Goal: Task Accomplishment & Management: Complete application form

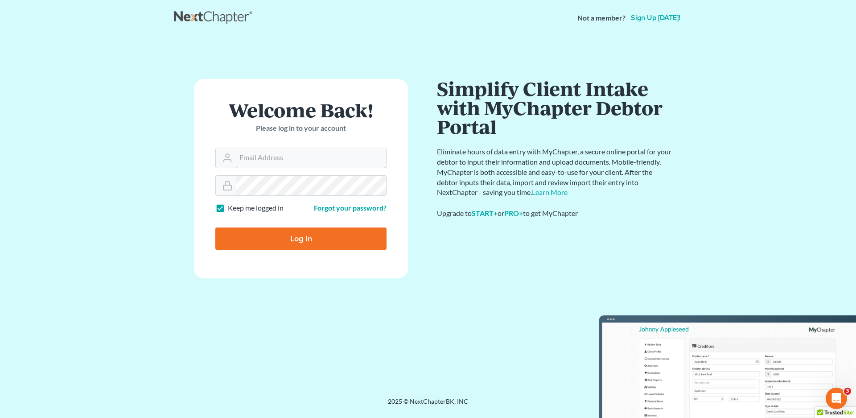
type input "[EMAIL_ADDRESS][DOMAIN_NAME]"
click at [296, 241] on input "Log In" at bounding box center [300, 238] width 171 height 22
type input "Thinking..."
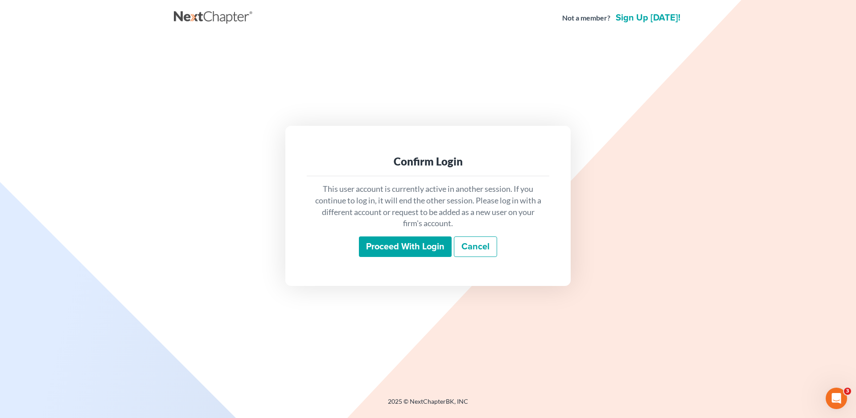
click at [394, 247] on input "Proceed with login" at bounding box center [405, 246] width 93 height 21
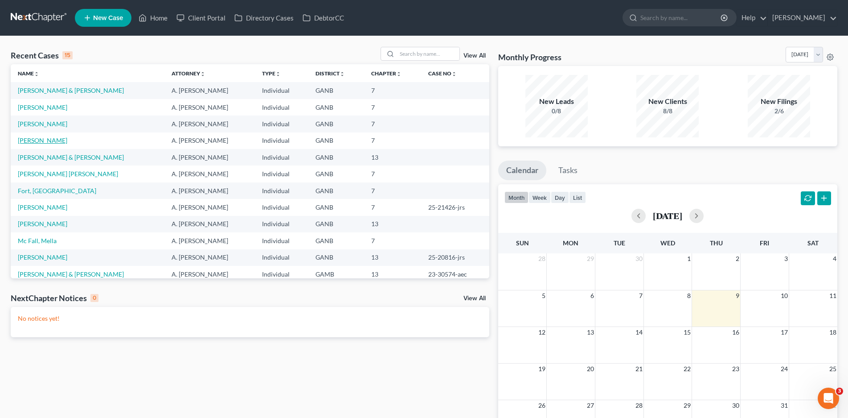
click at [47, 140] on link "[PERSON_NAME]" at bounding box center [42, 140] width 49 height 8
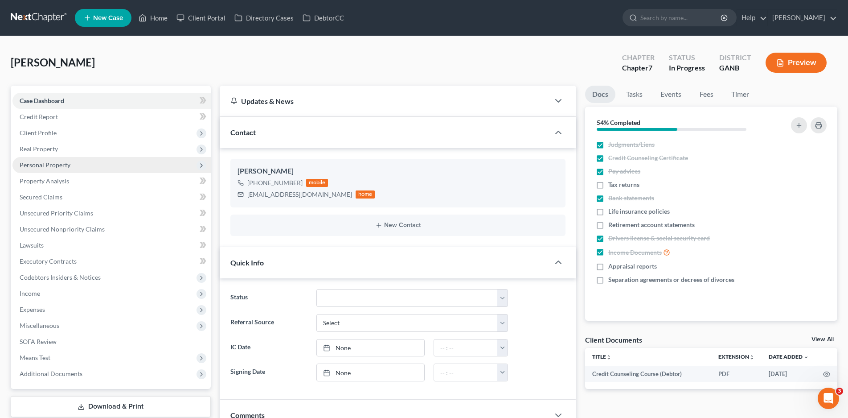
click at [60, 165] on span "Personal Property" at bounding box center [45, 165] width 51 height 8
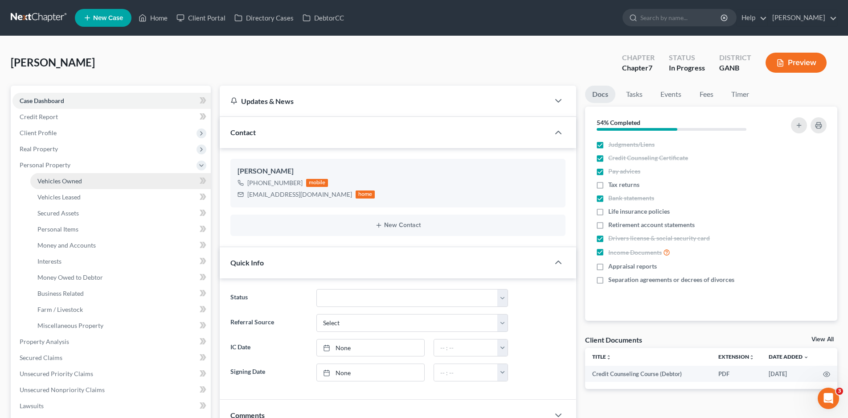
click at [62, 179] on span "Vehicles Owned" at bounding box center [59, 181] width 45 height 8
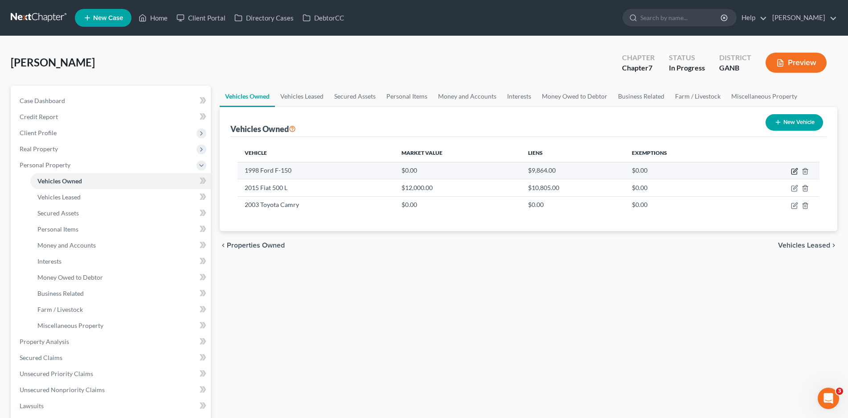
click at [793, 169] on icon "button" at bounding box center [794, 171] width 7 height 7
select select "0"
select select "28"
select select "4"
select select "0"
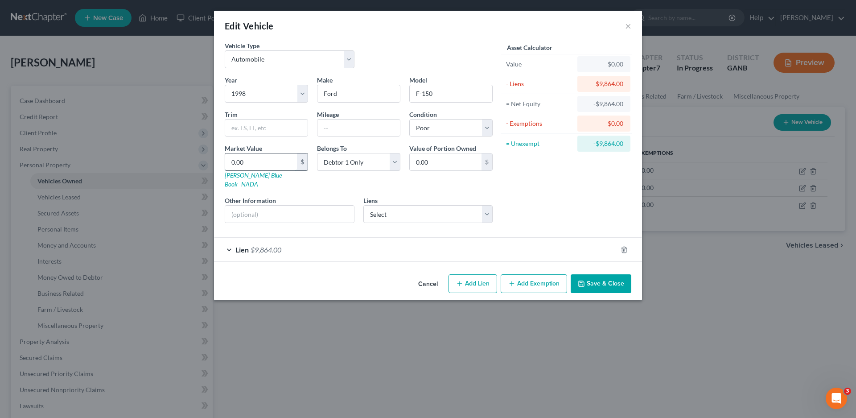
click at [254, 158] on input "0.00" at bounding box center [261, 161] width 72 height 17
click at [248, 164] on input "0.00" at bounding box center [261, 161] width 72 height 17
drag, startPoint x: 250, startPoint y: 161, endPoint x: 213, endPoint y: 162, distance: 37.0
click at [213, 162] on div "Edit Vehicle × Vehicle Type Select Automobile Truck Trailer Watercraft Aircraft…" at bounding box center [428, 209] width 856 height 418
type input "2"
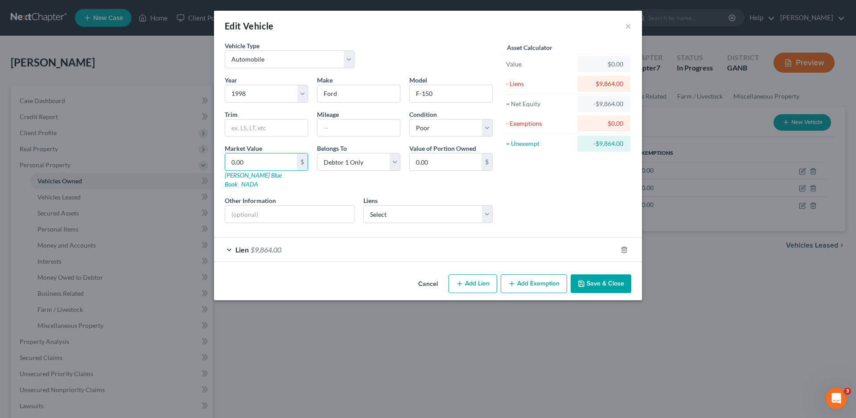
type input "2.00"
type input "25"
type input "25.00"
type input "250"
type input "250.00"
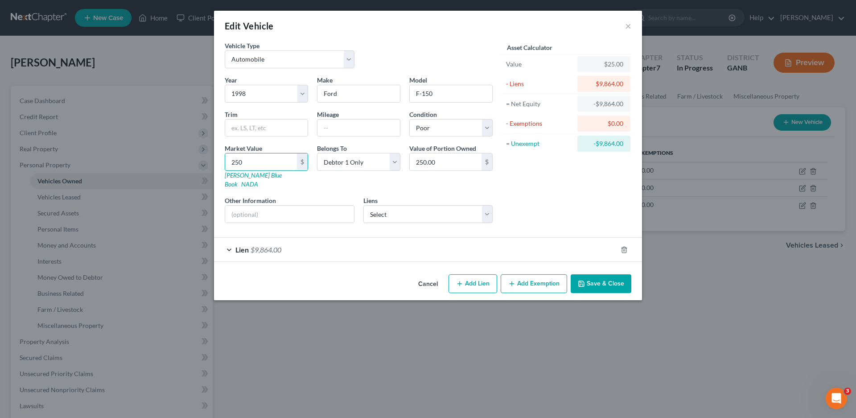
type input "2500"
type input "2,500.00"
click at [229, 241] on div "Lien $9,864.00" at bounding box center [415, 250] width 403 height 24
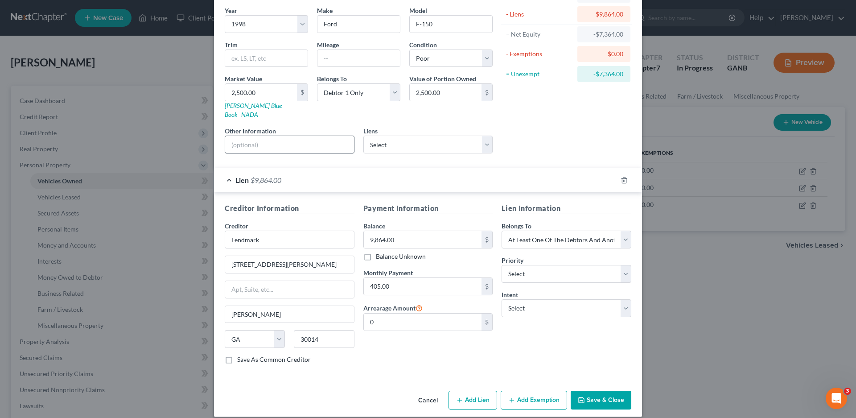
scroll to position [70, 0]
click at [564, 266] on select "Select 1st 2nd 3rd 4th 5th 6th 7th 8th 9th 10th 11th 12th 13th 14th 15th 16th 1…" at bounding box center [566, 273] width 130 height 18
select select "0"
click at [501, 264] on select "Select 1st 2nd 3rd 4th 5th 6th 7th 8th 9th 10th 11th 12th 13th 14th 15th 16th 1…" at bounding box center [566, 273] width 130 height 18
click at [512, 300] on select "Select Surrender Redeem Reaffirm Avoid Other" at bounding box center [566, 308] width 130 height 18
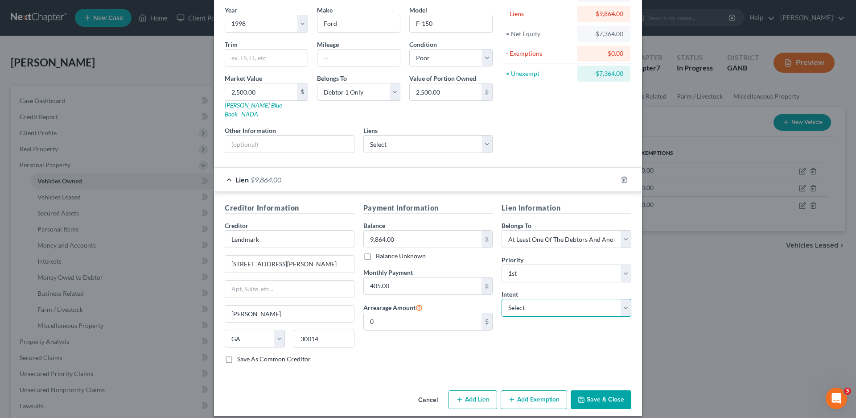
click at [512, 300] on select "Select Surrender Redeem Reaffirm Avoid Other" at bounding box center [566, 308] width 130 height 18
click at [272, 232] on input "Lendmark" at bounding box center [290, 239] width 130 height 18
click at [597, 390] on button "Save & Close" at bounding box center [600, 399] width 61 height 19
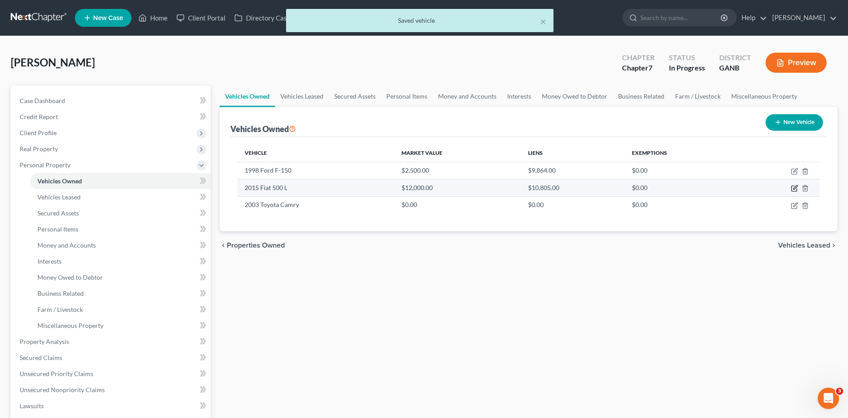
click at [793, 188] on icon "button" at bounding box center [794, 188] width 7 height 7
select select "0"
select select "11"
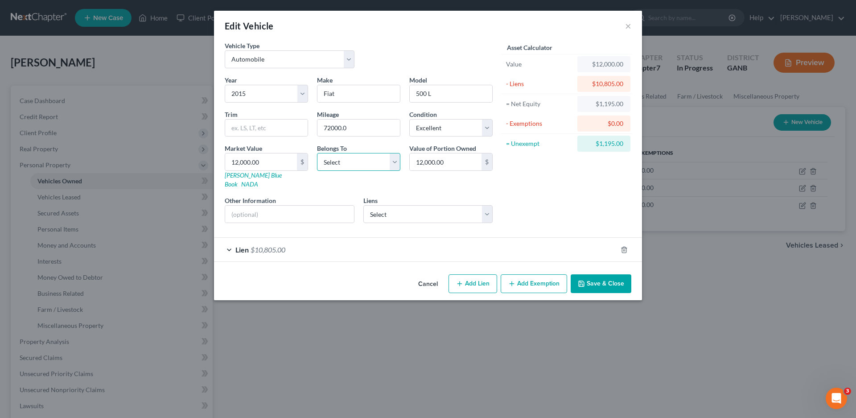
click at [396, 164] on select "Select Debtor 1 Only Debtor 2 Only Debtor 1 And Debtor 2 Only At Least One Of T…" at bounding box center [358, 162] width 83 height 18
click at [468, 127] on select "Select Excellent Very Good Good Fair Poor" at bounding box center [450, 128] width 83 height 18
select select "2"
click at [409, 119] on select "Select Excellent Very Good Good Fair Poor" at bounding box center [450, 128] width 83 height 18
click at [364, 162] on select "Select Debtor 1 Only Debtor 2 Only Debtor 1 And Debtor 2 Only At Least One Of T…" at bounding box center [358, 162] width 83 height 18
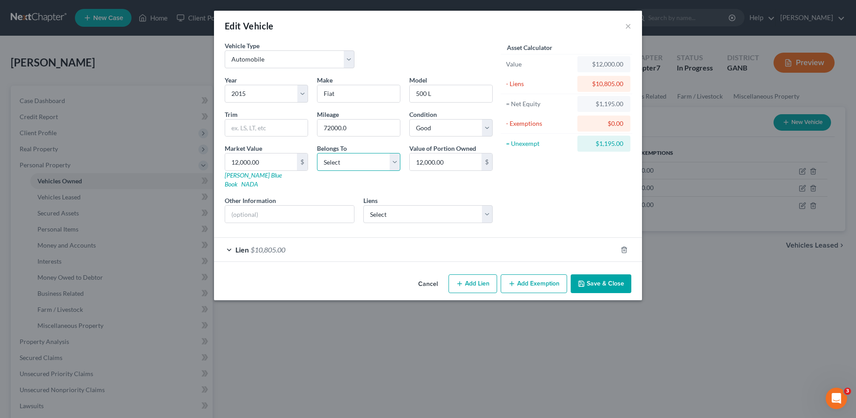
select select "0"
click at [317, 153] on select "Select Debtor 1 Only Debtor 2 Only Debtor 1 And Debtor 2 Only At Least One Of T…" at bounding box center [358, 162] width 83 height 18
click at [242, 163] on input "12,000.00" at bounding box center [261, 161] width 72 height 17
type input "7"
type input "7.00"
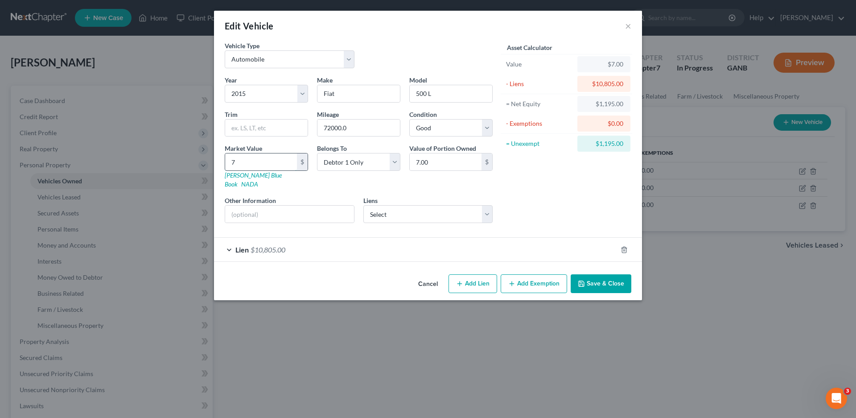
type input "70"
type input "70.00"
type input "700"
type input "700.00"
type input "7000"
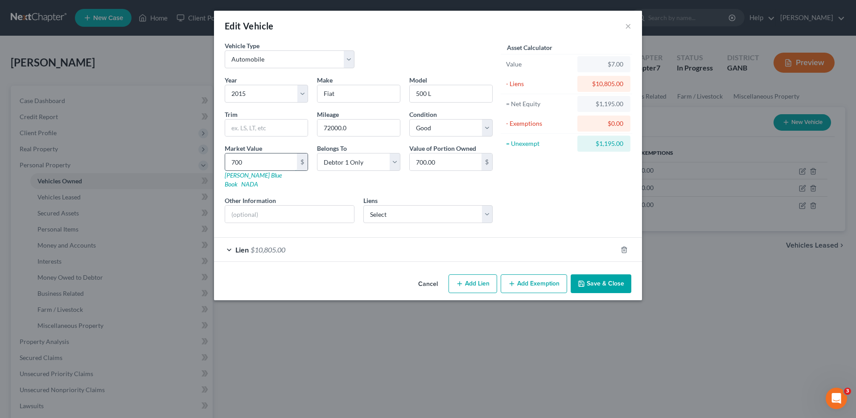
type input "7,000.00"
click at [608, 274] on button "Save & Close" at bounding box center [600, 283] width 61 height 19
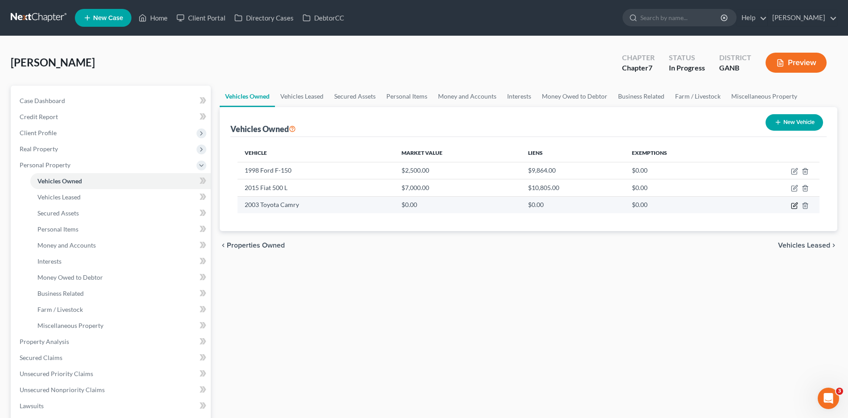
click at [792, 203] on icon "button" at bounding box center [794, 205] width 5 height 5
select select "0"
select select "23"
select select "2"
select select "0"
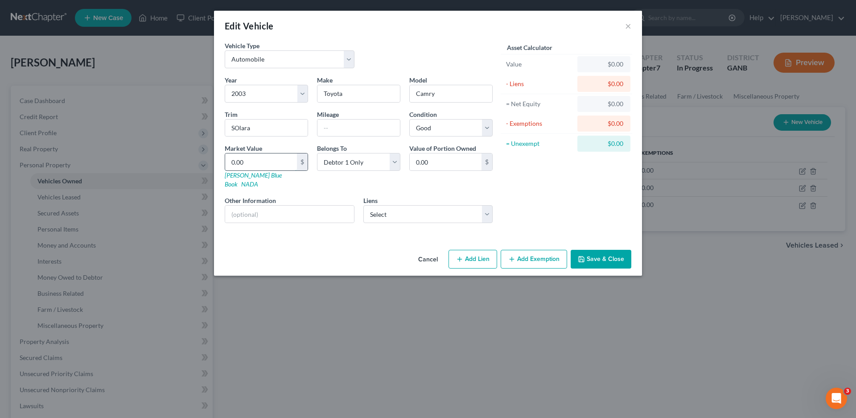
click at [236, 158] on input "0.00" at bounding box center [261, 161] width 72 height 17
type input "3"
type input "3.00"
type input "30"
type input "30.00"
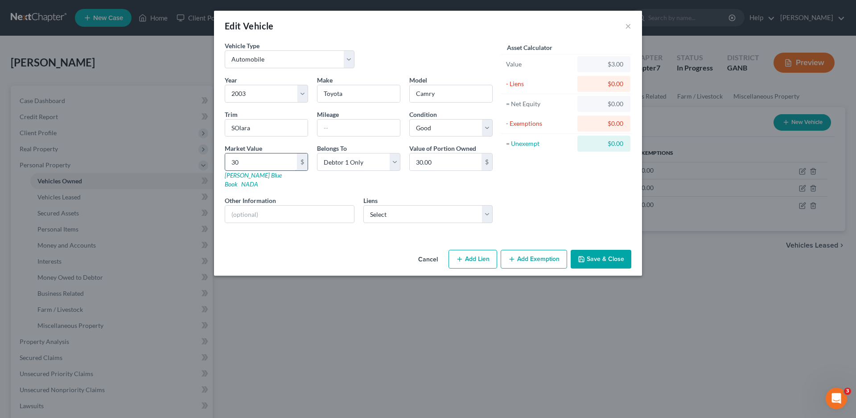
type input "300"
type input "300.00"
type input "3000"
type input "3,000.00"
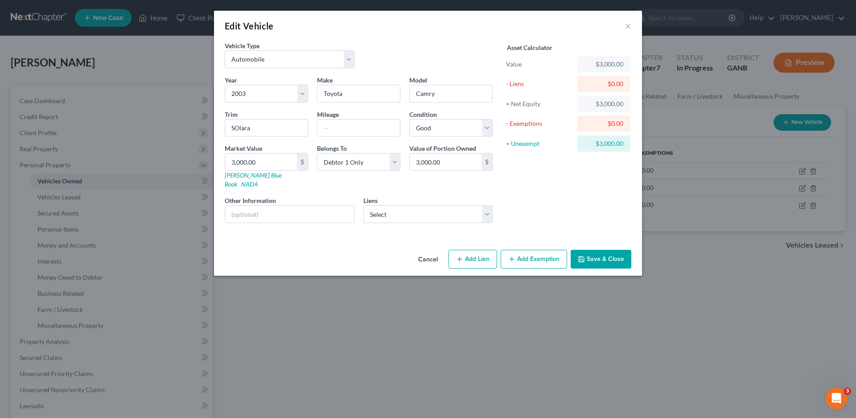
click at [526, 250] on button "Add Exemption" at bounding box center [534, 259] width 66 height 19
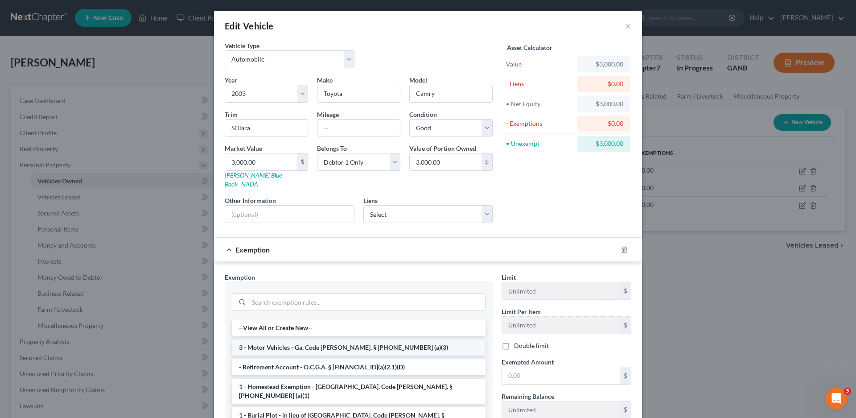
click at [271, 339] on li "3 - Motor Vehicles - Ga. Code [PERSON_NAME]. § [PHONE_NUMBER] (a)(3)" at bounding box center [359, 347] width 254 height 16
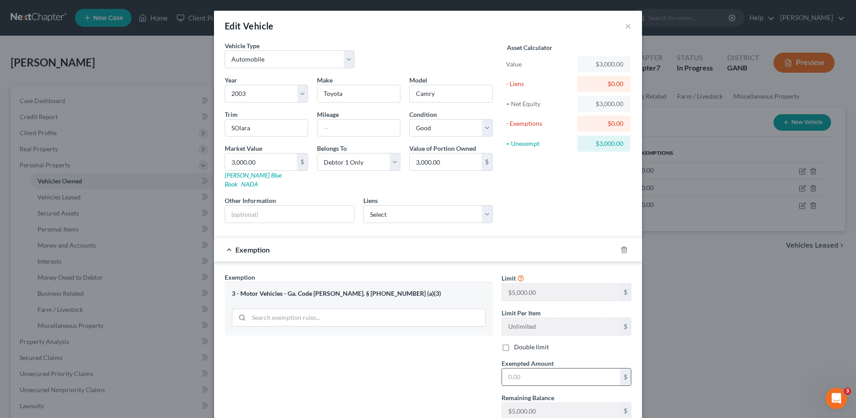
click at [524, 373] on input "text" at bounding box center [561, 376] width 118 height 17
type input "3,000.00"
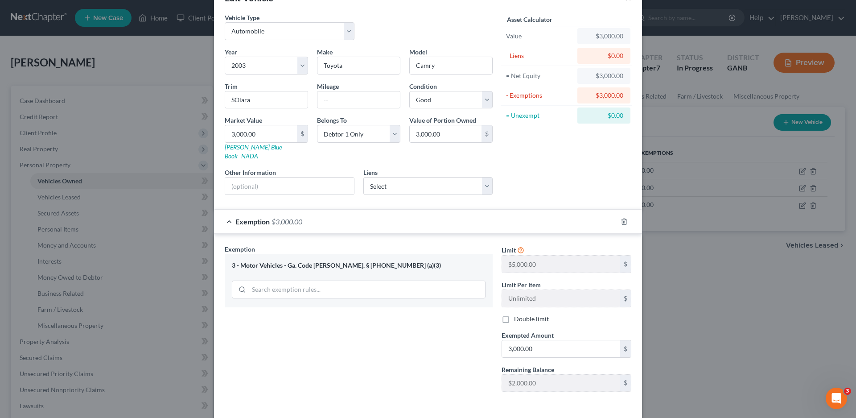
scroll to position [57, 0]
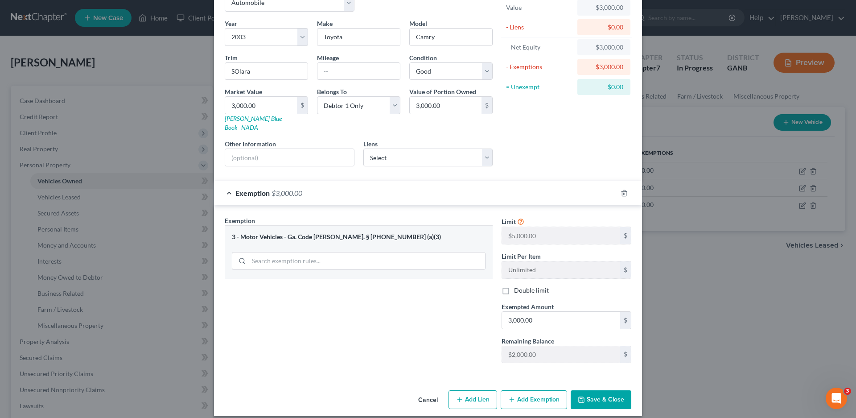
click at [593, 390] on button "Save & Close" at bounding box center [600, 399] width 61 height 19
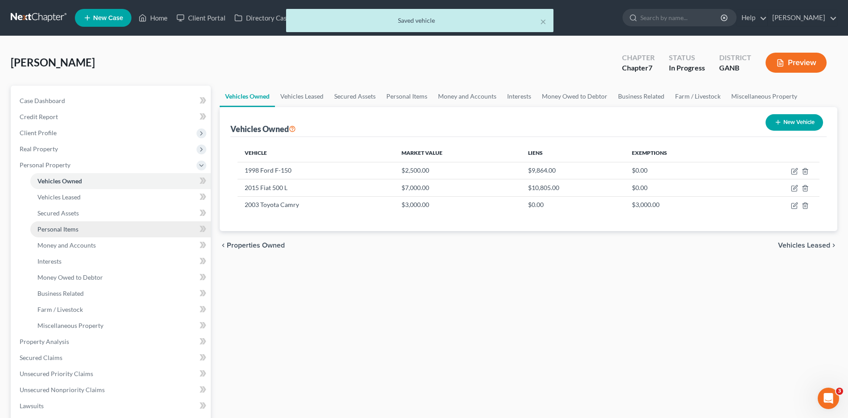
click at [64, 223] on link "Personal Items" at bounding box center [120, 229] width 181 height 16
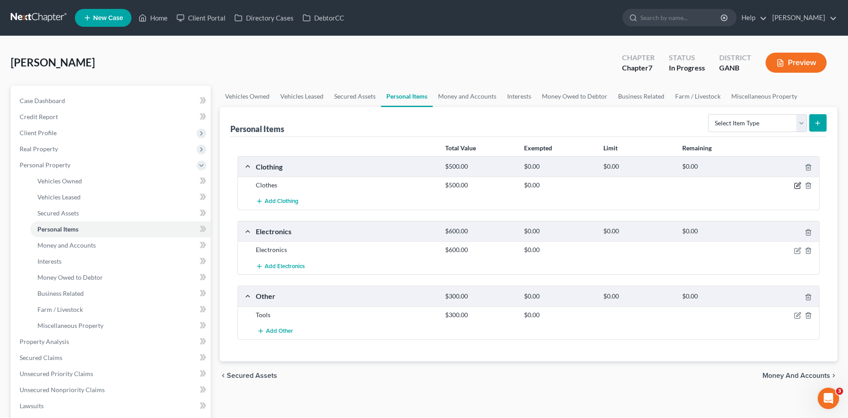
click at [797, 184] on icon "button" at bounding box center [797, 185] width 7 height 7
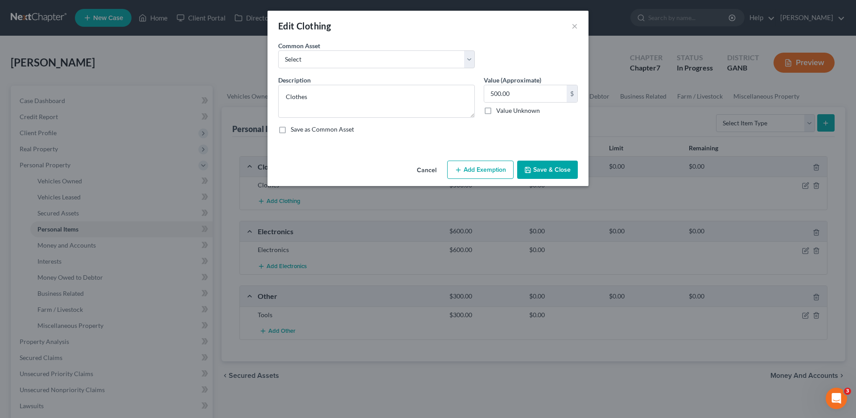
click at [480, 170] on button "Add Exemption" at bounding box center [480, 169] width 66 height 19
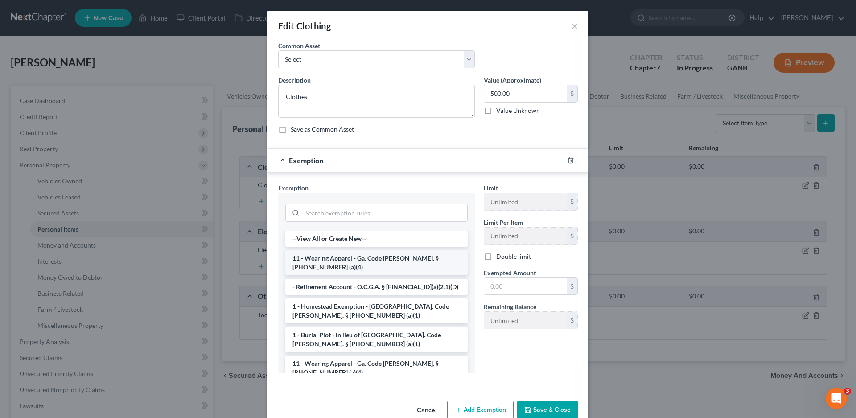
click at [332, 259] on li "11 - Wearing Apparel - Ga. Code [PERSON_NAME]. § [PHONE_NUMBER] (a)(4)" at bounding box center [376, 262] width 182 height 25
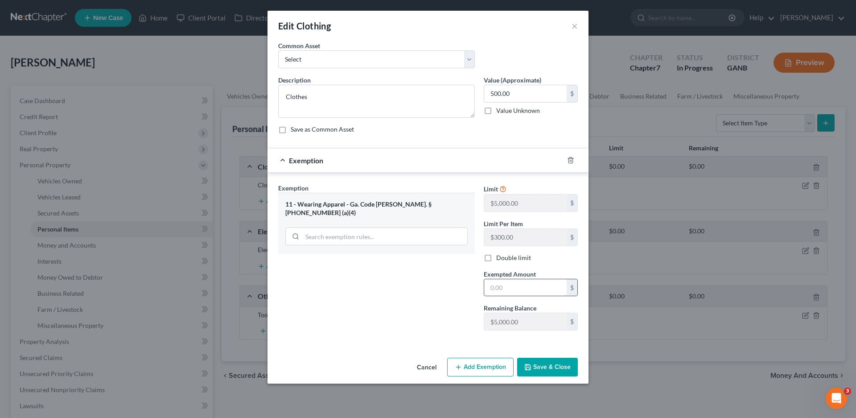
click at [504, 291] on input "text" at bounding box center [525, 287] width 82 height 17
type input "500.00"
click at [553, 360] on button "Save & Close" at bounding box center [547, 366] width 61 height 19
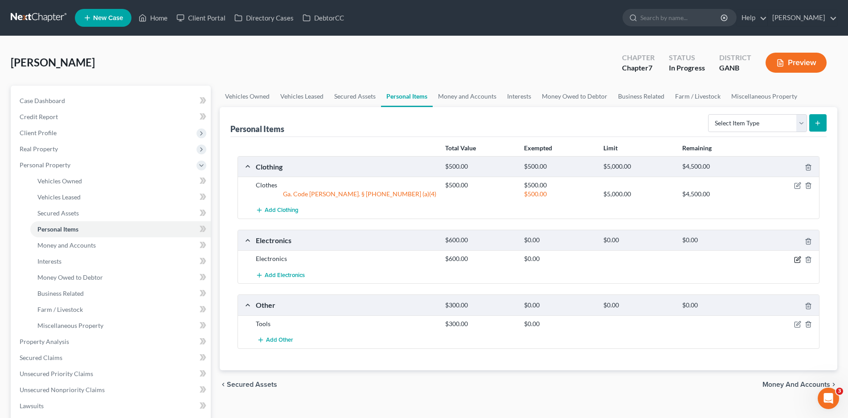
click at [796, 257] on icon "button" at bounding box center [797, 259] width 5 height 5
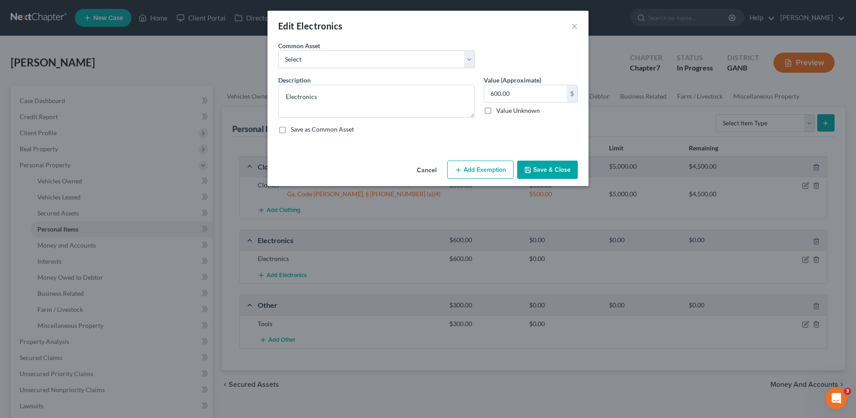
click at [479, 173] on button "Add Exemption" at bounding box center [480, 169] width 66 height 19
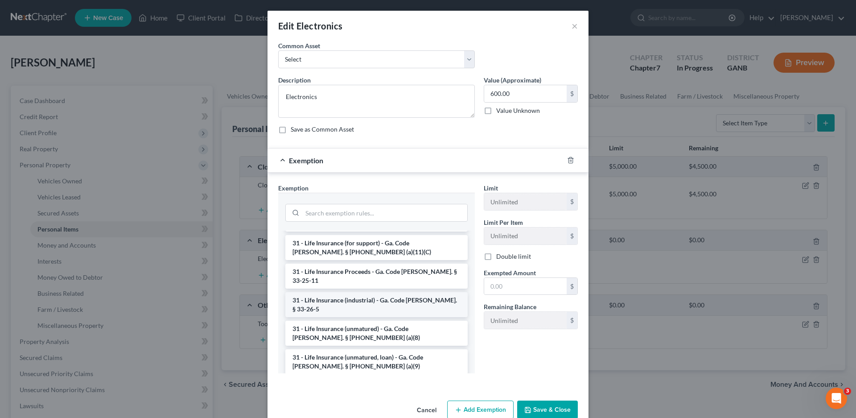
scroll to position [1248, 0]
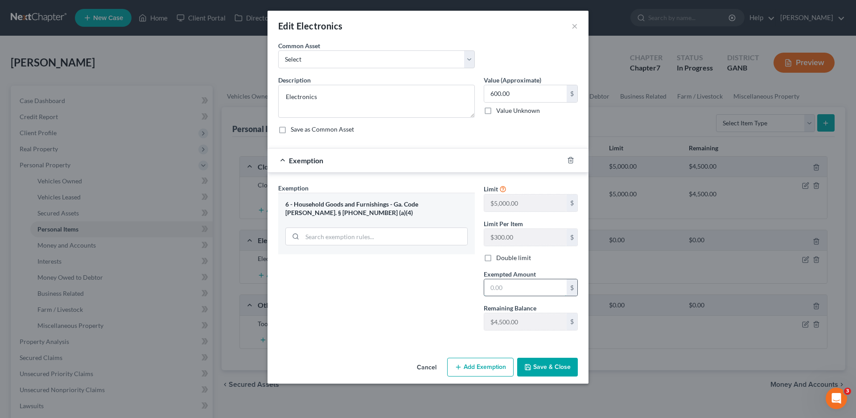
click at [506, 286] on input "text" at bounding box center [525, 287] width 82 height 17
type input "600.00"
click at [548, 365] on button "Save & Close" at bounding box center [547, 366] width 61 height 19
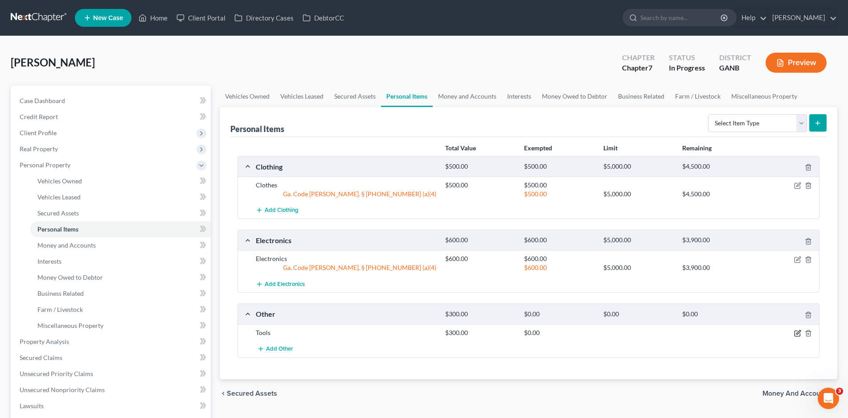
click at [797, 334] on icon "button" at bounding box center [797, 332] width 7 height 7
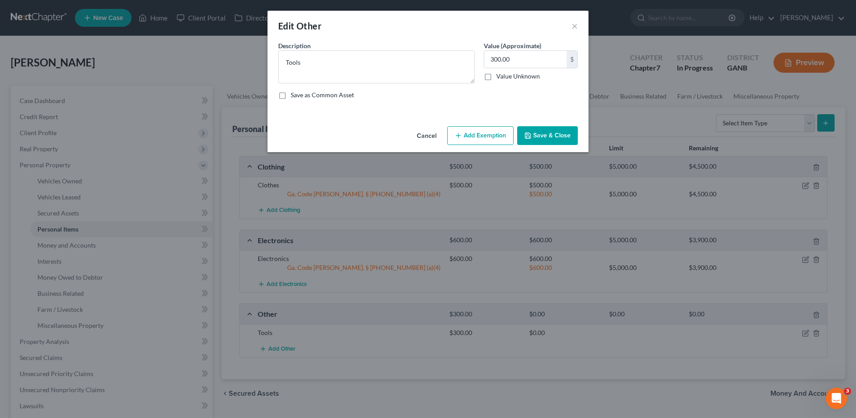
click at [470, 137] on button "Add Exemption" at bounding box center [480, 135] width 66 height 19
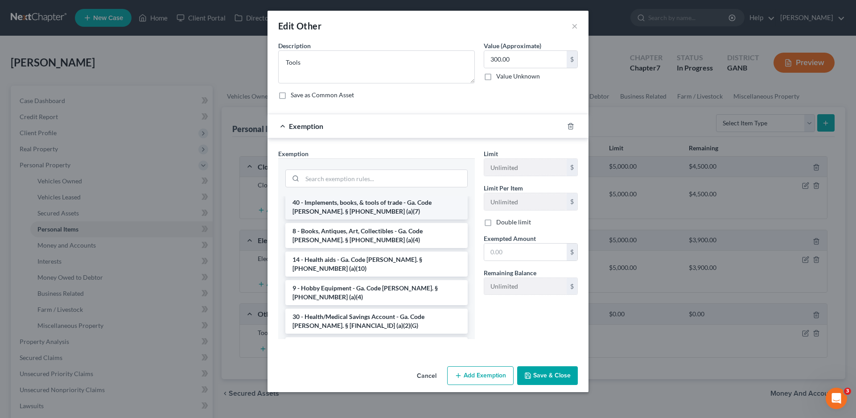
scroll to position [178, 0]
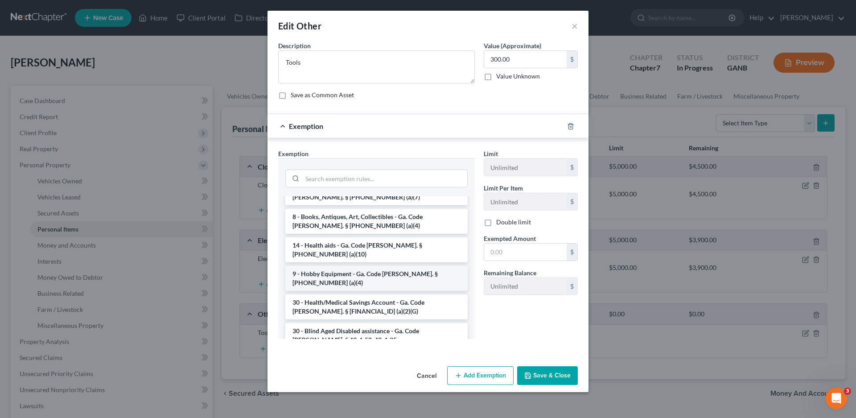
click at [363, 266] on li "9 - Hobby Equipment - Ga. Code [PERSON_NAME]. § [PHONE_NUMBER] (a)(4)" at bounding box center [376, 278] width 182 height 25
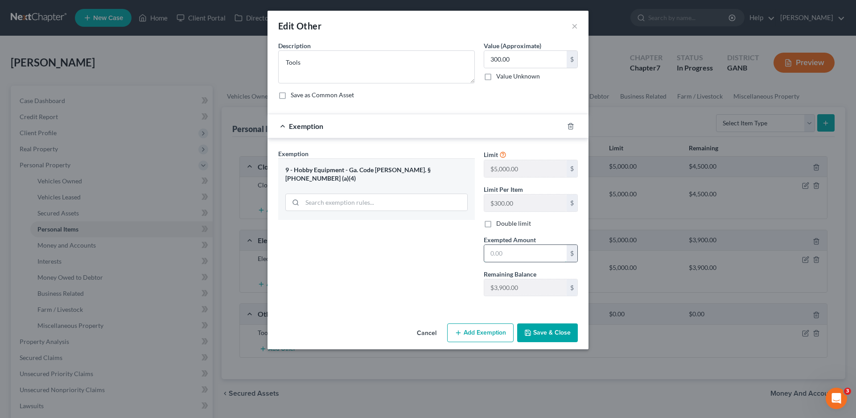
click at [518, 251] on input "text" at bounding box center [525, 253] width 82 height 17
type input "300.00"
click at [542, 328] on button "Save & Close" at bounding box center [547, 332] width 61 height 19
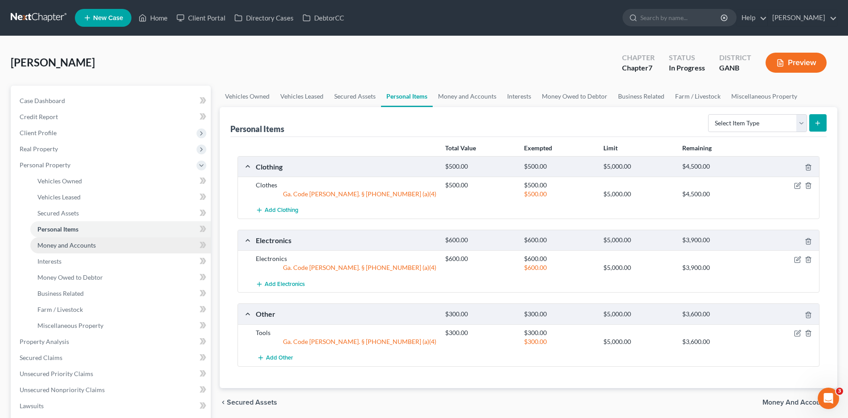
click at [61, 244] on span "Money and Accounts" at bounding box center [66, 245] width 58 height 8
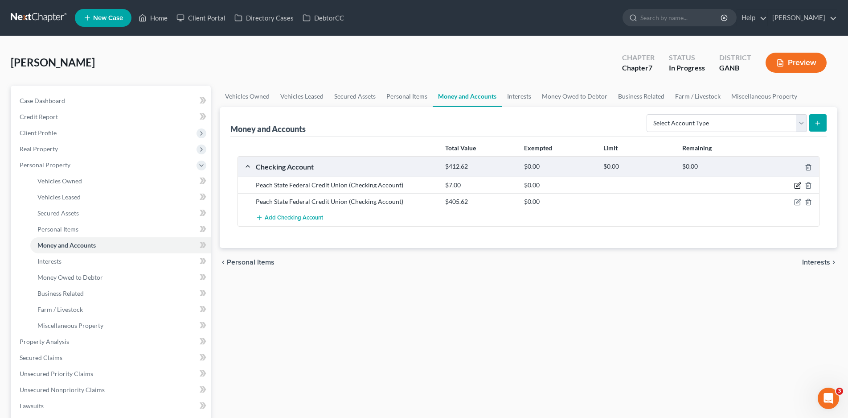
click at [796, 186] on icon "button" at bounding box center [797, 185] width 7 height 7
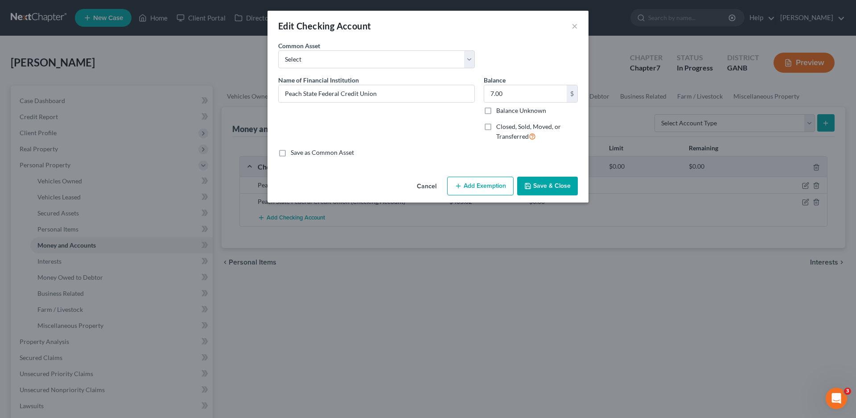
click at [482, 184] on button "Add Exemption" at bounding box center [480, 185] width 66 height 19
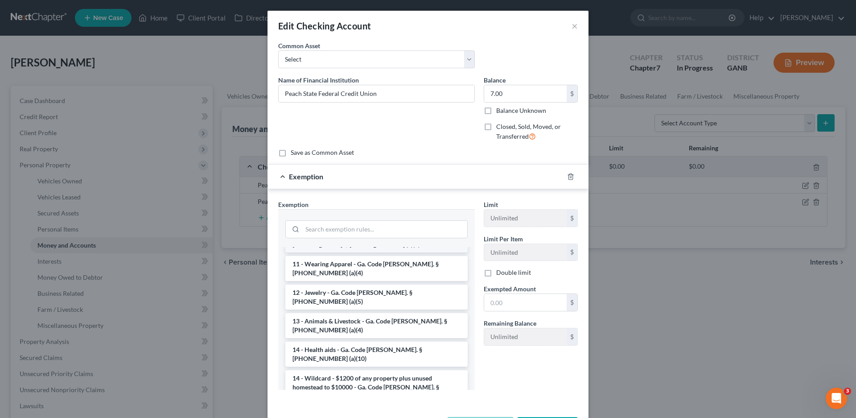
scroll to position [89, 0]
click at [309, 368] on li "14 - Wildcard - $1200 of any property plus unused homestead to $10000 - Ga. Cod…" at bounding box center [376, 385] width 182 height 34
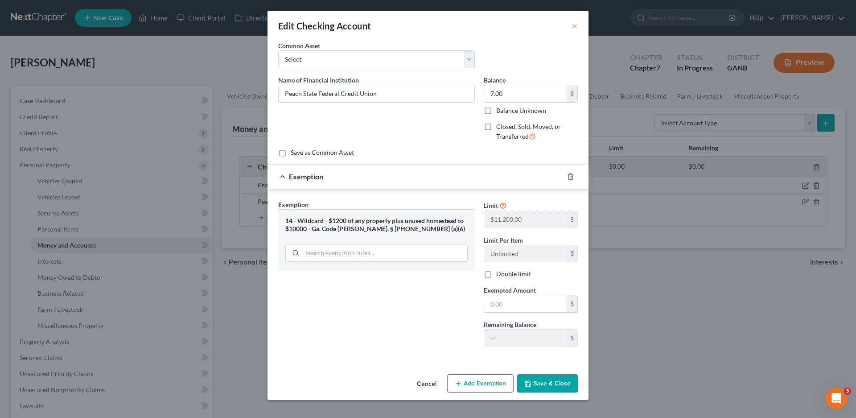
click at [349, 352] on div "Exemption Set must be selected for CA. Exemption * 14 - Wildcard - $1200 of any…" at bounding box center [376, 277] width 205 height 154
click at [509, 299] on input "text" at bounding box center [525, 303] width 82 height 17
type input "7.00"
click at [558, 382] on button "Save & Close" at bounding box center [547, 383] width 61 height 19
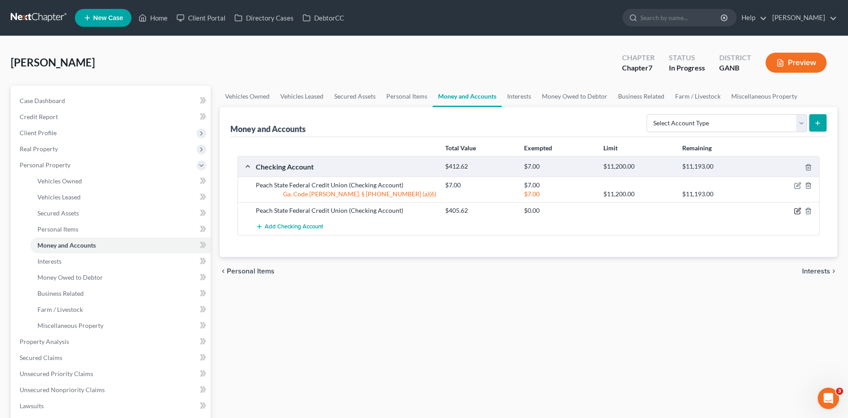
click at [796, 209] on icon "button" at bounding box center [797, 210] width 7 height 7
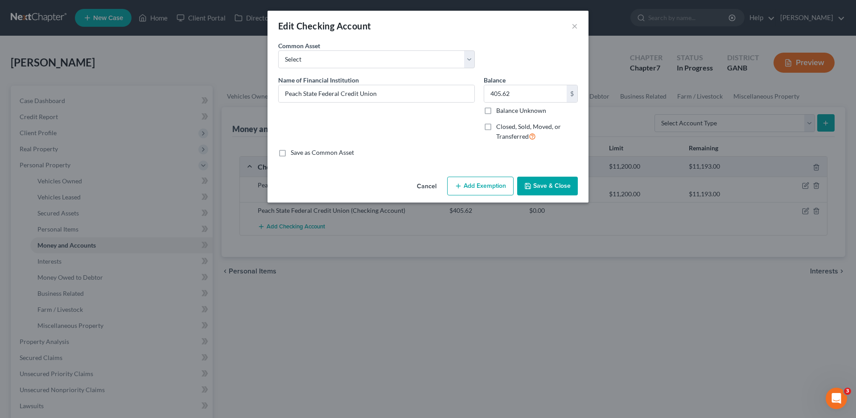
click at [492, 184] on button "Add Exemption" at bounding box center [480, 185] width 66 height 19
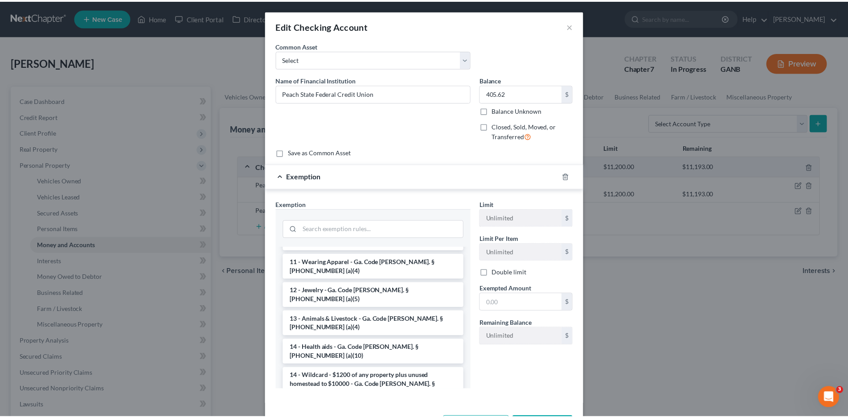
scroll to position [134, 0]
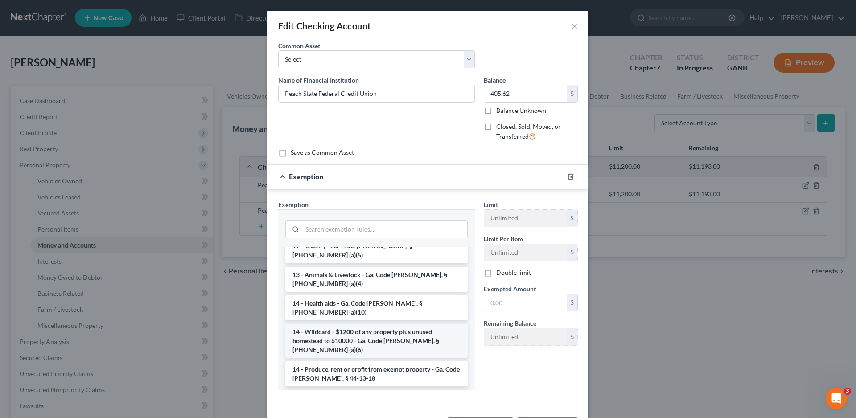
click at [327, 324] on li "14 - Wildcard - $1200 of any property plus unused homestead to $10000 - Ga. Cod…" at bounding box center [376, 341] width 182 height 34
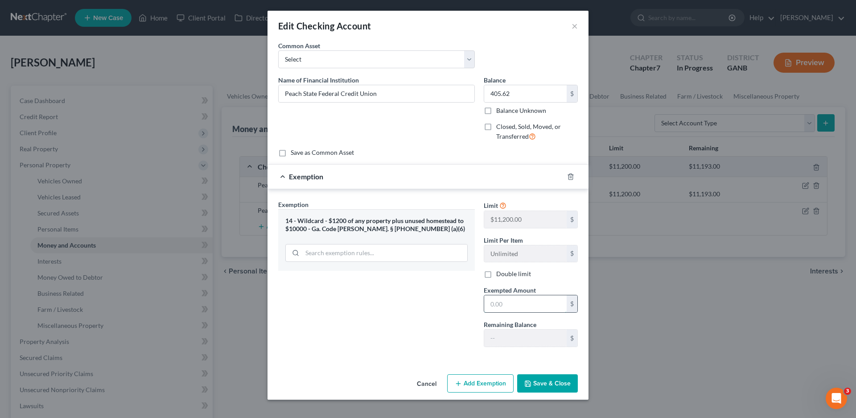
click at [498, 306] on input "text" at bounding box center [525, 303] width 82 height 17
type input "405.62"
click at [548, 385] on button "Save & Close" at bounding box center [547, 383] width 61 height 19
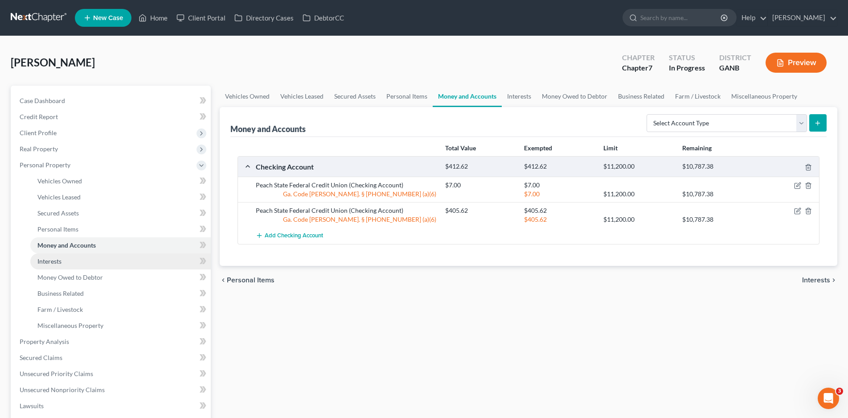
click at [53, 263] on span "Interests" at bounding box center [49, 261] width 24 height 8
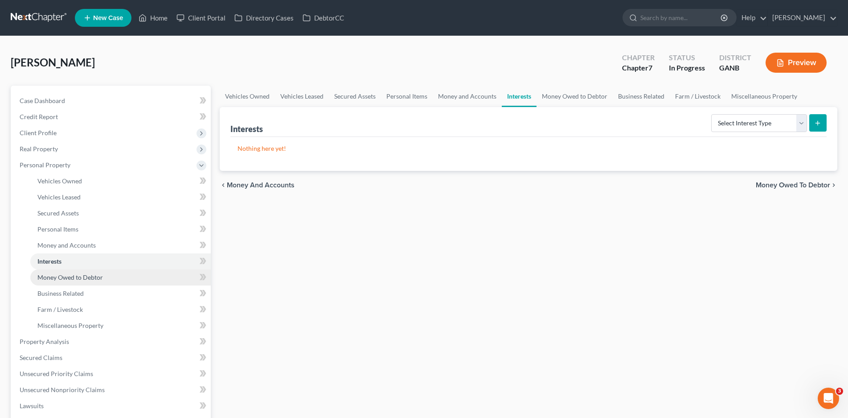
click at [63, 276] on span "Money Owed to Debtor" at bounding box center [70, 277] width 66 height 8
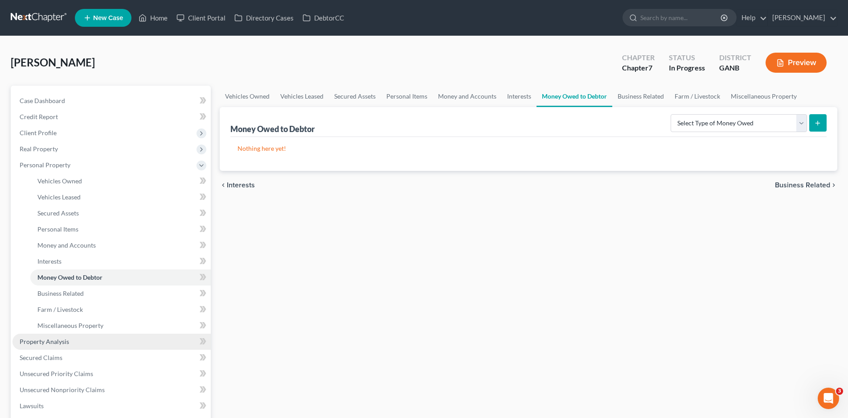
click at [52, 340] on span "Property Analysis" at bounding box center [44, 341] width 49 height 8
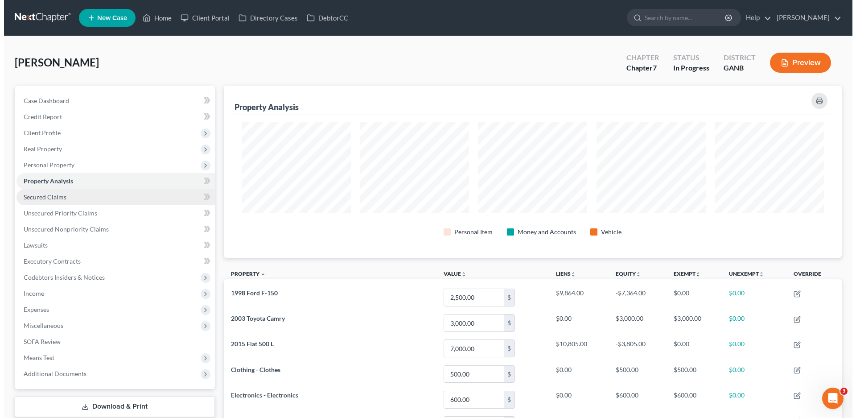
scroll to position [172, 618]
click at [42, 193] on span "Secured Claims" at bounding box center [41, 197] width 43 height 8
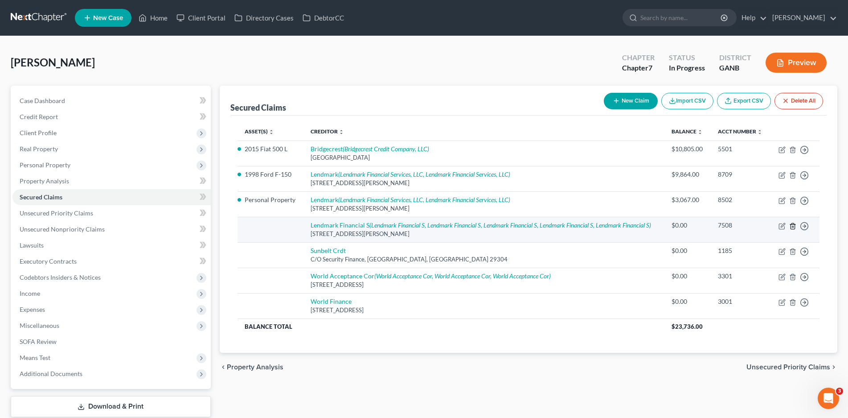
click at [792, 225] on icon "button" at bounding box center [792, 225] width 7 height 7
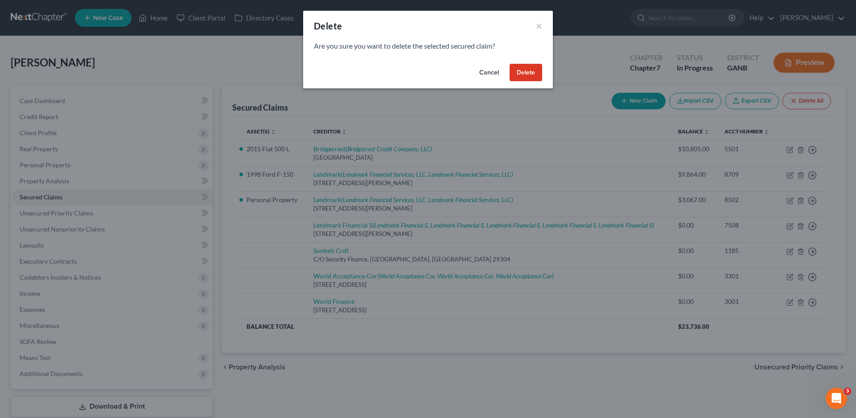
click at [523, 74] on button "Delete" at bounding box center [525, 73] width 33 height 18
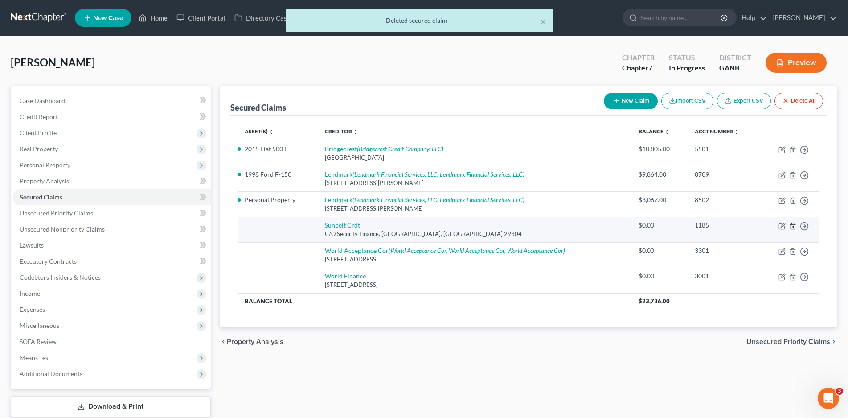
click at [795, 225] on icon "button" at bounding box center [793, 226] width 4 height 6
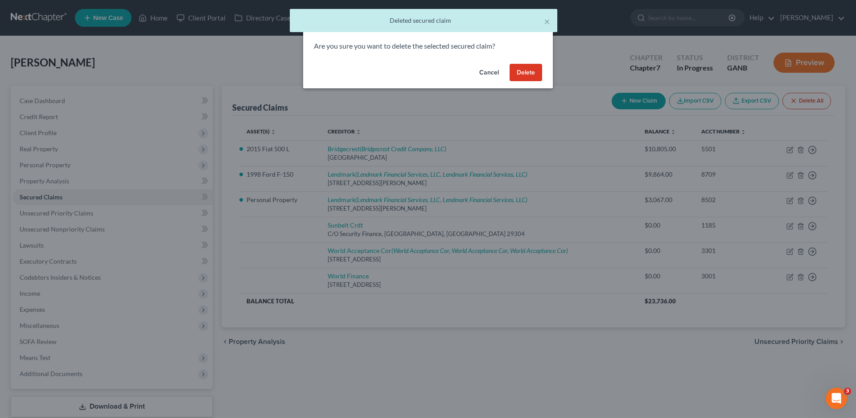
click at [521, 70] on button "Delete" at bounding box center [525, 73] width 33 height 18
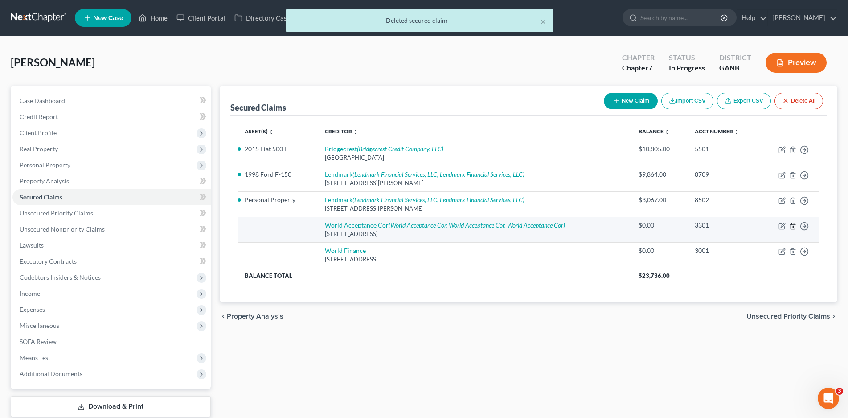
click at [794, 223] on icon "button" at bounding box center [793, 226] width 4 height 6
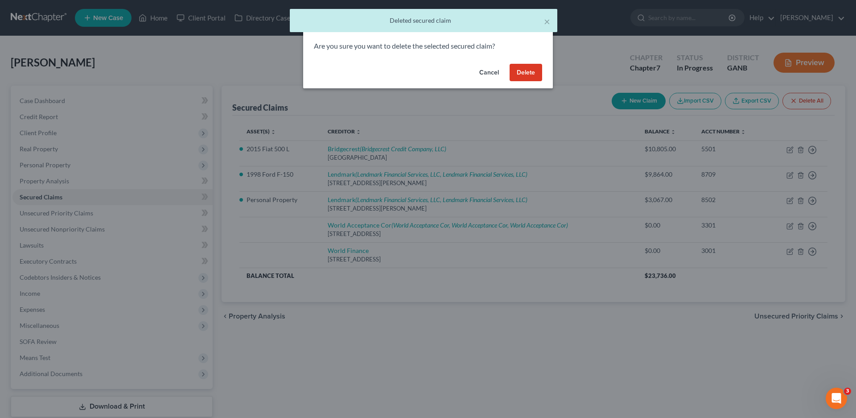
click at [526, 73] on button "Delete" at bounding box center [525, 73] width 33 height 18
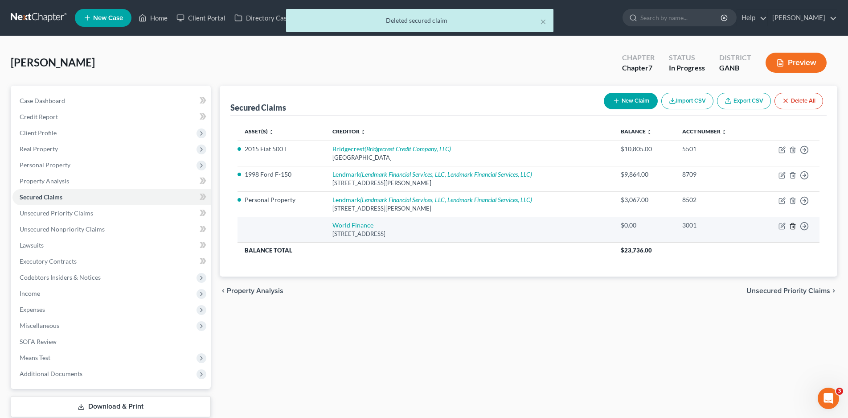
click at [794, 223] on icon "button" at bounding box center [793, 226] width 4 height 6
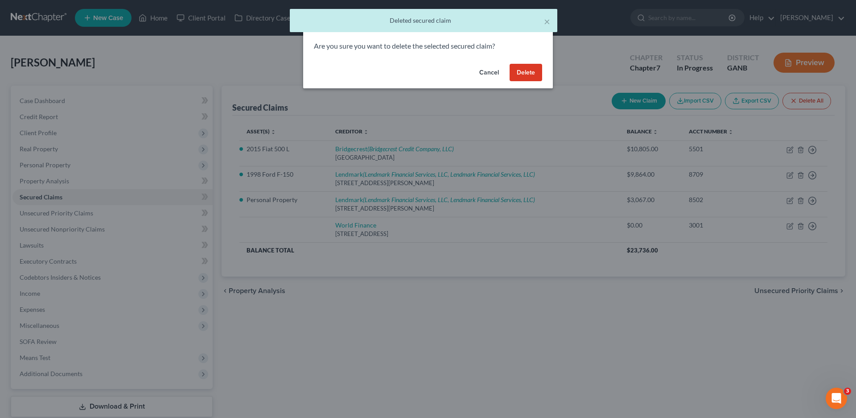
click at [526, 71] on button "Delete" at bounding box center [525, 73] width 33 height 18
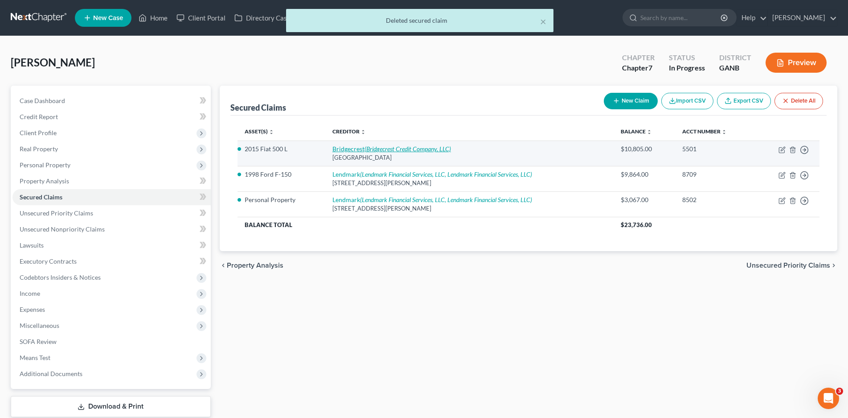
click at [354, 147] on link "Bridgecrest (Bridgecrest Credit Company, LLC)" at bounding box center [391, 149] width 119 height 8
select select "3"
select select "2"
select select "0"
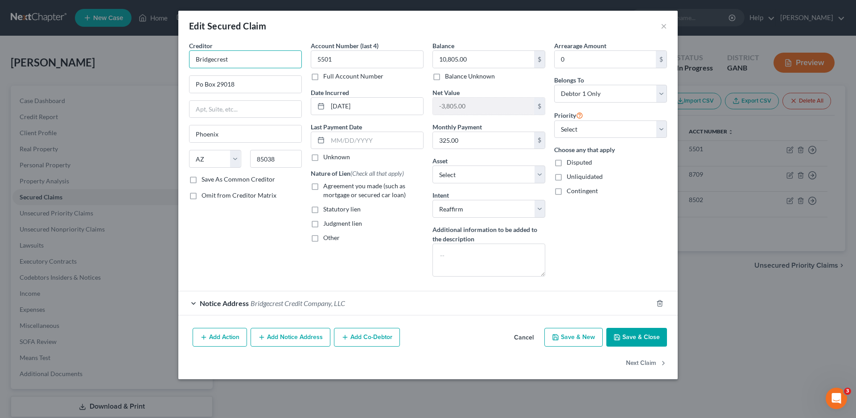
click at [238, 59] on input "Bridgecrest" at bounding box center [245, 59] width 113 height 18
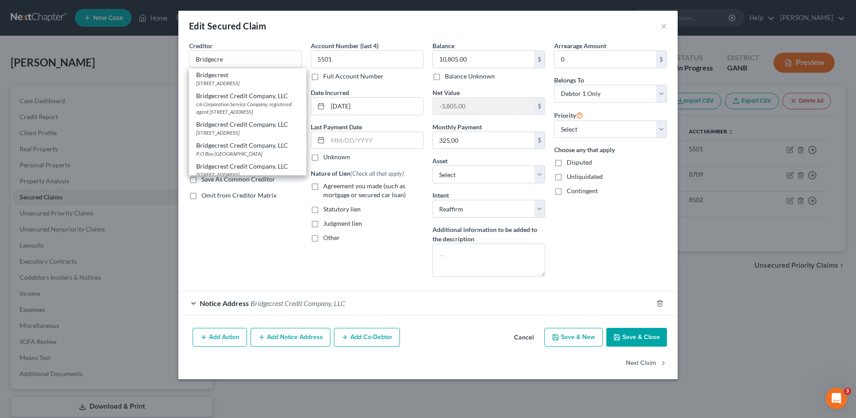
click at [242, 223] on div "Creditor * [GEOGRAPHIC_DATA] Bridgecrest Credit Company, LLC c/o Corporation Se…" at bounding box center [246, 162] width 122 height 242
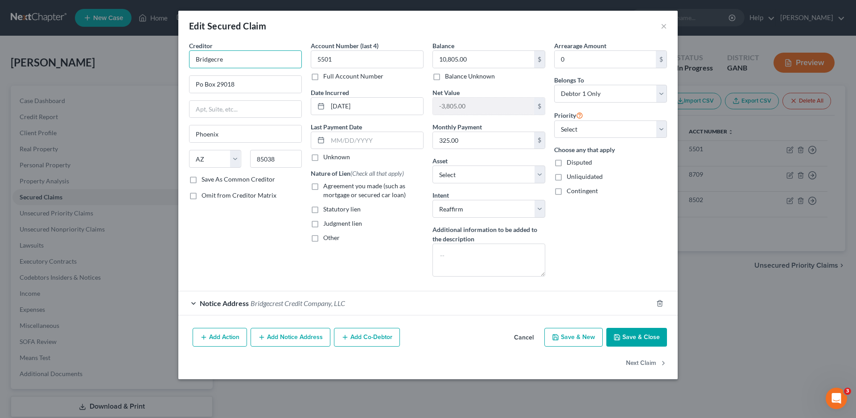
click at [230, 66] on input "Bridgecre" at bounding box center [245, 59] width 113 height 18
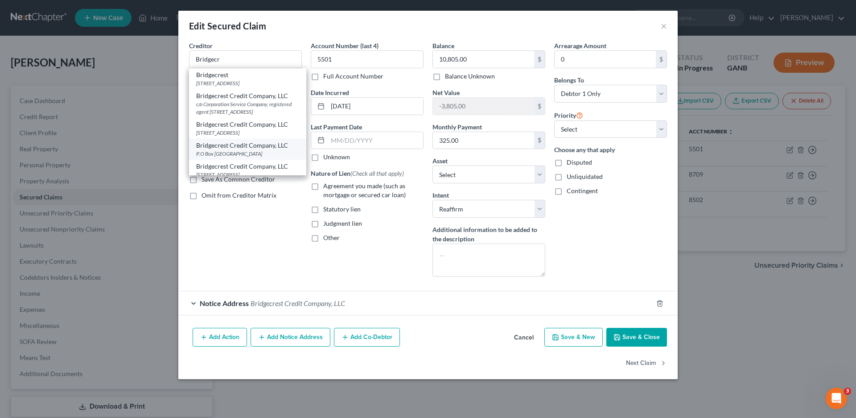
click at [237, 150] on div "Bridgecrest Credit Company, LLC" at bounding box center [247, 145] width 103 height 9
type input "Bridgecrest Credit Company, LLC"
type input "P.O Box 29018"
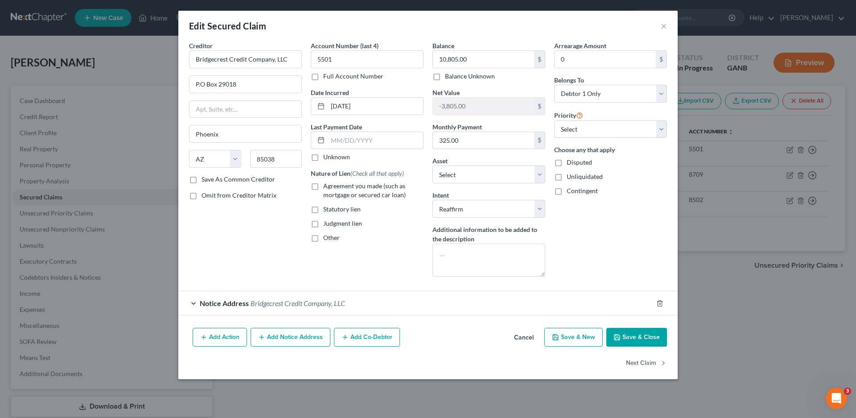
click at [323, 187] on label "Agreement you made (such as mortgage or secured car loan)" at bounding box center [373, 190] width 100 height 18
click at [327, 187] on input "Agreement you made (such as mortgage or secured car loan)" at bounding box center [330, 184] width 6 height 6
checkbox input "true"
click at [585, 126] on select "Select 1st 2nd 3rd 4th 5th 6th 7th 8th 9th 10th 11th 12th 13th 14th 15th 16th 1…" at bounding box center [610, 129] width 113 height 18
select select "0"
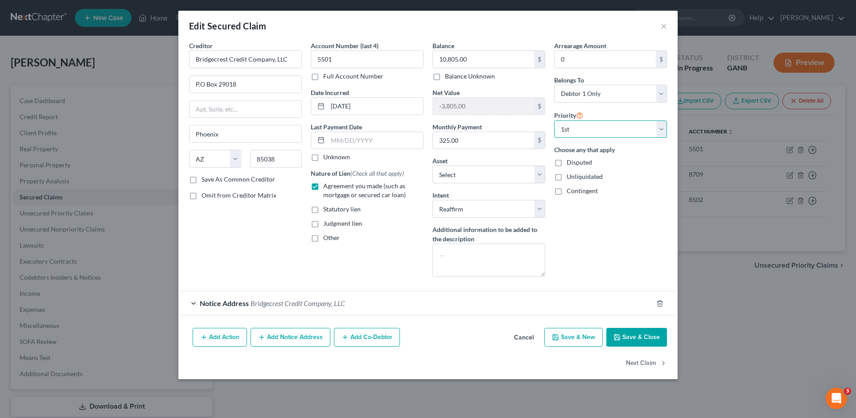
click at [554, 120] on select "Select 1st 2nd 3rd 4th 5th 6th 7th 8th 9th 10th 11th 12th 13th 14th 15th 16th 1…" at bounding box center [610, 129] width 113 height 18
click at [189, 301] on div "Notice Address Bridgecrest Credit Company, LLC" at bounding box center [415, 303] width 474 height 24
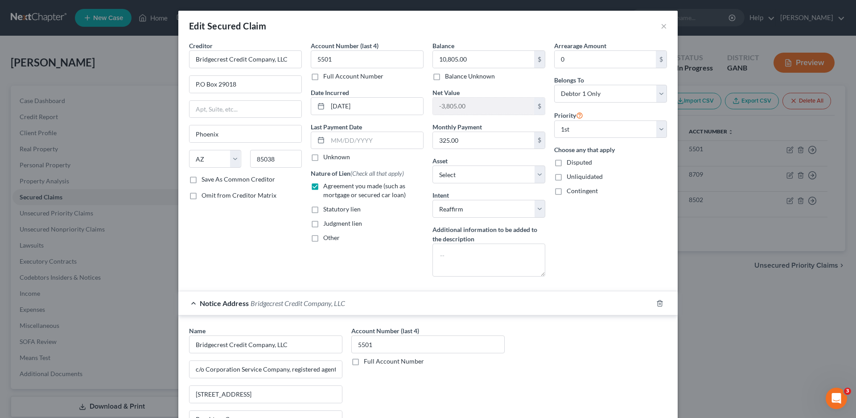
click at [189, 301] on div "Notice Address Bridgecrest Credit Company, LLC" at bounding box center [415, 303] width 474 height 24
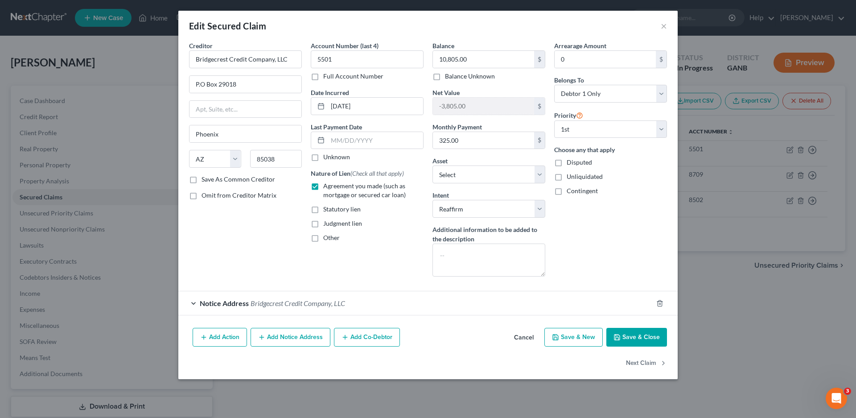
click at [626, 337] on button "Save & Close" at bounding box center [636, 337] width 61 height 19
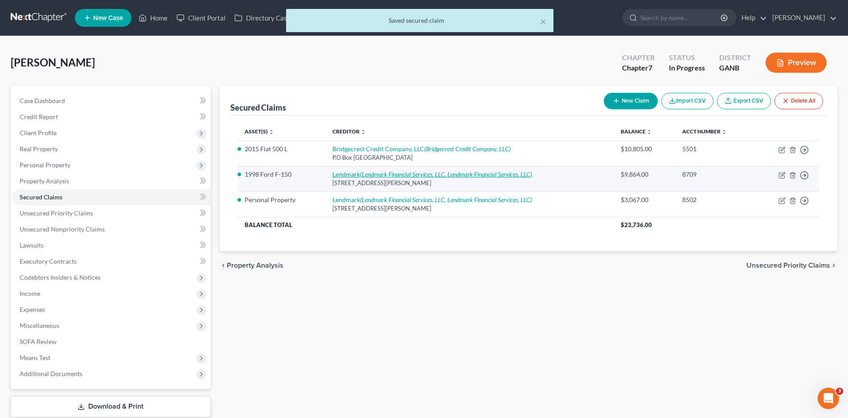
click at [386, 172] on icon "(Lendmark Financial Services, LLC, Lendmark Financial Services, LLC)" at bounding box center [446, 174] width 172 height 8
select select "10"
select select "3"
select select "0"
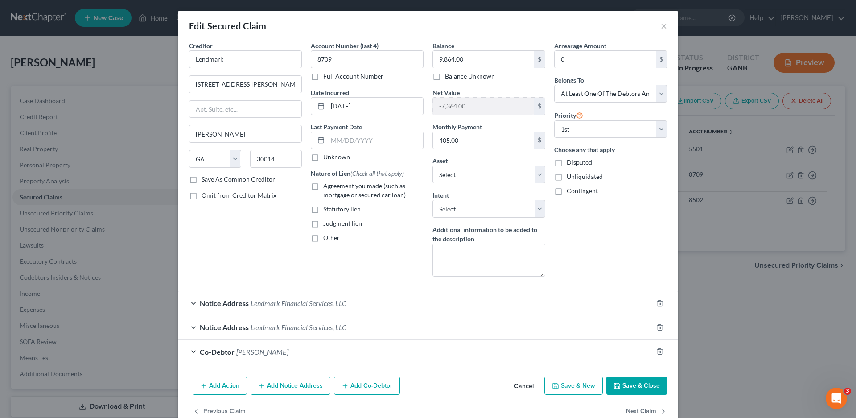
drag, startPoint x: 206, startPoint y: 271, endPoint x: 195, endPoint y: 285, distance: 17.7
drag, startPoint x: 194, startPoint y: 286, endPoint x: 192, endPoint y: 304, distance: 18.0
click at [192, 304] on div "Notice Address Lendmark Financial Services, LLC" at bounding box center [415, 303] width 474 height 24
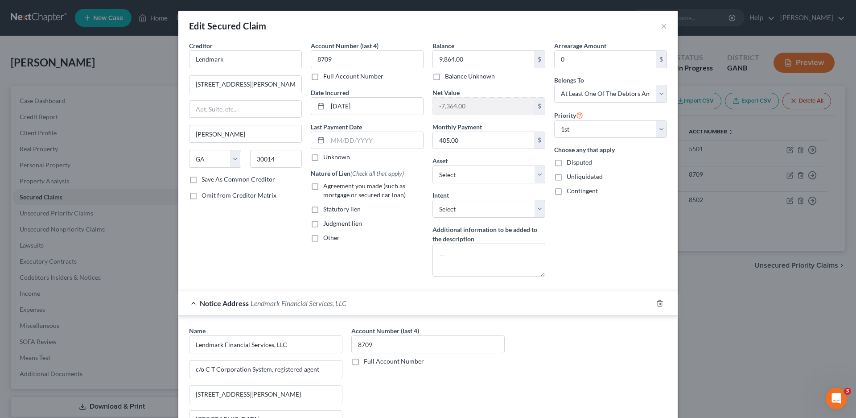
click at [192, 304] on div "Notice Address Lendmark Financial Services, LLC" at bounding box center [415, 303] width 474 height 24
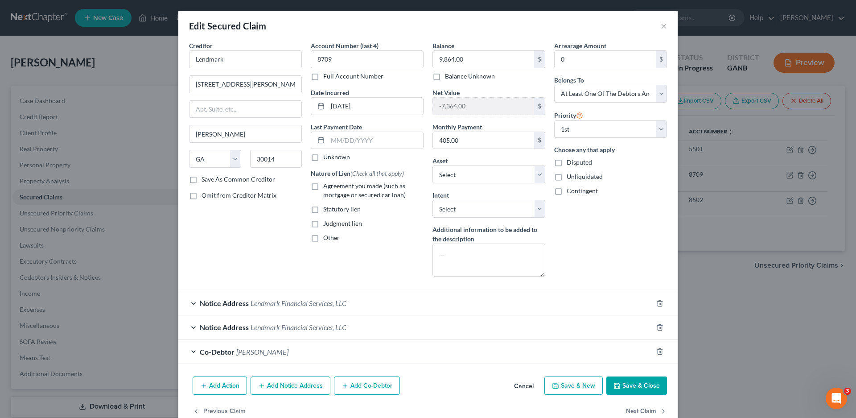
click at [189, 324] on div "Notice Address Lendmark Financial Services, LLC" at bounding box center [415, 327] width 474 height 24
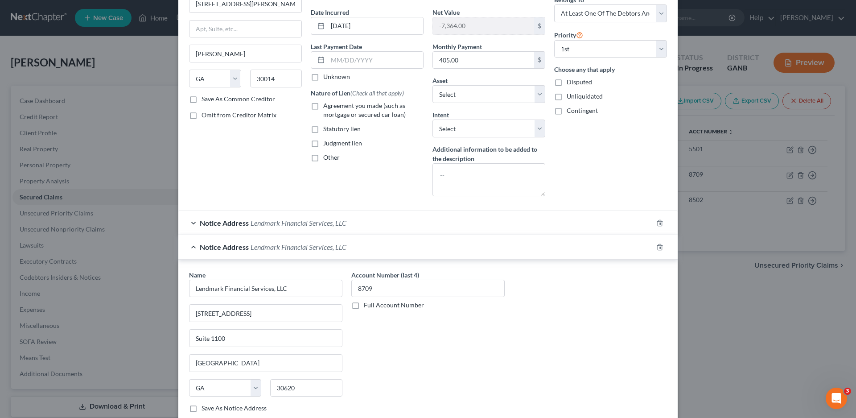
scroll to position [89, 0]
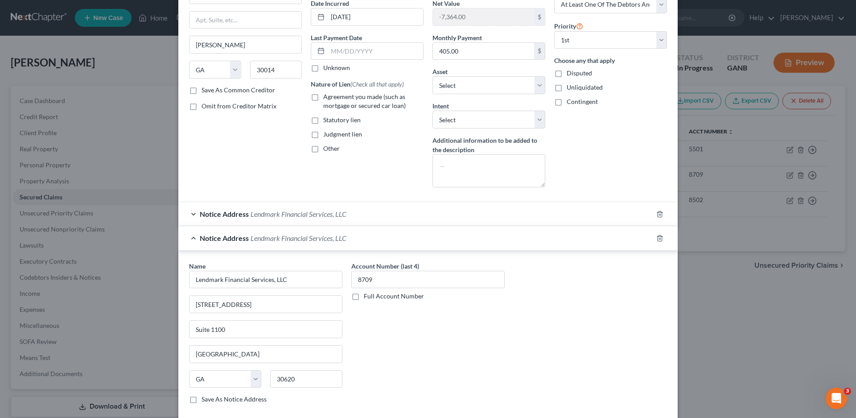
click at [189, 236] on div "Notice Address Lendmark Financial Services, LLC" at bounding box center [415, 238] width 474 height 24
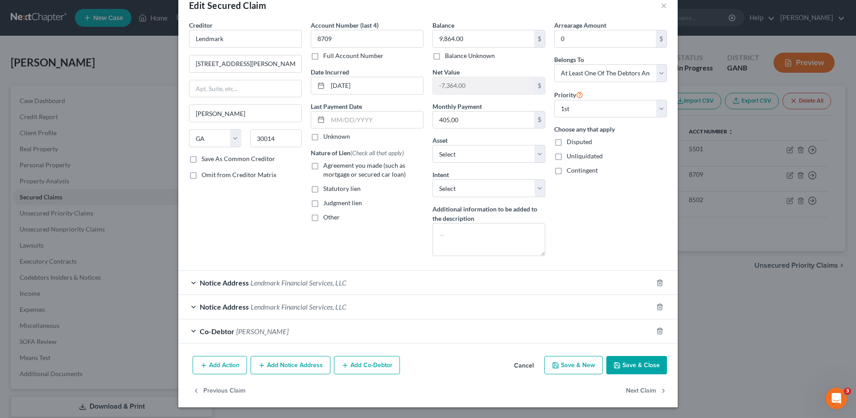
scroll to position [21, 0]
click at [228, 39] on input "Lendmark" at bounding box center [245, 39] width 113 height 18
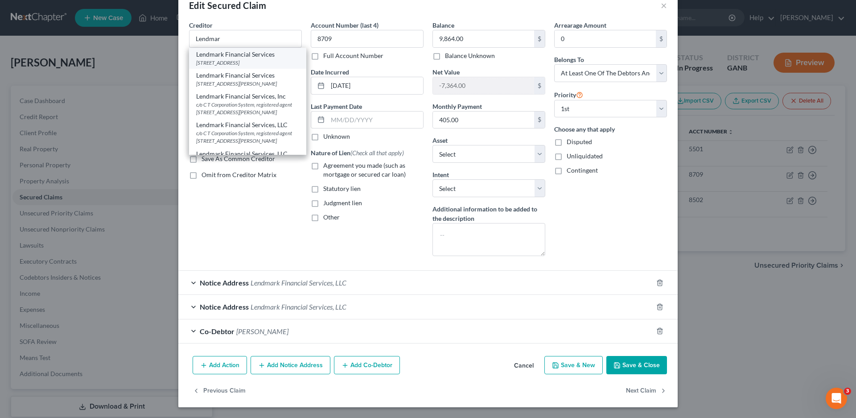
click at [246, 63] on div "[STREET_ADDRESS]" at bounding box center [247, 63] width 103 height 8
type input "Lendmark Financial Services"
type input "[STREET_ADDRESS]"
type input "Suite 300"
type input "[GEOGRAPHIC_DATA]"
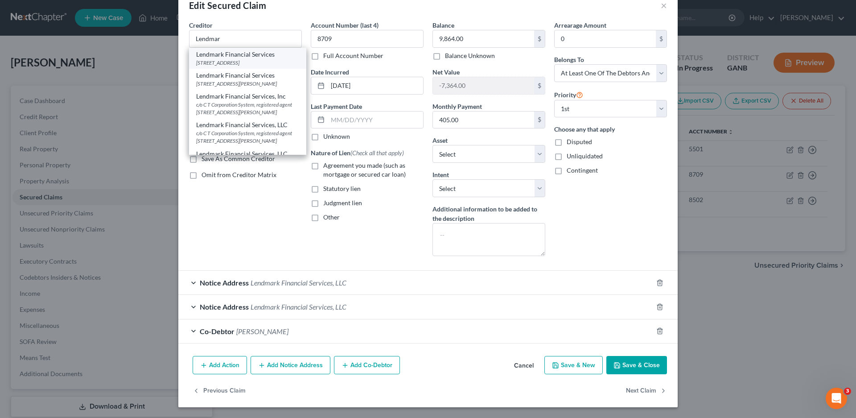
type input "30043"
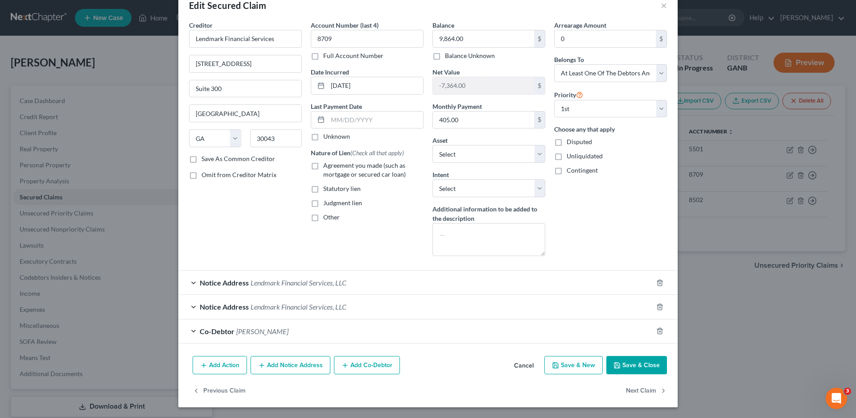
click at [323, 138] on label "Unknown" at bounding box center [336, 136] width 27 height 9
click at [327, 138] on input "Unknown" at bounding box center [330, 135] width 6 height 6
checkbox input "true"
click at [323, 218] on label "Other" at bounding box center [331, 217] width 16 height 9
click at [327, 218] on input "Other" at bounding box center [330, 216] width 6 height 6
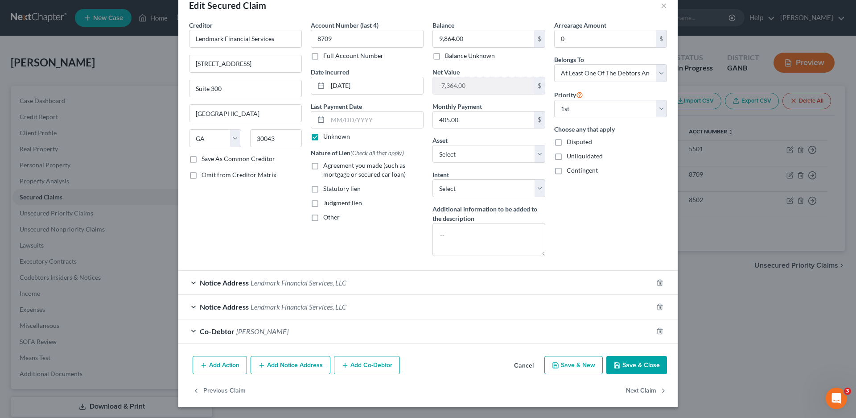
checkbox input "true"
click at [342, 240] on input "text" at bounding box center [367, 237] width 112 height 17
type input "Title Loan"
click at [189, 284] on div "Notice Address Lendmark Financial Services, LLC" at bounding box center [415, 283] width 474 height 24
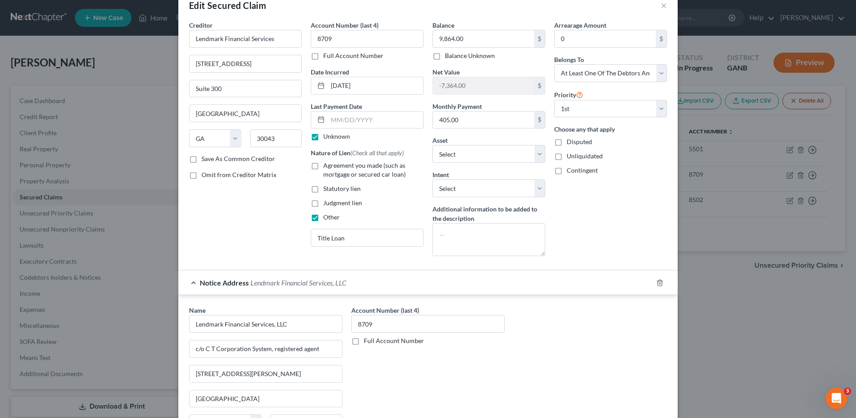
click at [189, 284] on div "Notice Address Lendmark Financial Services, LLC" at bounding box center [415, 283] width 474 height 24
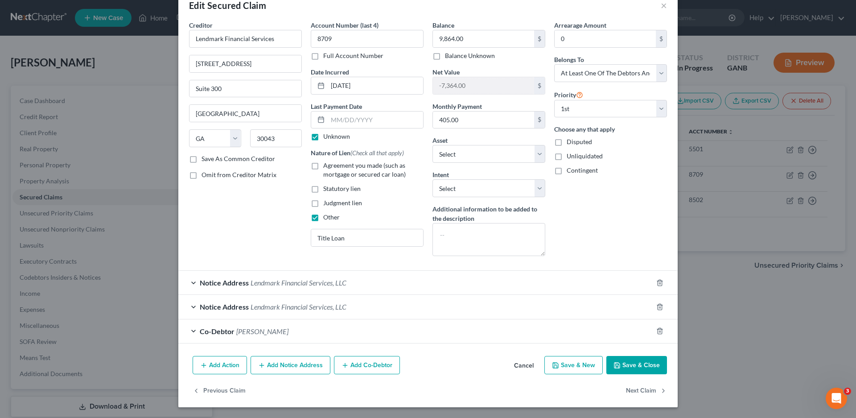
click at [191, 303] on div "Notice Address Lendmark Financial Services, LLC" at bounding box center [415, 307] width 474 height 24
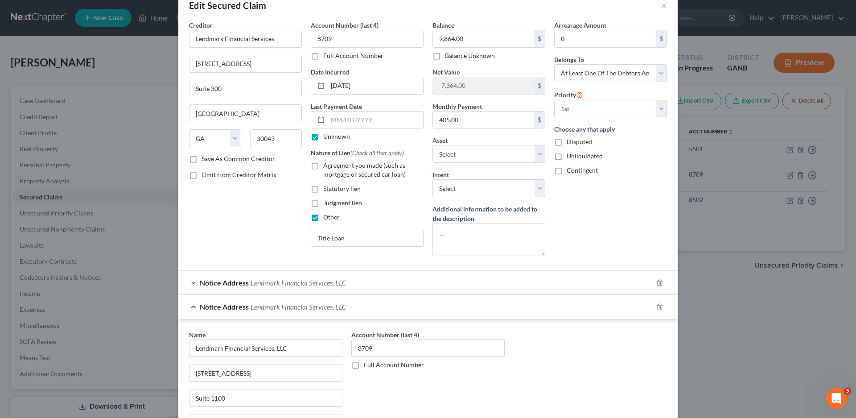
click at [191, 303] on div "Notice Address Lendmark Financial Services, LLC" at bounding box center [415, 307] width 474 height 24
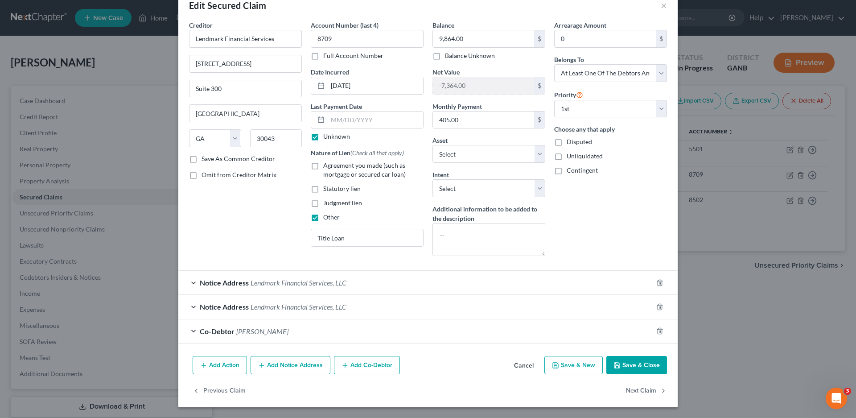
click at [623, 361] on button "Save & Close" at bounding box center [636, 365] width 61 height 19
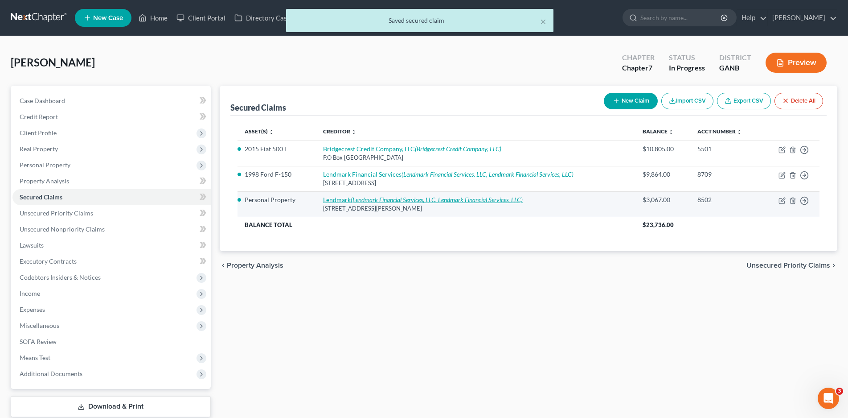
click at [386, 203] on icon "(Lendmark Financial Services, LLC, Lendmark Financial Services, LLC)" at bounding box center [437, 200] width 172 height 8
select select "10"
select select "3"
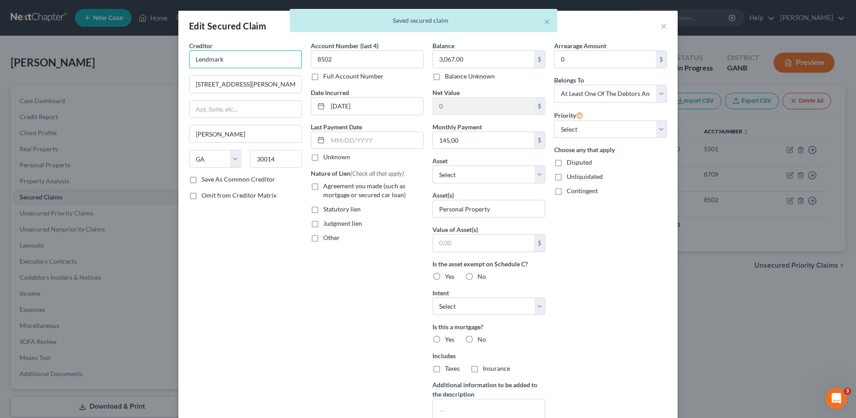
click at [246, 65] on input "Lendmark" at bounding box center [245, 59] width 113 height 18
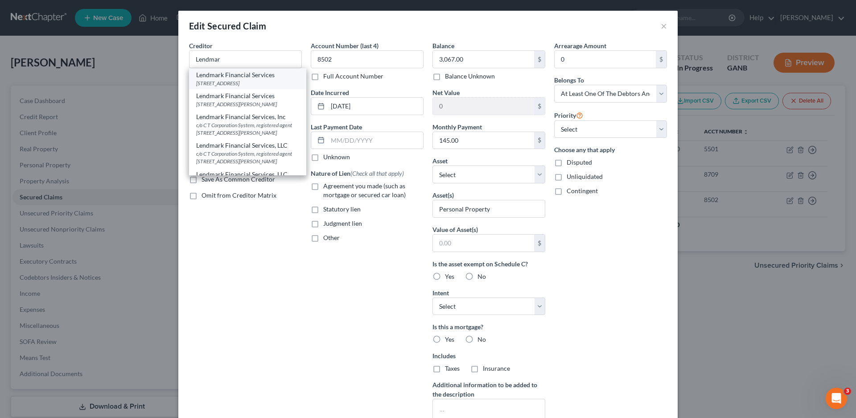
click at [217, 78] on div "Lendmark Financial Services" at bounding box center [247, 74] width 103 height 9
type input "Lendmark Financial Services"
type input "[STREET_ADDRESS]"
type input "Suite 300"
type input "[GEOGRAPHIC_DATA]"
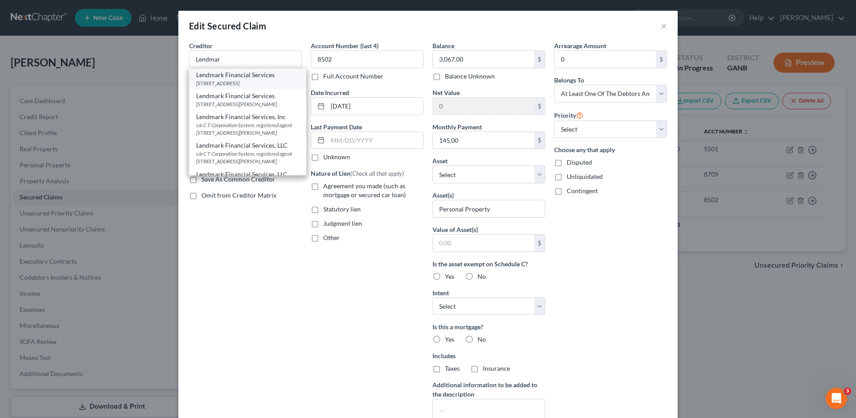
type input "30043"
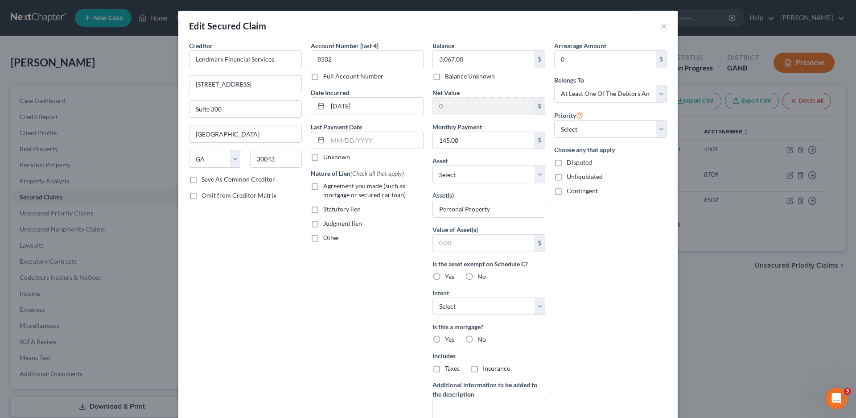
click at [323, 237] on label "Other" at bounding box center [331, 237] width 16 height 9
click at [327, 237] on input "Other" at bounding box center [330, 236] width 6 height 6
checkbox input "true"
click at [334, 256] on input "text" at bounding box center [367, 258] width 112 height 17
type input "Non-PMSI"
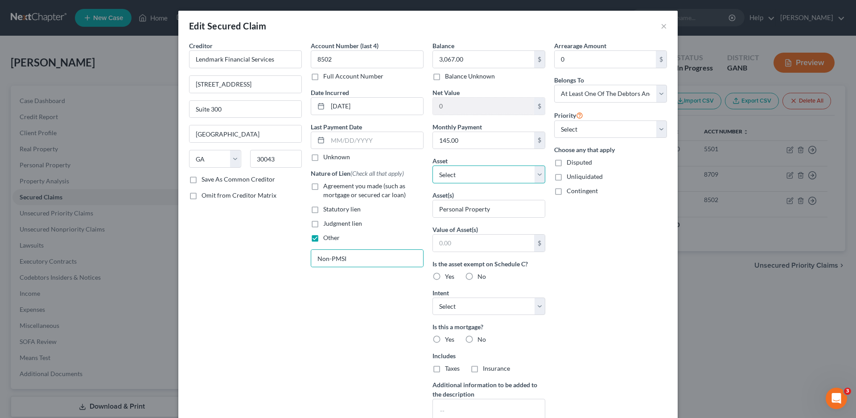
click at [463, 174] on select "Select Other Multiple Assets Other - Tools - $300.0 Peach State Federal Credit …" at bounding box center [488, 174] width 113 height 18
select select "1"
click at [432, 165] on select "Select Other Multiple Assets Other - Tools - $300.0 Peach State Federal Credit …" at bounding box center [488, 174] width 113 height 18
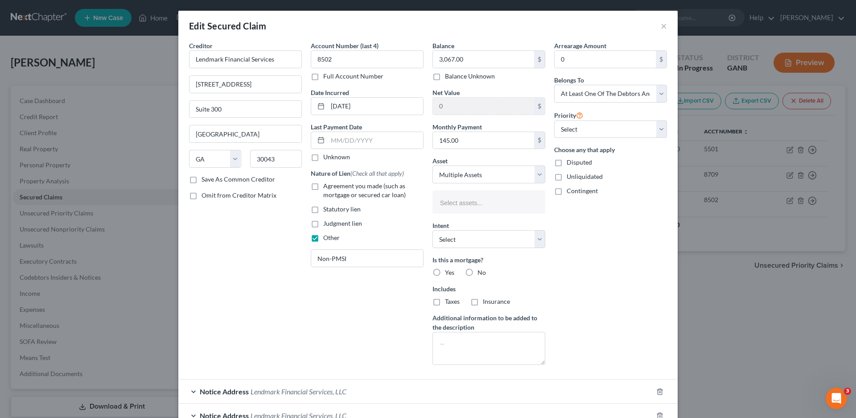
click at [457, 212] on li "Select assets..." at bounding box center [487, 203] width 107 height 18
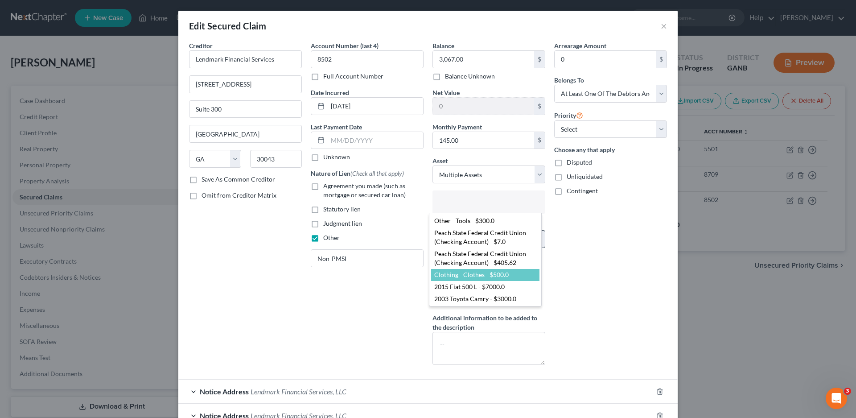
scroll to position [24, 0]
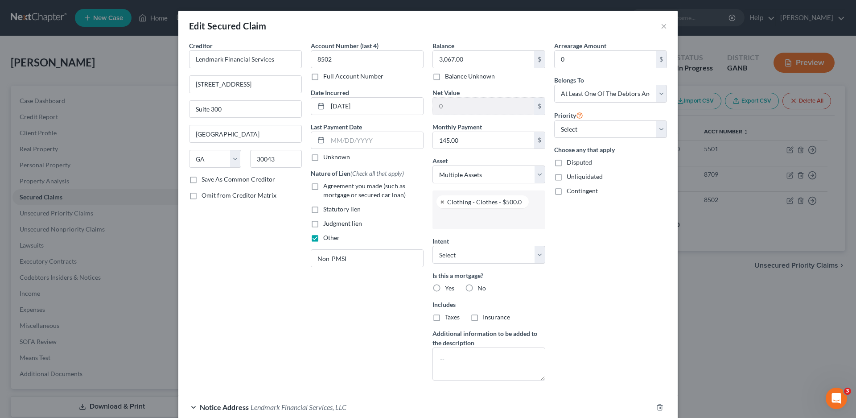
click at [465, 226] on li at bounding box center [487, 218] width 107 height 18
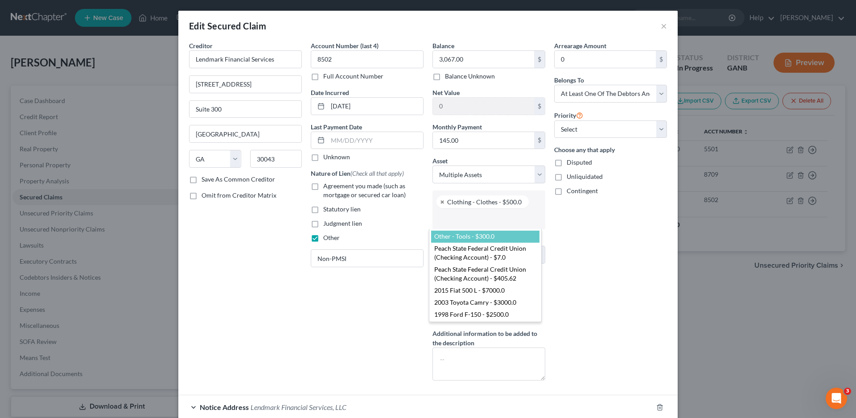
select select "2860182"
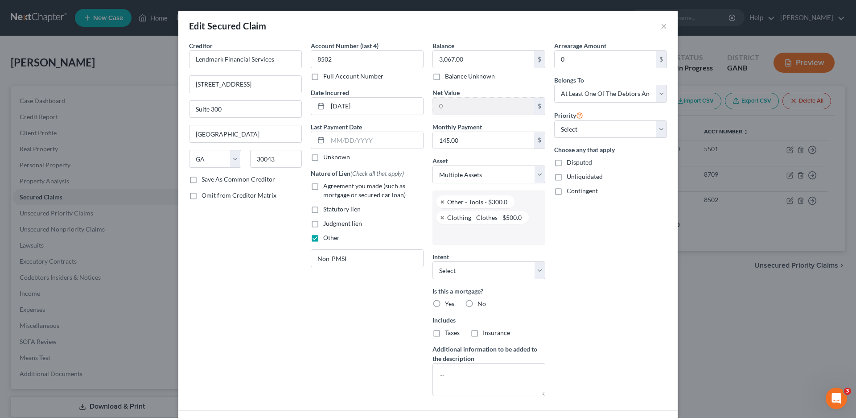
click at [456, 239] on input "text" at bounding box center [488, 233] width 100 height 13
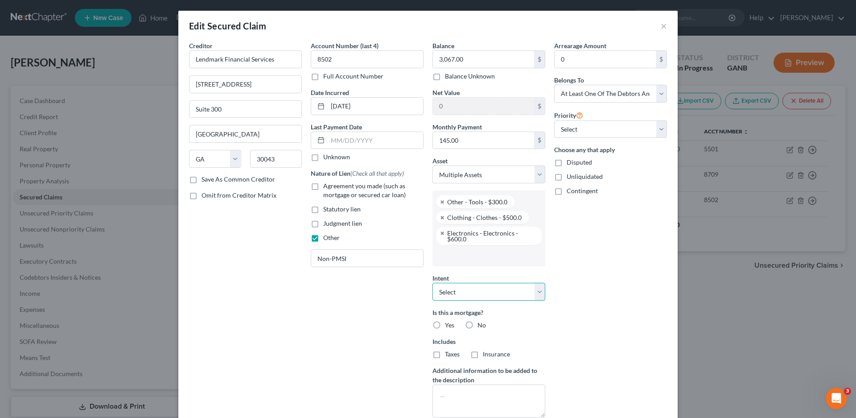
click at [449, 291] on select "Select Surrender Redeem Reaffirm Avoid Other" at bounding box center [488, 292] width 113 height 18
select select "3"
click at [432, 283] on select "Select Surrender Redeem Reaffirm Avoid Other" at bounding box center [488, 292] width 113 height 18
click at [477, 322] on label "No" at bounding box center [481, 324] width 8 height 9
click at [481, 322] on input "No" at bounding box center [484, 323] width 6 height 6
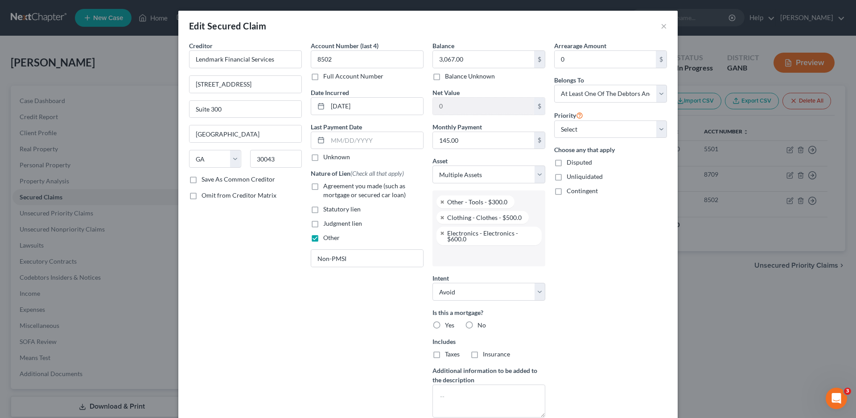
radio input "true"
click at [477, 353] on label "No" at bounding box center [481, 353] width 8 height 9
click at [481, 353] on input "No" at bounding box center [484, 352] width 6 height 6
radio input "true"
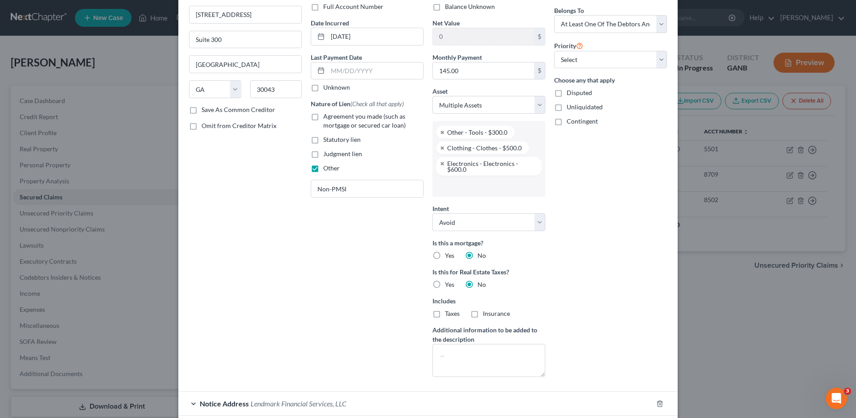
scroll to position [190, 0]
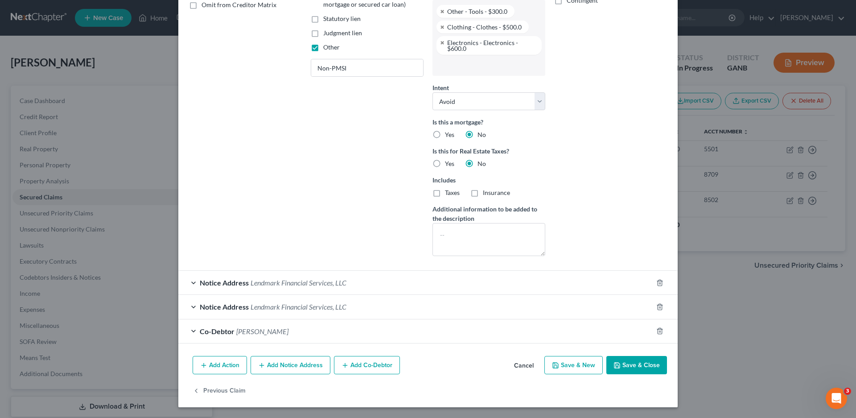
click at [189, 279] on div "Notice Address Lendmark Financial Services, LLC" at bounding box center [415, 283] width 474 height 24
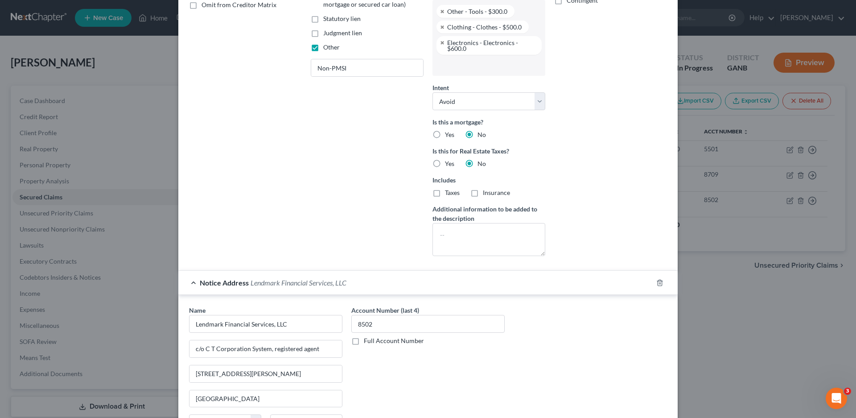
click at [186, 280] on div "Notice Address Lendmark Financial Services, LLC" at bounding box center [415, 283] width 474 height 24
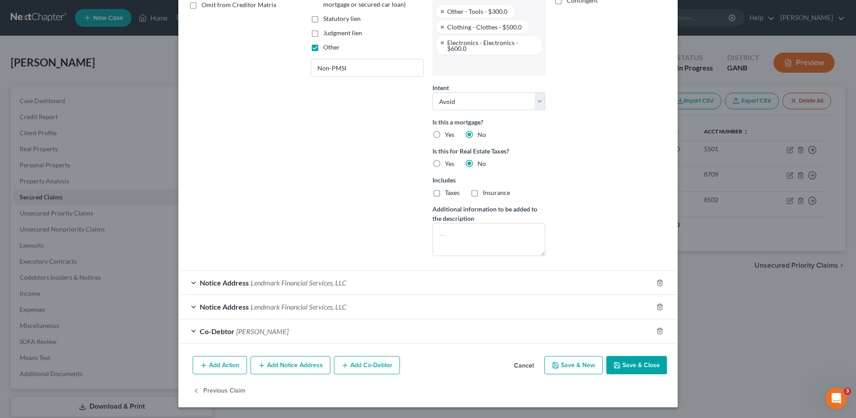
click at [188, 304] on div "Notice Address Lendmark Financial Services, LLC" at bounding box center [415, 307] width 474 height 24
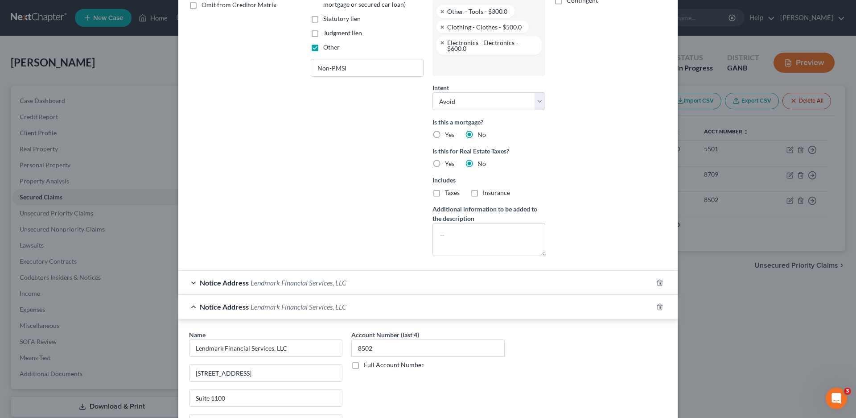
click at [188, 304] on div "Notice Address Lendmark Financial Services, LLC" at bounding box center [415, 307] width 474 height 24
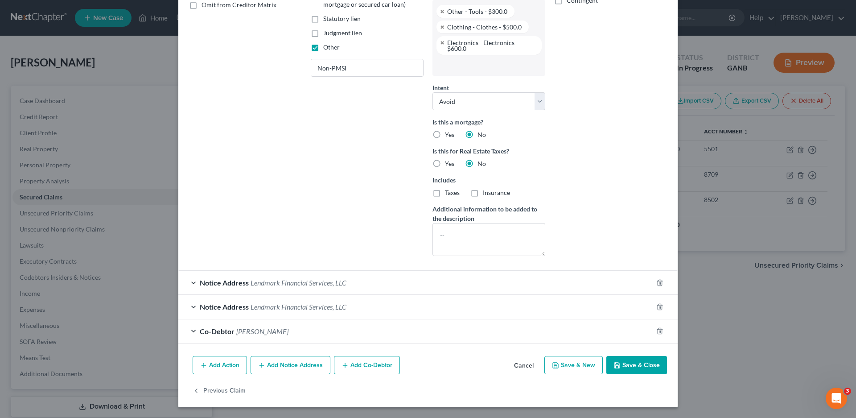
click at [643, 366] on button "Save & Close" at bounding box center [636, 365] width 61 height 19
select select
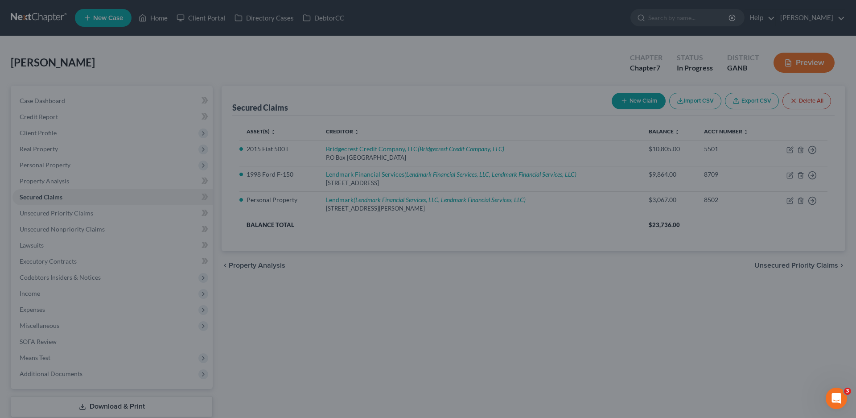
scroll to position [107, 0]
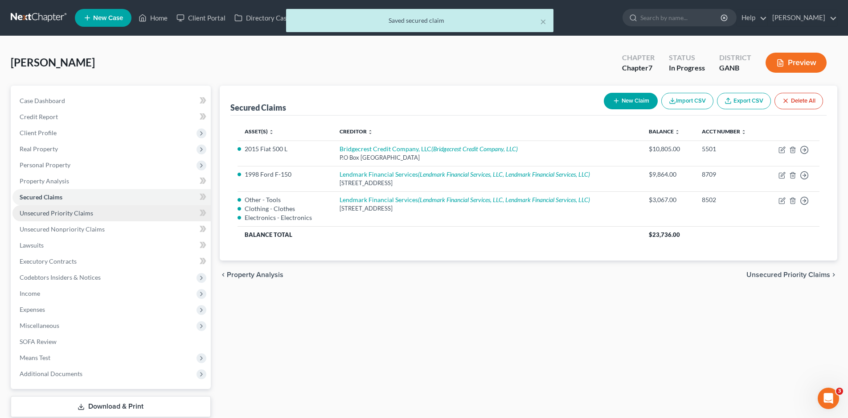
click at [58, 209] on link "Unsecured Priority Claims" at bounding box center [111, 213] width 198 height 16
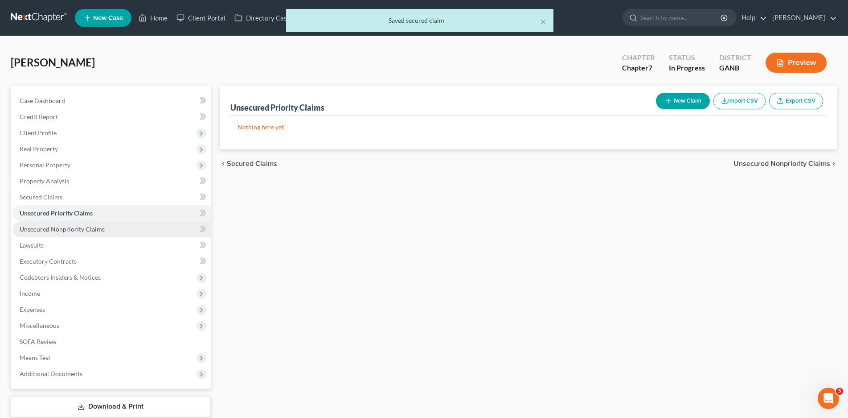
click at [57, 226] on span "Unsecured Nonpriority Claims" at bounding box center [62, 229] width 85 height 8
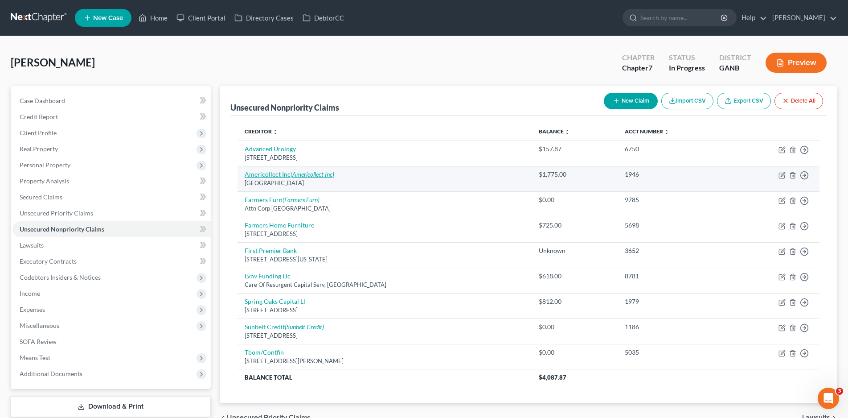
click at [275, 174] on link "Americollect Inc (Americollect Inc)" at bounding box center [290, 174] width 90 height 8
select select "52"
select select "1"
select select "0"
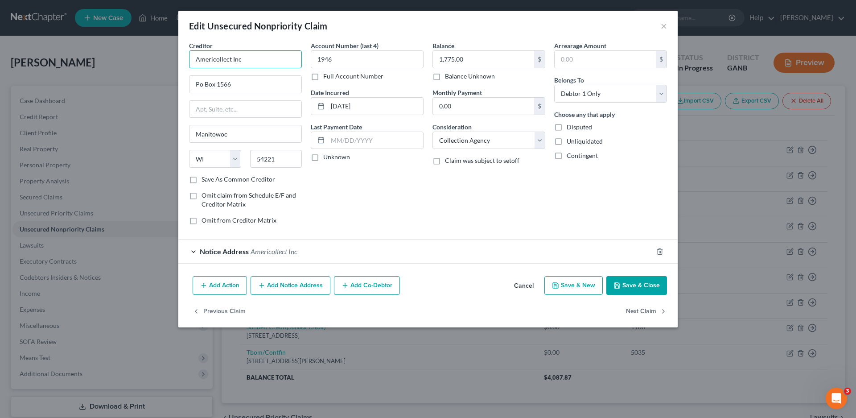
click at [258, 60] on input "Americollect Inc" at bounding box center [245, 59] width 113 height 18
click at [233, 76] on div "Americollect, Inc" at bounding box center [242, 74] width 93 height 9
type input "Americollect, Inc"
type input "P.O. Box 1690"
click at [323, 160] on label "Unknown" at bounding box center [336, 156] width 27 height 9
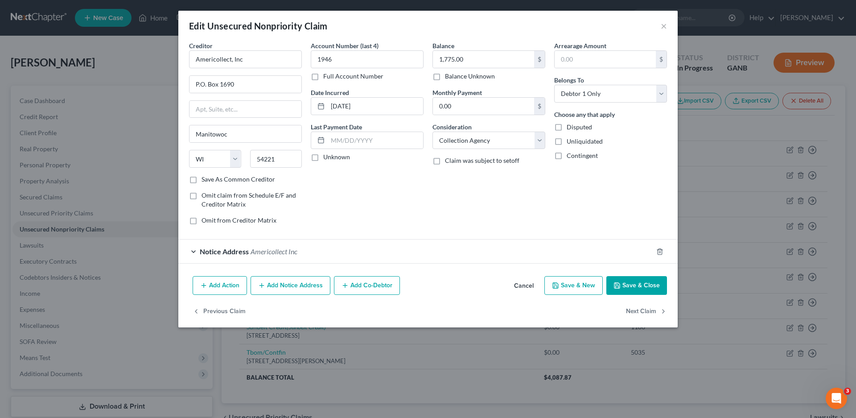
click at [327, 158] on input "Unknown" at bounding box center [330, 155] width 6 height 6
checkbox input "true"
click at [193, 250] on div "Notice Address Americollect Inc" at bounding box center [415, 251] width 474 height 24
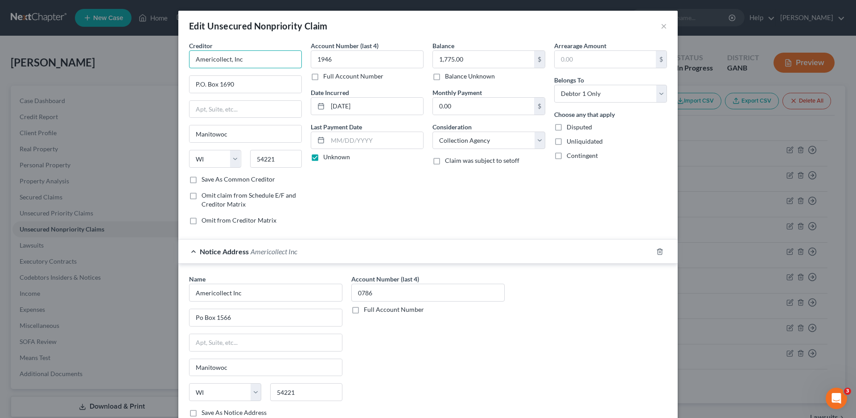
click at [260, 57] on input "Americollect, Inc" at bounding box center [245, 59] width 113 height 18
click at [248, 84] on input "P.O. Box 1690" at bounding box center [245, 84] width 112 height 17
click at [255, 64] on input "Americollect, Inc" at bounding box center [245, 59] width 113 height 18
click at [219, 104] on div "P.O. [STREET_ADDRESS]" at bounding box center [242, 104] width 93 height 8
type input "Americollect, Inc"
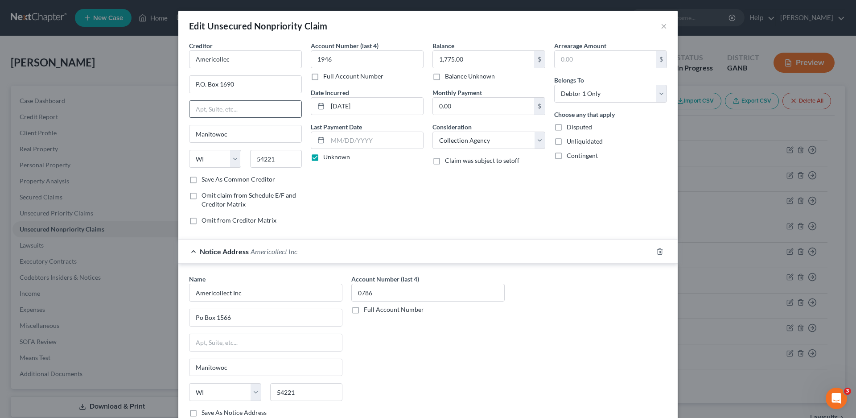
type input "P.O. Box 1566"
click at [656, 252] on icon "button" at bounding box center [659, 251] width 7 height 7
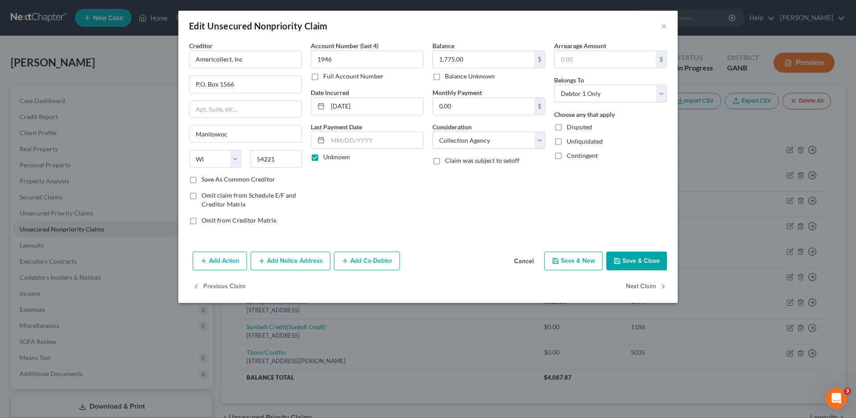
click at [638, 262] on button "Save & Close" at bounding box center [636, 260] width 61 height 19
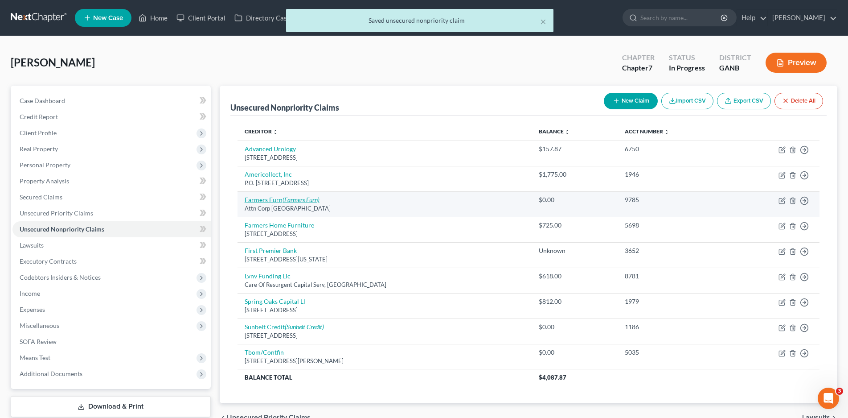
click at [273, 197] on link "Farmers Furn (Farmers Furn)" at bounding box center [282, 200] width 75 height 8
select select "10"
select select "0"
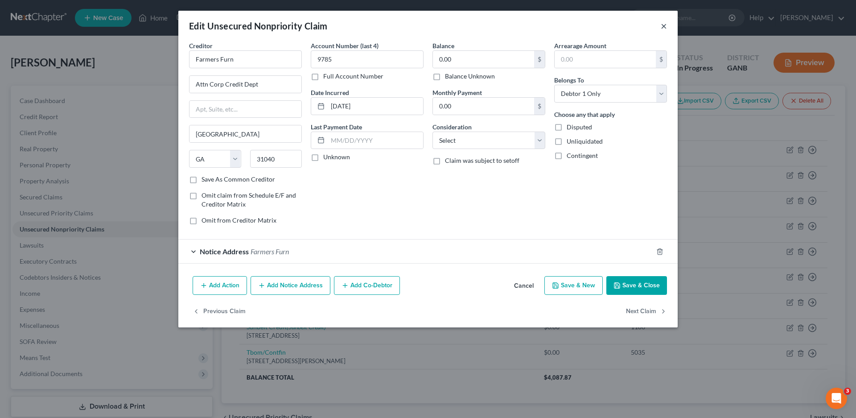
click at [664, 28] on button "×" at bounding box center [664, 26] width 6 height 11
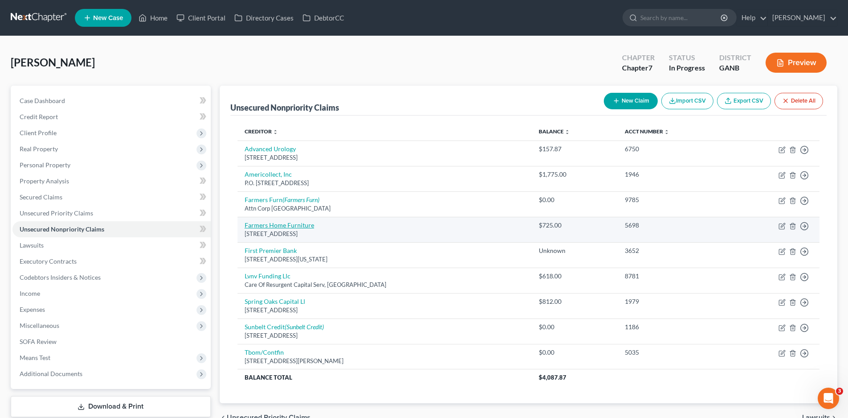
click at [269, 225] on link "Farmers Home Furniture" at bounding box center [280, 225] width 70 height 8
select select "10"
select select "0"
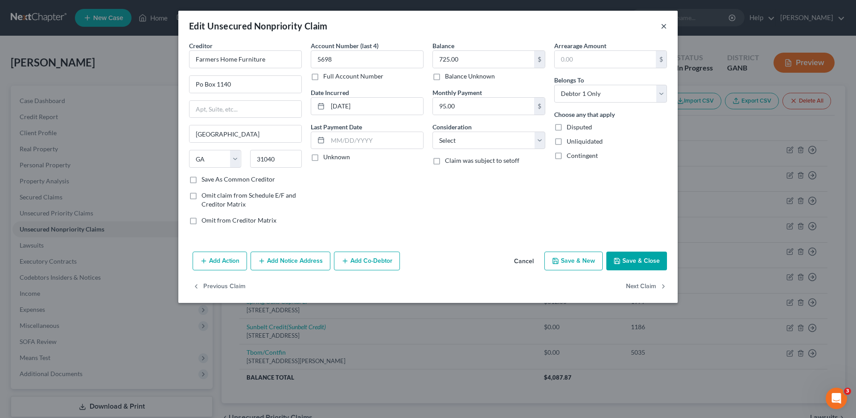
click at [665, 29] on button "×" at bounding box center [664, 26] width 6 height 11
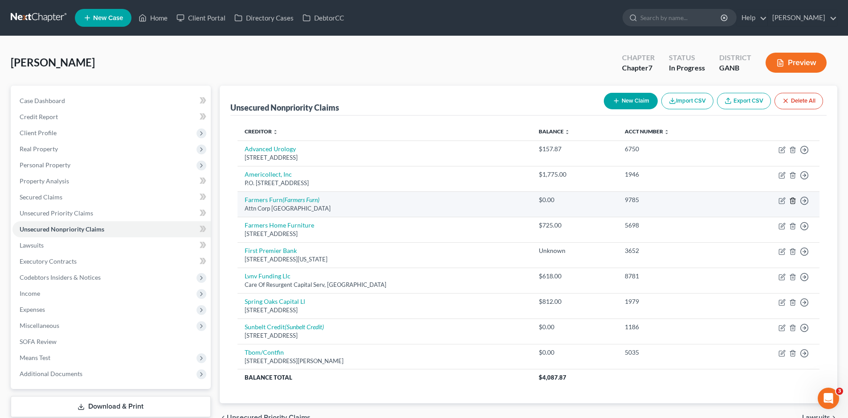
click at [793, 201] on icon "button" at bounding box center [792, 200] width 7 height 7
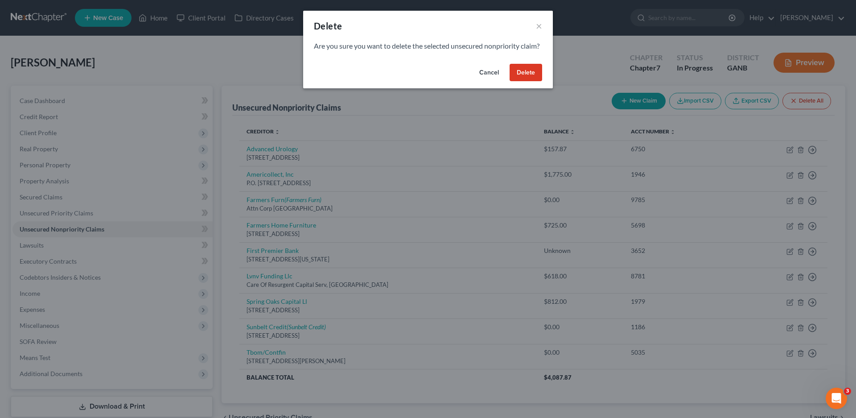
click at [520, 82] on button "Delete" at bounding box center [525, 73] width 33 height 18
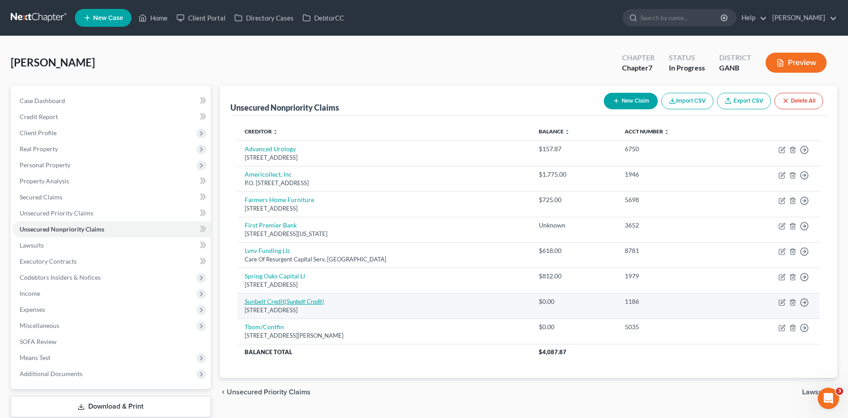
click at [288, 299] on icon "(Sunbelt Credit)" at bounding box center [304, 301] width 39 height 8
select select "42"
select select "0"
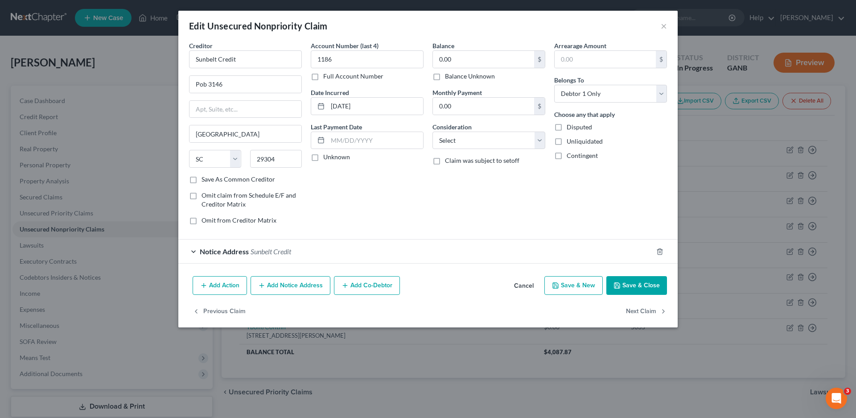
click at [660, 25] on div "Edit Unsecured Nonpriority Claim ×" at bounding box center [427, 26] width 499 height 30
click at [662, 26] on button "×" at bounding box center [664, 26] width 6 height 11
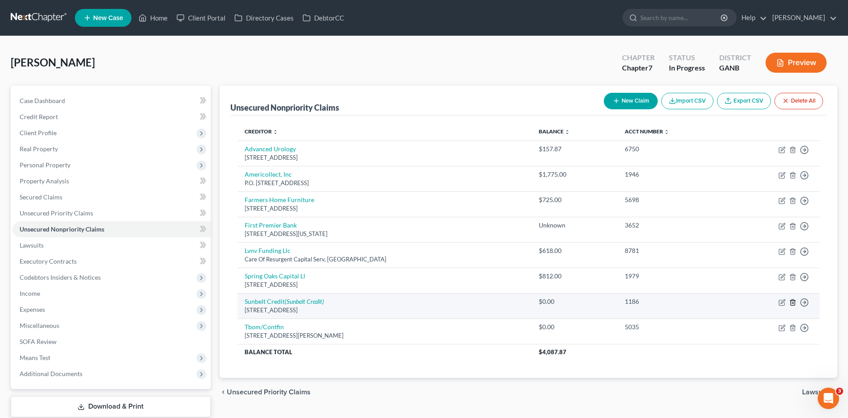
click at [793, 302] on icon "button" at bounding box center [792, 302] width 7 height 7
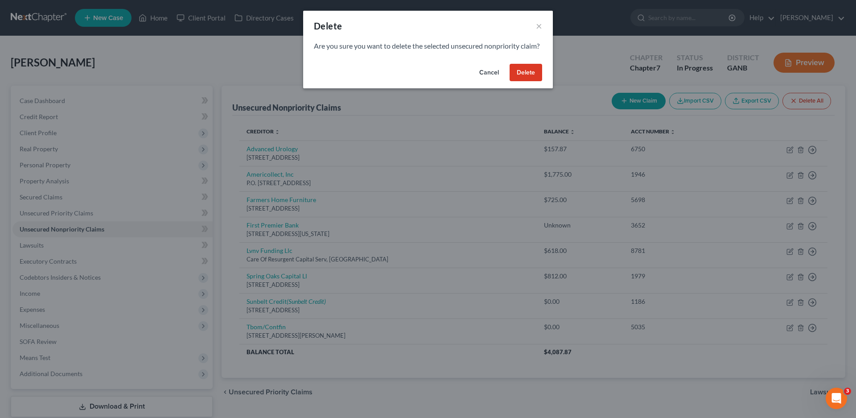
click at [532, 80] on button "Delete" at bounding box center [525, 73] width 33 height 18
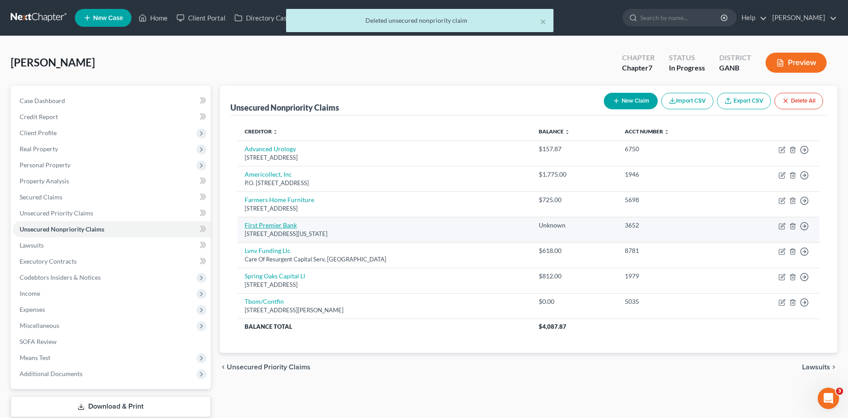
click at [280, 222] on link "First Premier Bank" at bounding box center [271, 225] width 52 height 8
select select "43"
select select "2"
select select "0"
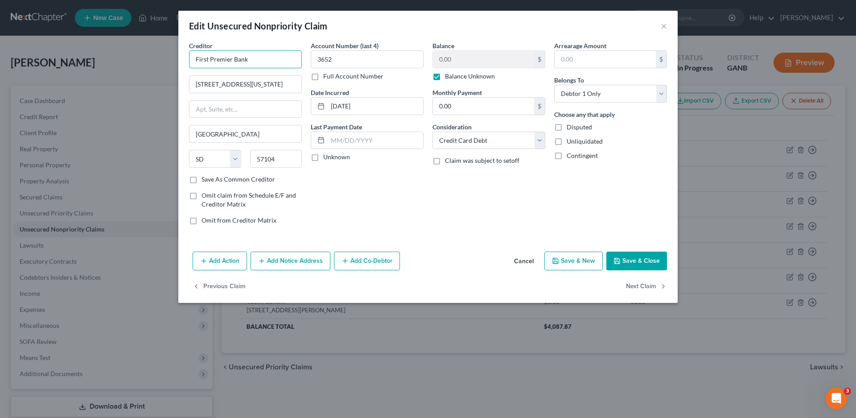
click at [257, 59] on input "First Premier Bank" at bounding box center [245, 59] width 113 height 18
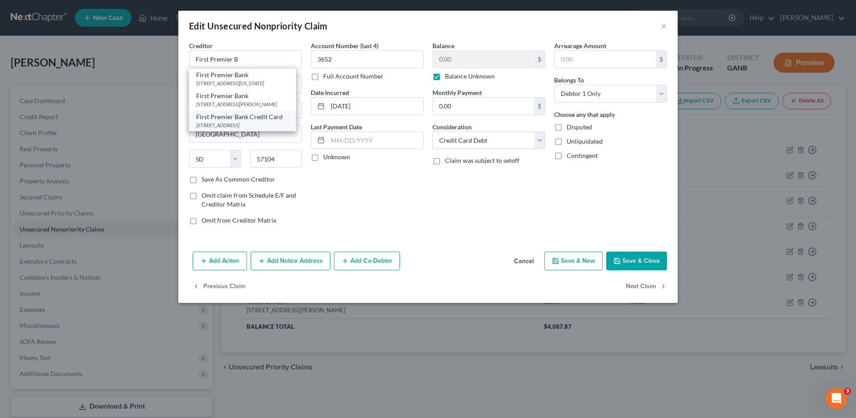
click at [235, 129] on div "[STREET_ADDRESS]" at bounding box center [242, 125] width 93 height 8
type input "First Premier Bank Credit Card"
type input "P.O Box 5524"
type input "57117-5524"
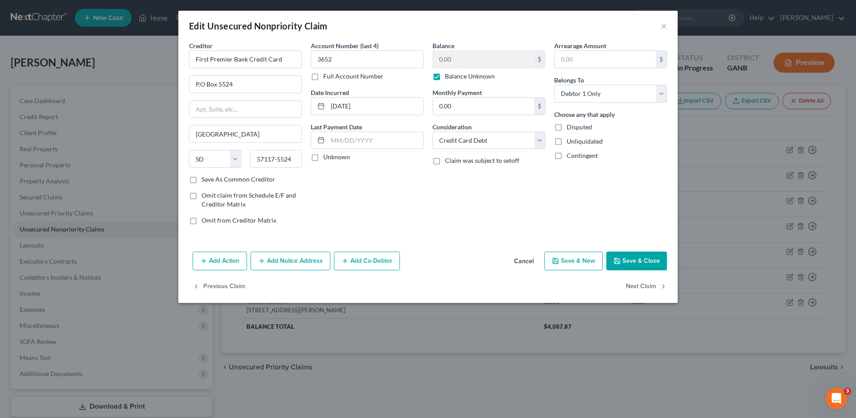
click at [323, 158] on label "Unknown" at bounding box center [336, 156] width 27 height 9
click at [327, 158] on input "Unknown" at bounding box center [330, 155] width 6 height 6
checkbox input "true"
click at [629, 257] on button "Save & Close" at bounding box center [636, 260] width 61 height 19
type input "0"
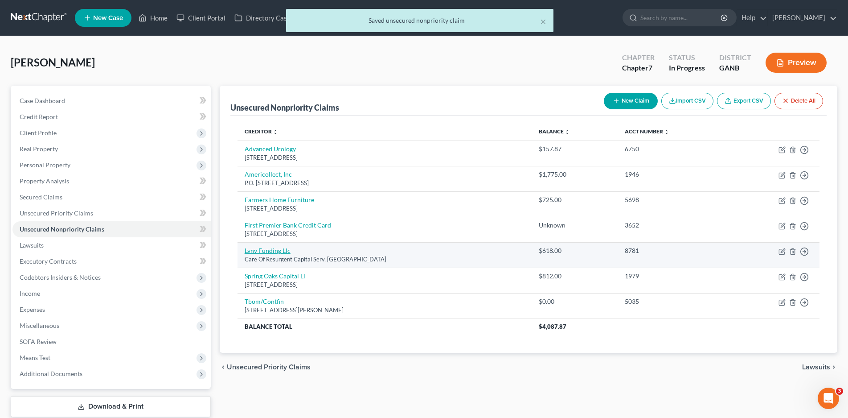
click at [268, 248] on link "Lvnv Funding Llc" at bounding box center [268, 250] width 46 height 8
select select "42"
select select "1"
select select "0"
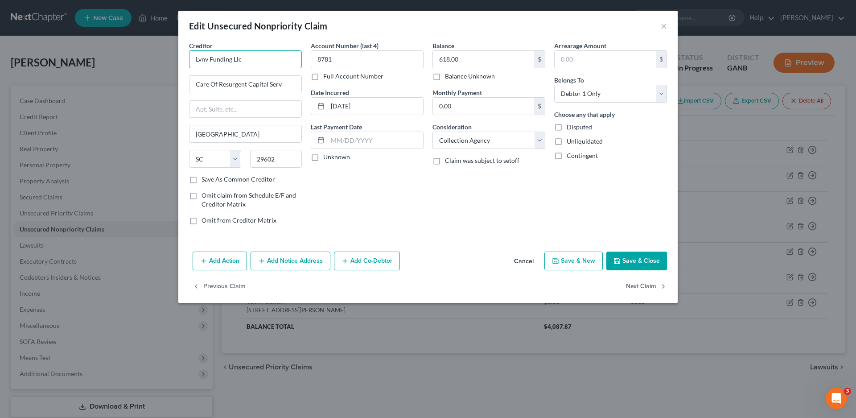
click at [259, 62] on input "Lvnv Funding Llc" at bounding box center [245, 59] width 113 height 18
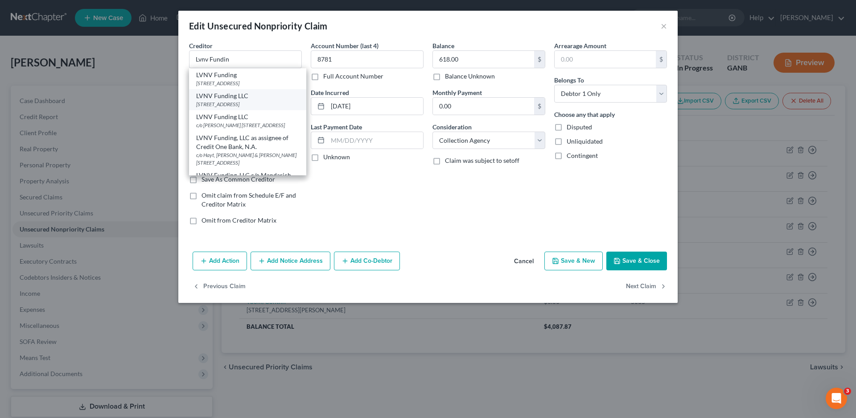
click at [222, 98] on div "LVNV Funding LLC" at bounding box center [247, 95] width 103 height 9
type input "LVNV Funding LLC"
type input "P.O Box 10497"
type input "29601"
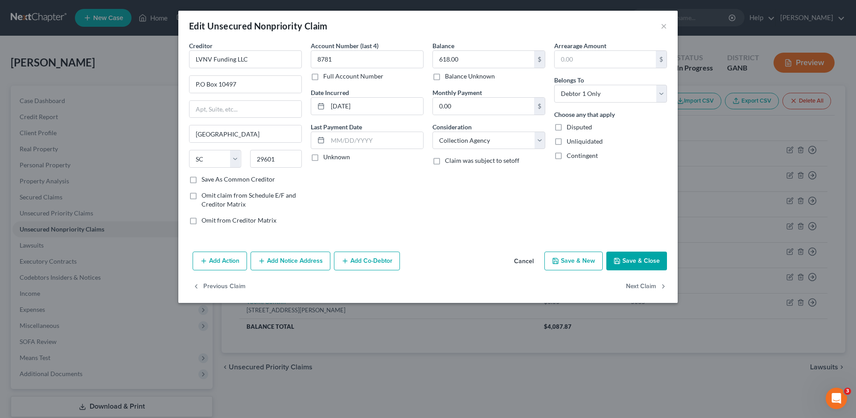
click at [323, 157] on label "Unknown" at bounding box center [336, 156] width 27 height 9
click at [327, 157] on input "Unknown" at bounding box center [330, 155] width 6 height 6
checkbox input "true"
click at [622, 259] on button "Save & Close" at bounding box center [636, 260] width 61 height 19
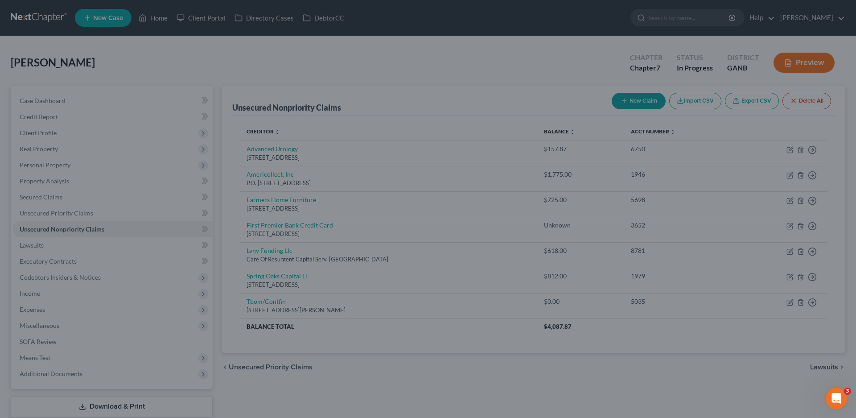
type input "0"
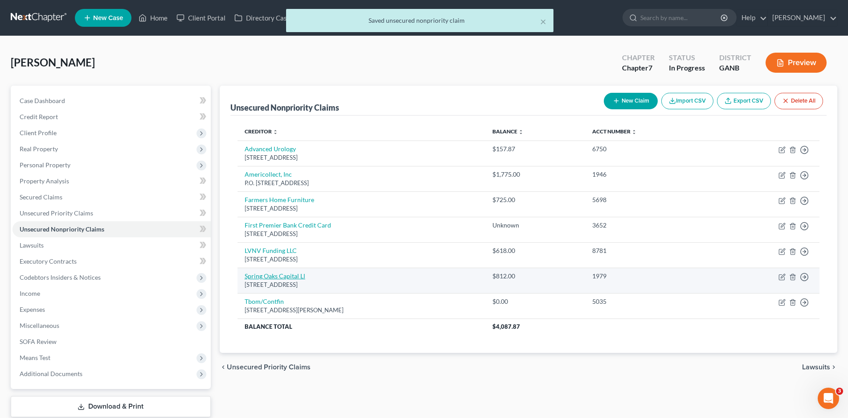
click at [269, 275] on link "Spring Oaks Capital Ll" at bounding box center [275, 276] width 61 height 8
select select "48"
select select "0"
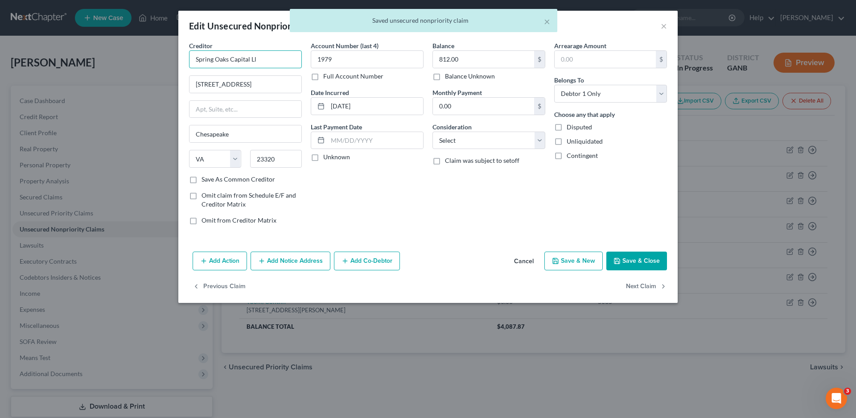
click at [266, 56] on input "Spring Oaks Capital Ll" at bounding box center [245, 59] width 113 height 18
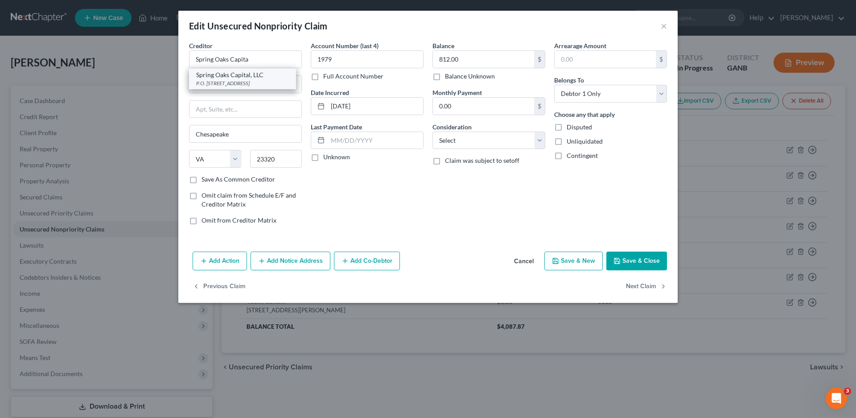
click at [247, 81] on div "P.O. [STREET_ADDRESS]" at bounding box center [242, 83] width 93 height 8
type input "Spring Oaks Capital, LLC"
type input "P.O. Box 1216"
type input "23327"
click at [323, 156] on label "Unknown" at bounding box center [336, 156] width 27 height 9
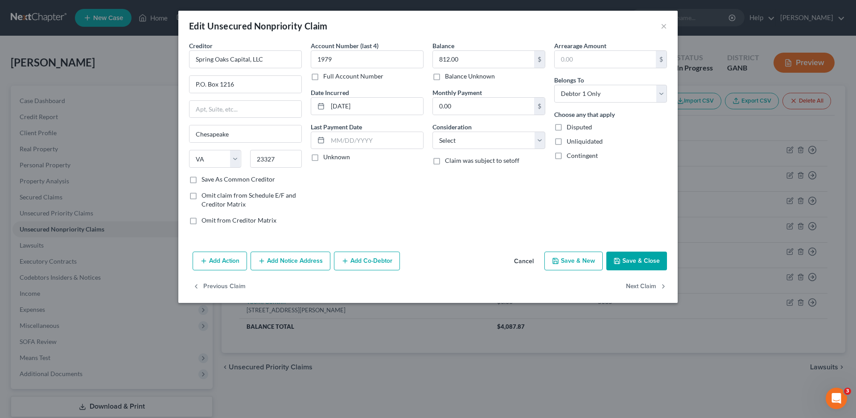
click at [327, 156] on input "Unknown" at bounding box center [330, 155] width 6 height 6
checkbox input "true"
click at [461, 147] on select "Select Cable / Satellite Services Collection Agency Credit Card Debt Debt Couns…" at bounding box center [488, 140] width 113 height 18
select select "1"
click at [432, 131] on select "Select Cable / Satellite Services Collection Agency Credit Card Debt Debt Couns…" at bounding box center [488, 140] width 113 height 18
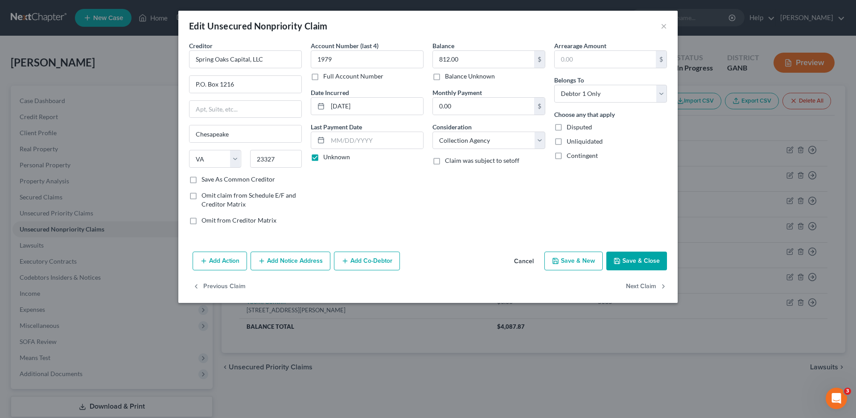
click at [641, 254] on button "Save & Close" at bounding box center [636, 260] width 61 height 19
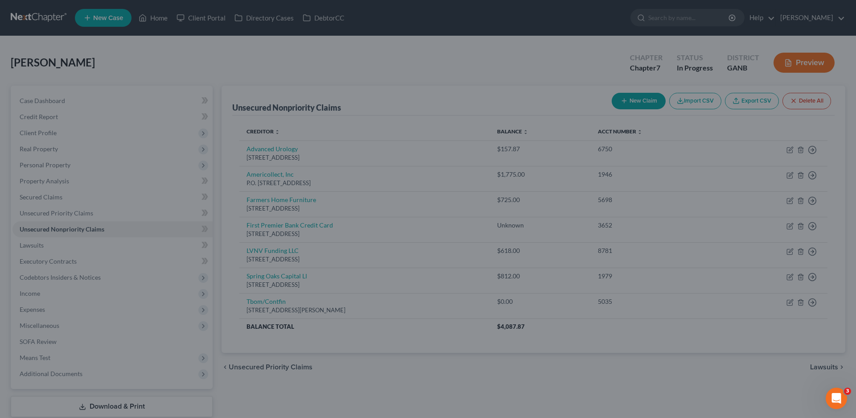
type input "0"
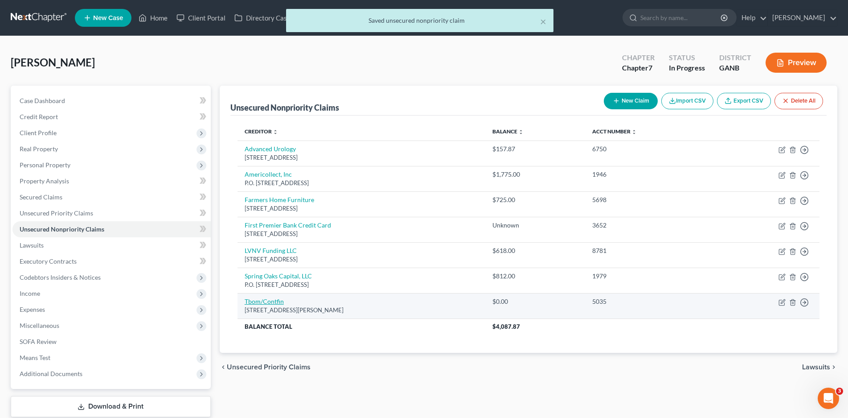
click at [250, 301] on link "Tbom/Contfin" at bounding box center [264, 301] width 39 height 8
select select "7"
select select "2"
select select "0"
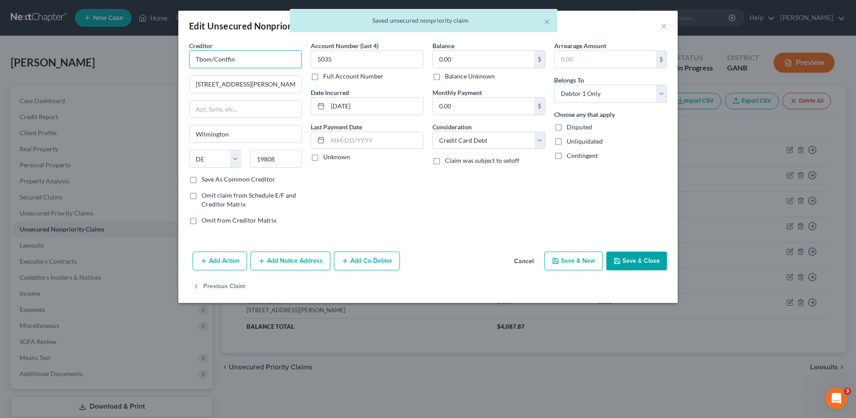
click at [240, 60] on input "Tbom/Contfin" at bounding box center [245, 59] width 113 height 18
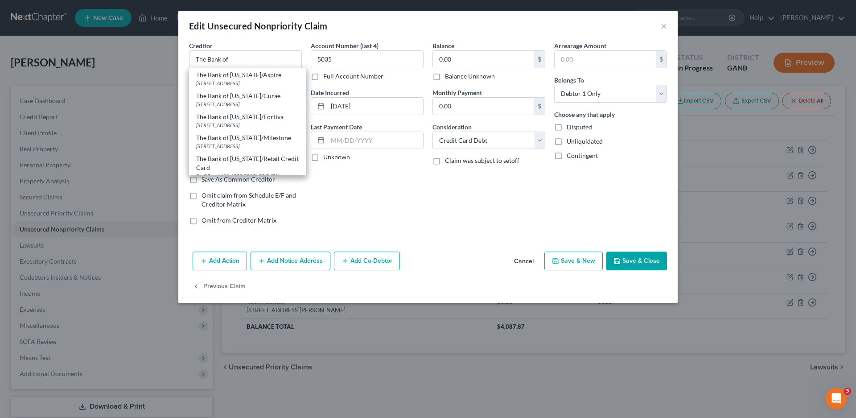
click at [523, 259] on button "Cancel" at bounding box center [524, 261] width 34 height 18
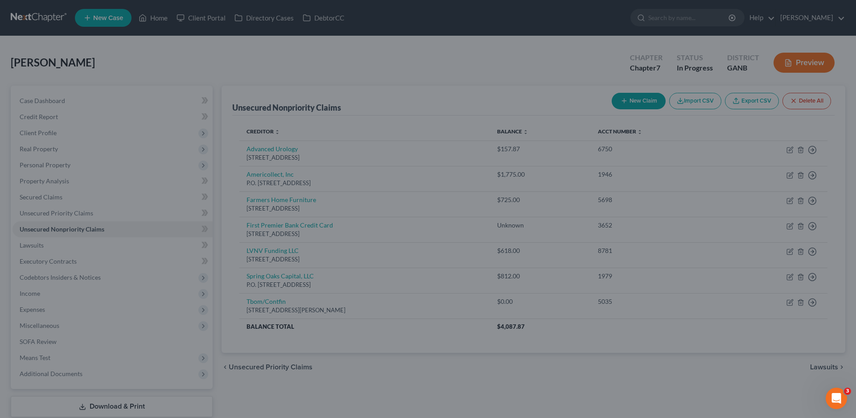
type input "The Bank of"
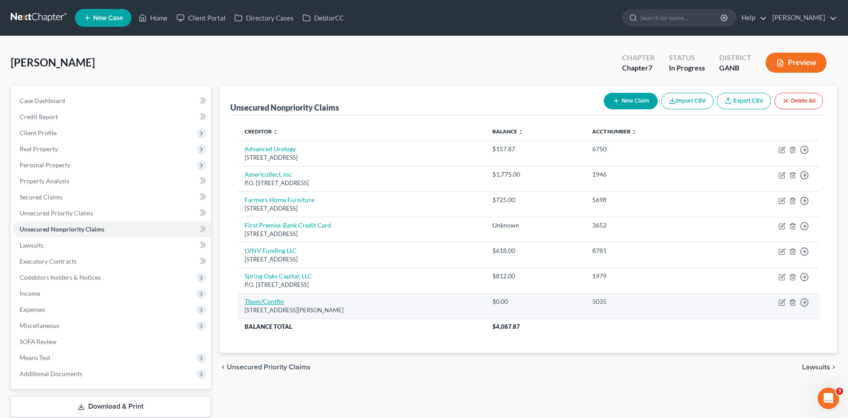
click at [267, 302] on link "Tbom/Contfin" at bounding box center [264, 301] width 39 height 8
select select "7"
select select "2"
select select "0"
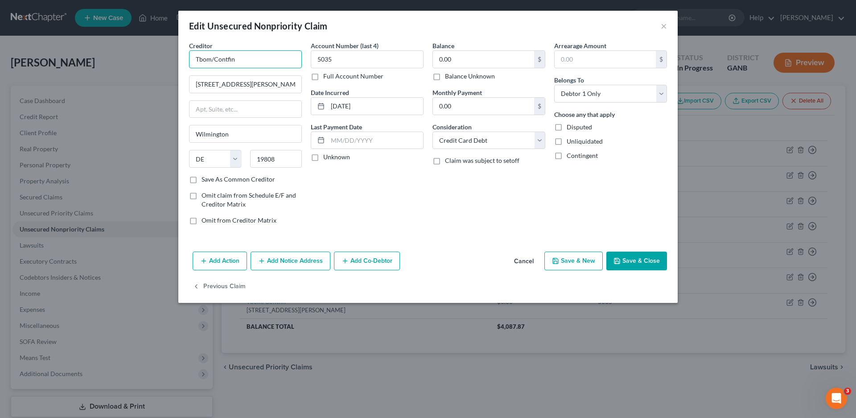
drag, startPoint x: 249, startPoint y: 59, endPoint x: 181, endPoint y: 57, distance: 67.8
click at [181, 57] on div "Creditor * Tbom/Contfin [STREET_ADDRESS][GEOGRAPHIC_DATA][PERSON_NAME] [US_STAT…" at bounding box center [427, 144] width 499 height 207
click at [255, 66] on input "Tbom/Contfin" at bounding box center [245, 59] width 113 height 18
type input "The Bank Of [US_STATE]/Continental Finance"
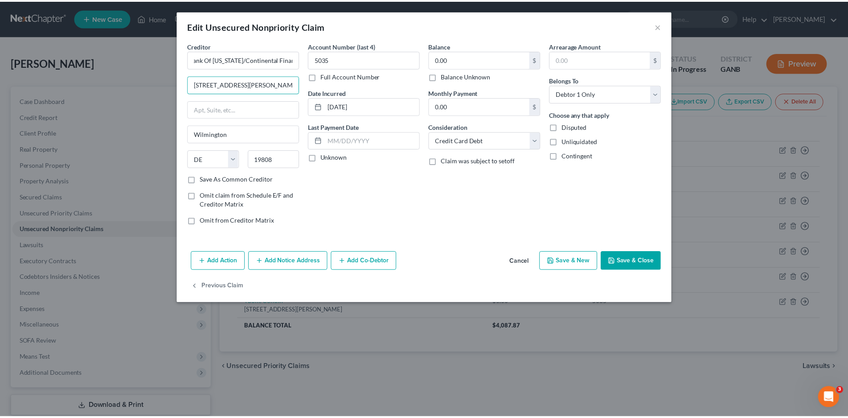
scroll to position [0, 0]
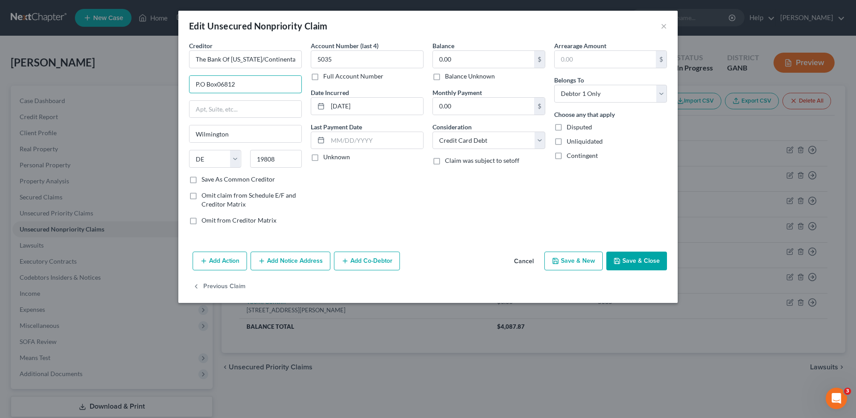
type input "P.O Box06812"
type input "[PERSON_NAME] Stream"
select select "14"
type input "60197-6812"
click at [323, 160] on label "Unknown" at bounding box center [336, 156] width 27 height 9
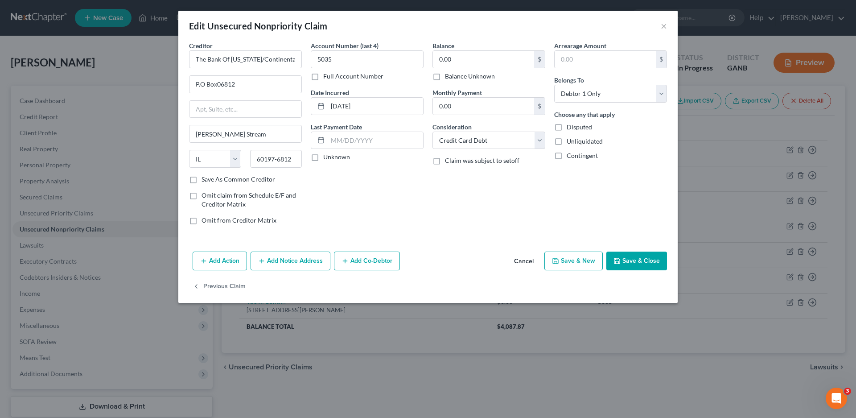
click at [327, 158] on input "Unknown" at bounding box center [330, 155] width 6 height 6
checkbox input "true"
click at [445, 76] on label "Balance Unknown" at bounding box center [470, 76] width 50 height 9
click at [448, 76] on input "Balance Unknown" at bounding box center [451, 75] width 6 height 6
checkbox input "true"
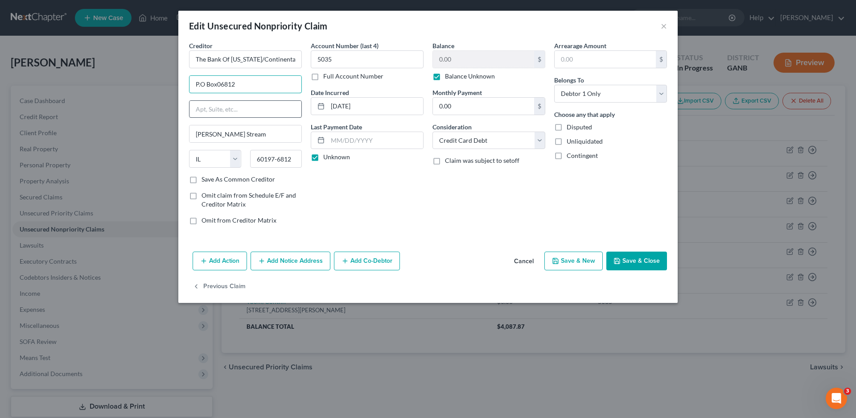
drag, startPoint x: 221, startPoint y: 84, endPoint x: 241, endPoint y: 111, distance: 34.1
click at [222, 88] on input "P.O Box06812" at bounding box center [245, 84] width 112 height 17
type input "P.O Box 6812"
click at [201, 180] on label "Save As Common Creditor" at bounding box center [238, 179] width 74 height 9
click at [205, 180] on input "Save As Common Creditor" at bounding box center [208, 178] width 6 height 6
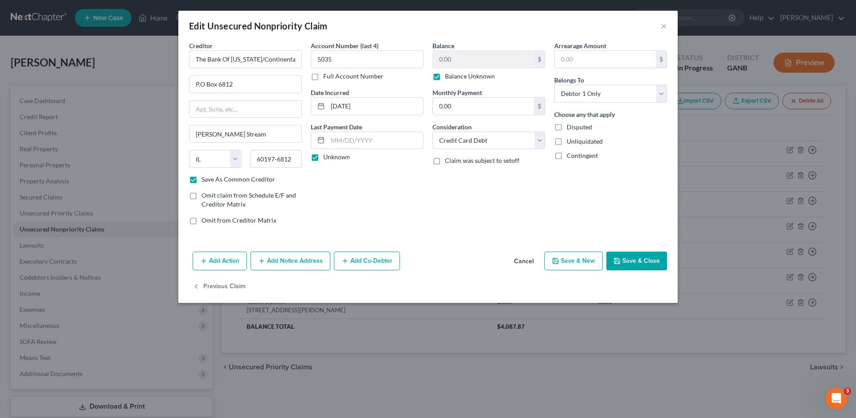
click at [624, 257] on button "Save & Close" at bounding box center [636, 260] width 61 height 19
checkbox input "false"
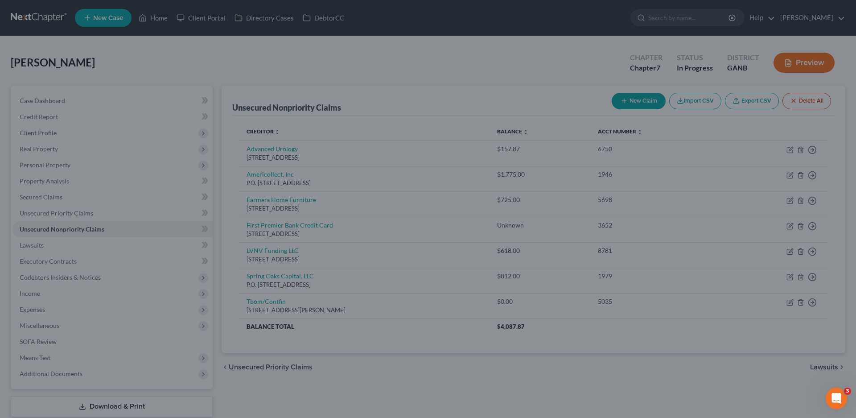
type input "0"
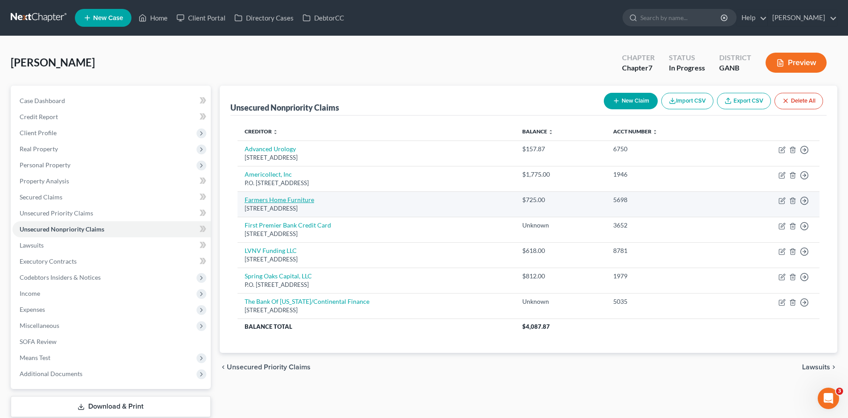
click at [274, 199] on link "Farmers Home Furniture" at bounding box center [280, 200] width 70 height 8
select select "10"
select select "0"
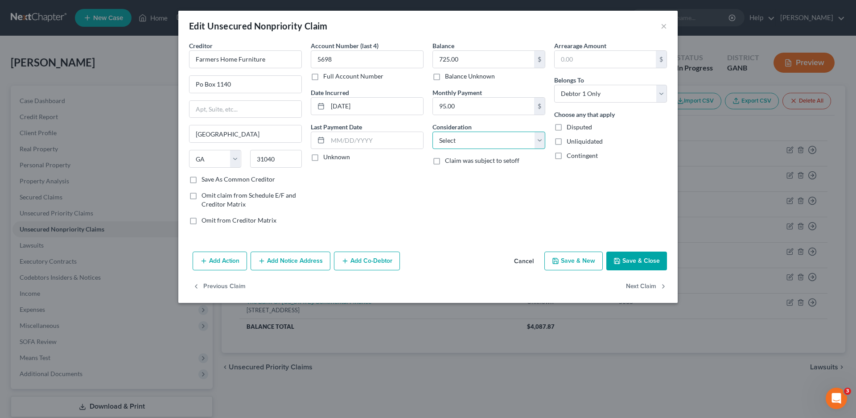
click at [485, 148] on select "Select Cable / Satellite Services Collection Agency Credit Card Debt Debt Couns…" at bounding box center [488, 140] width 113 height 18
click at [432, 131] on select "Select Cable / Satellite Services Collection Agency Credit Card Debt Debt Couns…" at bounding box center [488, 140] width 113 height 18
click at [460, 140] on select "Select Cable / Satellite Services Collection Agency Credit Card Debt Debt Couns…" at bounding box center [488, 140] width 113 height 18
select select "2"
click at [432, 131] on select "Select Cable / Satellite Services Collection Agency Credit Card Debt Debt Couns…" at bounding box center [488, 140] width 113 height 18
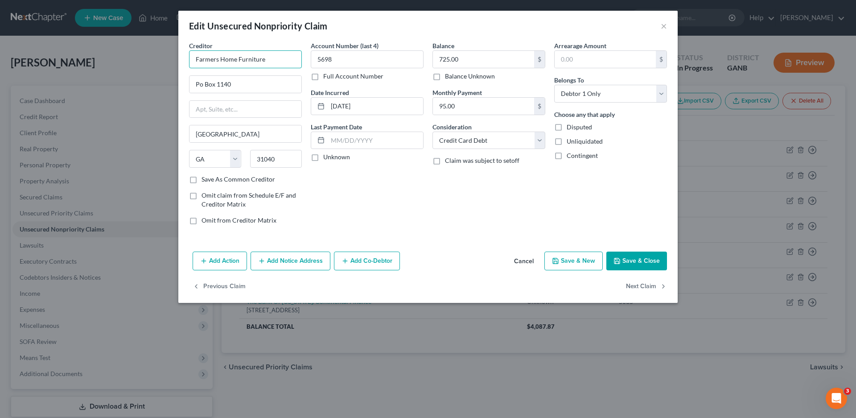
click at [275, 61] on input "Farmers Home Furniture" at bounding box center [245, 59] width 113 height 18
drag, startPoint x: 268, startPoint y: 59, endPoint x: 177, endPoint y: 66, distance: 91.2
click at [177, 66] on div "Edit Unsecured Nonpriority Claim × Creditor * Farmers Home Furniture [GEOGRAPHI…" at bounding box center [428, 209] width 856 height 418
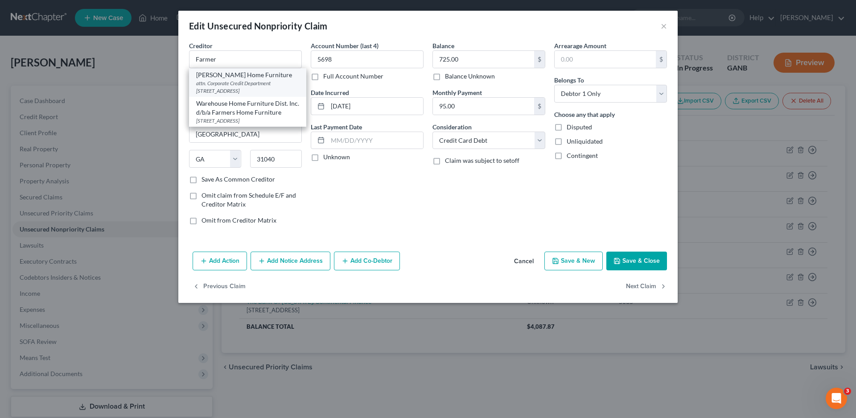
click at [241, 84] on div "attn. Corporate Credit Department [STREET_ADDRESS]" at bounding box center [247, 86] width 103 height 15
type input "[PERSON_NAME] Home Furniture"
type input "attn. Corporate Credit Department"
type input "P.O Box 1140"
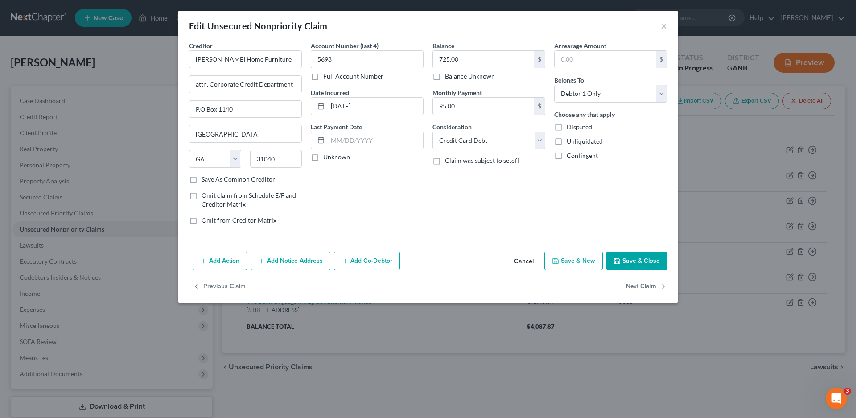
click at [636, 260] on button "Save & Close" at bounding box center [636, 260] width 61 height 19
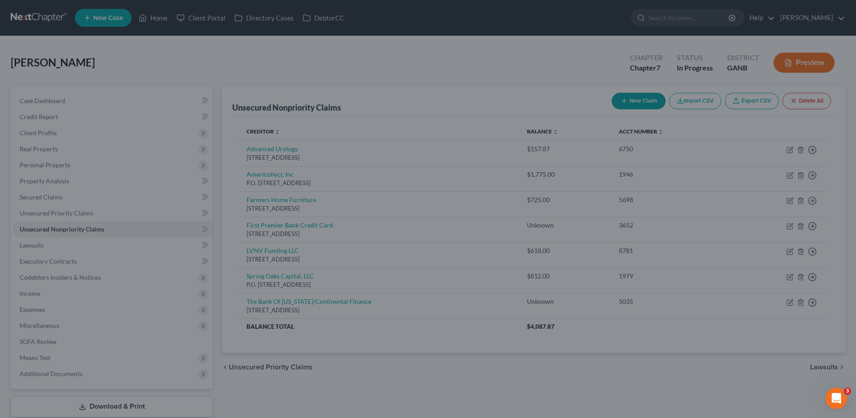
type input "0"
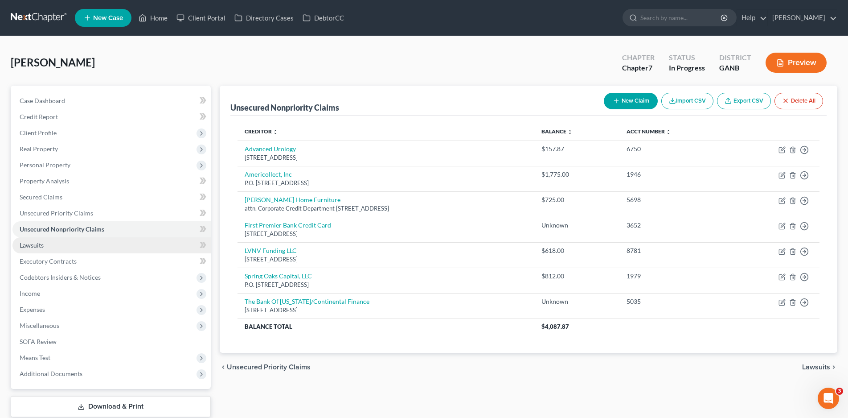
click at [35, 246] on span "Lawsuits" at bounding box center [32, 245] width 24 height 8
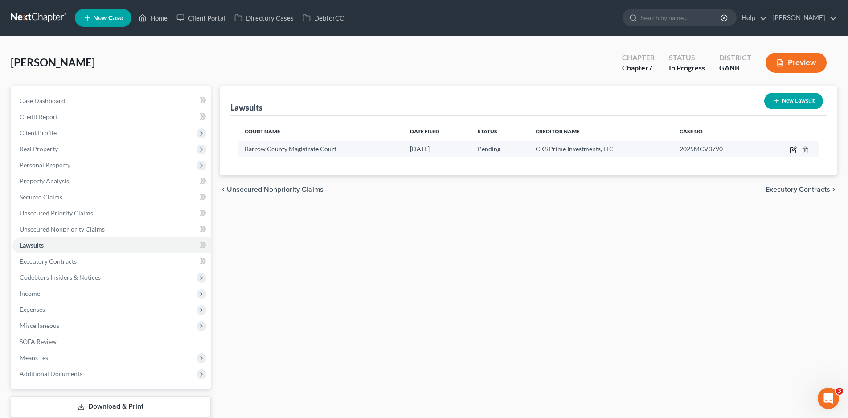
click at [793, 149] on icon "button" at bounding box center [793, 149] width 7 height 7
select select "10"
select select "0"
select select "4"
select select "10"
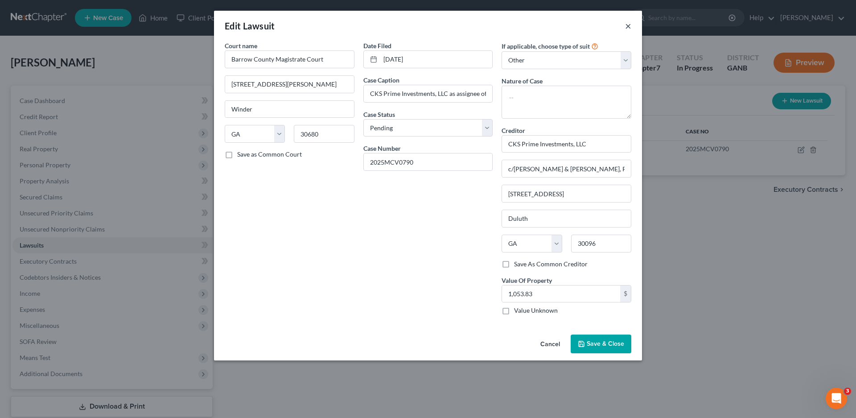
click at [628, 29] on button "×" at bounding box center [628, 26] width 6 height 11
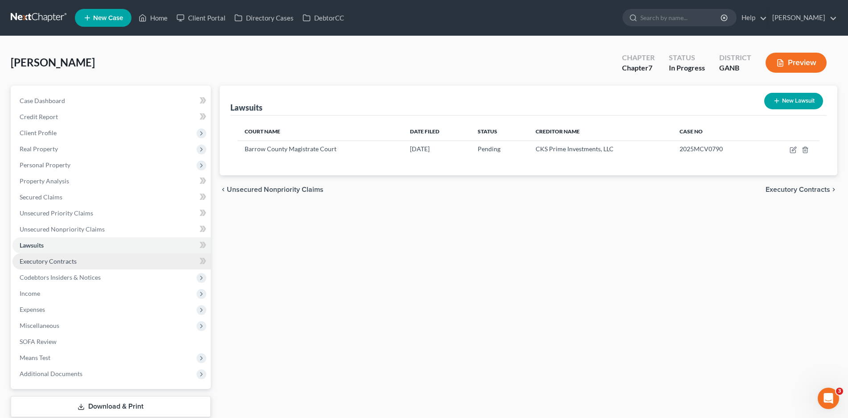
click at [38, 259] on span "Executory Contracts" at bounding box center [48, 261] width 57 height 8
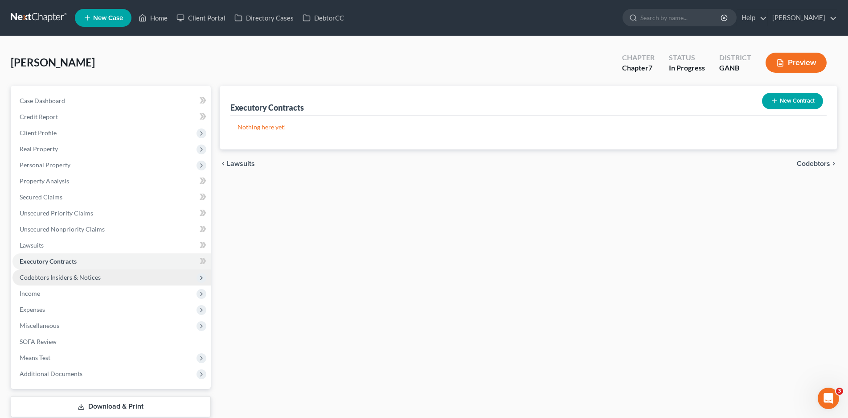
click at [55, 279] on span "Codebtors Insiders & Notices" at bounding box center [60, 277] width 81 height 8
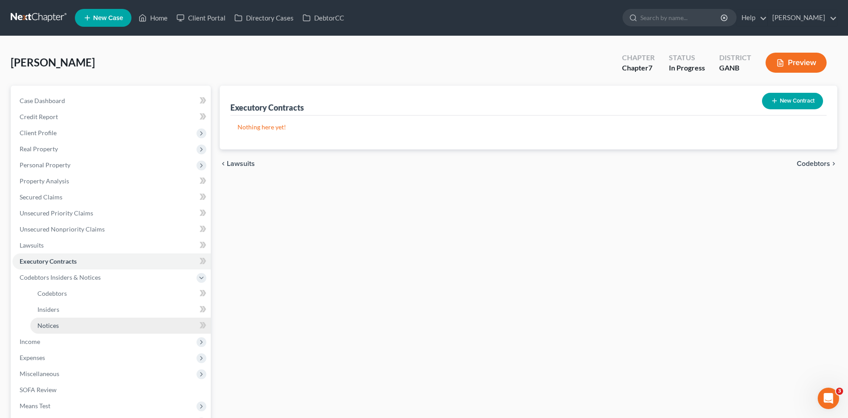
click at [55, 327] on span "Notices" at bounding box center [47, 325] width 21 height 8
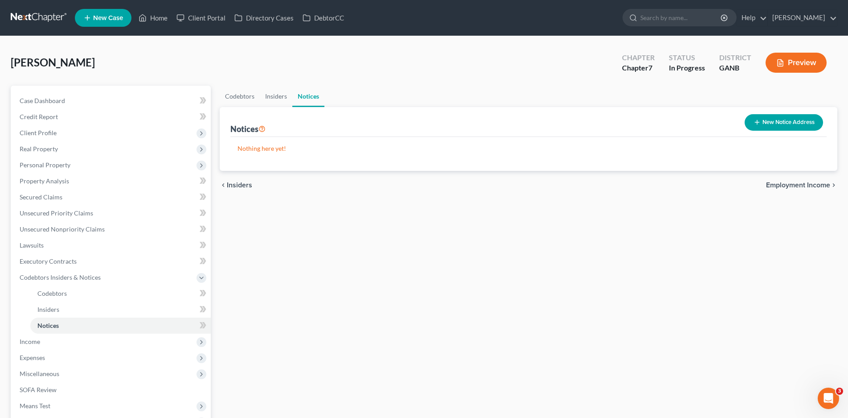
click at [772, 125] on button "New Notice Address" at bounding box center [784, 122] width 78 height 16
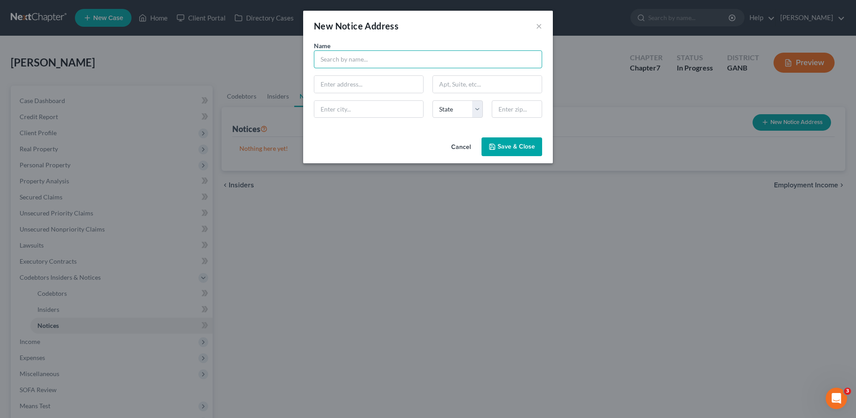
click at [353, 57] on input "text" at bounding box center [428, 59] width 228 height 18
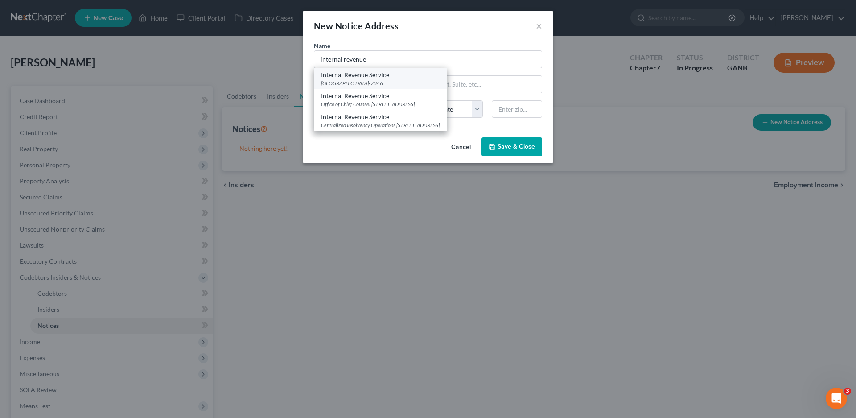
click at [348, 77] on div "Internal Revenue Service" at bounding box center [380, 74] width 119 height 9
type input "Internal Revenue Service"
type input "PO Box 7346"
type input "[GEOGRAPHIC_DATA]"
select select "39"
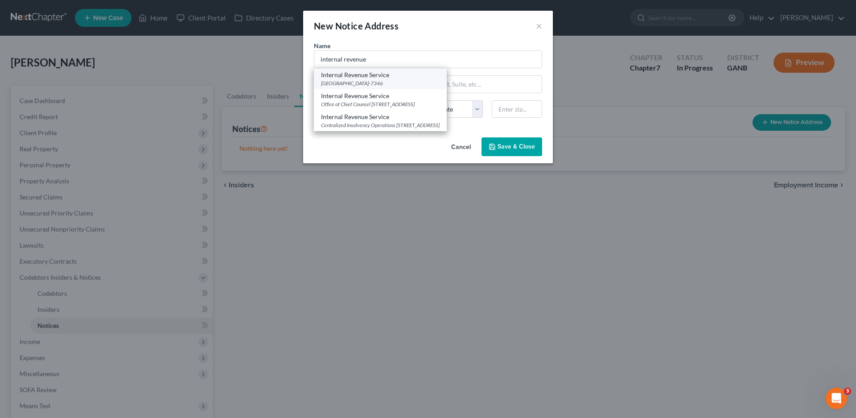
type input "19101-7346"
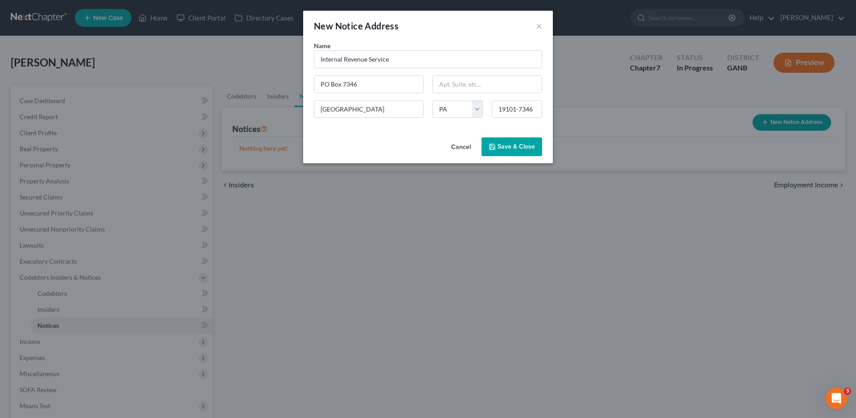
click at [523, 144] on span "Save & Close" at bounding box center [515, 147] width 37 height 8
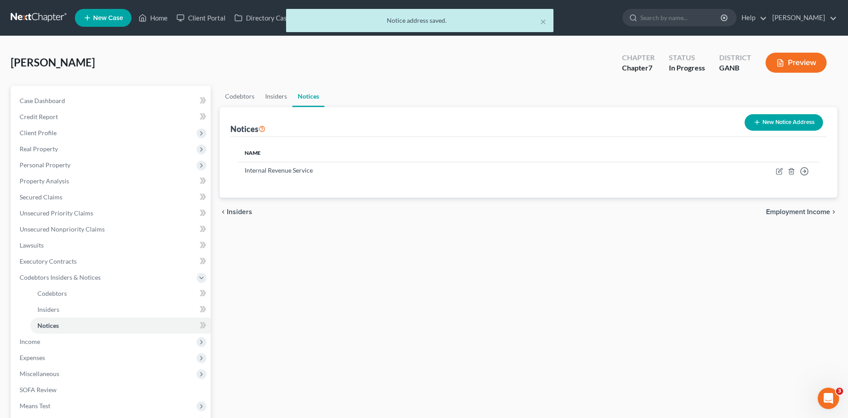
click at [780, 124] on button "New Notice Address" at bounding box center [784, 122] width 78 height 16
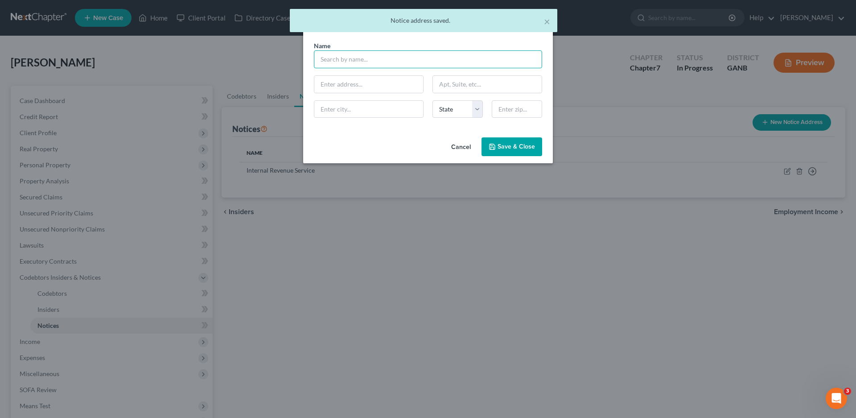
click at [339, 65] on input "text" at bounding box center [428, 59] width 228 height 18
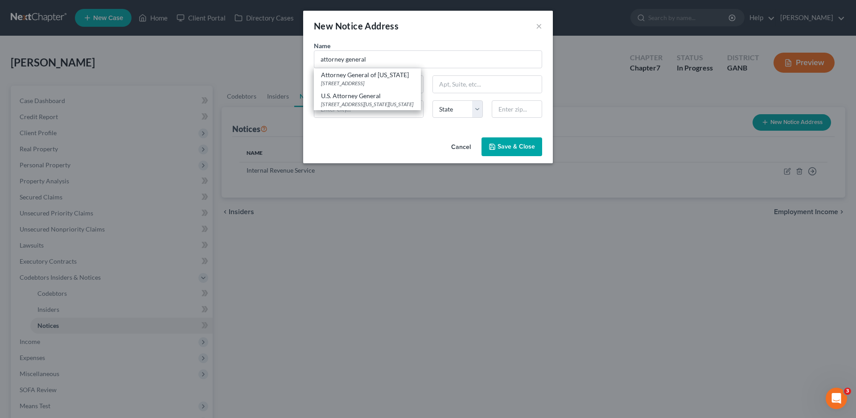
click at [361, 92] on div "U.S. Attorney General" at bounding box center [367, 95] width 93 height 9
type input "U.S. Attorney General"
type input "[STREET_ADDRESS][US_STATE]"
type input "[US_STATE]"
select select "8"
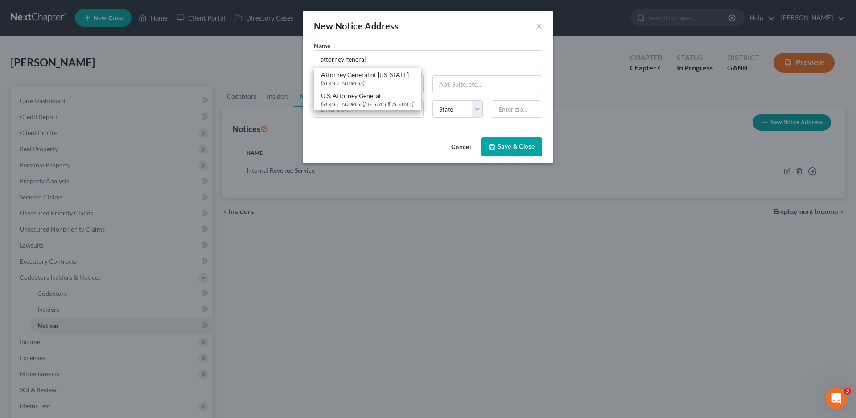
type input "20530-0009"
click at [514, 147] on span "Save & Close" at bounding box center [515, 147] width 37 height 8
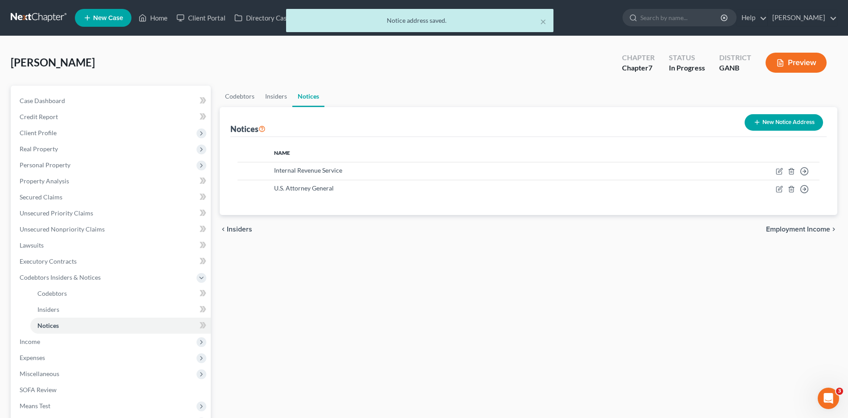
click at [780, 125] on button "New Notice Address" at bounding box center [784, 122] width 78 height 16
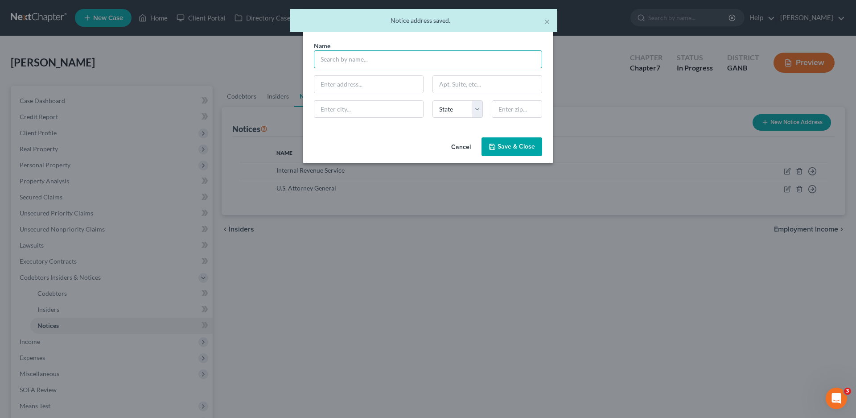
click at [368, 60] on input "text" at bounding box center [428, 59] width 228 height 18
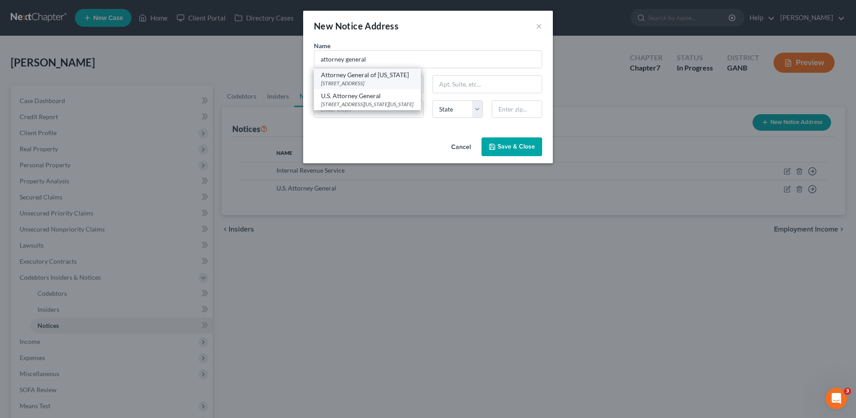
click at [369, 81] on div "[STREET_ADDRESS]" at bounding box center [367, 83] width 93 height 8
type input "Attorney General of [US_STATE]"
type input "[STREET_ADDRESS]"
type input "[GEOGRAPHIC_DATA]"
select select "10"
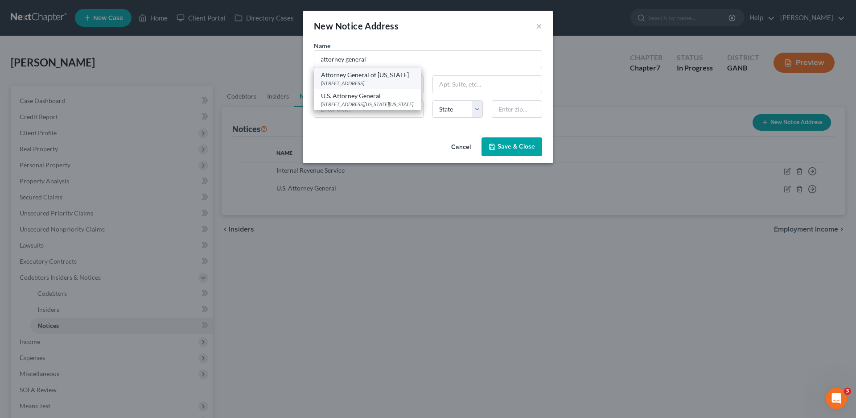
type input "30334"
click at [512, 145] on span "Save & Close" at bounding box center [515, 147] width 37 height 8
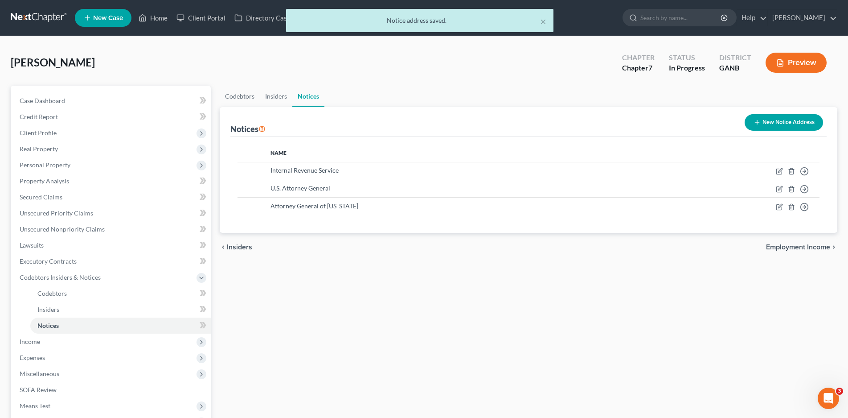
click at [759, 123] on icon "button" at bounding box center [757, 122] width 7 height 7
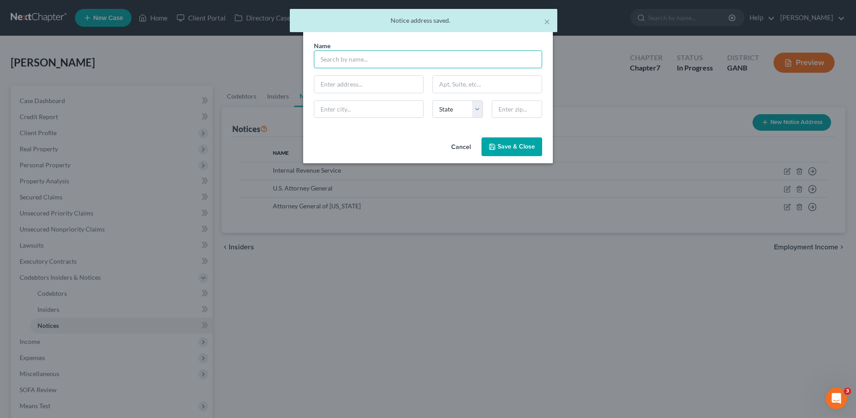
click at [357, 65] on input "text" at bounding box center [428, 59] width 228 height 18
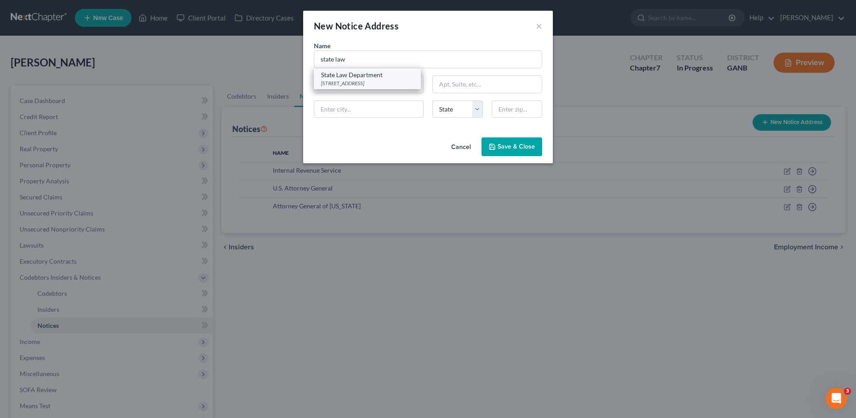
click at [371, 80] on div "[STREET_ADDRESS]" at bounding box center [367, 83] width 93 height 8
type input "State Law Department"
type input "40 Capitol Sq SW"
type input "[GEOGRAPHIC_DATA]"
select select "10"
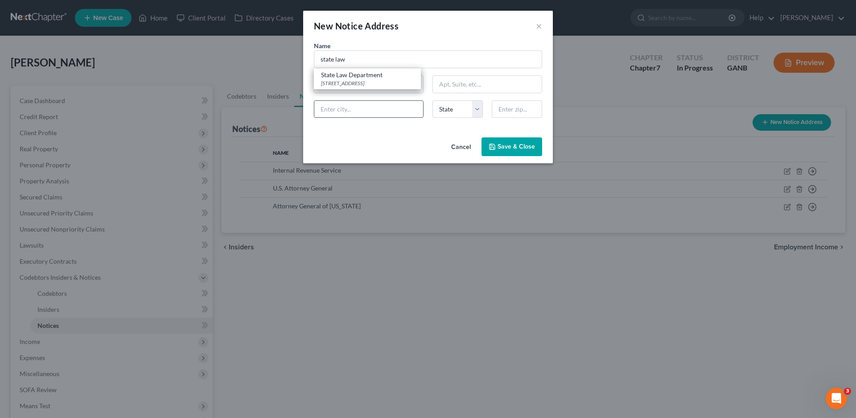
type input "30334-9057"
click at [503, 145] on span "Save & Close" at bounding box center [515, 147] width 37 height 8
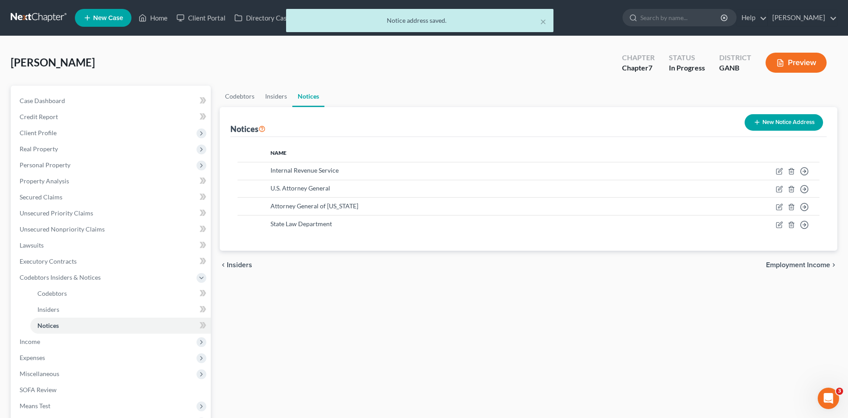
click at [780, 125] on button "New Notice Address" at bounding box center [784, 122] width 78 height 16
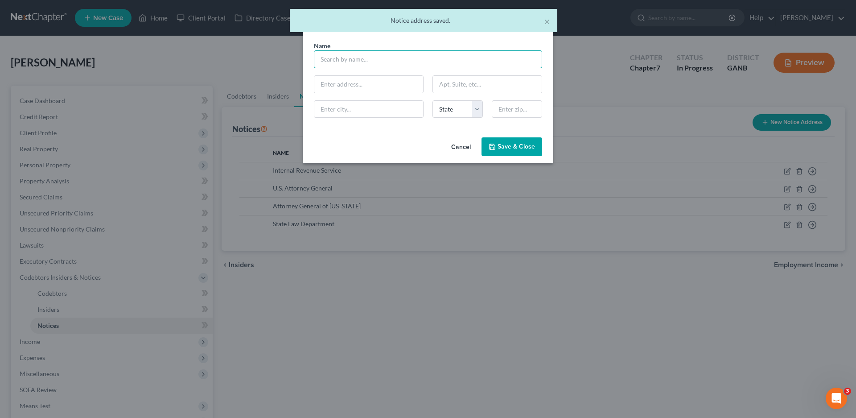
click at [341, 60] on input "text" at bounding box center [428, 59] width 228 height 18
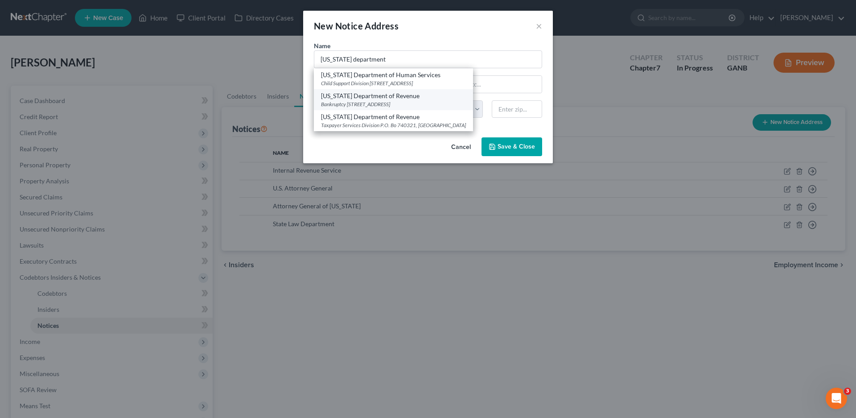
click at [376, 91] on div "[US_STATE] Department of Revenue" at bounding box center [393, 95] width 145 height 9
type input "[US_STATE] Department of Revenue"
type input "Bankruptcy"
type input "[STREET_ADDRESS]"
type input "[GEOGRAPHIC_DATA]"
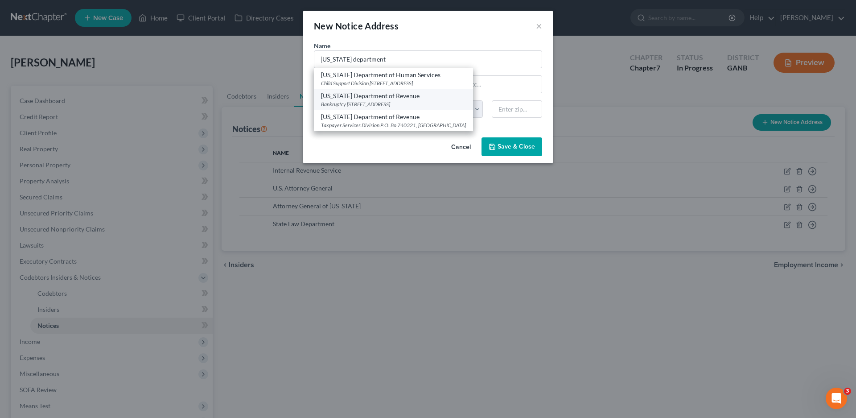
select select "10"
type input "30345"
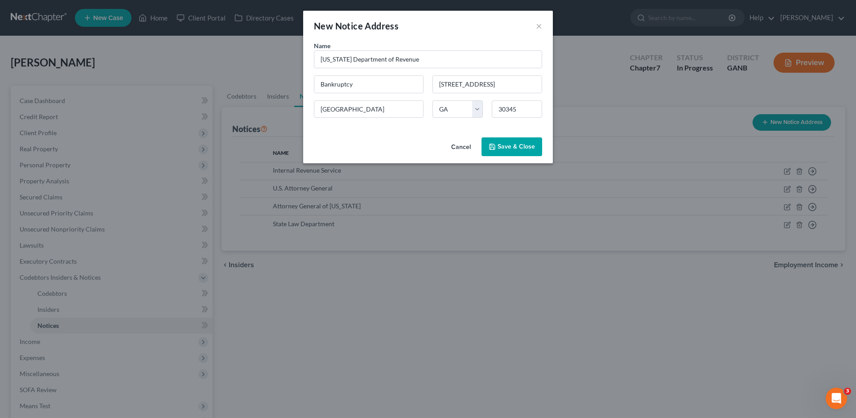
click at [508, 145] on span "Save & Close" at bounding box center [515, 147] width 37 height 8
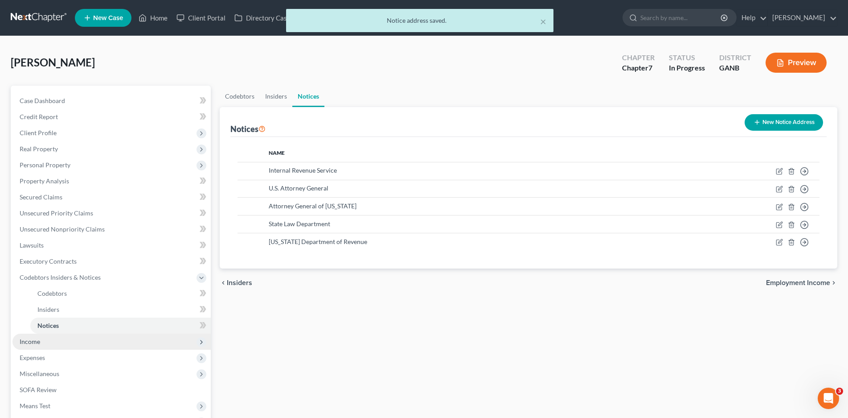
click at [27, 336] on span "Income" at bounding box center [111, 341] width 198 height 16
click at [79, 323] on span "Non Employment Income" at bounding box center [72, 325] width 70 height 8
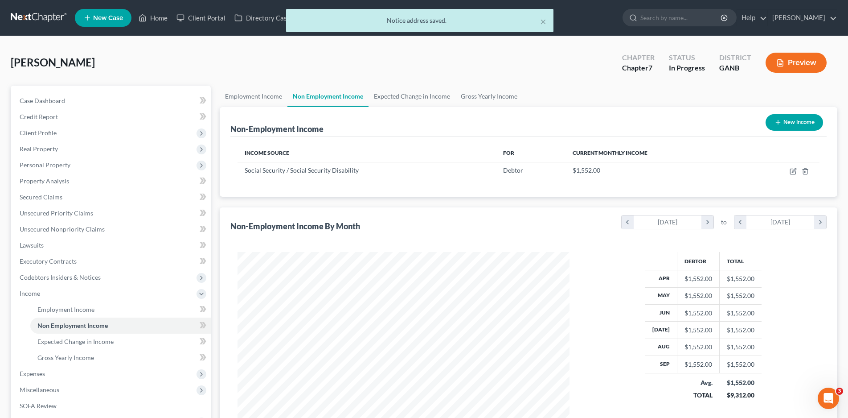
scroll to position [166, 350]
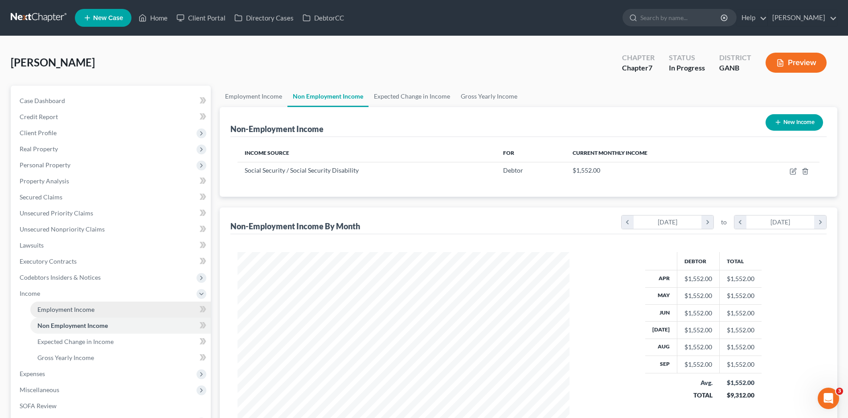
click at [72, 308] on span "Employment Income" at bounding box center [65, 309] width 57 height 8
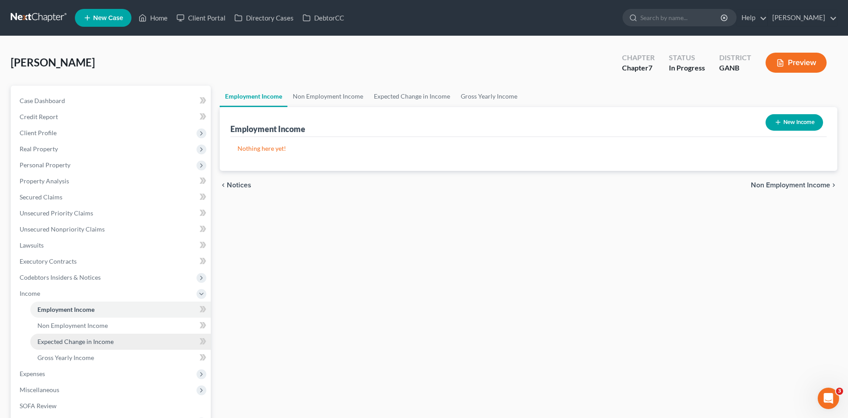
click at [70, 337] on span "Expected Change in Income" at bounding box center [75, 341] width 76 height 8
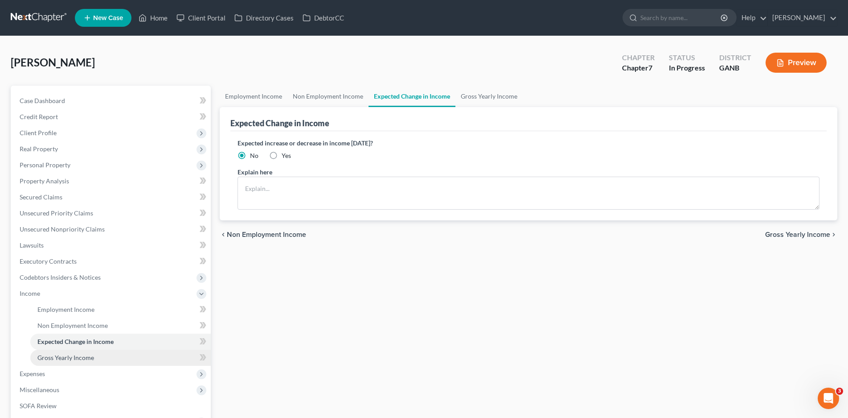
click at [68, 354] on span "Gross Yearly Income" at bounding box center [65, 357] width 57 height 8
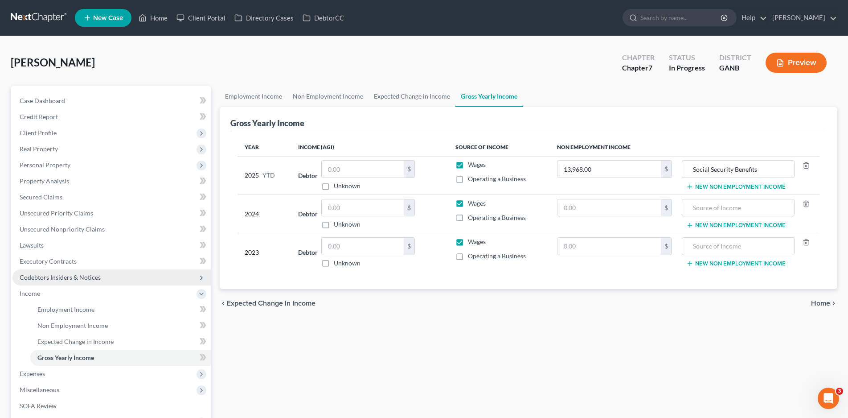
scroll to position [45, 0]
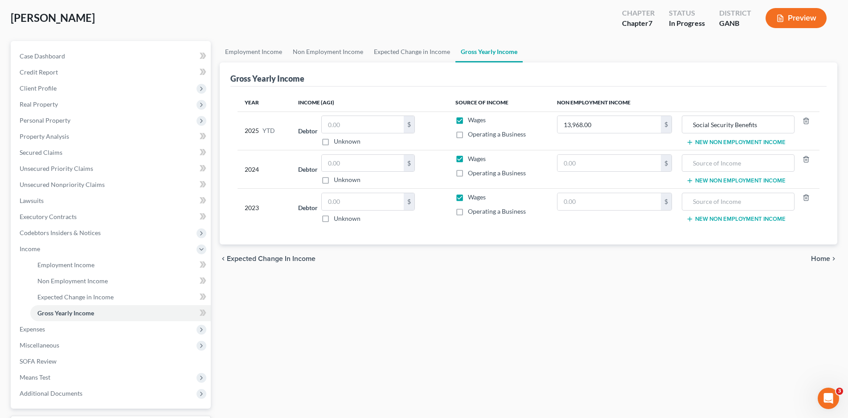
click at [468, 118] on label "Wages" at bounding box center [477, 119] width 18 height 9
click at [472, 118] on input "Wages" at bounding box center [475, 118] width 6 height 6
checkbox input "false"
click at [468, 157] on label "Wages" at bounding box center [477, 158] width 18 height 9
click at [472, 157] on input "Wages" at bounding box center [475, 157] width 6 height 6
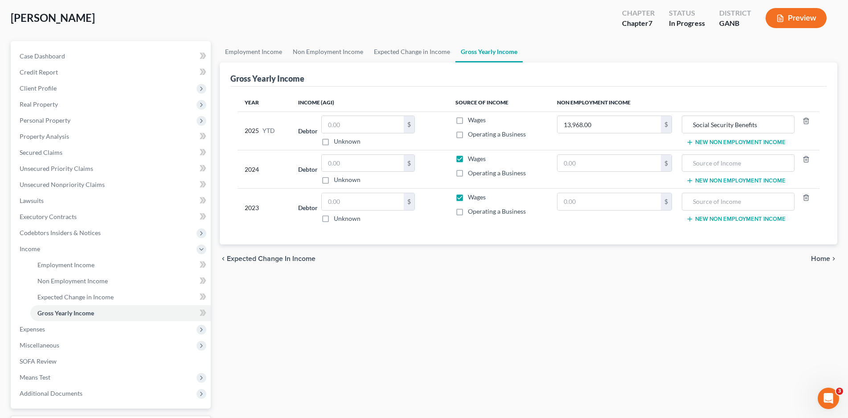
checkbox input "false"
click at [468, 196] on label "Wages" at bounding box center [477, 197] width 18 height 9
click at [472, 196] on input "Wages" at bounding box center [475, 196] width 6 height 6
checkbox input "false"
click at [28, 332] on span "Expenses" at bounding box center [32, 329] width 25 height 8
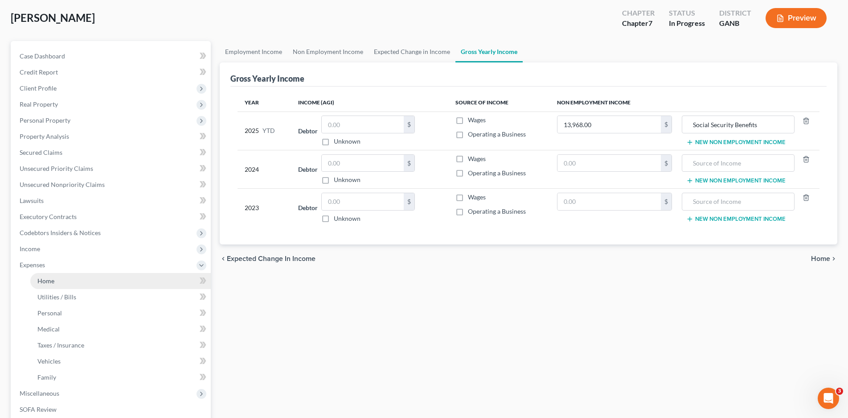
click at [51, 278] on span "Home" at bounding box center [45, 281] width 17 height 8
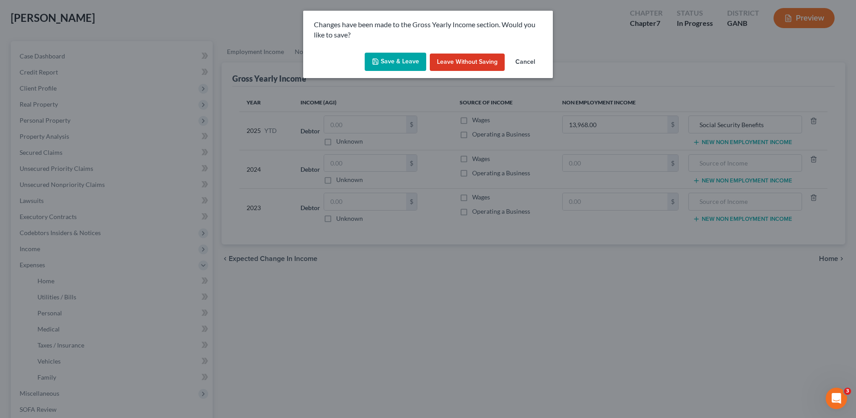
click at [393, 57] on button "Save & Leave" at bounding box center [396, 62] width 62 height 19
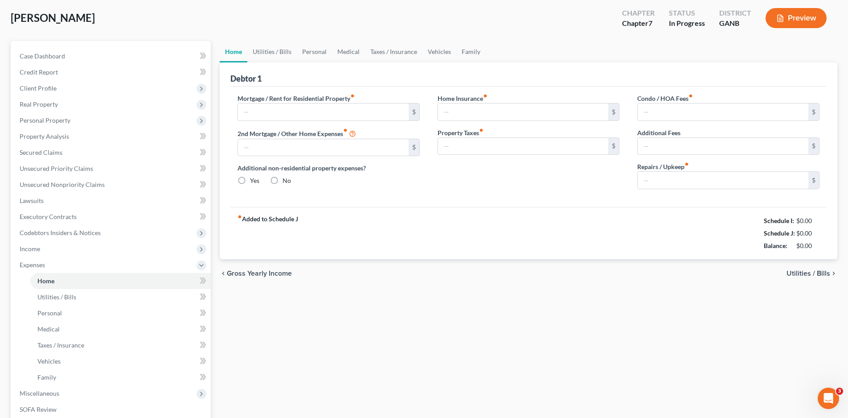
type input "200.00"
type input "0.00"
radio input "true"
type input "0.00"
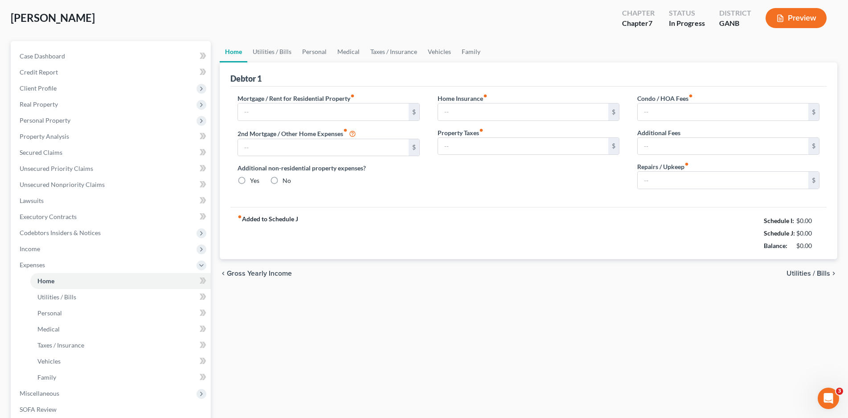
type input "0.00"
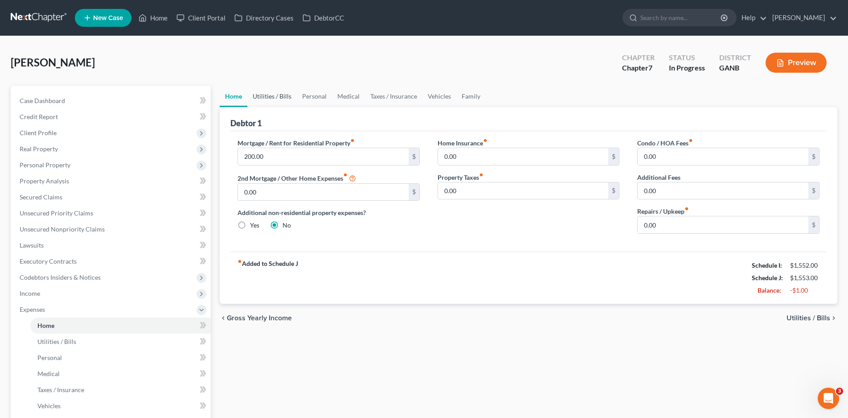
click at [267, 97] on link "Utilities / Bills" at bounding box center [271, 96] width 49 height 21
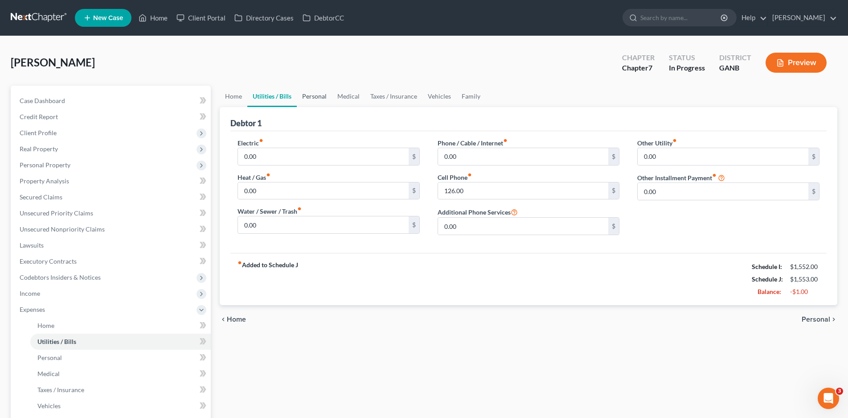
click at [319, 100] on link "Personal" at bounding box center [314, 96] width 35 height 21
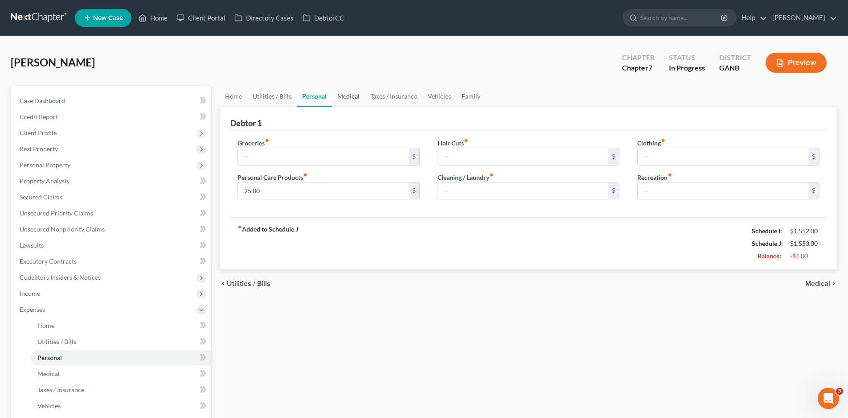
click at [359, 99] on link "Medical" at bounding box center [348, 96] width 33 height 21
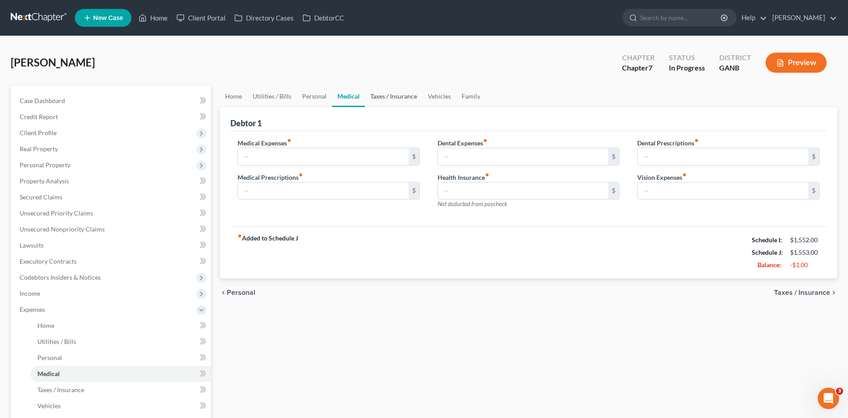
click at [400, 90] on link "Taxes / Insurance" at bounding box center [393, 96] width 57 height 21
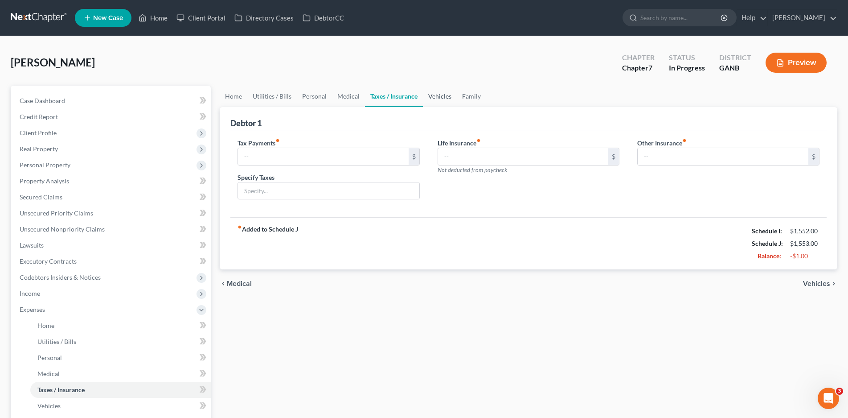
click at [444, 87] on link "Vehicles" at bounding box center [440, 96] width 34 height 21
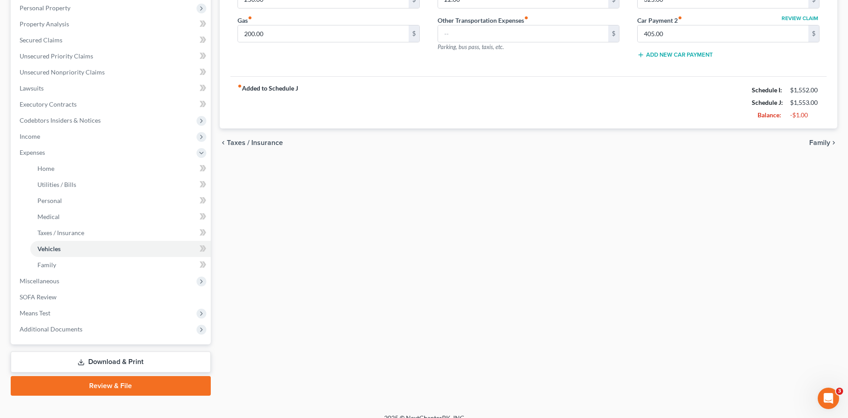
scroll to position [168, 0]
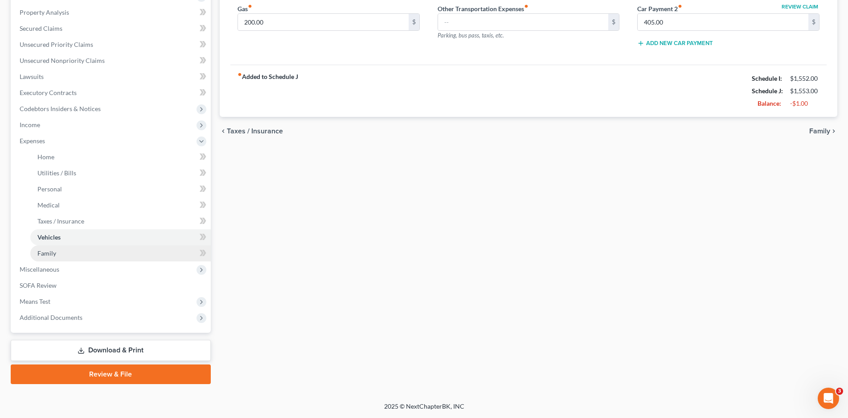
click at [44, 255] on span "Family" at bounding box center [46, 253] width 19 height 8
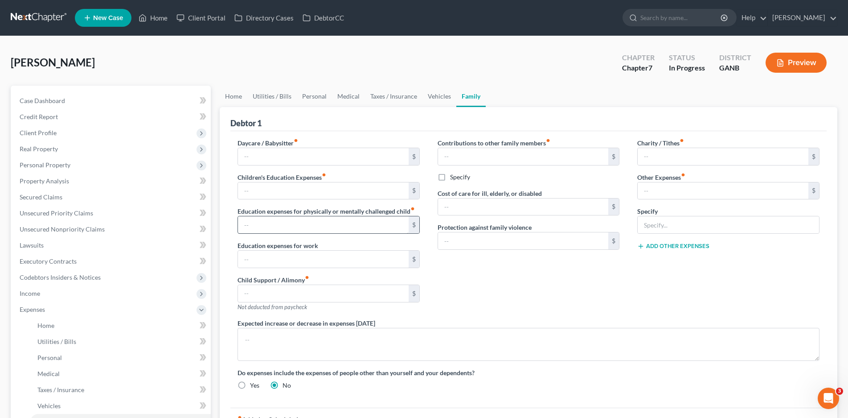
scroll to position [168, 0]
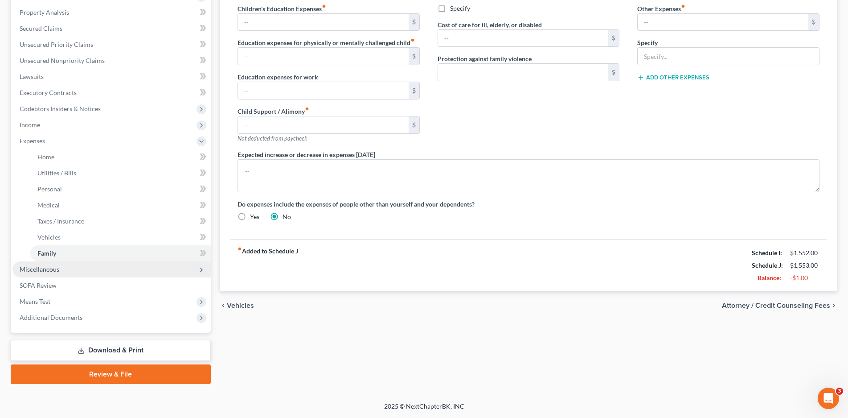
click at [39, 270] on span "Miscellaneous" at bounding box center [40, 269] width 40 height 8
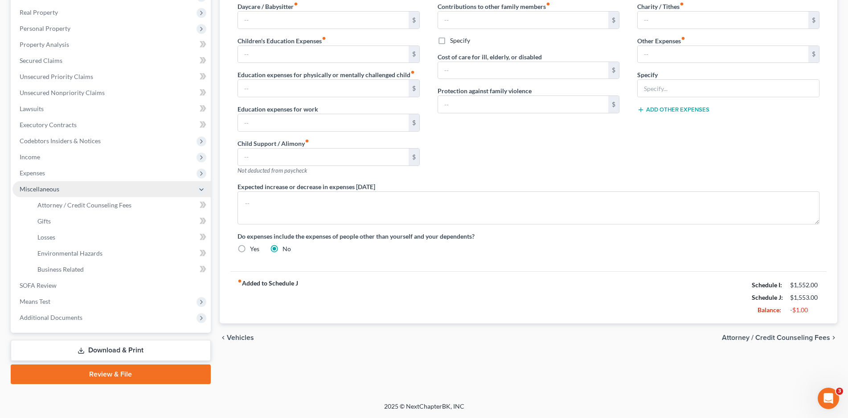
scroll to position [136, 0]
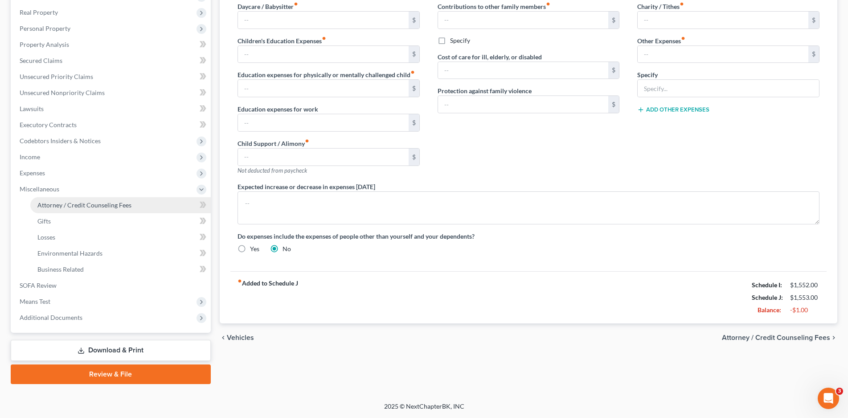
click at [87, 208] on span "Attorney / Credit Counseling Fees" at bounding box center [84, 205] width 94 height 8
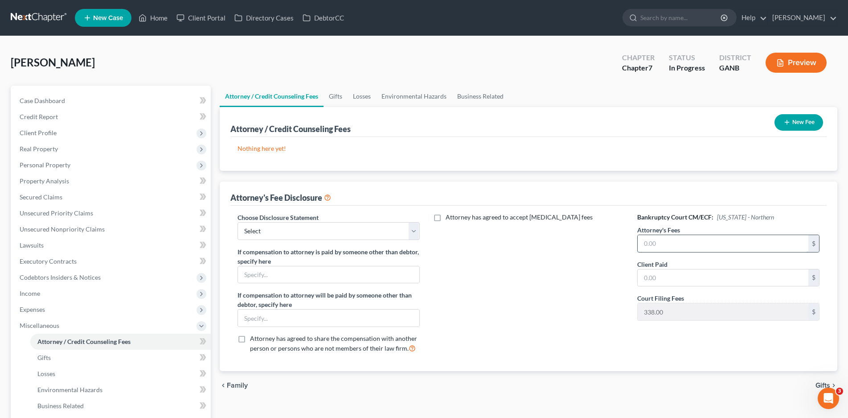
click at [663, 243] on input "text" at bounding box center [723, 243] width 171 height 17
type input "2,400.00"
click at [411, 232] on select "Select Northern Chapter 13 Northern Chapter 7 Middle Chapter 13 Middle Chapter 7" at bounding box center [329, 231] width 182 height 18
select select "1"
click at [238, 222] on select "Select Northern Chapter 13 Northern Chapter 7 Middle Chapter 13 Middle Chapter 7" at bounding box center [329, 231] width 182 height 18
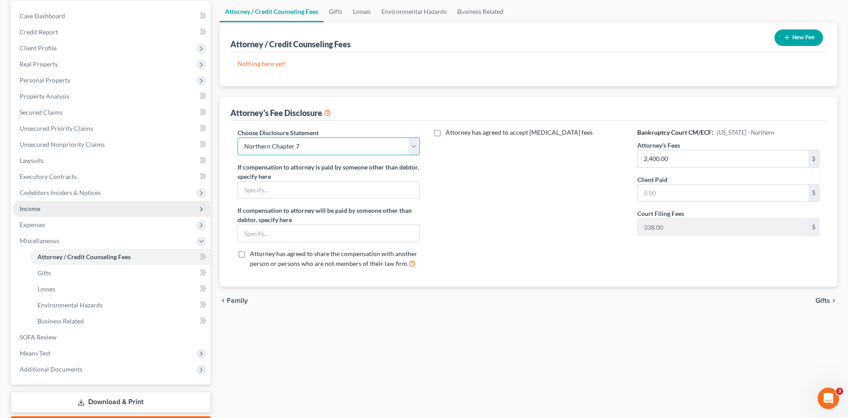
scroll to position [89, 0]
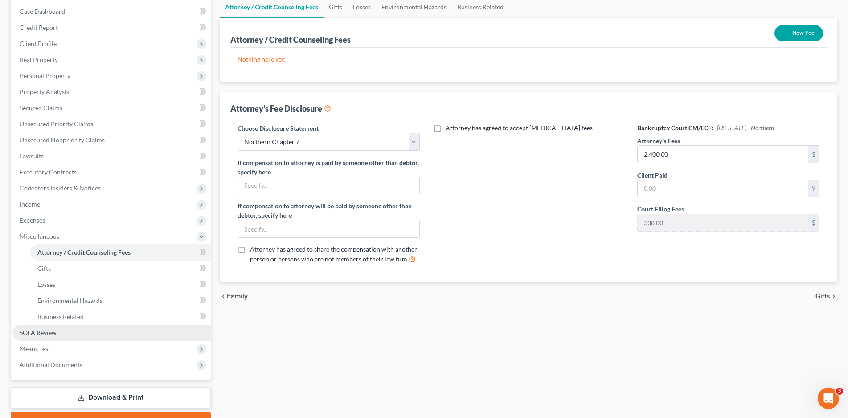
click at [37, 334] on span "SOFA Review" at bounding box center [38, 332] width 37 height 8
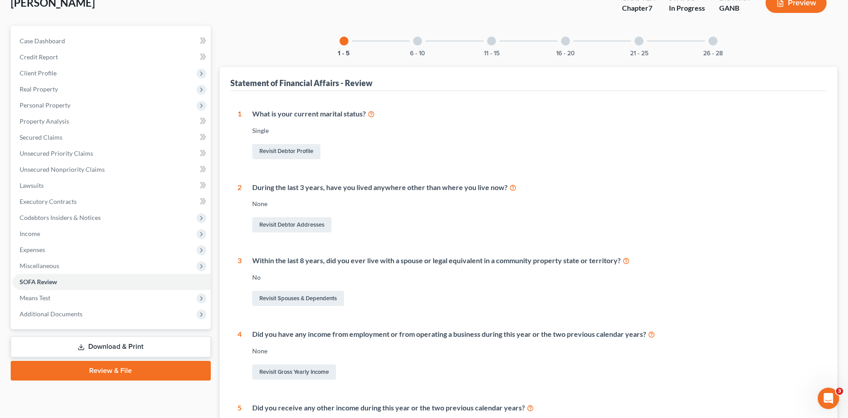
scroll to position [218, 0]
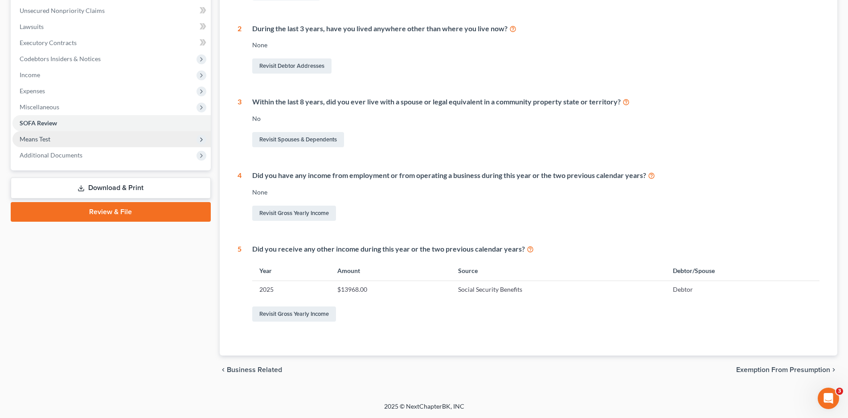
click at [47, 135] on span "Means Test" at bounding box center [35, 139] width 31 height 8
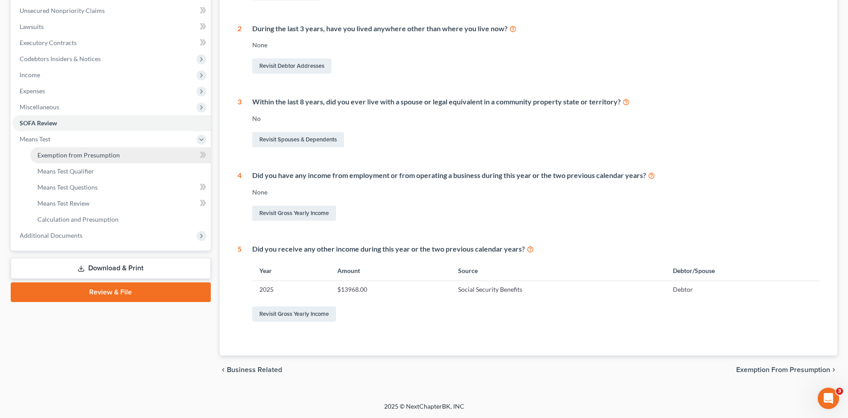
click at [65, 152] on span "Exemption from Presumption" at bounding box center [78, 155] width 82 height 8
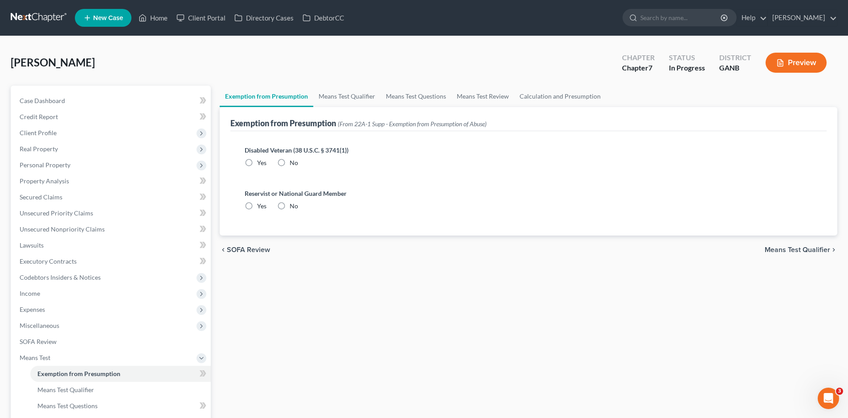
click at [290, 161] on label "No" at bounding box center [294, 162] width 8 height 9
click at [293, 161] on input "No" at bounding box center [296, 161] width 6 height 6
radio input "true"
click at [290, 203] on label "No" at bounding box center [294, 205] width 8 height 9
click at [293, 203] on input "No" at bounding box center [296, 204] width 6 height 6
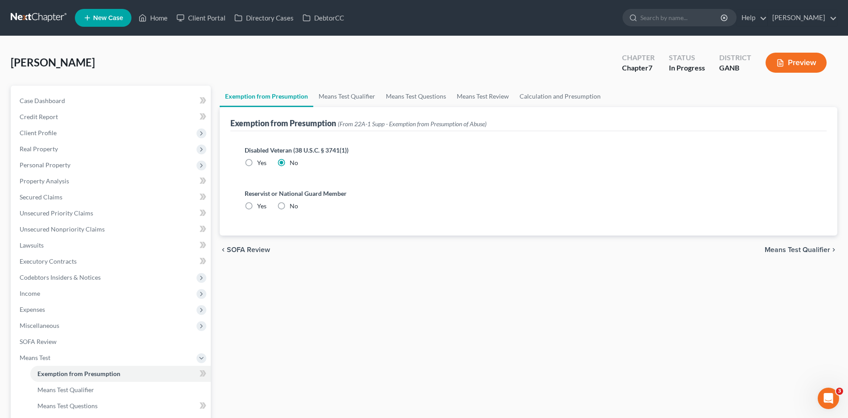
radio input "true"
click at [349, 100] on link "Means Test Qualifier" at bounding box center [346, 96] width 67 height 21
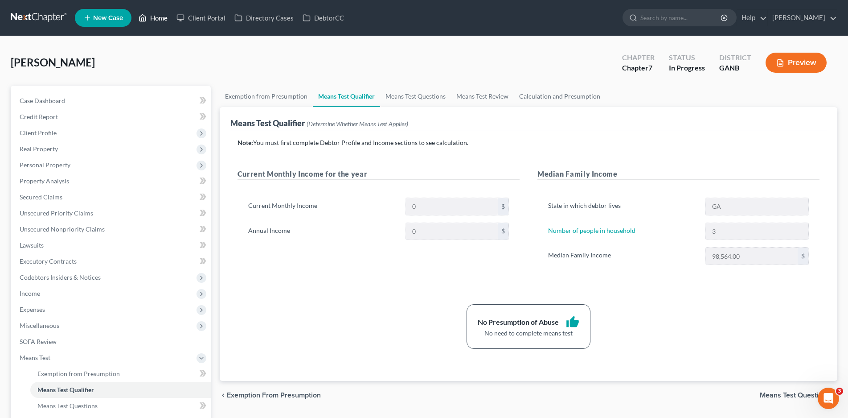
click at [159, 18] on link "Home" at bounding box center [153, 18] width 38 height 16
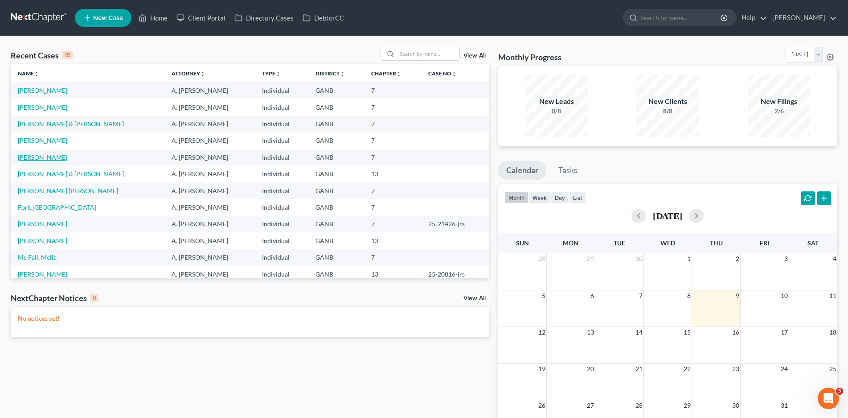
click at [49, 157] on link "[PERSON_NAME]" at bounding box center [42, 157] width 49 height 8
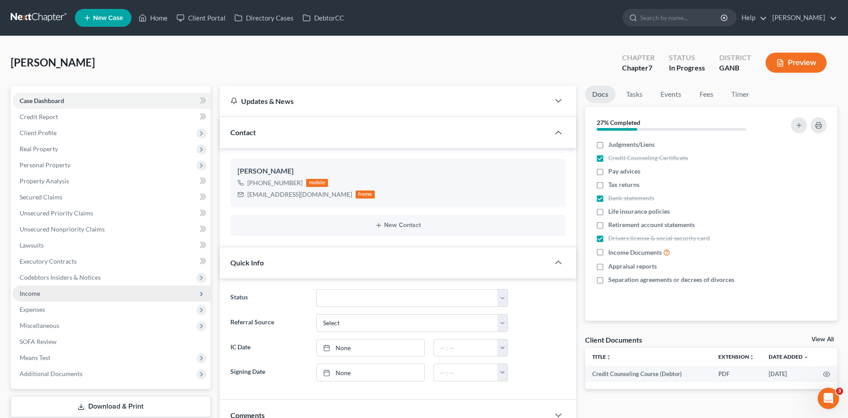
click at [34, 293] on span "Income" at bounding box center [30, 293] width 21 height 8
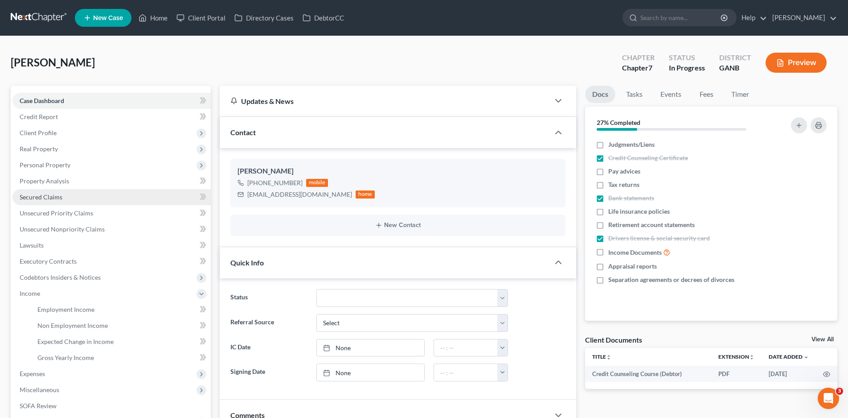
click at [38, 196] on span "Secured Claims" at bounding box center [41, 197] width 43 height 8
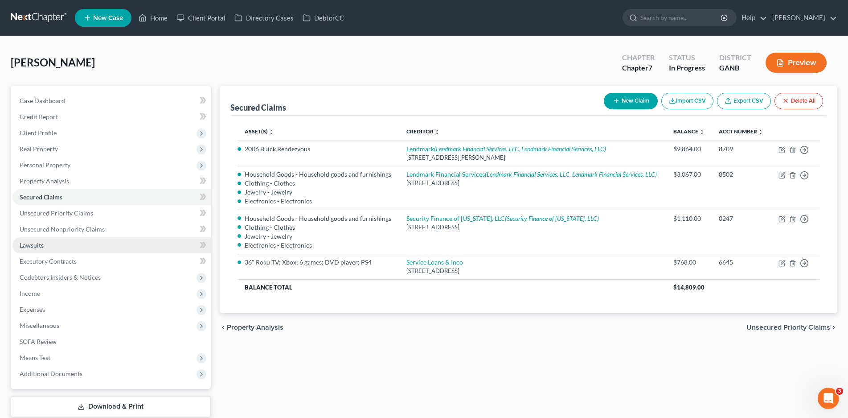
click at [35, 245] on span "Lawsuits" at bounding box center [32, 245] width 24 height 8
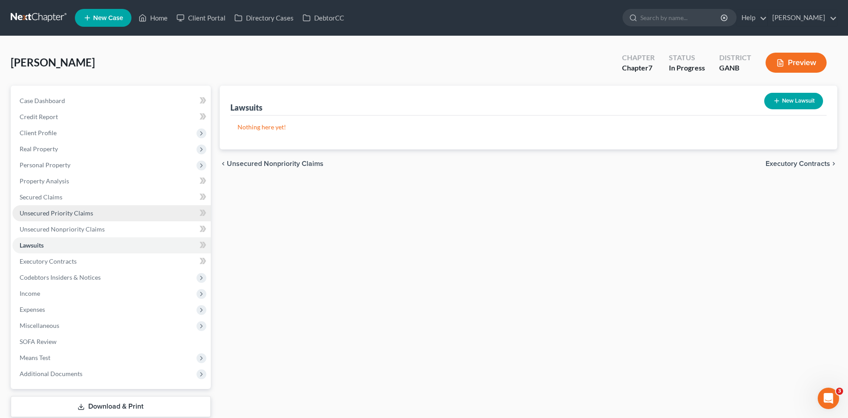
click at [47, 214] on span "Unsecured Priority Claims" at bounding box center [57, 213] width 74 height 8
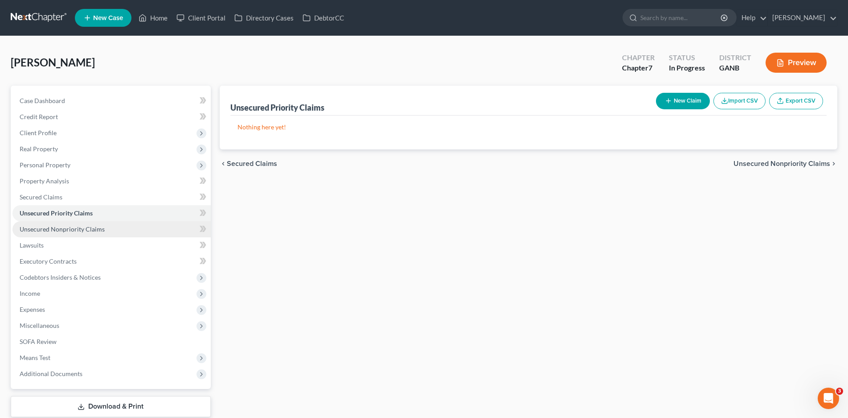
click at [53, 225] on span "Unsecured Nonpriority Claims" at bounding box center [62, 229] width 85 height 8
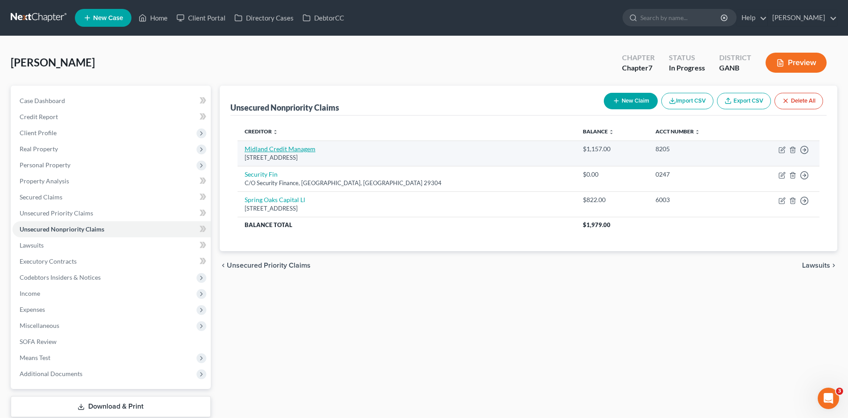
click at [293, 145] on link "Midland Credit Managem" at bounding box center [280, 149] width 71 height 8
select select "23"
select select "0"
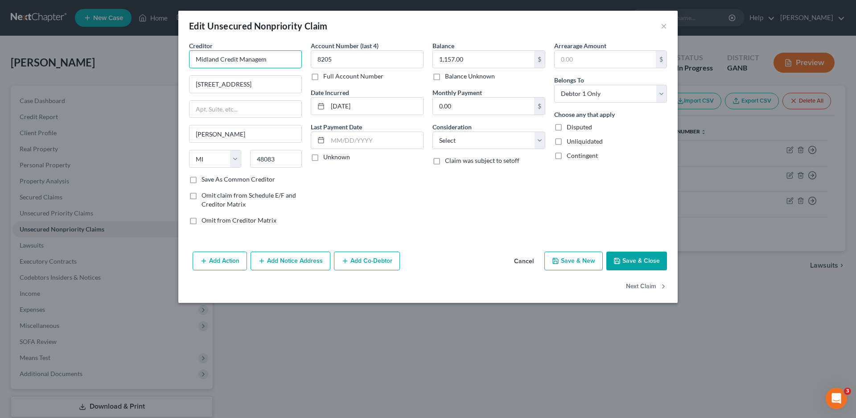
click at [270, 67] on input "Midland Credit Managem" at bounding box center [245, 59] width 113 height 18
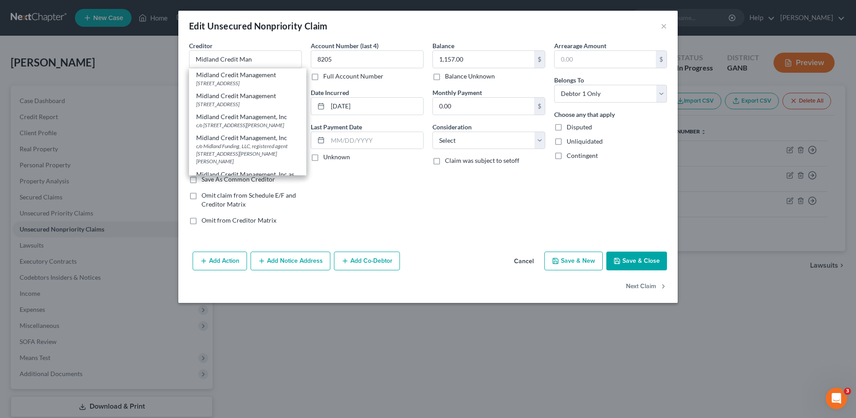
click at [359, 186] on div "Account Number (last 4) 8205 Full Account Number Date Incurred [DATE] Last Paym…" at bounding box center [367, 136] width 122 height 191
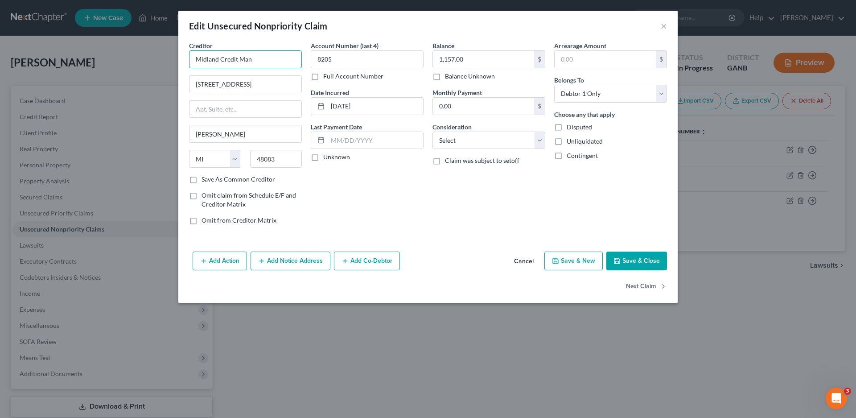
click at [254, 61] on input "Midland Credit Man" at bounding box center [245, 59] width 113 height 18
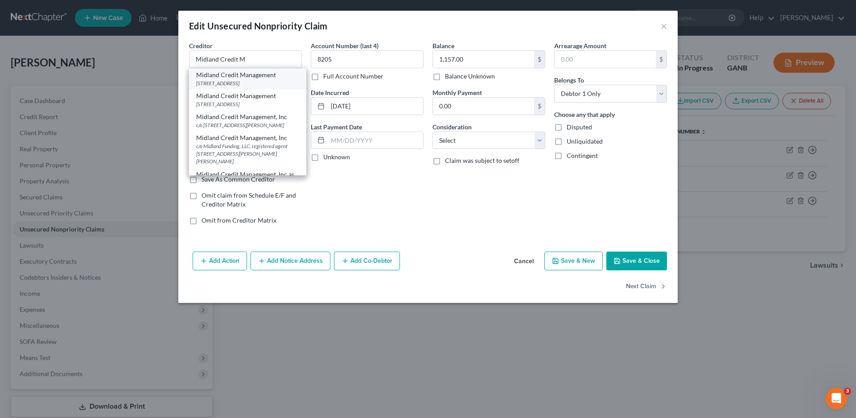
click at [234, 83] on div "[STREET_ADDRESS]" at bounding box center [247, 83] width 103 height 8
type input "Midland Credit Management"
type input "[STREET_ADDRESS]"
type input "Suite 300"
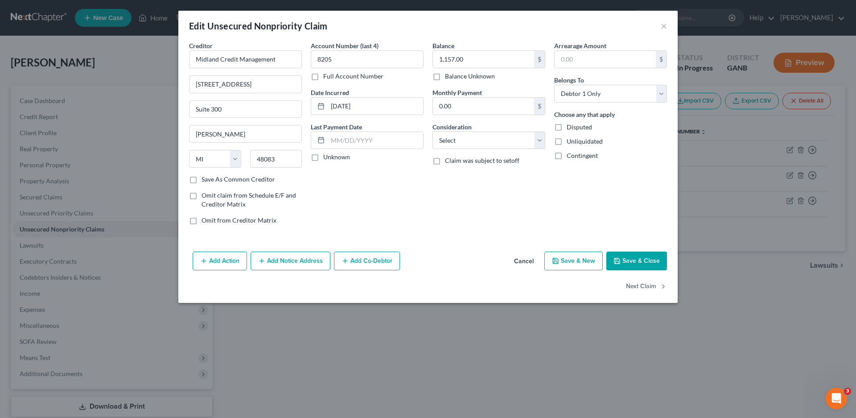
click at [323, 156] on label "Unknown" at bounding box center [336, 156] width 27 height 9
click at [327, 156] on input "Unknown" at bounding box center [330, 155] width 6 height 6
checkbox input "true"
click at [468, 140] on select "Select Cable / Satellite Services Collection Agency Credit Card Debt Debt Couns…" at bounding box center [488, 140] width 113 height 18
select select "1"
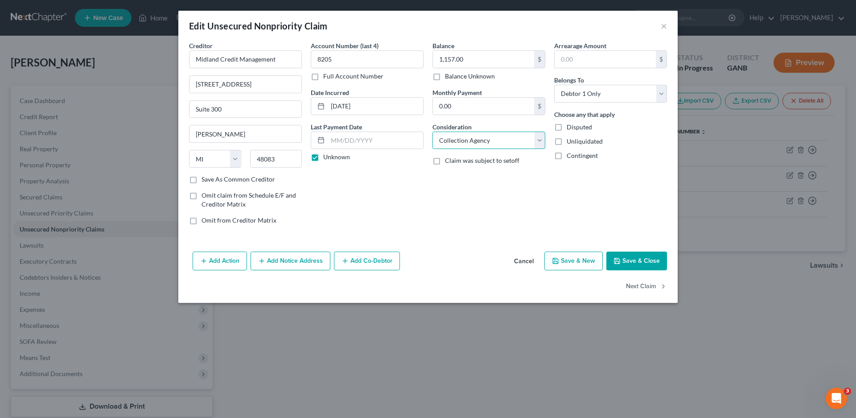
click at [432, 131] on select "Select Cable / Satellite Services Collection Agency Credit Card Debt Debt Couns…" at bounding box center [488, 140] width 113 height 18
click at [630, 257] on button "Save & Close" at bounding box center [636, 260] width 61 height 19
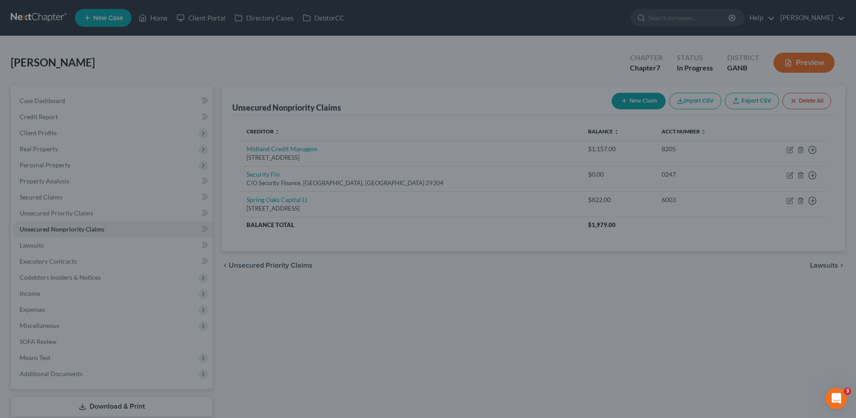
type input "0"
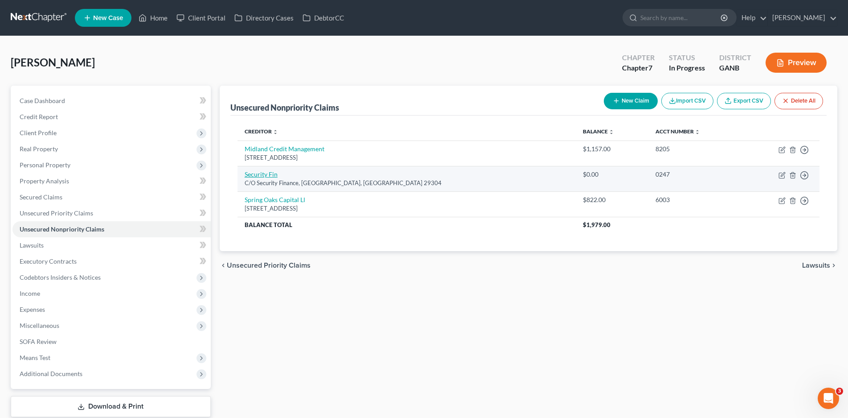
click at [262, 172] on link "Security Fin" at bounding box center [261, 174] width 33 height 8
select select "42"
select select "0"
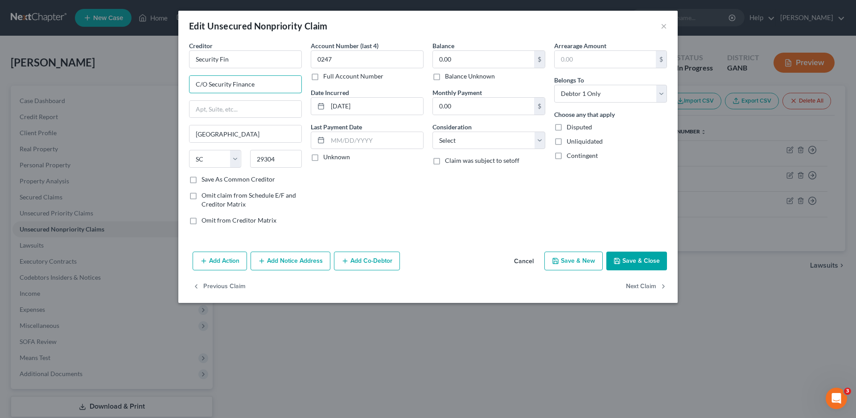
drag, startPoint x: 264, startPoint y: 84, endPoint x: 184, endPoint y: 93, distance: 80.3
click at [184, 93] on div "Creditor * Security Fin C/O Security Finance Spartanburg State [US_STATE] AK AR…" at bounding box center [427, 144] width 499 height 207
click at [235, 55] on input "Security Fin" at bounding box center [245, 59] width 113 height 18
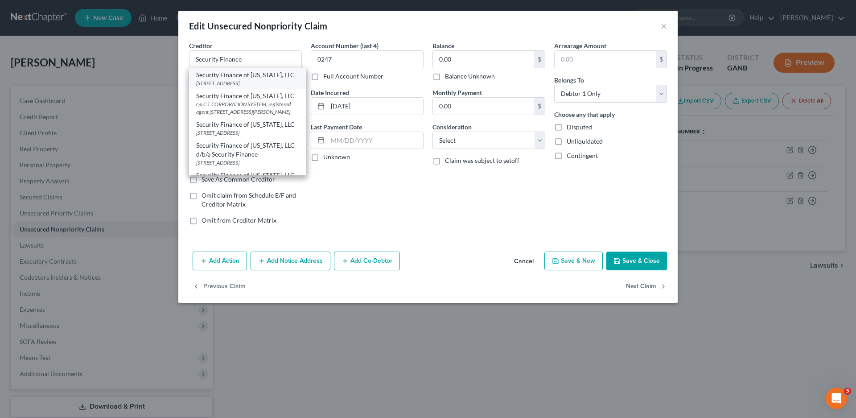
click at [254, 79] on div "[STREET_ADDRESS]" at bounding box center [247, 83] width 103 height 8
type input "Security Finance of [US_STATE], LLC"
type input "P.O Box 811"
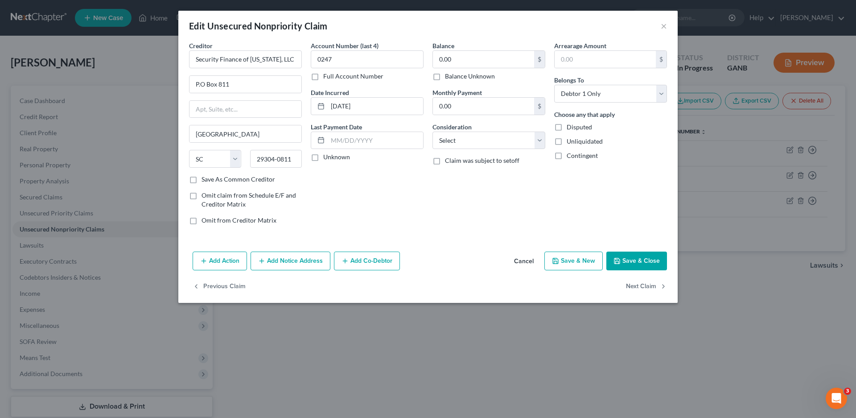
click at [323, 156] on label "Unknown" at bounding box center [336, 156] width 27 height 9
click at [327, 156] on input "Unknown" at bounding box center [330, 155] width 6 height 6
click at [473, 141] on select "Select Cable / Satellite Services Collection Agency Credit Card Debt Debt Couns…" at bounding box center [488, 140] width 113 height 18
click at [432, 131] on select "Select Cable / Satellite Services Collection Agency Credit Card Debt Debt Couns…" at bounding box center [488, 140] width 113 height 18
click at [631, 252] on button "Save & Close" at bounding box center [636, 260] width 61 height 19
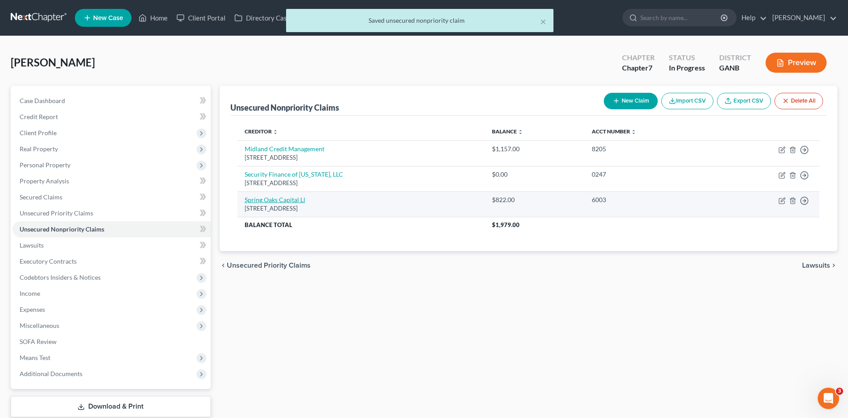
click at [291, 200] on link "Spring Oaks Capital Ll" at bounding box center [275, 200] width 61 height 8
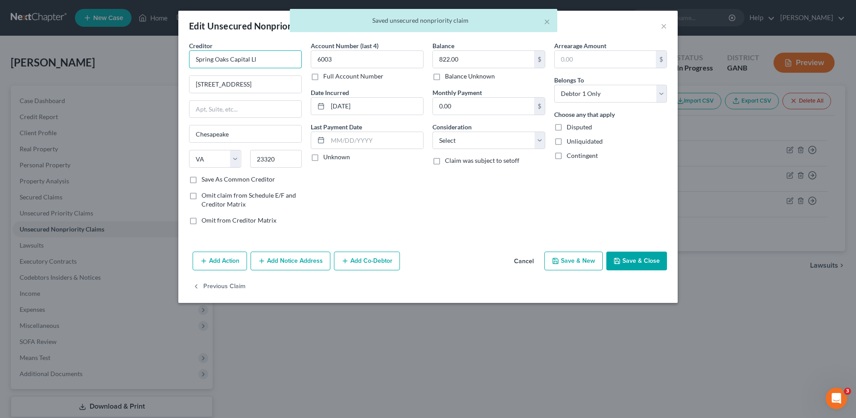
click at [271, 62] on input "Spring Oaks Capital Ll" at bounding box center [245, 59] width 113 height 18
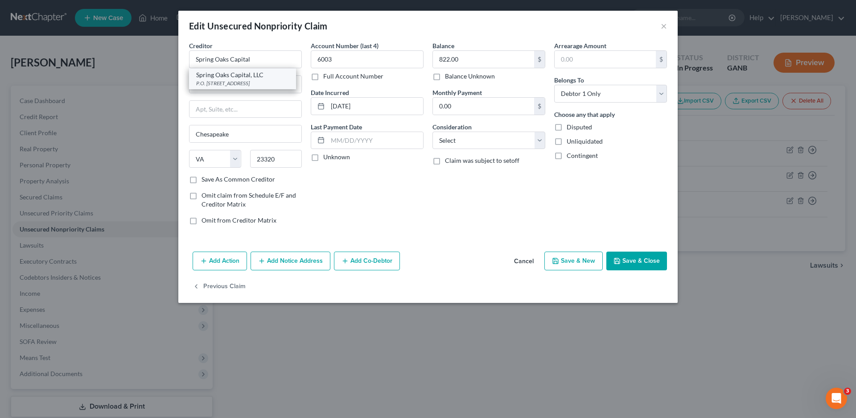
click at [243, 77] on div "Spring Oaks Capital, LLC" at bounding box center [242, 74] width 93 height 9
click at [462, 137] on select "Select Cable / Satellite Services Collection Agency Credit Card Debt Debt Couns…" at bounding box center [488, 140] width 113 height 18
click at [432, 131] on select "Select Cable / Satellite Services Collection Agency Credit Card Debt Debt Couns…" at bounding box center [488, 140] width 113 height 18
click at [323, 159] on label "Unknown" at bounding box center [336, 156] width 27 height 9
click at [327, 158] on input "Unknown" at bounding box center [330, 155] width 6 height 6
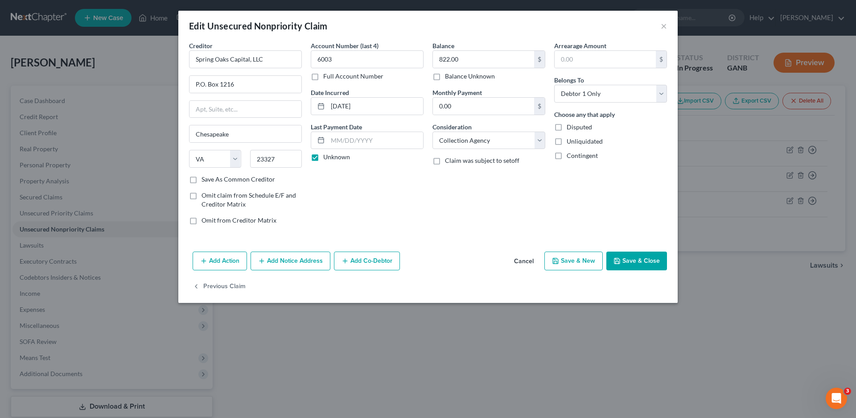
click at [634, 265] on button "Save & Close" at bounding box center [636, 260] width 61 height 19
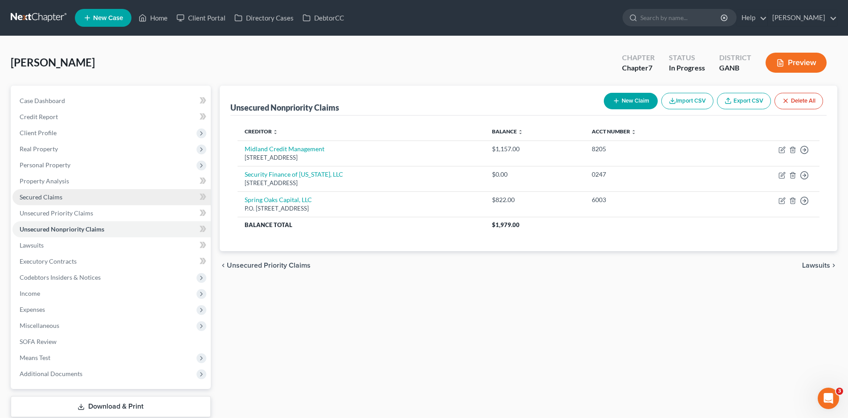
click at [49, 197] on span "Secured Claims" at bounding box center [41, 197] width 43 height 8
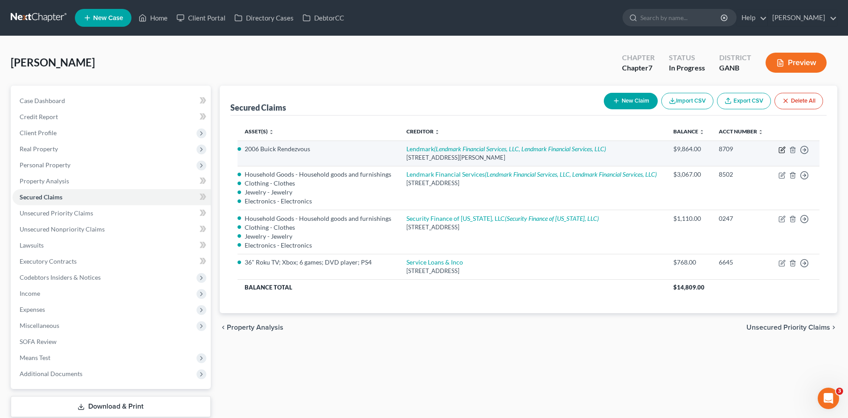
click at [780, 150] on icon "button" at bounding box center [782, 149] width 7 height 7
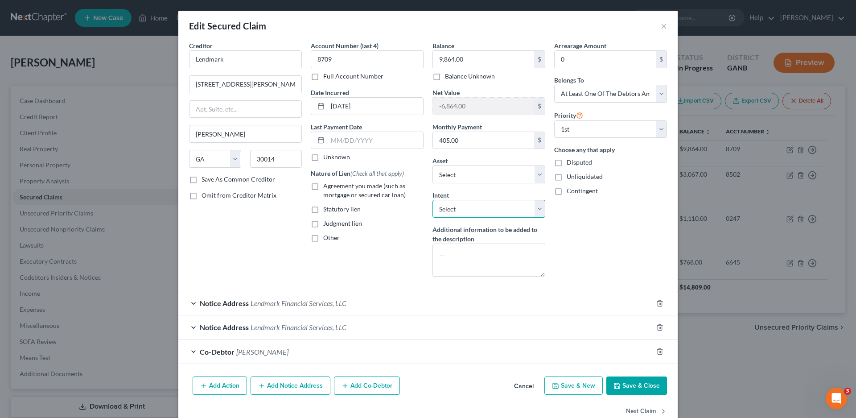
click at [459, 211] on select "Select Surrender Redeem Reaffirm Avoid Other" at bounding box center [488, 209] width 113 height 18
click at [432, 200] on select "Select Surrender Redeem Reaffirm Avoid Other" at bounding box center [488, 209] width 113 height 18
click at [636, 382] on button "Save & Close" at bounding box center [636, 385] width 61 height 19
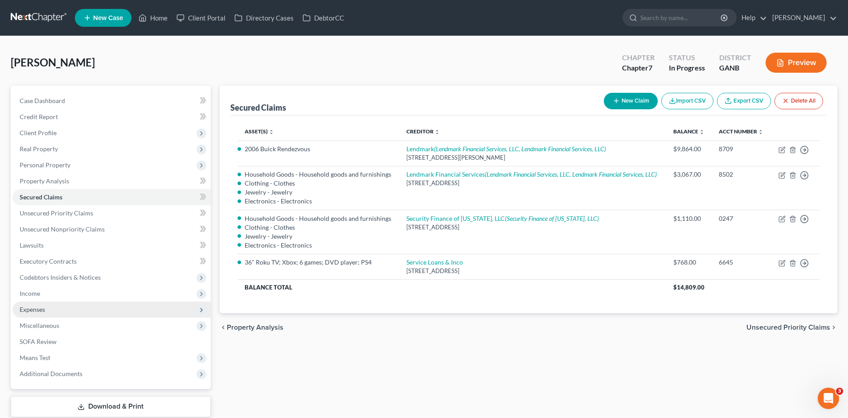
click at [30, 308] on span "Expenses" at bounding box center [32, 309] width 25 height 8
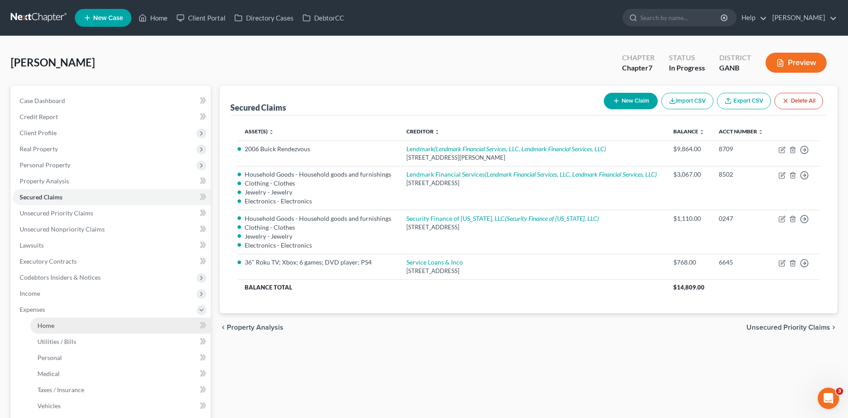
click at [41, 325] on span "Home" at bounding box center [45, 325] width 17 height 8
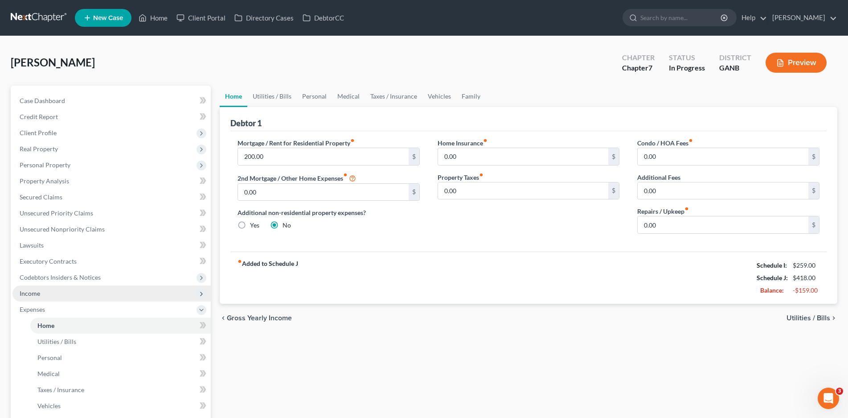
click at [27, 291] on span "Income" at bounding box center [30, 293] width 21 height 8
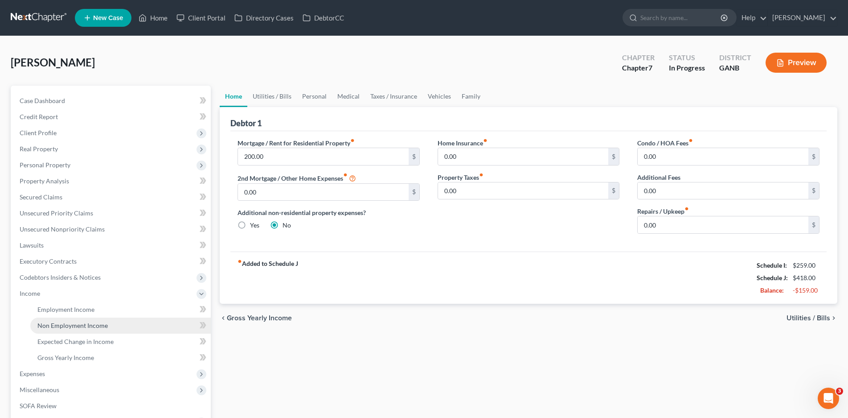
click at [76, 325] on span "Non Employment Income" at bounding box center [72, 325] width 70 height 8
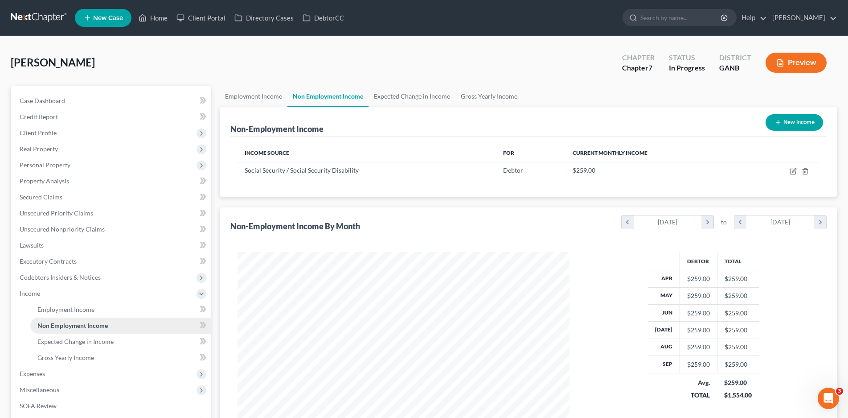
scroll to position [166, 350]
click at [263, 95] on link "Employment Income" at bounding box center [254, 96] width 68 height 21
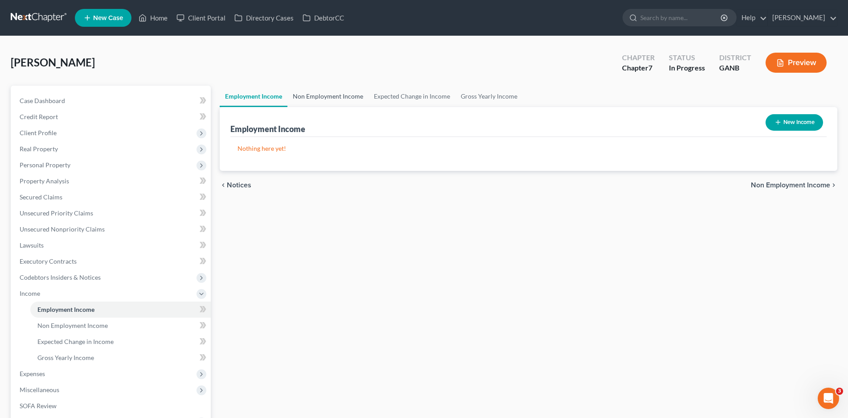
click at [331, 98] on link "Non Employment Income" at bounding box center [327, 96] width 81 height 21
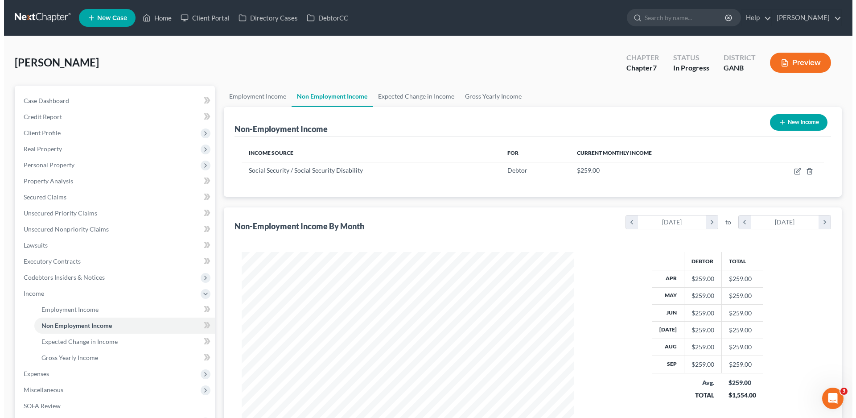
scroll to position [166, 350]
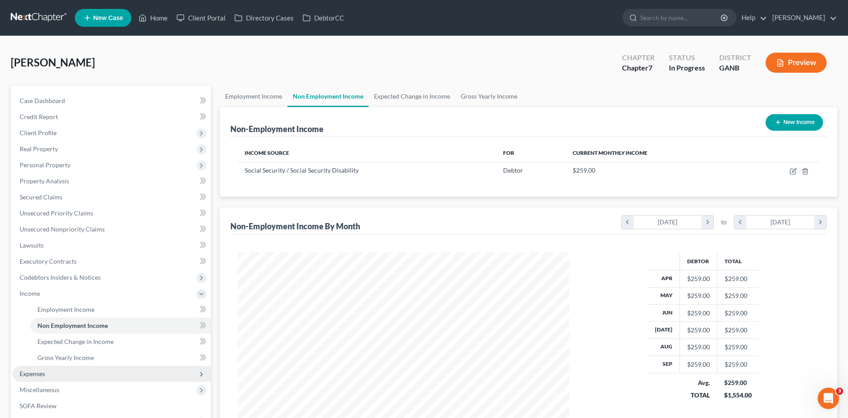
click at [37, 373] on span "Expenses" at bounding box center [32, 373] width 25 height 8
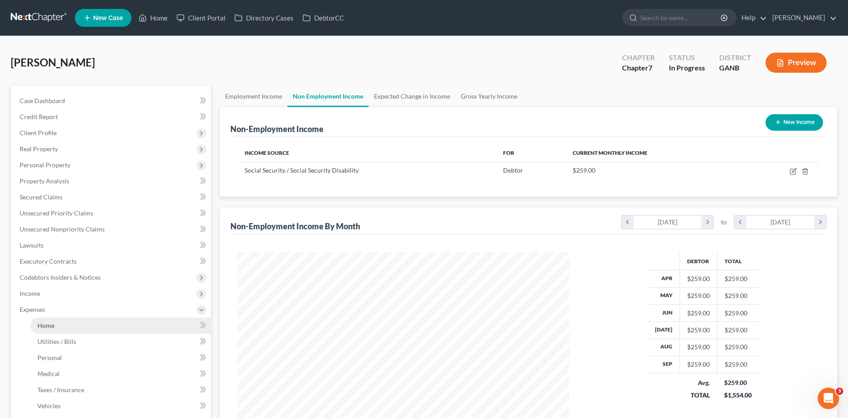
click at [49, 326] on span "Home" at bounding box center [45, 325] width 17 height 8
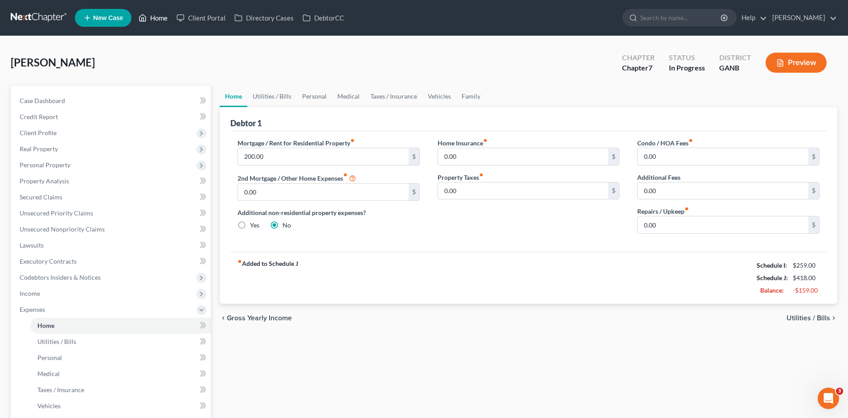
click at [159, 16] on link "Home" at bounding box center [153, 18] width 38 height 16
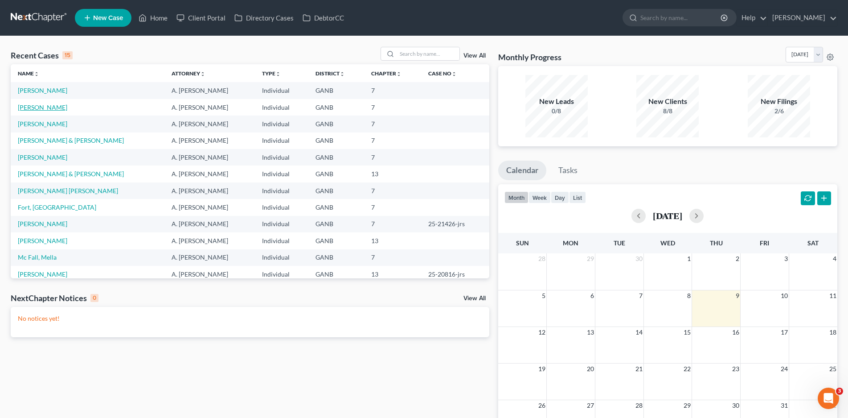
click at [43, 106] on link "[PERSON_NAME]" at bounding box center [42, 107] width 49 height 8
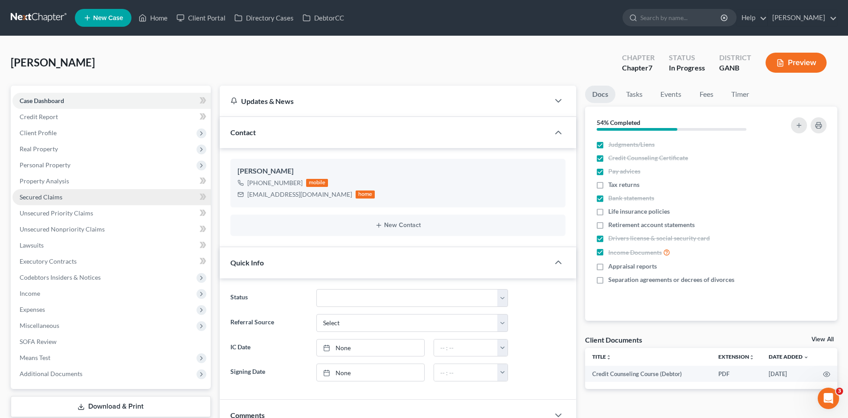
click at [53, 197] on span "Secured Claims" at bounding box center [41, 197] width 43 height 8
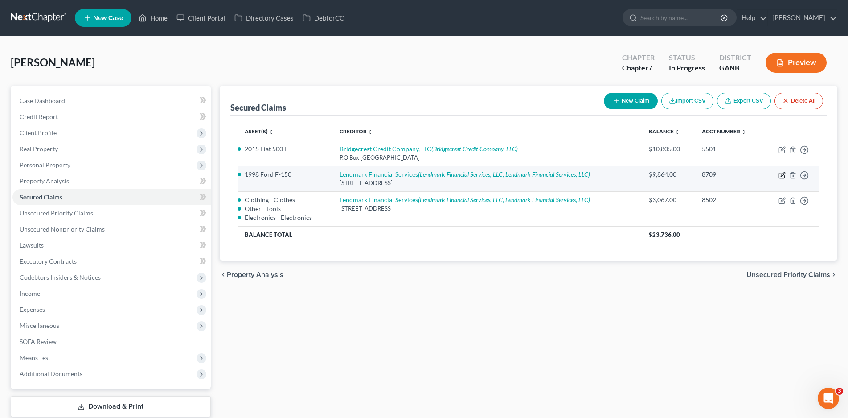
click at [780, 176] on icon "button" at bounding box center [782, 175] width 7 height 7
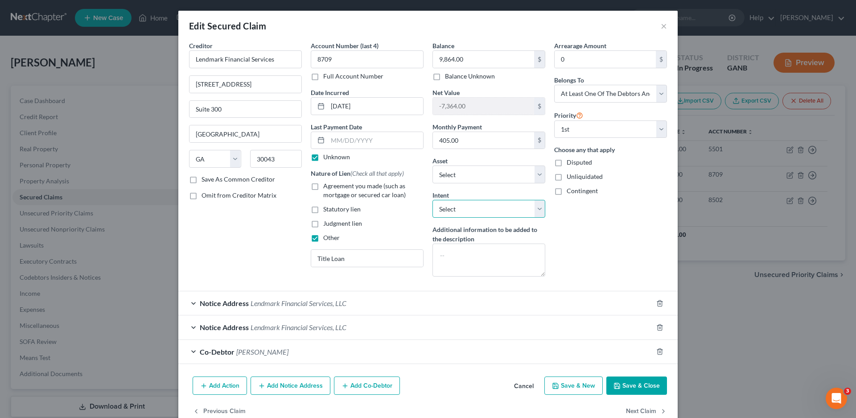
drag, startPoint x: 466, startPoint y: 209, endPoint x: 460, endPoint y: 217, distance: 9.8
click at [466, 209] on select "Select Surrender Redeem Reaffirm Avoid Other" at bounding box center [488, 209] width 113 height 18
click at [432, 200] on select "Select Surrender Redeem Reaffirm Avoid Other" at bounding box center [488, 209] width 113 height 18
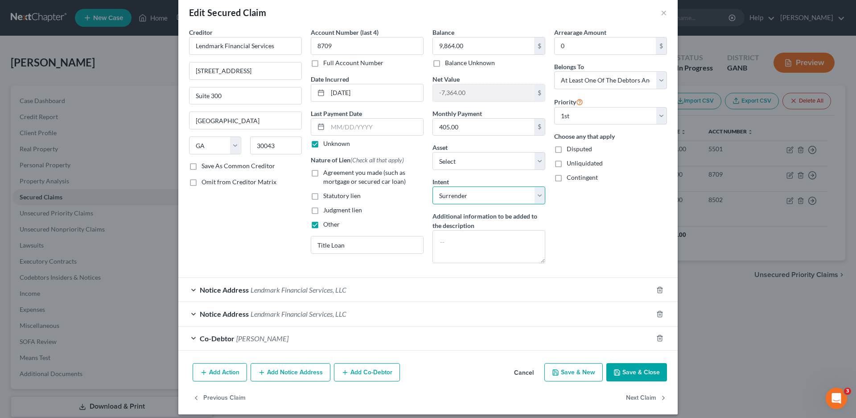
scroll to position [21, 0]
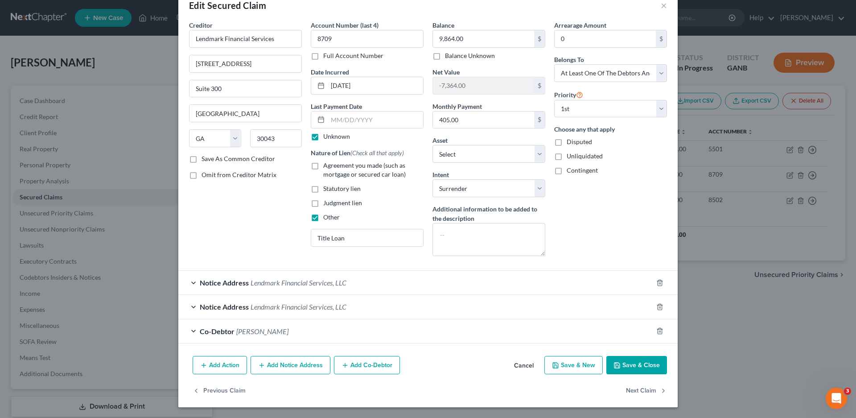
click at [620, 366] on button "Save & Close" at bounding box center [636, 365] width 61 height 19
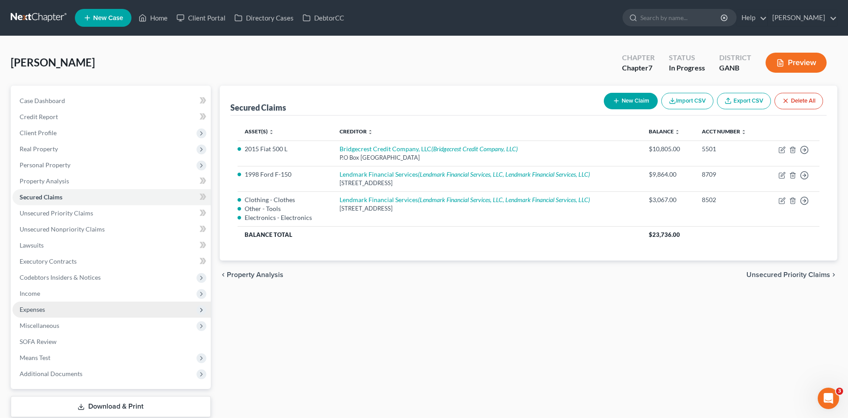
click at [31, 306] on span "Expenses" at bounding box center [32, 309] width 25 height 8
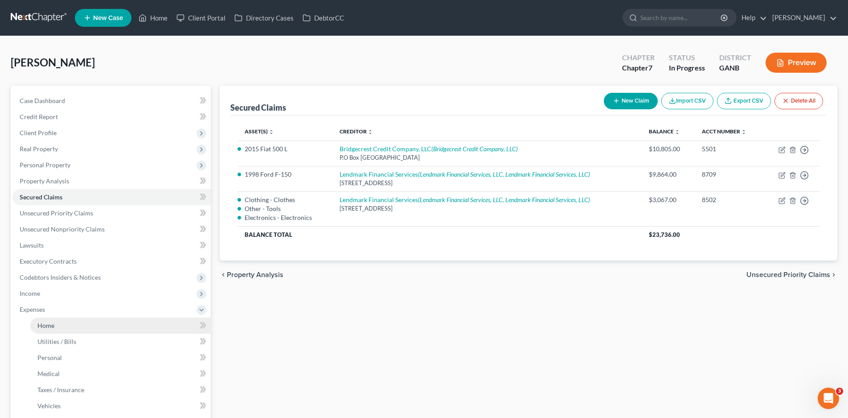
click at [47, 327] on span "Home" at bounding box center [45, 325] width 17 height 8
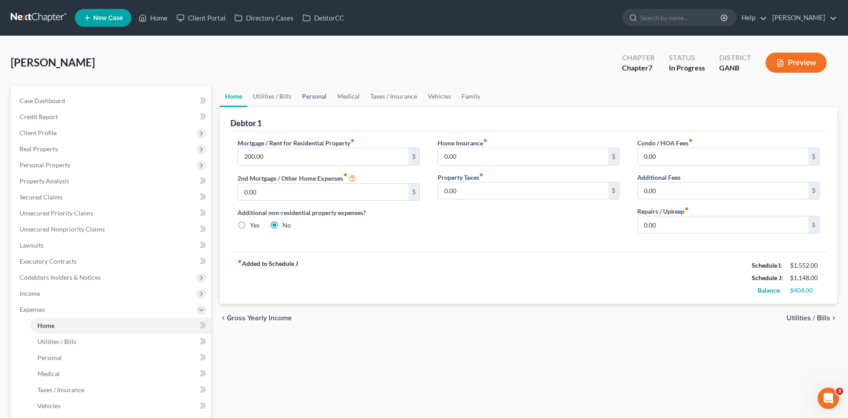
click at [318, 95] on link "Personal" at bounding box center [314, 96] width 35 height 21
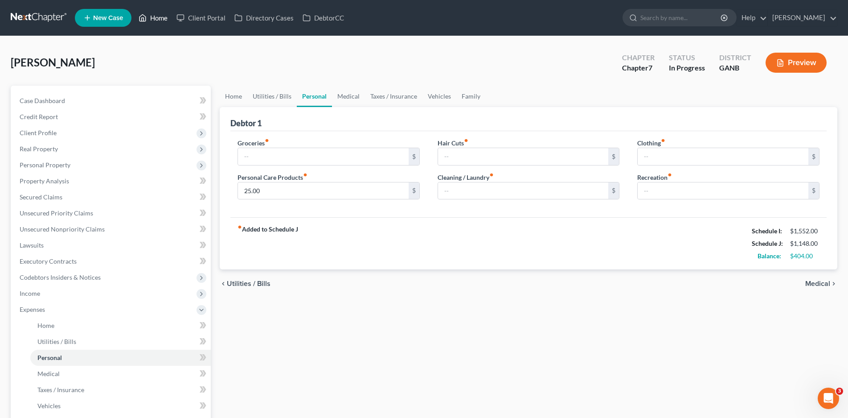
click at [164, 17] on link "Home" at bounding box center [153, 18] width 38 height 16
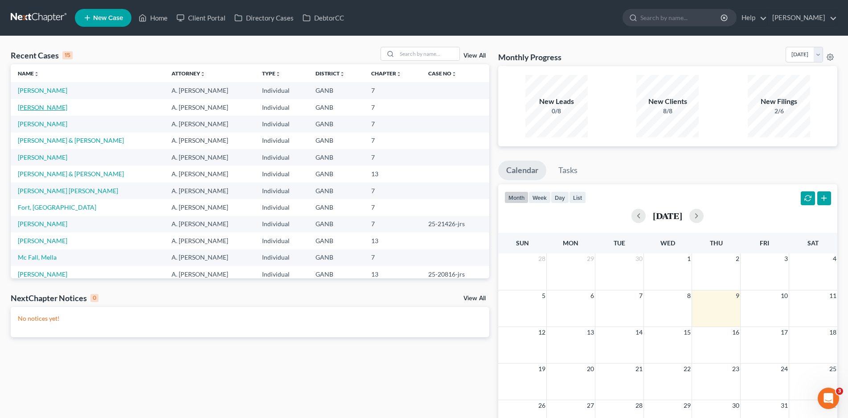
click at [49, 105] on link "[PERSON_NAME]" at bounding box center [42, 107] width 49 height 8
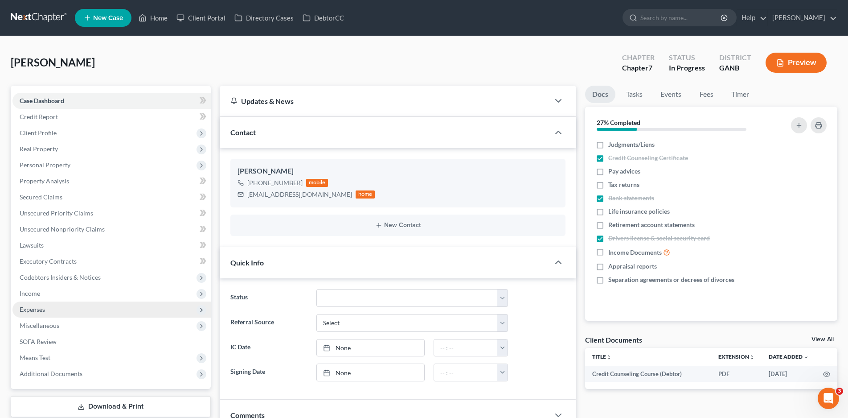
click at [26, 307] on span "Expenses" at bounding box center [32, 309] width 25 height 8
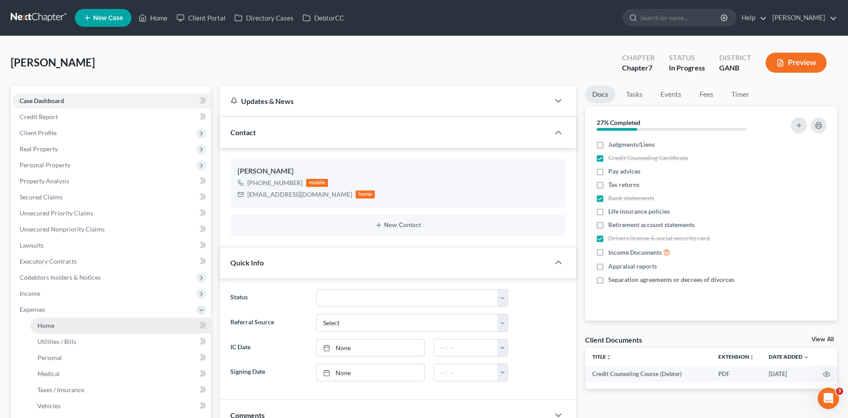
click at [52, 327] on span "Home" at bounding box center [45, 325] width 17 height 8
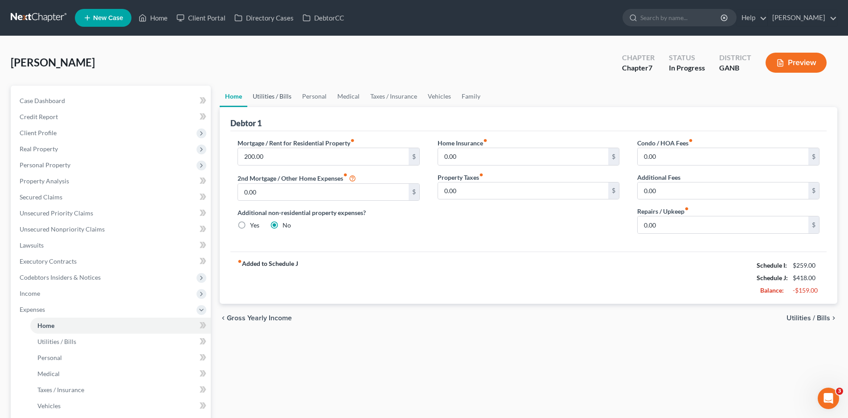
click at [274, 94] on link "Utilities / Bills" at bounding box center [271, 96] width 49 height 21
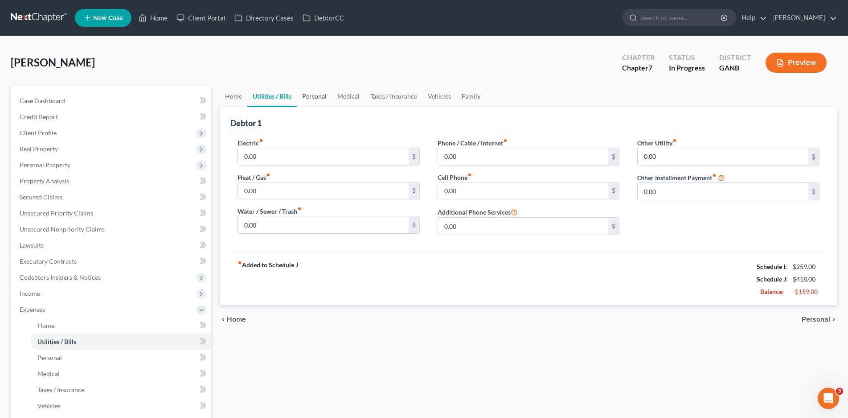
click at [320, 92] on link "Personal" at bounding box center [314, 96] width 35 height 21
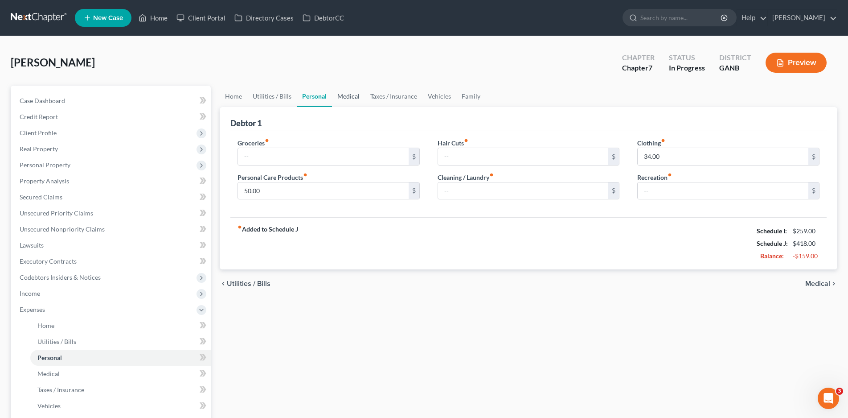
click at [353, 97] on link "Medical" at bounding box center [348, 96] width 33 height 21
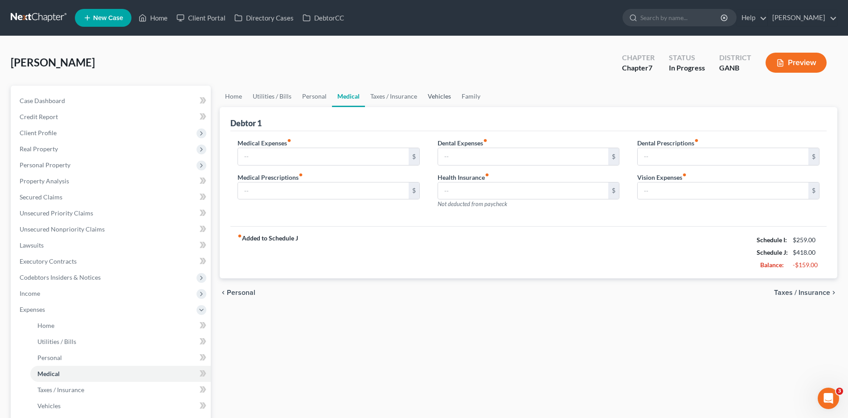
click at [445, 98] on link "Vehicles" at bounding box center [440, 96] width 34 height 21
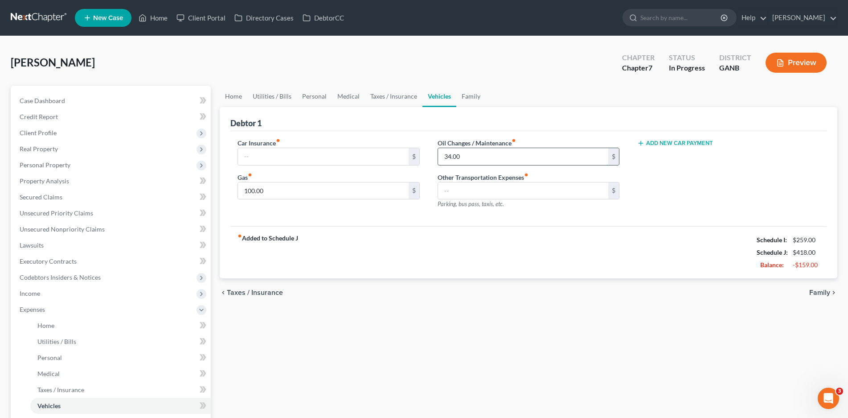
click at [447, 158] on input "34.00" at bounding box center [523, 156] width 171 height 17
click at [235, 96] on link "Home" at bounding box center [234, 96] width 28 height 21
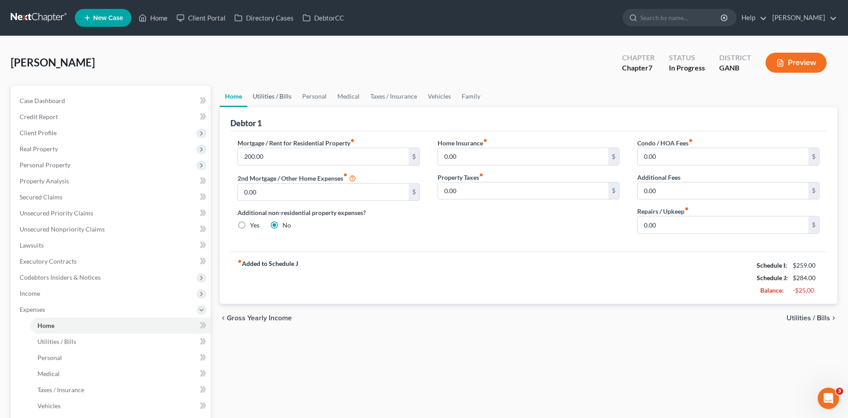
click at [263, 97] on link "Utilities / Bills" at bounding box center [271, 96] width 49 height 21
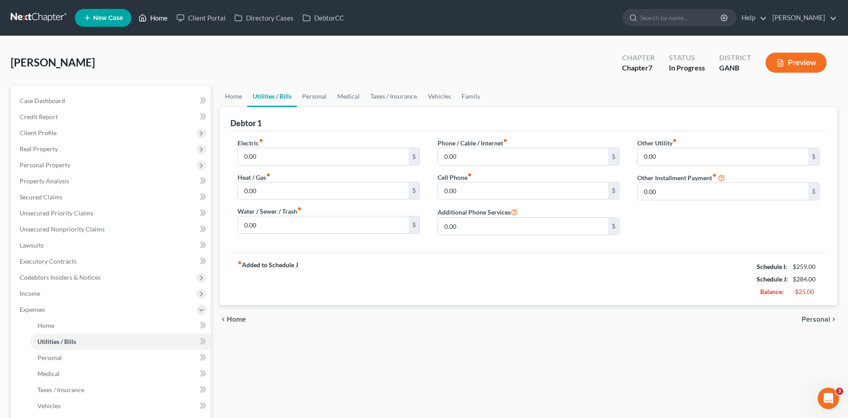
click at [153, 19] on link "Home" at bounding box center [153, 18] width 38 height 16
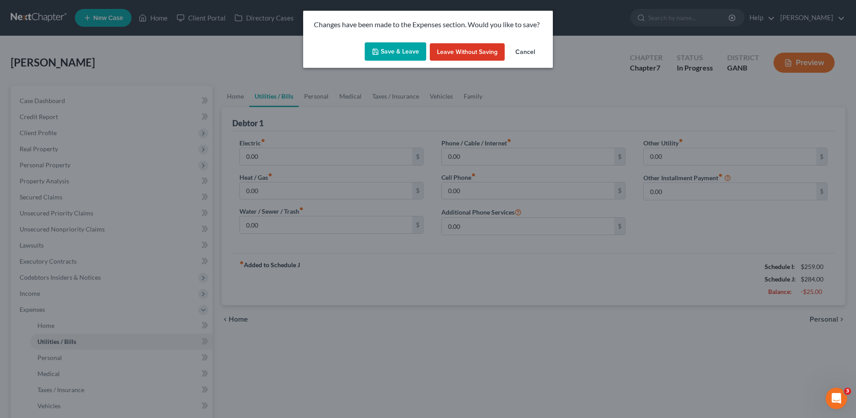
click at [412, 53] on button "Save & Leave" at bounding box center [396, 51] width 62 height 19
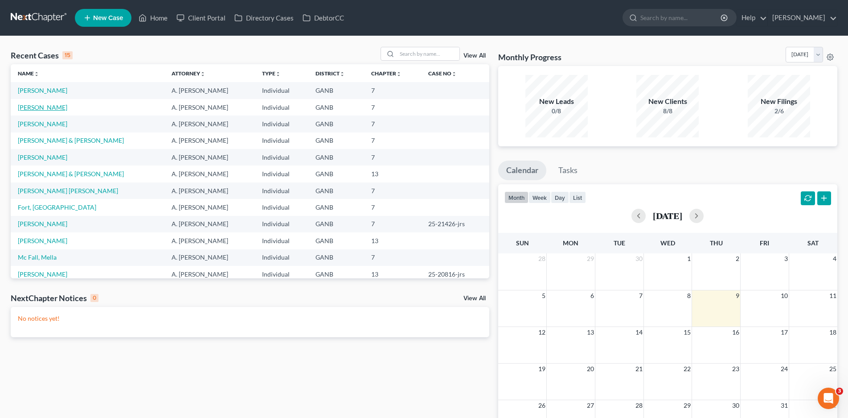
click at [47, 104] on link "[PERSON_NAME]" at bounding box center [42, 107] width 49 height 8
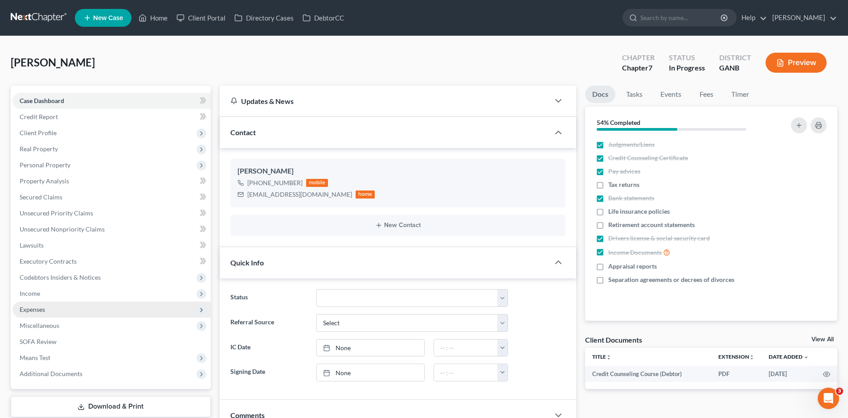
click at [34, 312] on span "Expenses" at bounding box center [32, 309] width 25 height 8
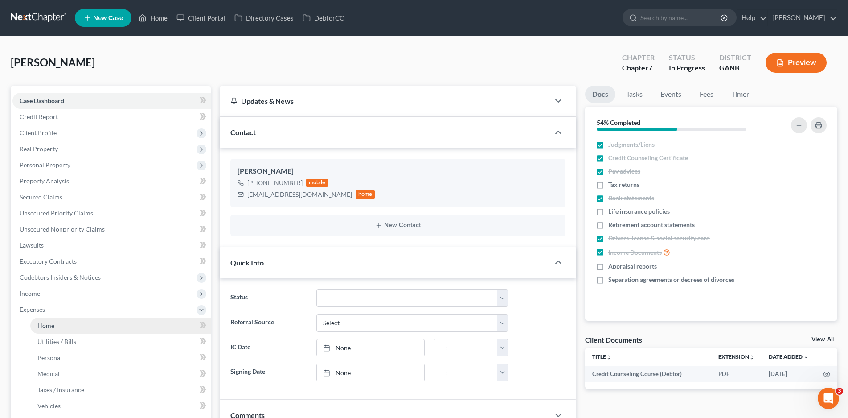
click at [56, 328] on link "Home" at bounding box center [120, 325] width 181 height 16
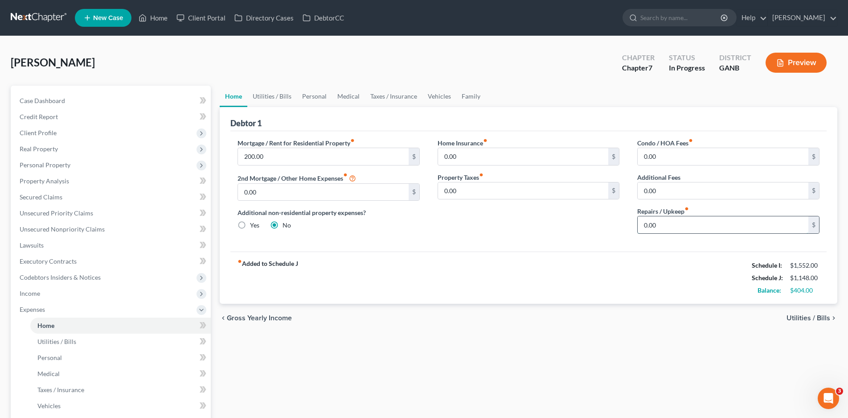
click at [649, 227] on input "0.00" at bounding box center [723, 224] width 171 height 17
click at [269, 95] on link "Utilities / Bills" at bounding box center [271, 96] width 49 height 21
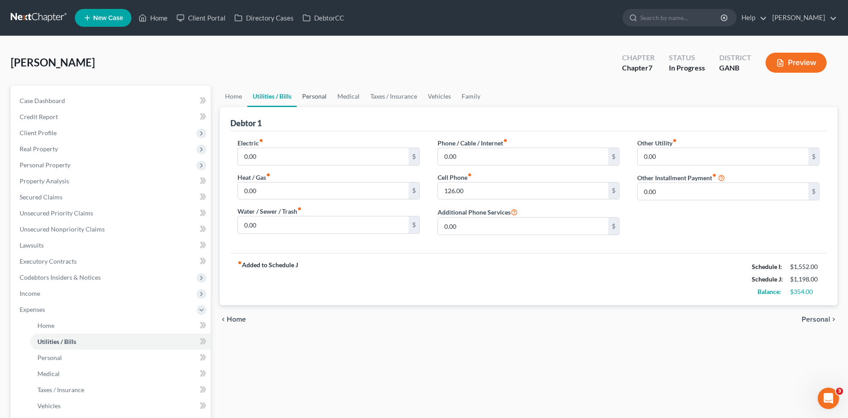
click at [311, 96] on link "Personal" at bounding box center [314, 96] width 35 height 21
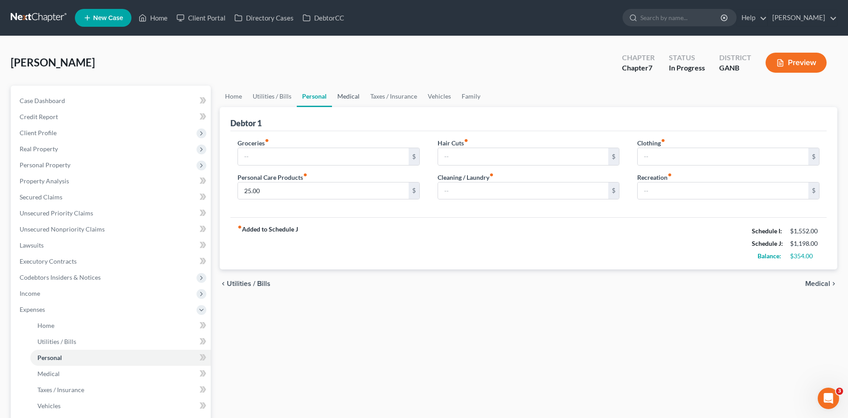
click at [346, 99] on link "Medical" at bounding box center [348, 96] width 33 height 21
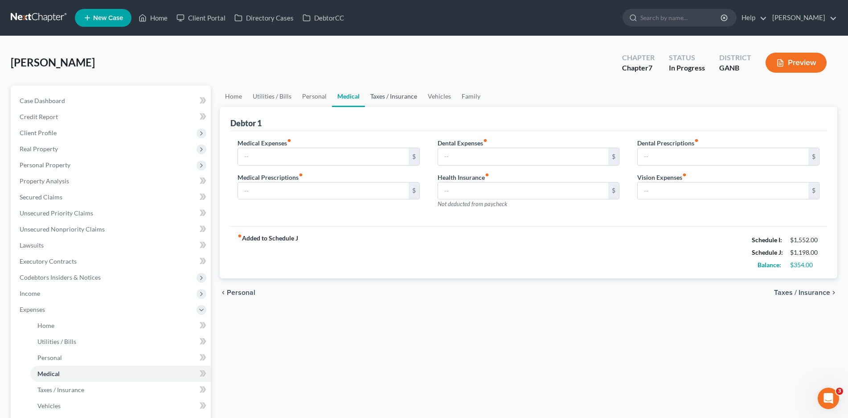
click at [394, 98] on link "Taxes / Insurance" at bounding box center [393, 96] width 57 height 21
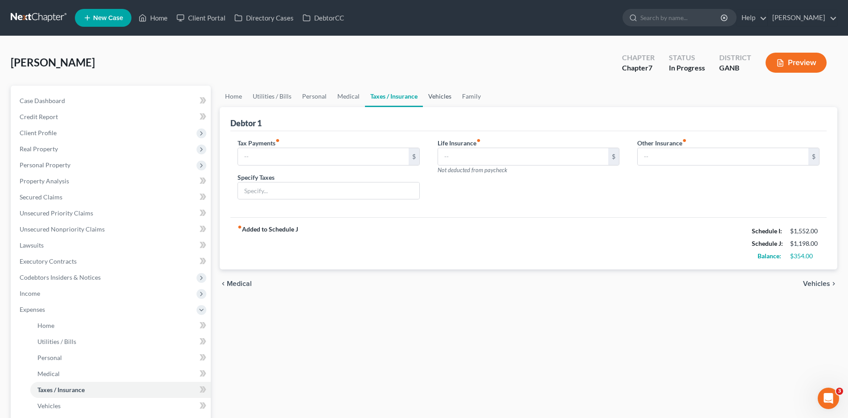
click at [431, 91] on link "Vehicles" at bounding box center [440, 96] width 34 height 21
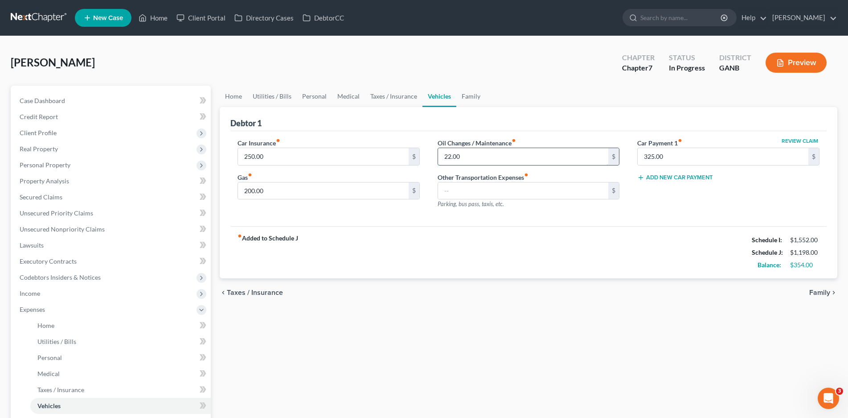
click at [453, 159] on input "22.00" at bounding box center [523, 156] width 171 height 17
click at [480, 98] on link "Family" at bounding box center [470, 96] width 29 height 21
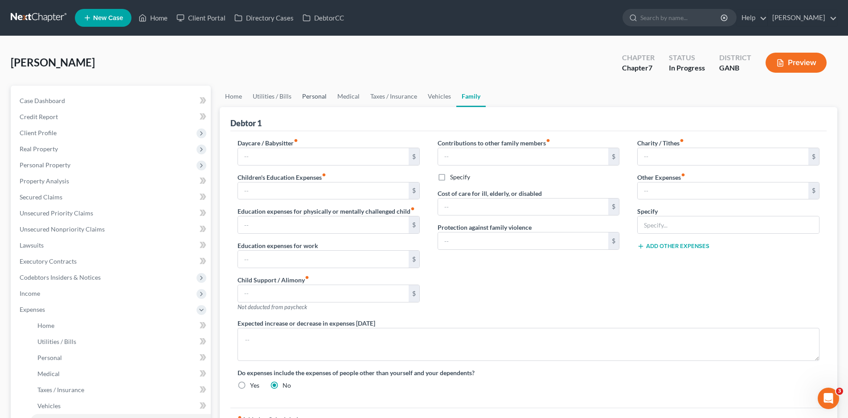
click at [310, 98] on link "Personal" at bounding box center [314, 96] width 35 height 21
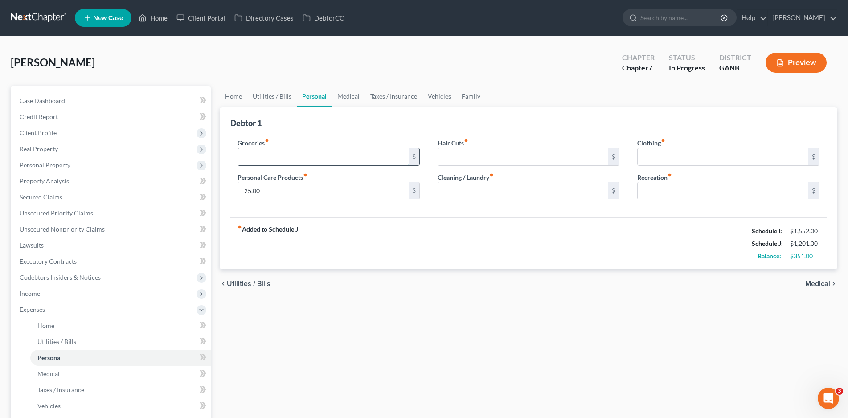
click at [263, 160] on input "text" at bounding box center [323, 156] width 171 height 17
click at [271, 97] on link "Utilities / Bills" at bounding box center [271, 96] width 49 height 21
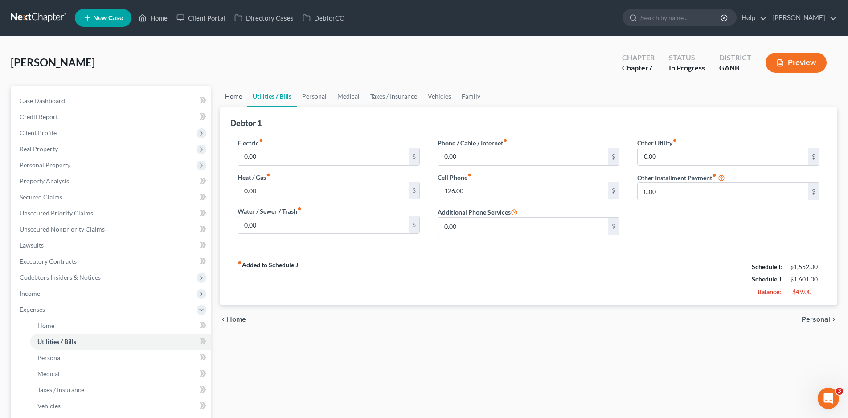
click at [228, 98] on link "Home" at bounding box center [234, 96] width 28 height 21
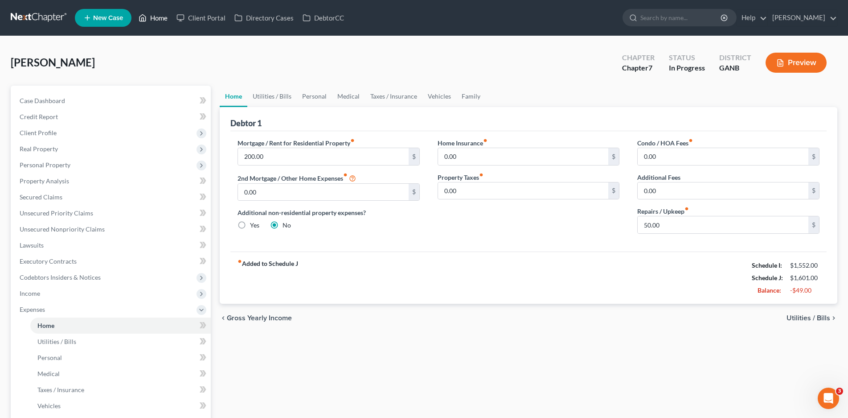
click at [157, 16] on link "Home" at bounding box center [153, 18] width 38 height 16
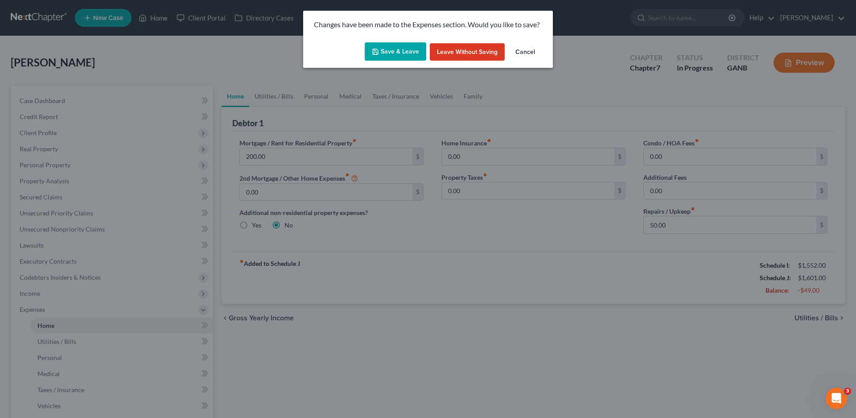
click at [395, 49] on button "Save & Leave" at bounding box center [396, 51] width 62 height 19
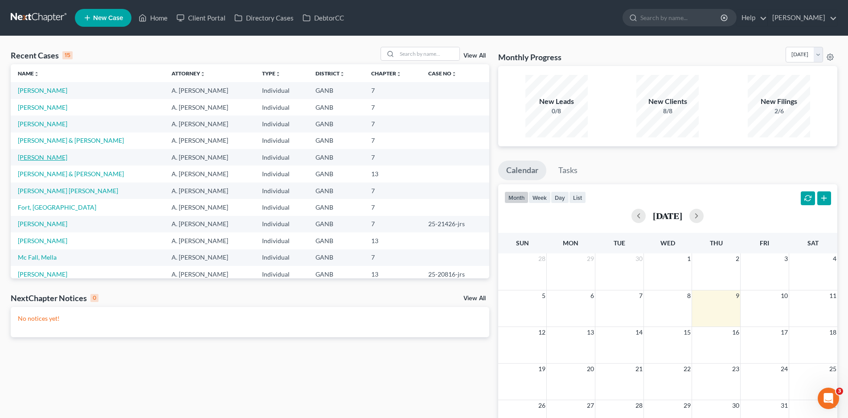
click at [33, 155] on link "[PERSON_NAME]" at bounding box center [42, 157] width 49 height 8
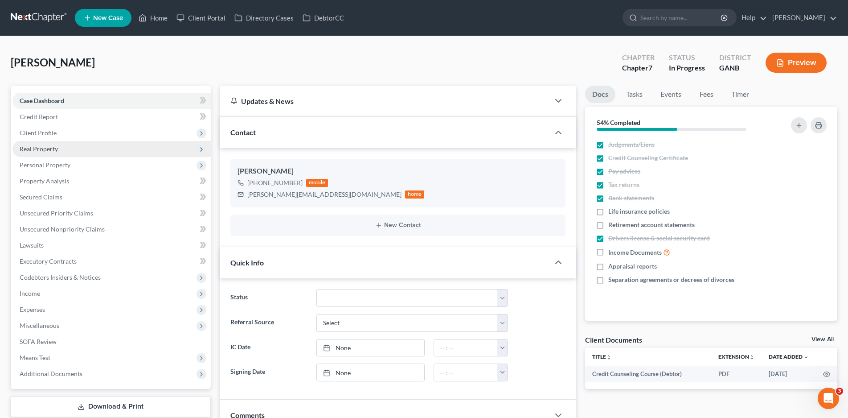
click at [47, 147] on span "Real Property" at bounding box center [39, 149] width 38 height 8
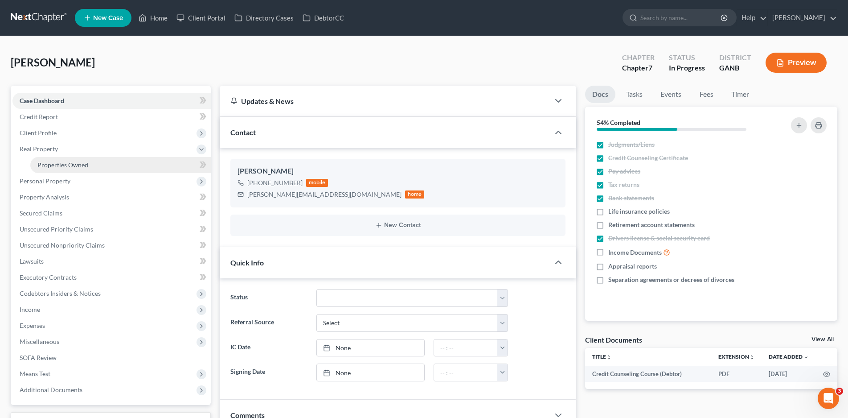
click at [64, 168] on span "Properties Owned" at bounding box center [62, 165] width 51 height 8
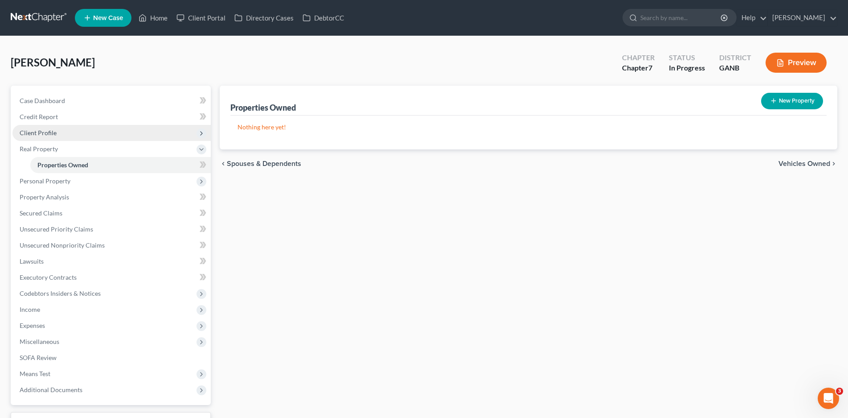
click at [34, 134] on span "Client Profile" at bounding box center [38, 133] width 37 height 8
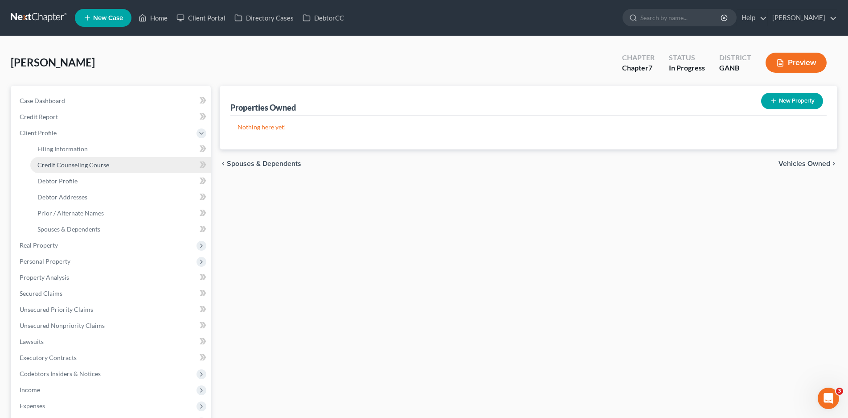
click at [79, 166] on span "Credit Counseling Course" at bounding box center [73, 165] width 72 height 8
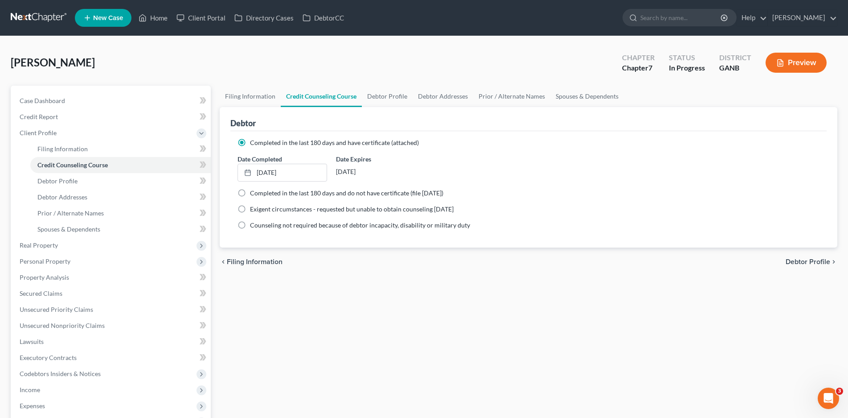
drag, startPoint x: 240, startPoint y: 193, endPoint x: 324, endPoint y: 138, distance: 99.8
click at [250, 193] on label "Completed in the last 180 days and do not have certificate (file [DATE])" at bounding box center [346, 193] width 193 height 9
click at [254, 193] on input "Completed in the last 180 days and do not have certificate (file [DATE])" at bounding box center [257, 192] width 6 height 6
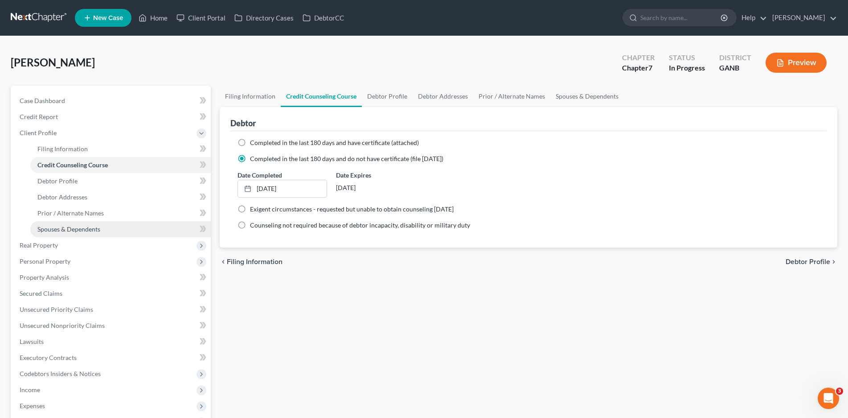
click at [70, 232] on span "Spouses & Dependents" at bounding box center [68, 229] width 63 height 8
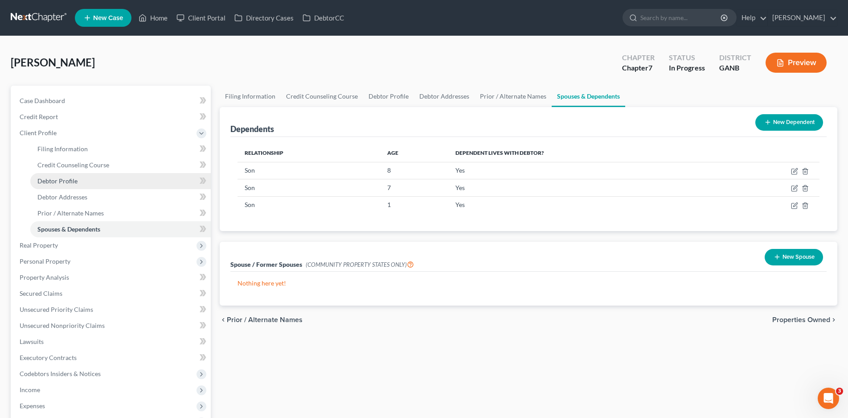
click at [71, 179] on span "Debtor Profile" at bounding box center [57, 181] width 40 height 8
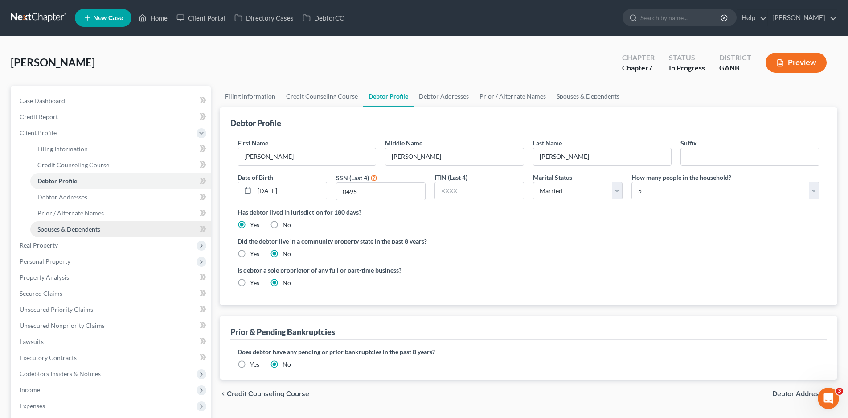
click at [55, 230] on span "Spouses & Dependents" at bounding box center [68, 229] width 63 height 8
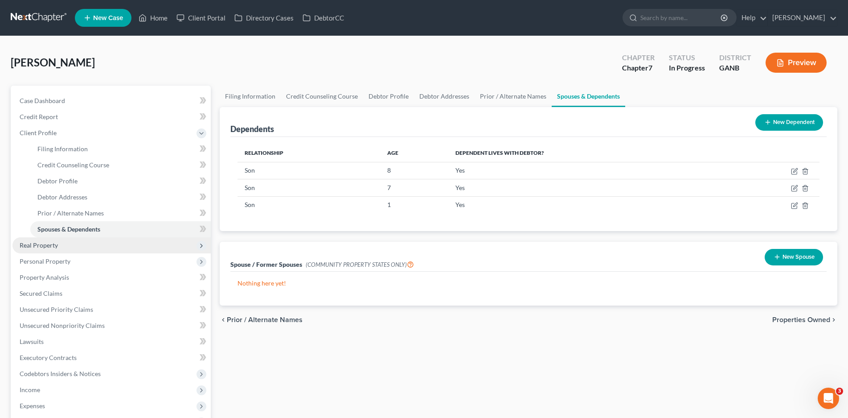
click at [33, 243] on span "Real Property" at bounding box center [39, 245] width 38 height 8
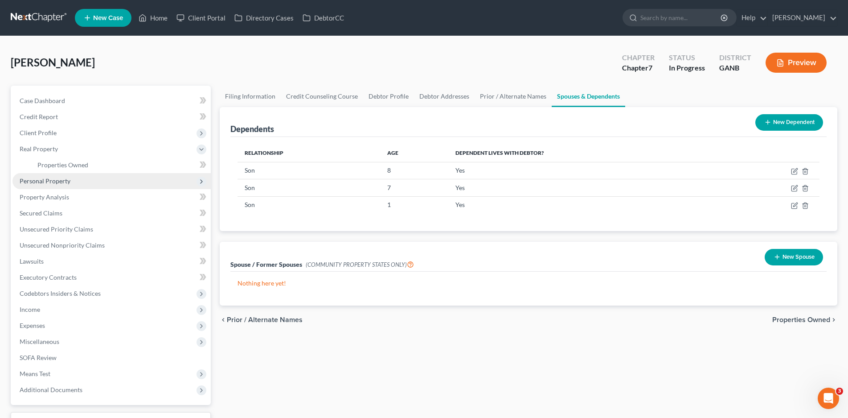
click at [46, 181] on span "Personal Property" at bounding box center [45, 181] width 51 height 8
click at [74, 177] on span "Vehicles Owned" at bounding box center [59, 181] width 45 height 8
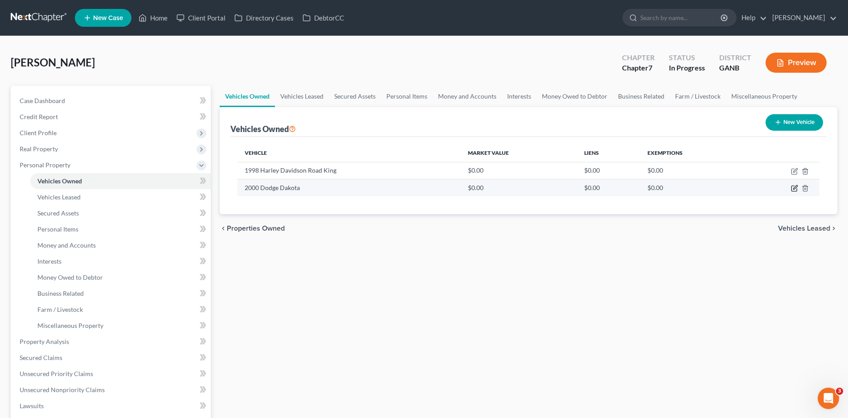
click at [792, 188] on icon "button" at bounding box center [794, 188] width 5 height 5
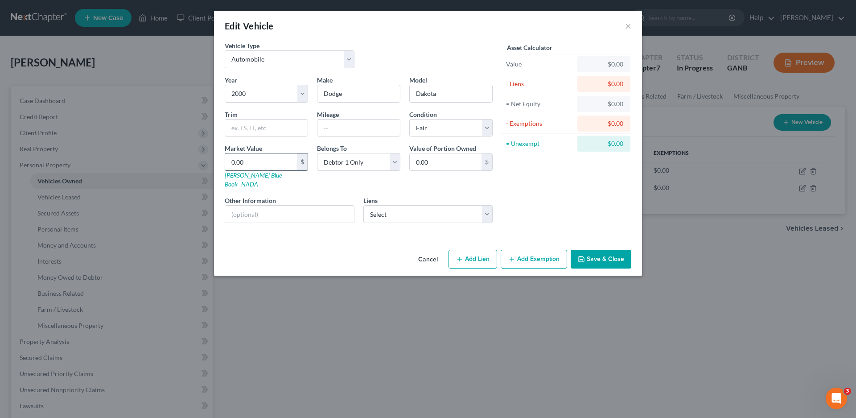
click at [251, 163] on input "0.00" at bounding box center [261, 161] width 72 height 17
click at [523, 253] on button "Add Exemption" at bounding box center [534, 259] width 66 height 19
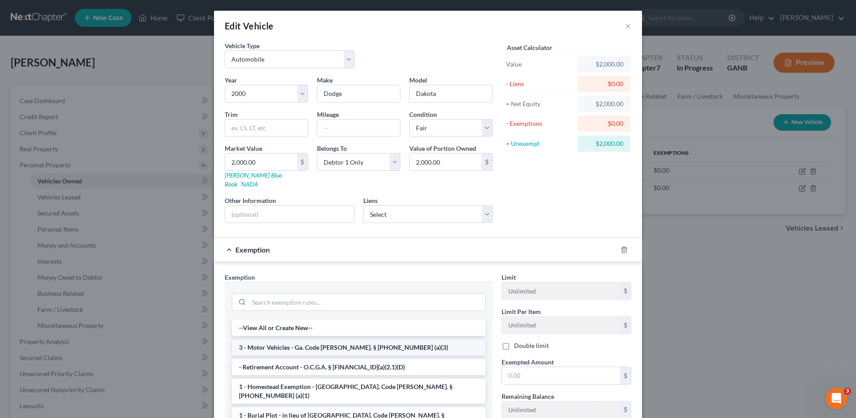
click at [266, 341] on li "3 - Motor Vehicles - Ga. Code [PERSON_NAME]. § [PHONE_NUMBER] (a)(3)" at bounding box center [359, 347] width 254 height 16
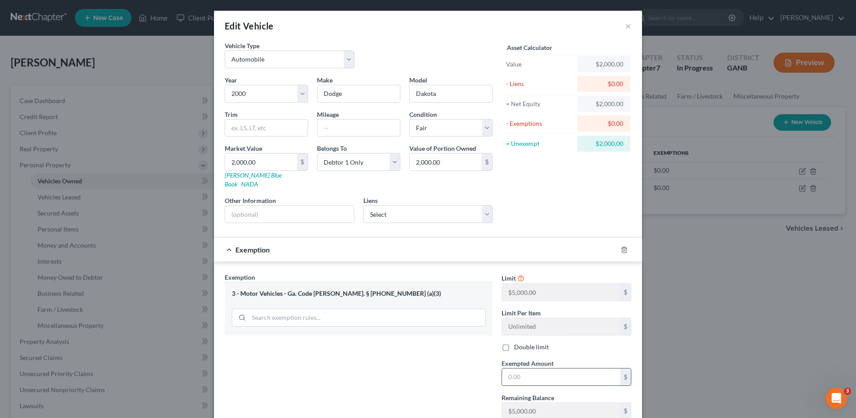
click at [523, 368] on input "text" at bounding box center [561, 376] width 118 height 17
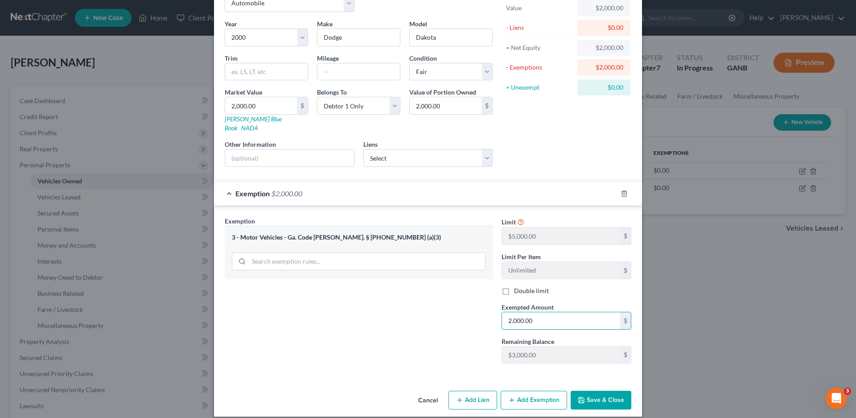
scroll to position [57, 0]
click at [601, 391] on button "Save & Close" at bounding box center [600, 399] width 61 height 19
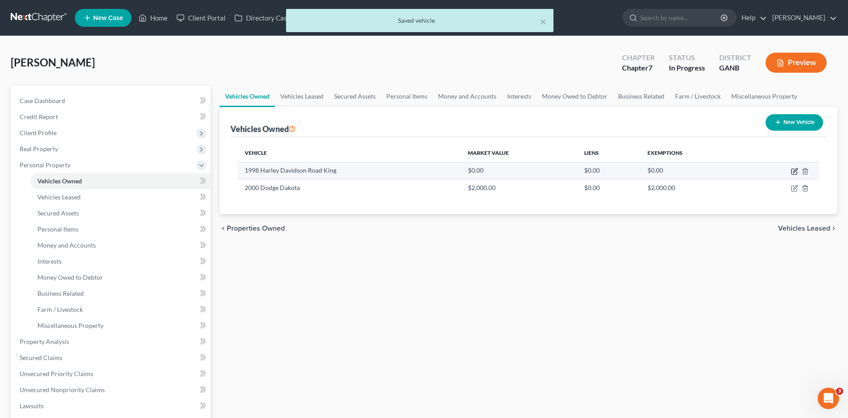
click at [793, 169] on icon "button" at bounding box center [794, 171] width 5 height 5
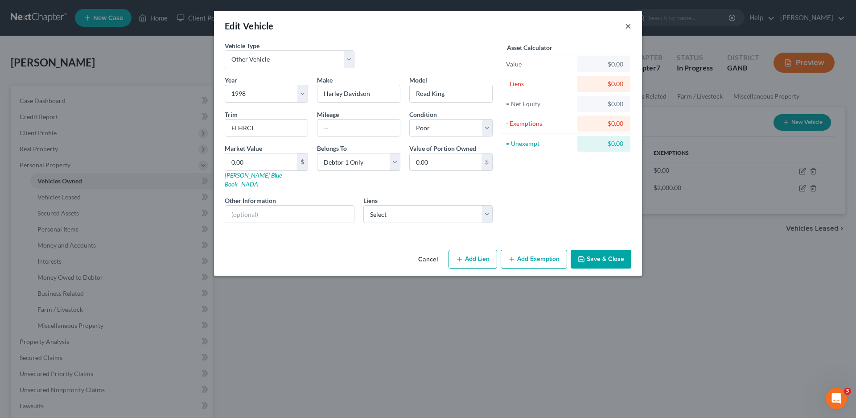
drag, startPoint x: 627, startPoint y: 27, endPoint x: 356, endPoint y: 193, distance: 317.7
click at [622, 29] on div "Edit Vehicle ×" at bounding box center [428, 26] width 428 height 30
drag, startPoint x: 232, startPoint y: 162, endPoint x: 308, endPoint y: 177, distance: 77.6
click at [232, 162] on input "0.00" at bounding box center [261, 161] width 72 height 17
click at [542, 250] on button "Add Exemption" at bounding box center [534, 259] width 66 height 19
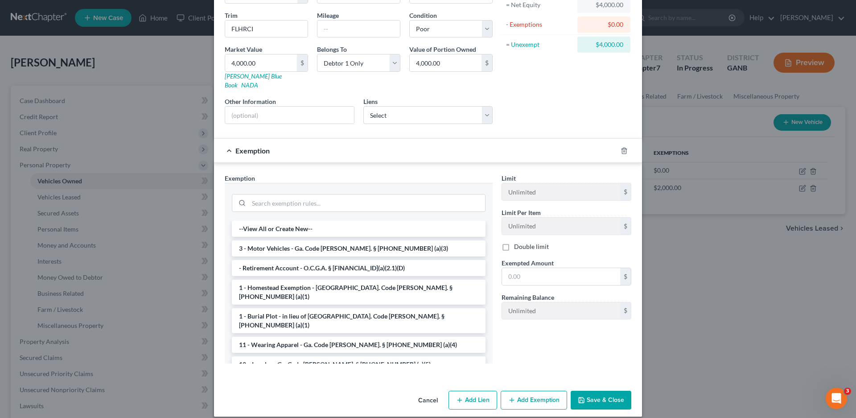
scroll to position [99, 0]
click at [283, 240] on li "3 - Motor Vehicles - Ga. Code [PERSON_NAME]. § [PHONE_NUMBER] (a)(3)" at bounding box center [359, 248] width 254 height 16
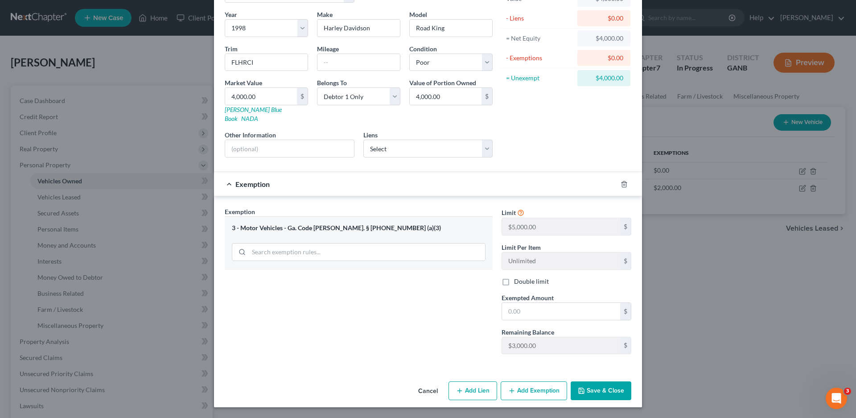
scroll to position [57, 0]
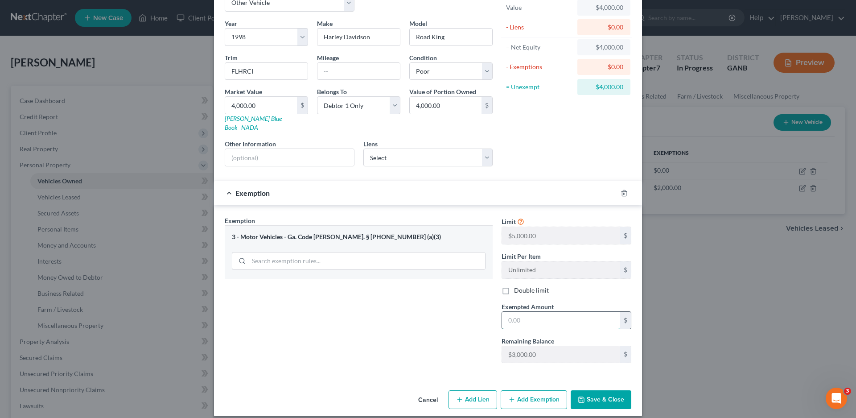
click at [520, 315] on input "text" at bounding box center [561, 320] width 118 height 17
click at [530, 394] on button "Add Exemption" at bounding box center [534, 399] width 66 height 19
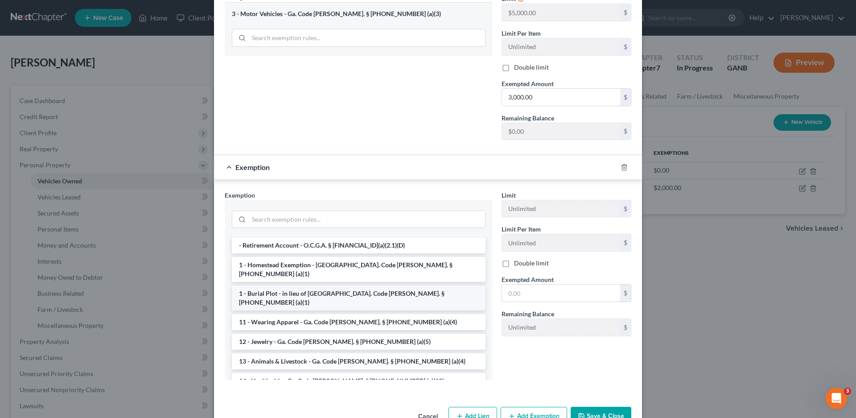
scroll to position [89, 0]
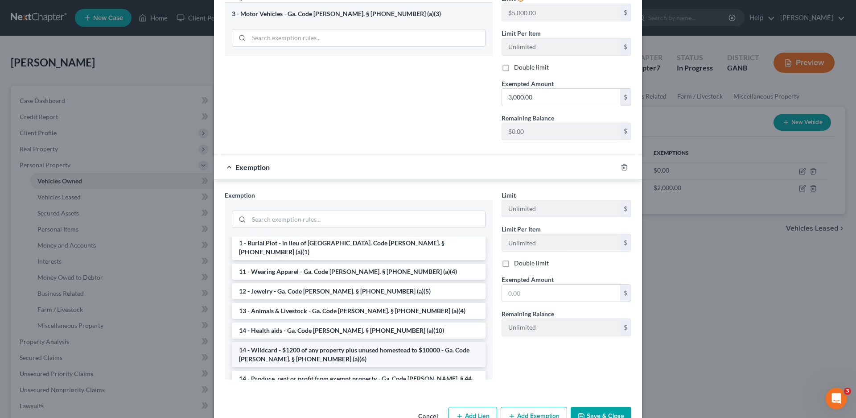
click at [280, 342] on li "14 - Wildcard - $1200 of any property plus unused homestead to $10000 - Ga. Cod…" at bounding box center [359, 354] width 254 height 25
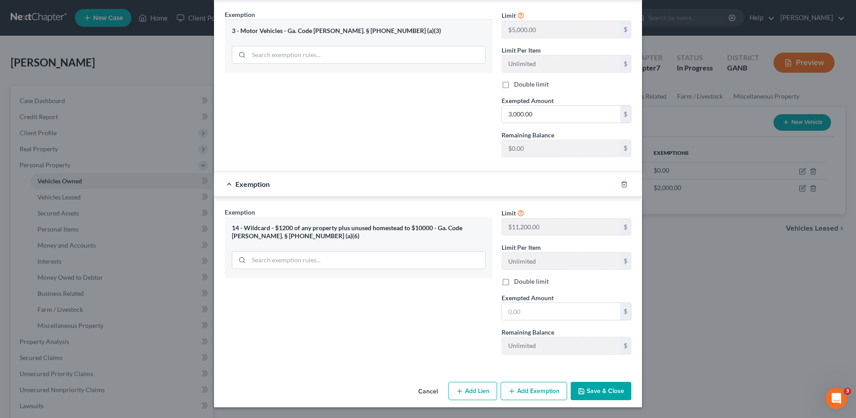
scroll to position [254, 0]
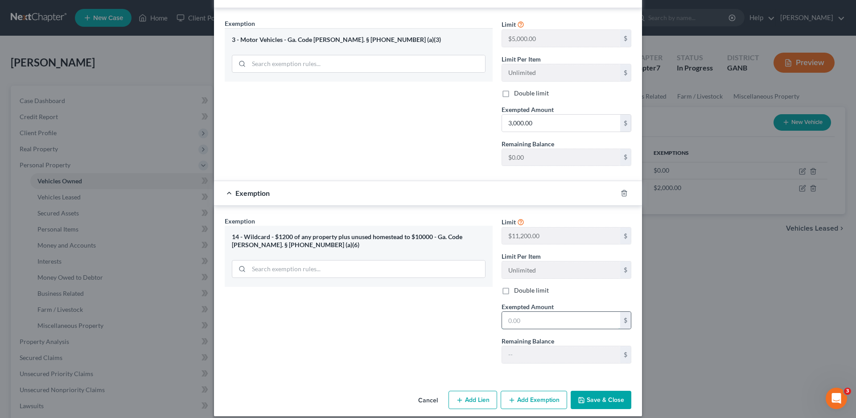
click at [524, 314] on input "text" at bounding box center [561, 320] width 118 height 17
click at [587, 390] on button "Save & Close" at bounding box center [600, 399] width 61 height 19
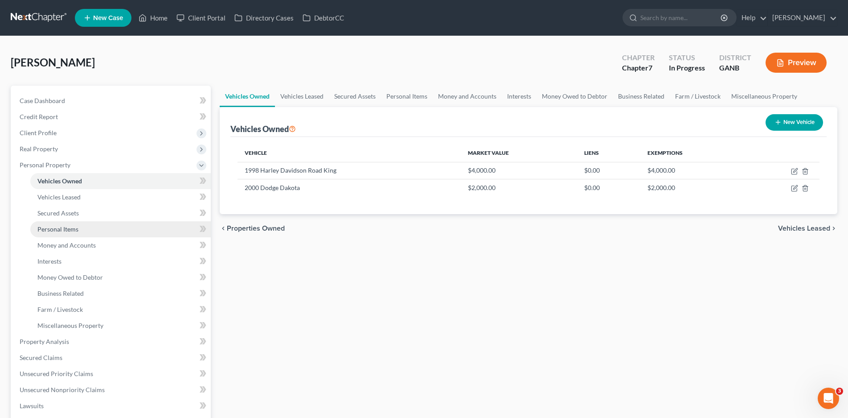
click at [62, 227] on span "Personal Items" at bounding box center [57, 229] width 41 height 8
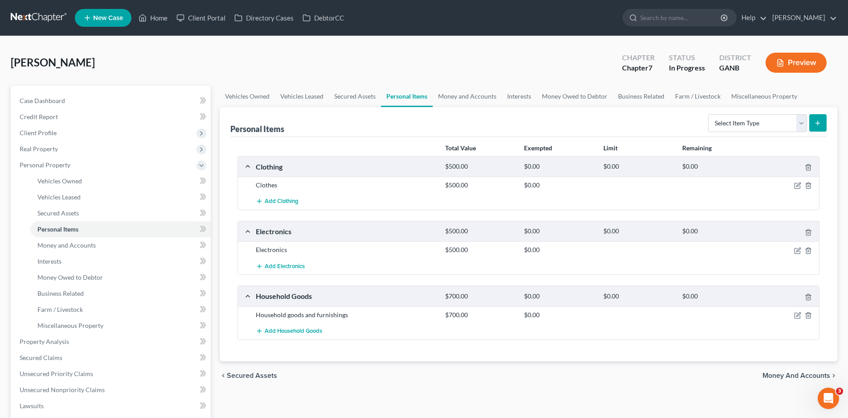
click at [795, 189] on div "Clothes $500.00 $0.00" at bounding box center [528, 184] width 581 height 16
drag, startPoint x: 797, startPoint y: 184, endPoint x: 809, endPoint y: 191, distance: 14.4
click at [797, 185] on icon "button" at bounding box center [797, 185] width 7 height 7
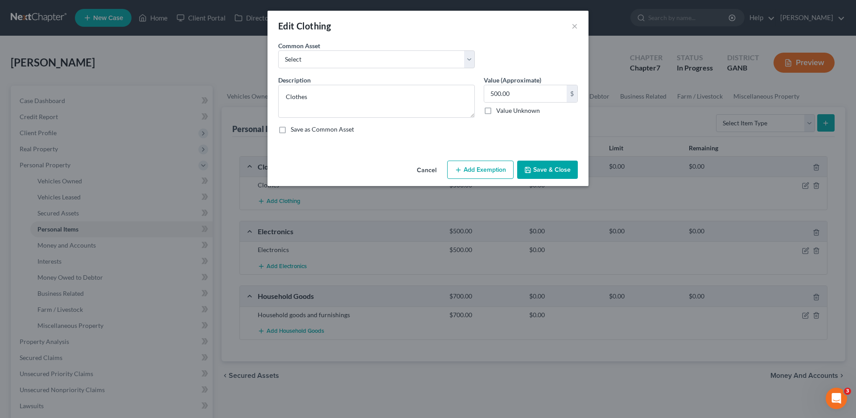
click at [484, 167] on button "Add Exemption" at bounding box center [480, 169] width 66 height 19
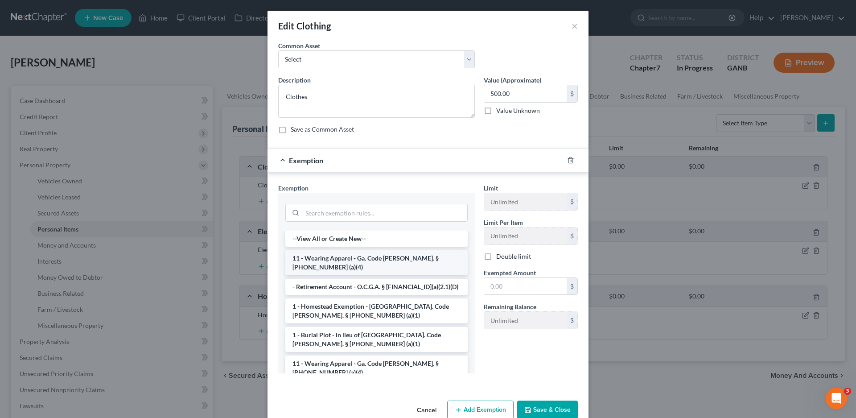
click at [331, 258] on li "11 - Wearing Apparel - Ga. Code [PERSON_NAME]. § [PHONE_NUMBER] (a)(4)" at bounding box center [376, 262] width 182 height 25
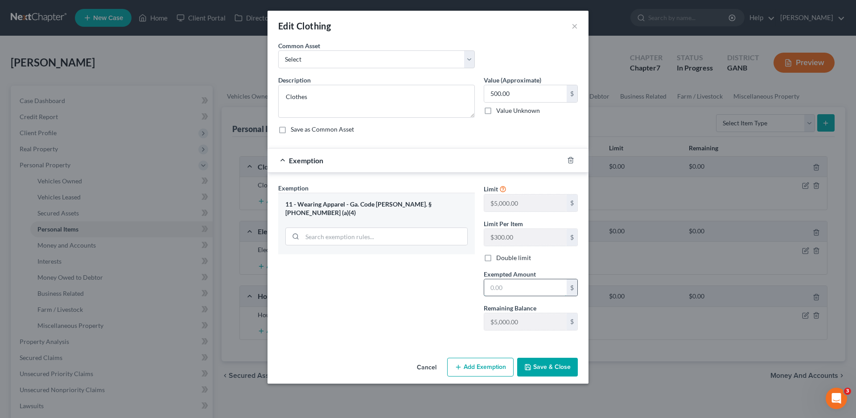
click at [508, 292] on input "text" at bounding box center [525, 287] width 82 height 17
click at [549, 366] on button "Save & Close" at bounding box center [547, 366] width 61 height 19
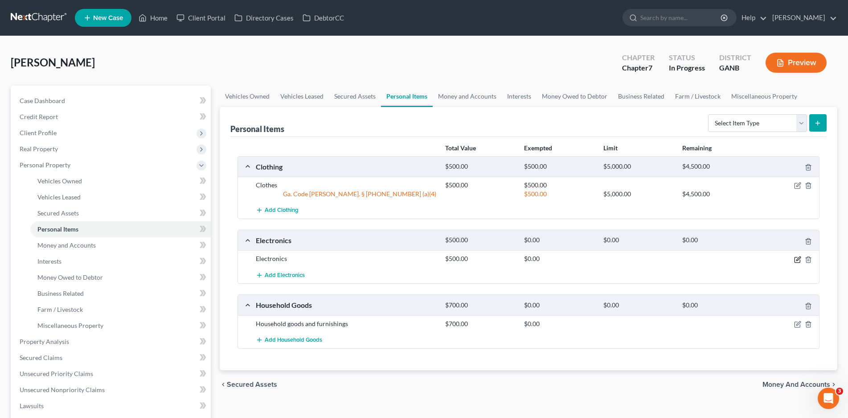
drag, startPoint x: 796, startPoint y: 259, endPoint x: 796, endPoint y: 264, distance: 5.4
click at [795, 259] on icon "button" at bounding box center [797, 259] width 7 height 7
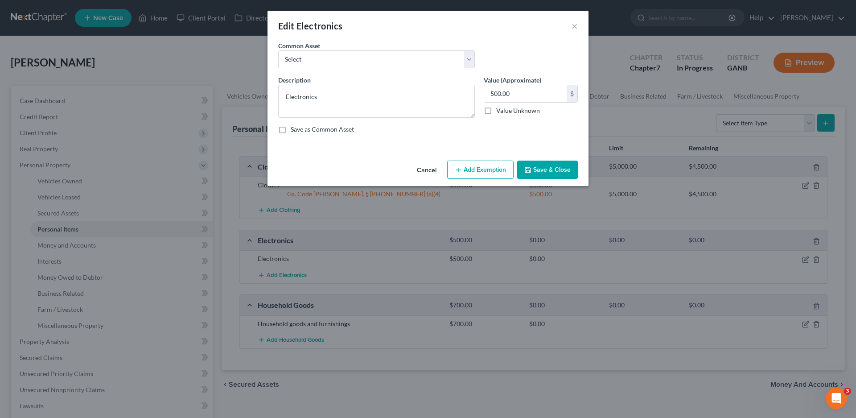
click at [468, 173] on button "Add Exemption" at bounding box center [480, 169] width 66 height 19
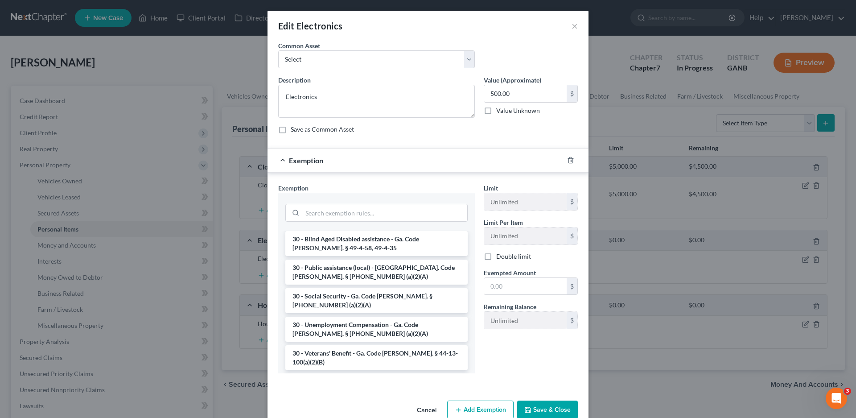
scroll to position [1271, 0]
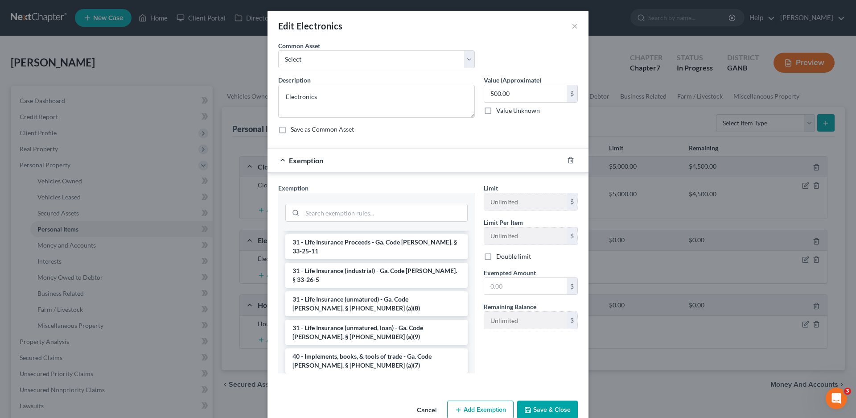
click at [336, 405] on li "6 - Household Goods and Furnishings - Ga. Code [PERSON_NAME]. § [PHONE_NUMBER] …" at bounding box center [376, 417] width 182 height 25
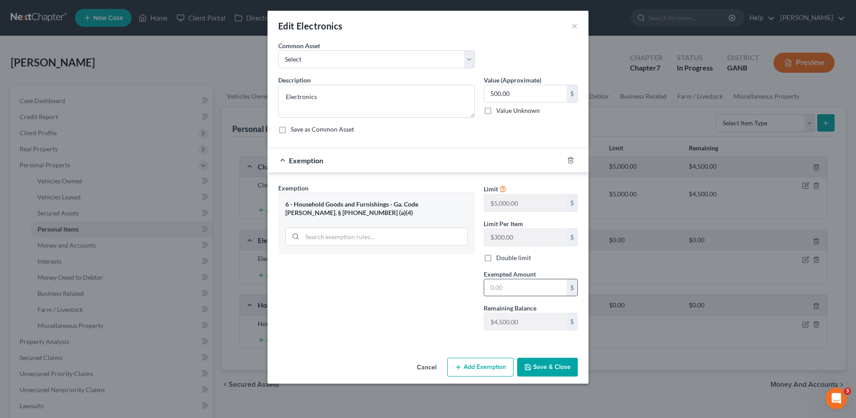
click at [517, 287] on input "text" at bounding box center [525, 287] width 82 height 17
click at [546, 370] on button "Save & Close" at bounding box center [547, 366] width 61 height 19
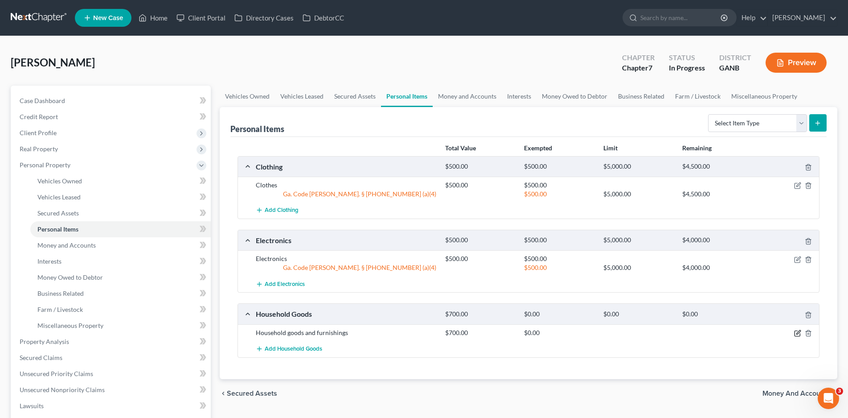
click at [797, 336] on icon "button" at bounding box center [797, 333] width 5 height 5
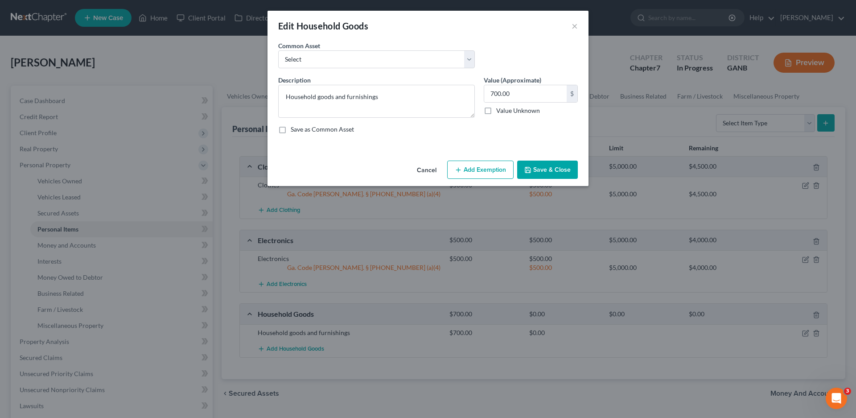
click at [462, 165] on button "Add Exemption" at bounding box center [480, 169] width 66 height 19
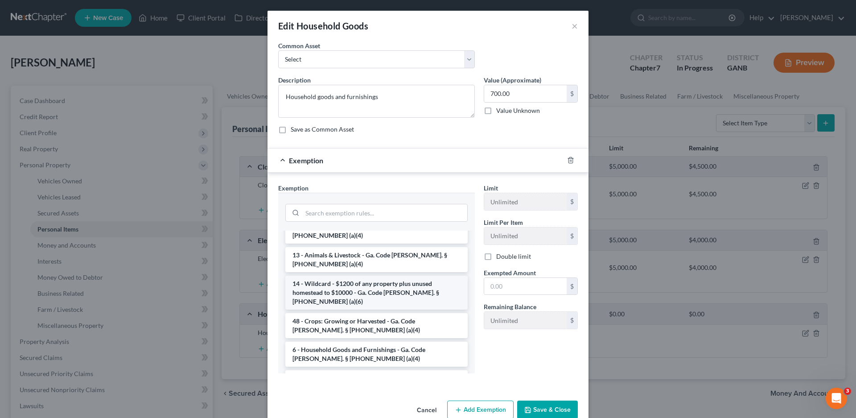
scroll to position [45, 0]
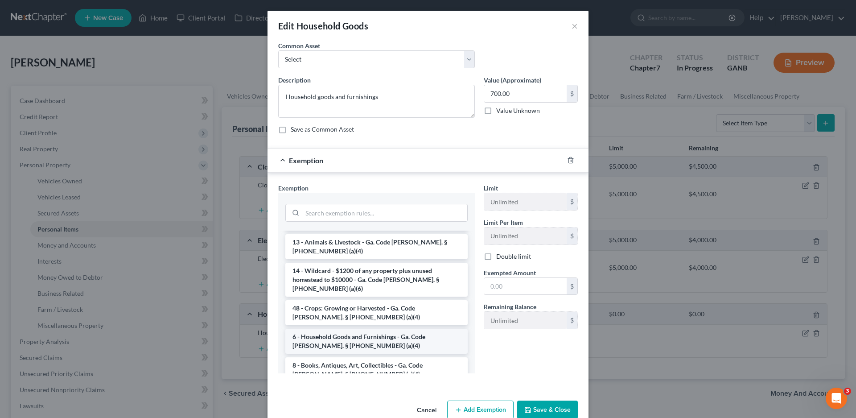
click at [338, 328] on li "6 - Household Goods and Furnishings - Ga. Code [PERSON_NAME]. § [PHONE_NUMBER] …" at bounding box center [376, 340] width 182 height 25
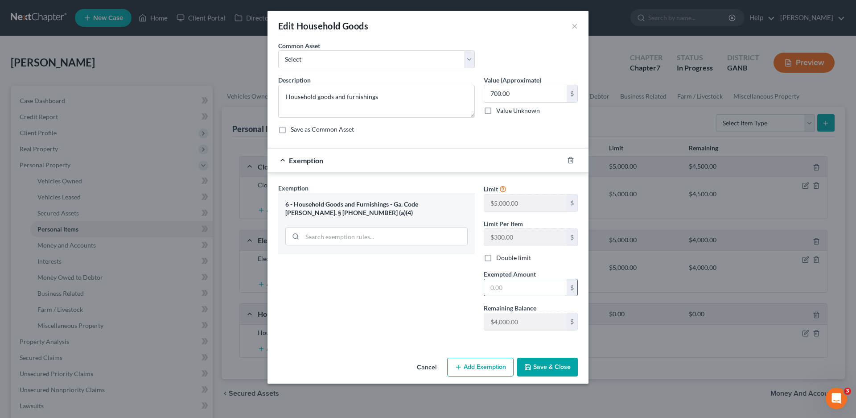
click at [494, 285] on input "text" at bounding box center [525, 287] width 82 height 17
click at [542, 367] on button "Save & Close" at bounding box center [547, 366] width 61 height 19
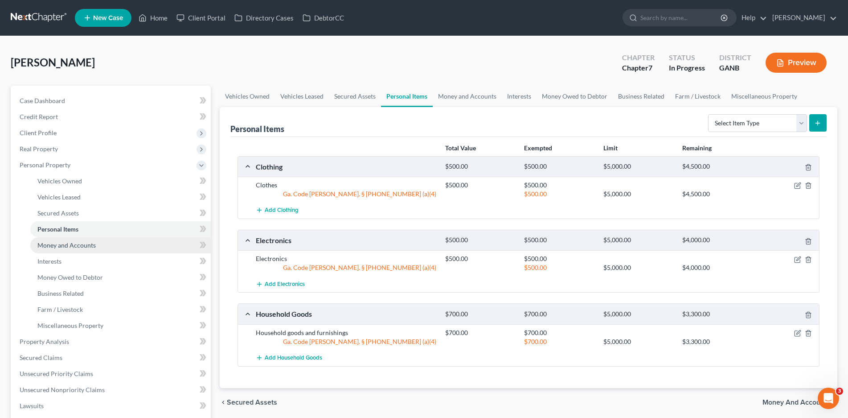
click at [84, 247] on span "Money and Accounts" at bounding box center [66, 245] width 58 height 8
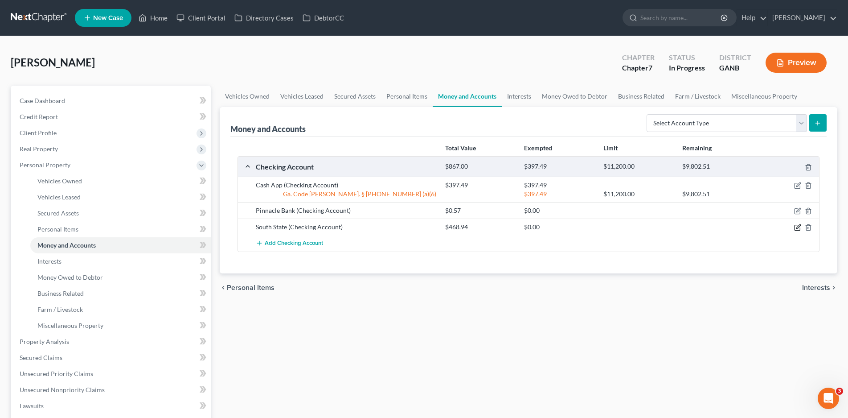
click at [797, 228] on icon "button" at bounding box center [798, 227] width 4 height 4
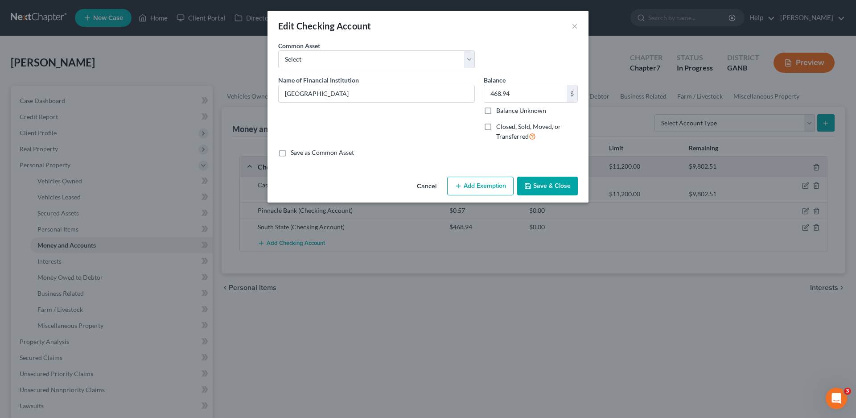
click at [481, 187] on button "Add Exemption" at bounding box center [480, 185] width 66 height 19
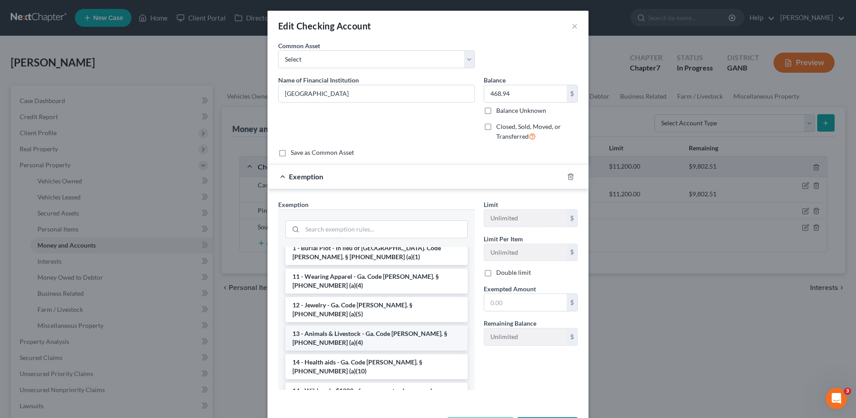
scroll to position [89, 0]
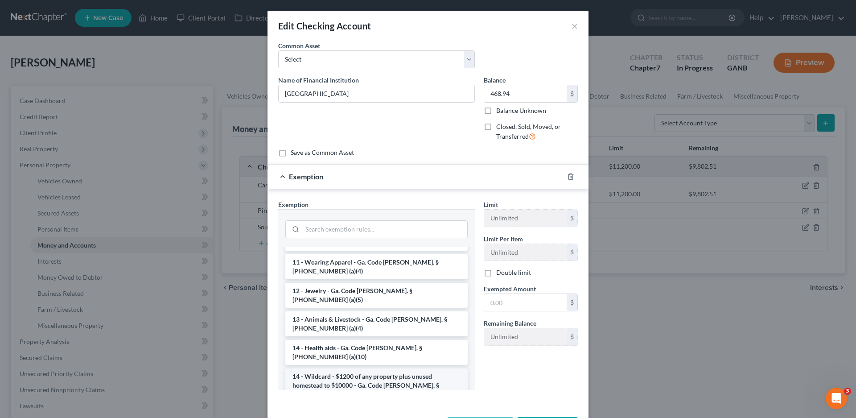
click at [352, 368] on li "14 - Wildcard - $1200 of any property plus unused homestead to $10000 - Ga. Cod…" at bounding box center [376, 385] width 182 height 34
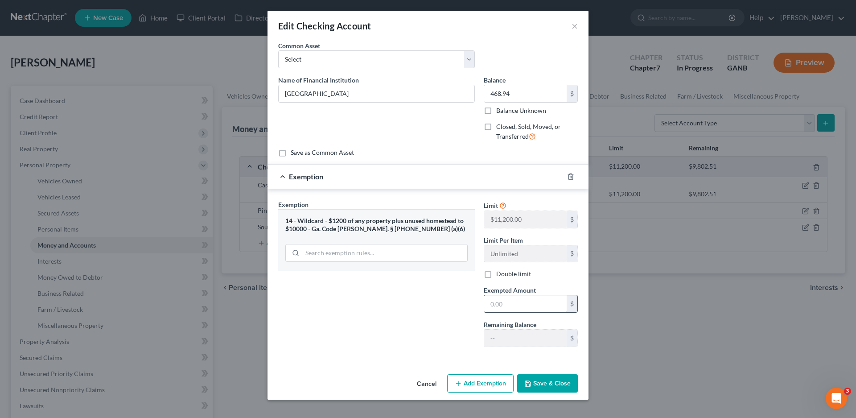
click at [509, 302] on input "text" at bounding box center [525, 303] width 82 height 17
click at [546, 386] on button "Save & Close" at bounding box center [547, 383] width 61 height 19
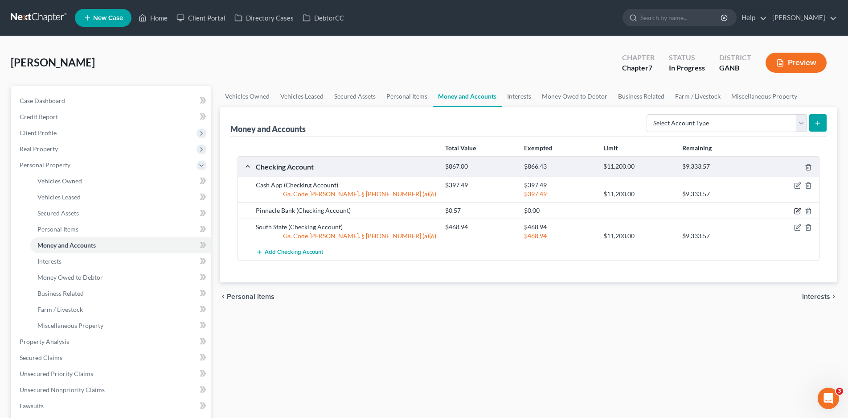
click at [798, 208] on icon "button" at bounding box center [797, 210] width 7 height 7
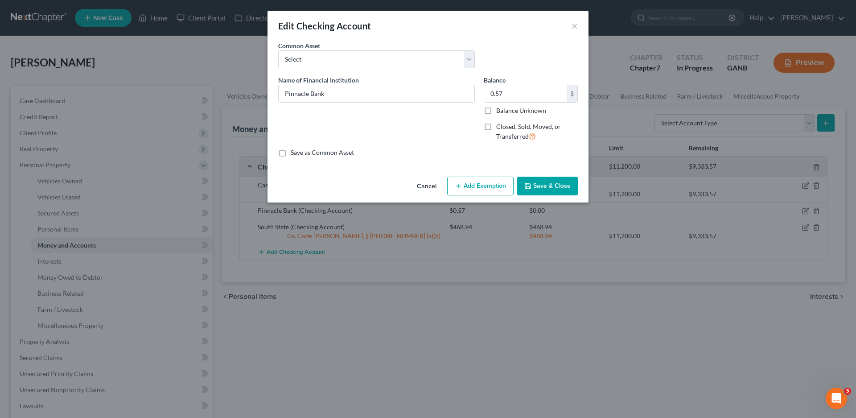
click at [460, 186] on line "button" at bounding box center [458, 186] width 4 height 0
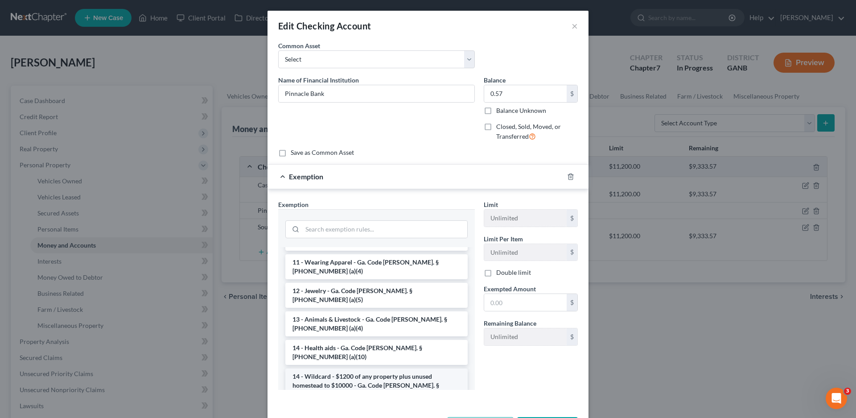
click at [342, 368] on li "14 - Wildcard - $1200 of any property plus unused homestead to $10000 - Ga. Cod…" at bounding box center [376, 385] width 182 height 34
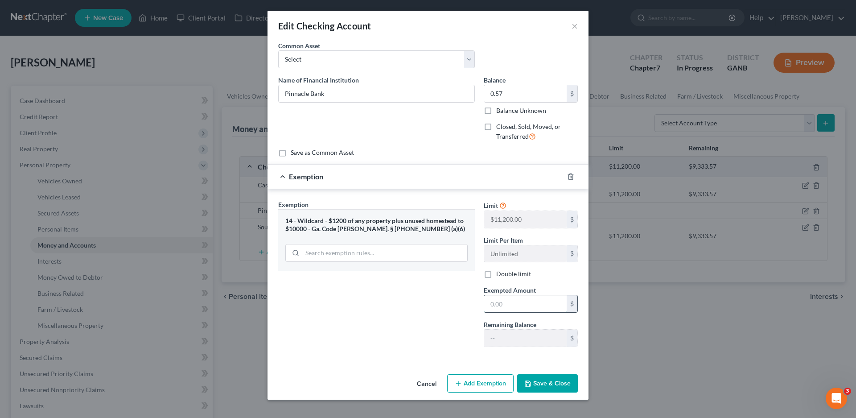
click at [530, 305] on input "text" at bounding box center [525, 303] width 82 height 17
click at [539, 382] on button "Save & Close" at bounding box center [547, 383] width 61 height 19
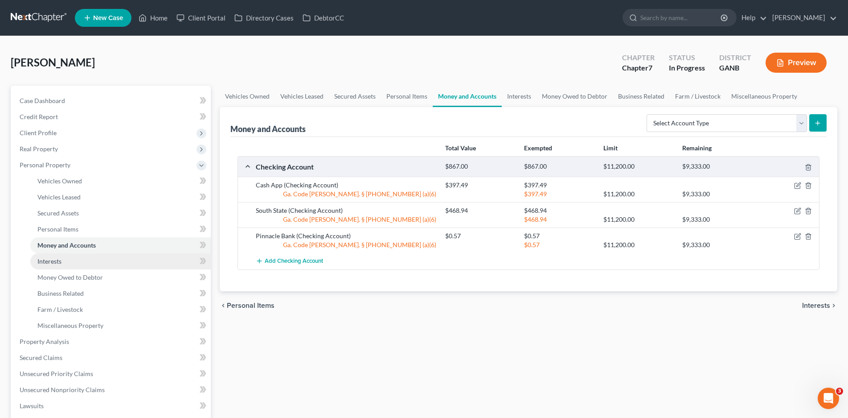
click at [47, 260] on span "Interests" at bounding box center [49, 261] width 24 height 8
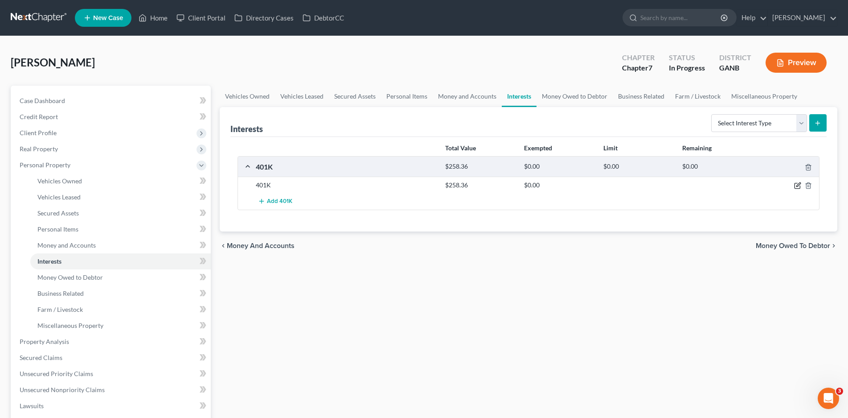
click at [800, 185] on icon "button" at bounding box center [798, 185] width 4 height 4
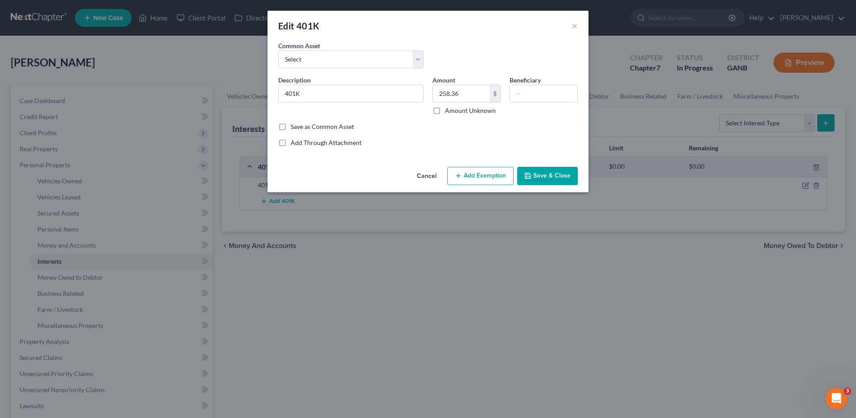
click at [491, 179] on button "Add Exemption" at bounding box center [480, 176] width 66 height 19
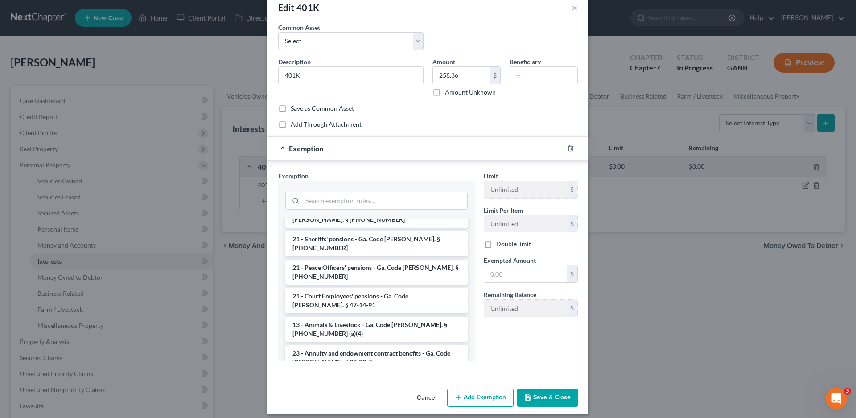
scroll to position [25, 0]
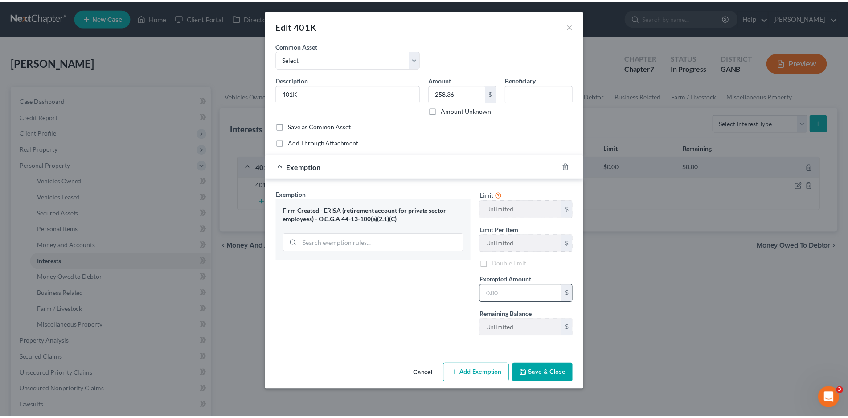
scroll to position [0, 0]
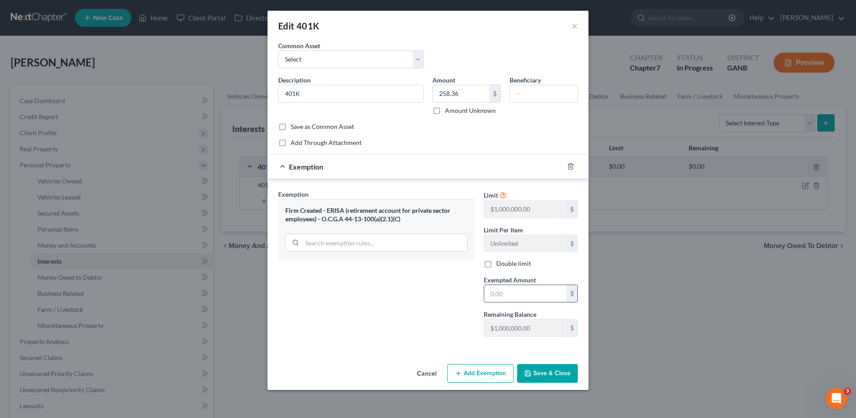
click at [503, 295] on input "text" at bounding box center [525, 293] width 82 height 17
click at [551, 371] on button "Save & Close" at bounding box center [547, 373] width 61 height 19
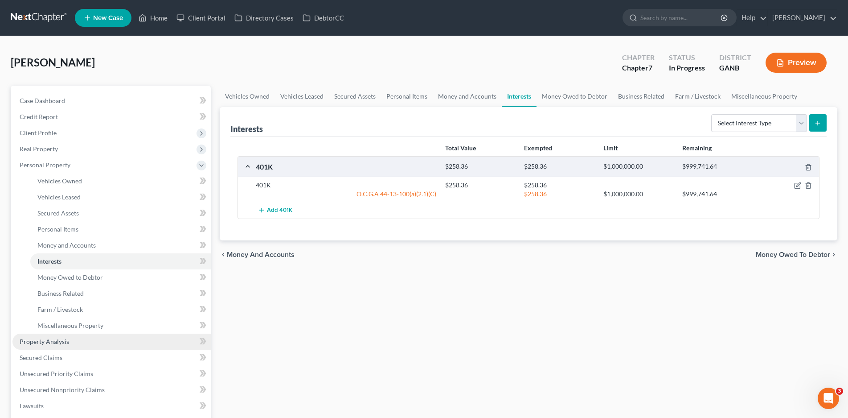
click at [52, 342] on span "Property Analysis" at bounding box center [44, 341] width 49 height 8
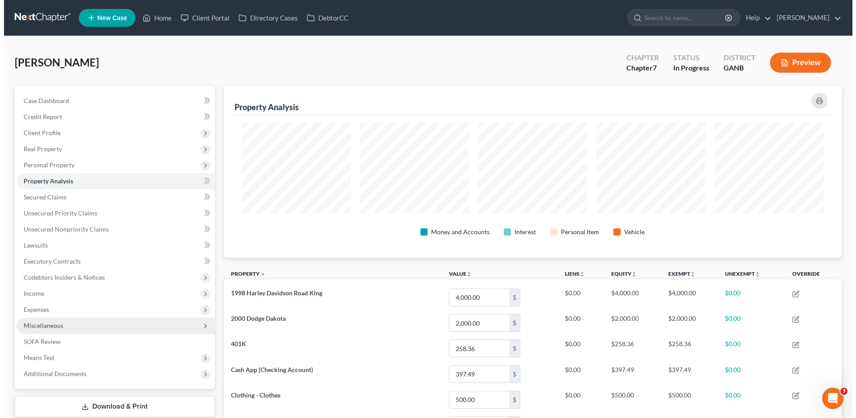
scroll to position [172, 618]
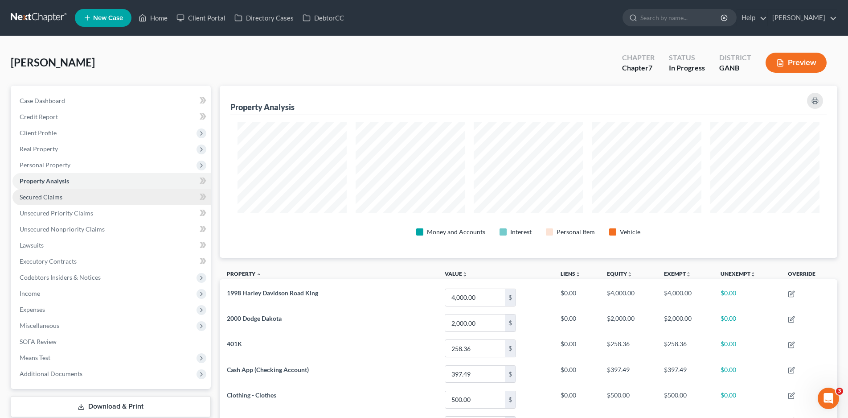
click at [36, 196] on span "Secured Claims" at bounding box center [41, 197] width 43 height 8
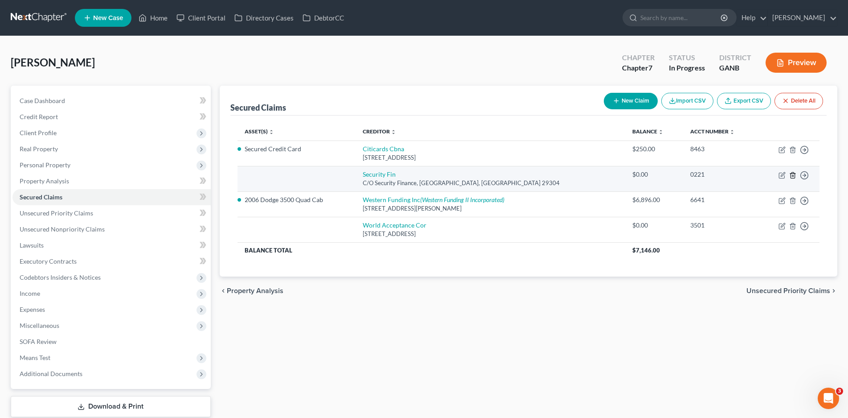
click at [792, 176] on line "button" at bounding box center [792, 176] width 0 height 2
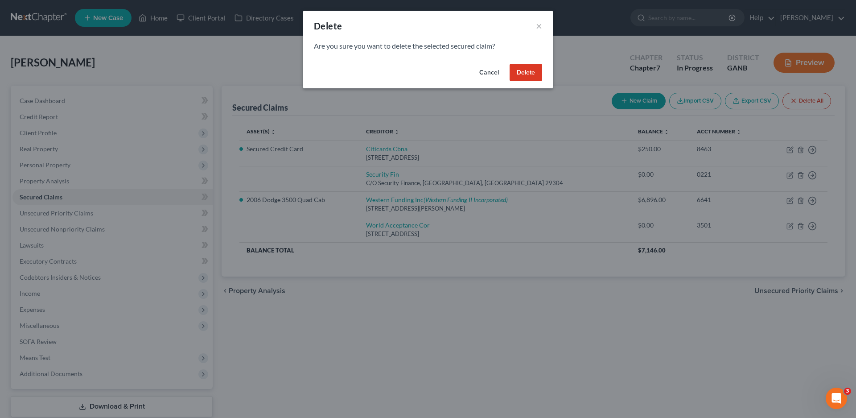
click at [525, 68] on button "Delete" at bounding box center [525, 73] width 33 height 18
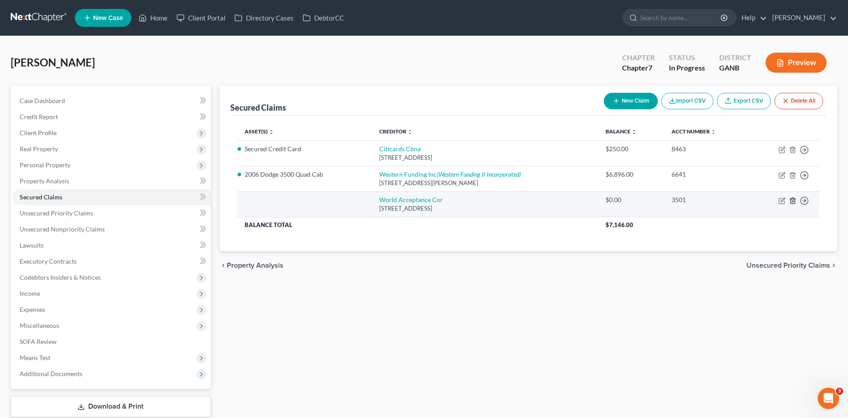
click at [794, 202] on icon "button" at bounding box center [792, 200] width 7 height 7
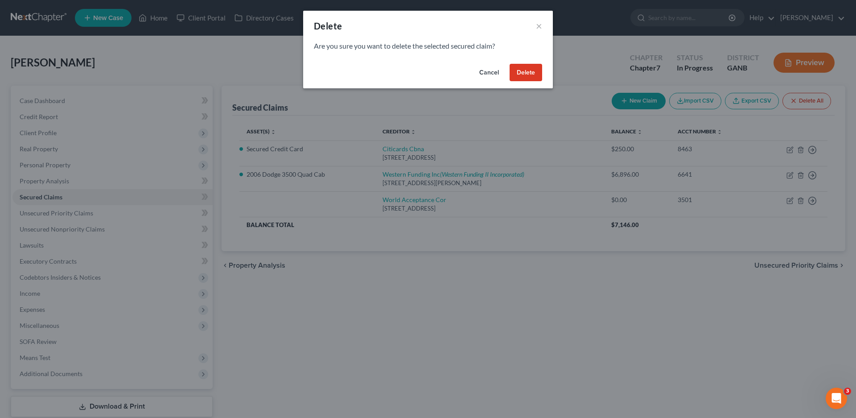
click at [523, 71] on button "Delete" at bounding box center [525, 73] width 33 height 18
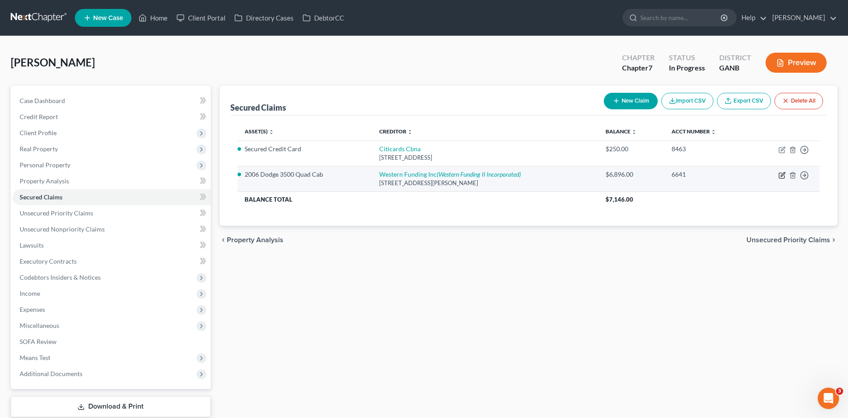
click at [781, 175] on icon "button" at bounding box center [782, 175] width 7 height 7
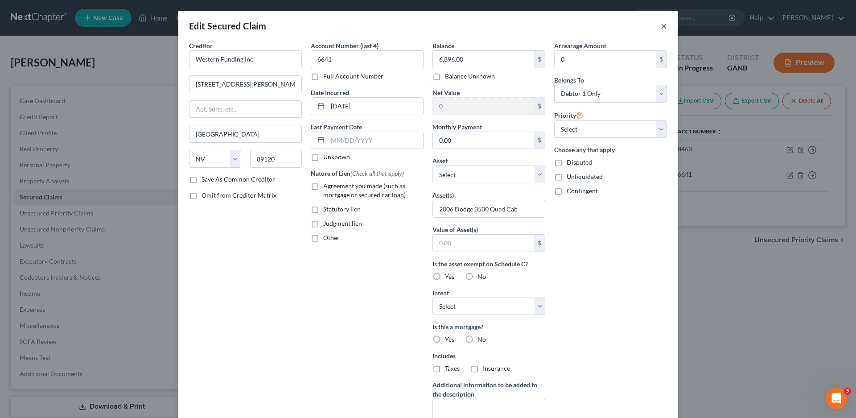
click at [661, 28] on button "×" at bounding box center [664, 26] width 6 height 11
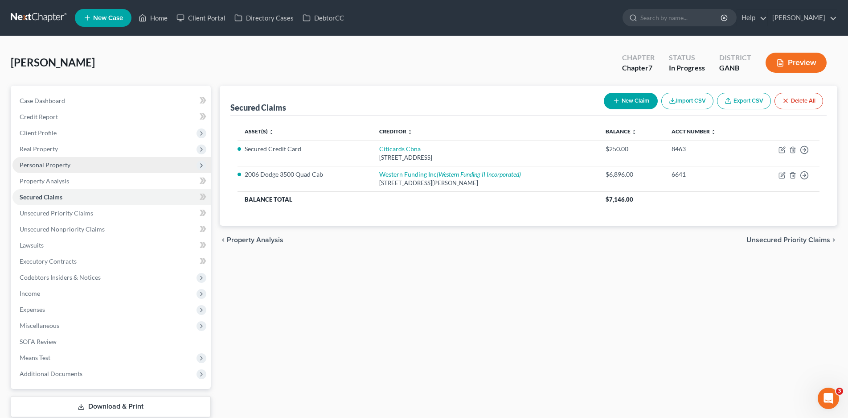
click at [56, 168] on span "Personal Property" at bounding box center [111, 165] width 198 height 16
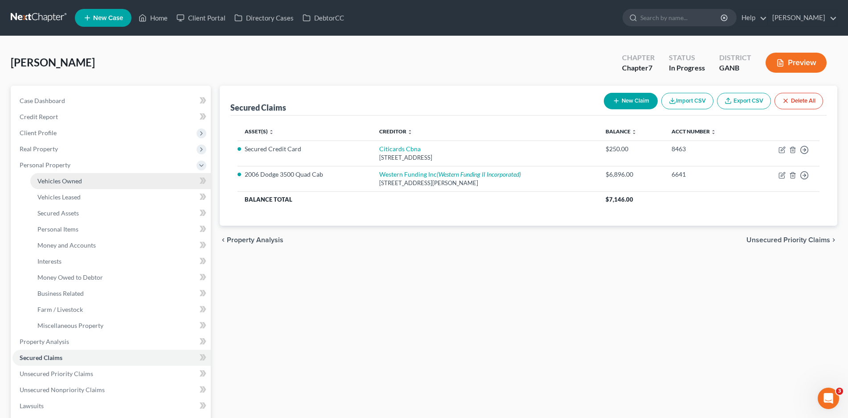
click at [71, 179] on span "Vehicles Owned" at bounding box center [59, 181] width 45 height 8
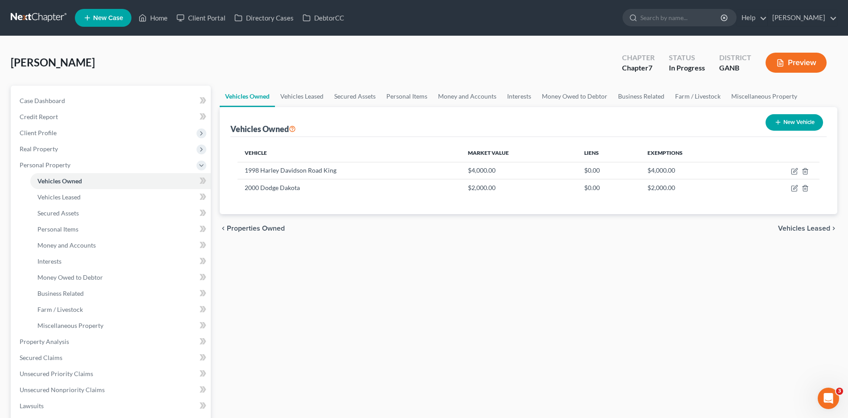
click at [788, 124] on button "New Vehicle" at bounding box center [794, 122] width 57 height 16
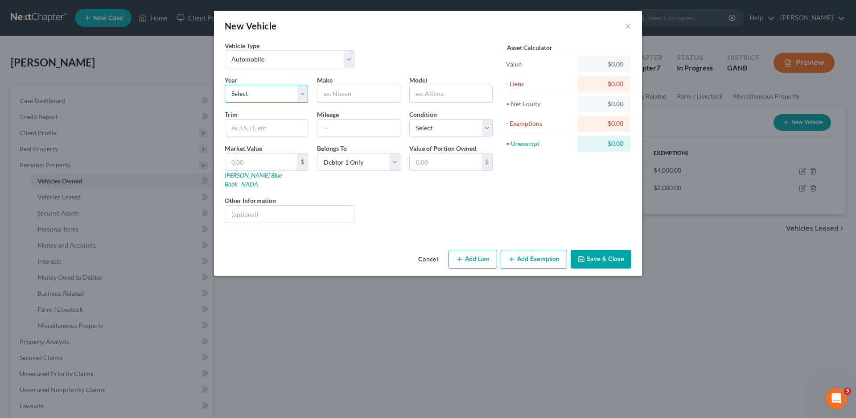
drag, startPoint x: 242, startPoint y: 94, endPoint x: 235, endPoint y: 90, distance: 8.4
click at [242, 94] on select "Select 2026 2025 2024 2023 2022 2021 2020 2019 2018 2017 2016 2015 2014 2013 20…" at bounding box center [266, 94] width 83 height 18
click at [225, 85] on select "Select 2026 2025 2024 2023 2022 2021 2020 2019 2018 2017 2016 2015 2014 2013 20…" at bounding box center [266, 94] width 83 height 18
click at [363, 94] on input "text" at bounding box center [358, 93] width 82 height 17
click at [432, 201] on div "Liens Select" at bounding box center [428, 209] width 139 height 27
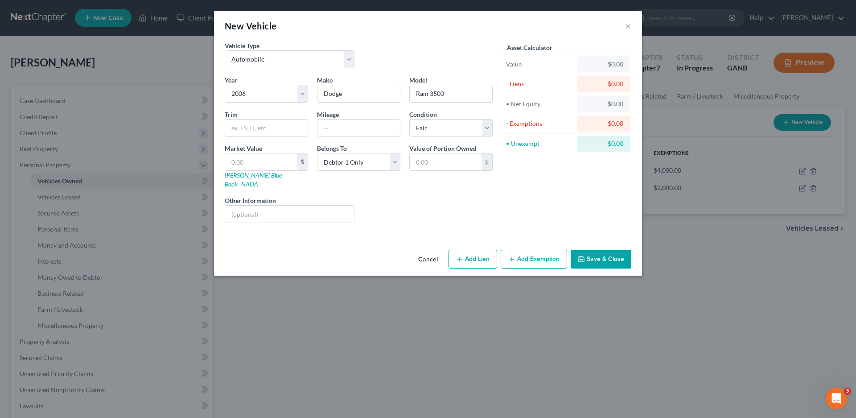
click at [459, 255] on icon "button" at bounding box center [459, 258] width 7 height 7
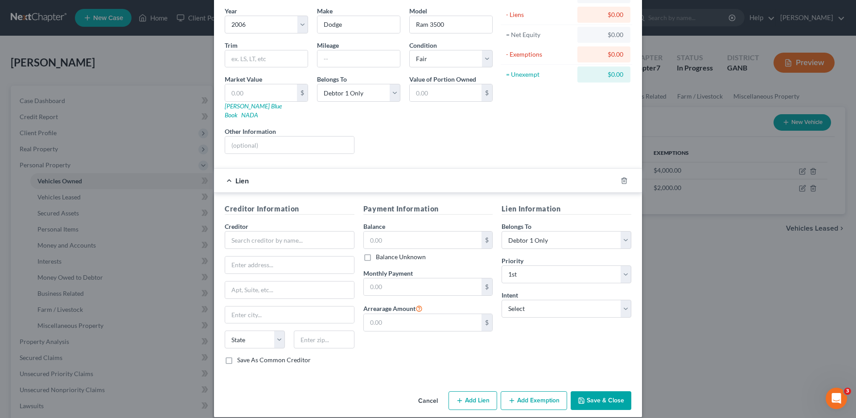
scroll to position [70, 0]
click at [423, 391] on button "Cancel" at bounding box center [428, 400] width 34 height 18
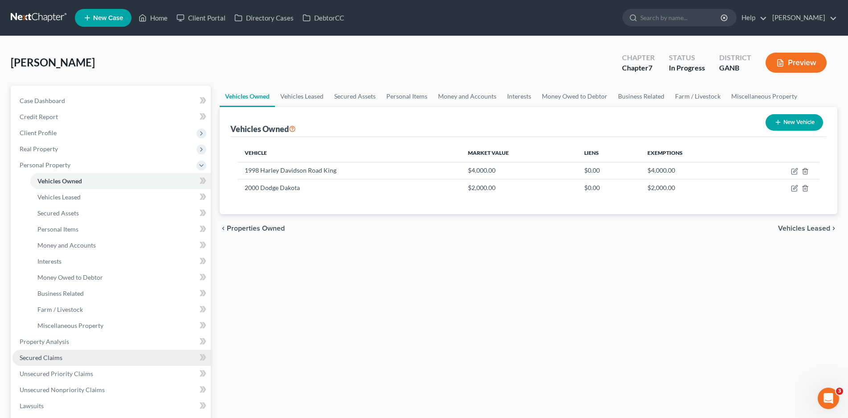
click at [49, 362] on link "Secured Claims" at bounding box center [111, 357] width 198 height 16
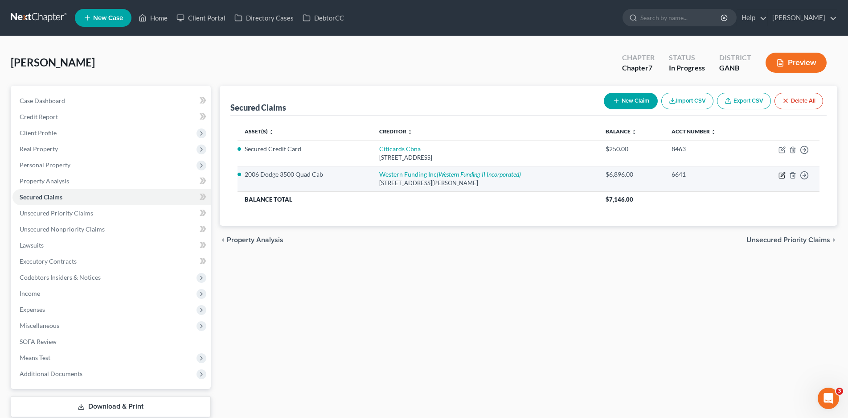
click at [781, 175] on icon "button" at bounding box center [782, 175] width 7 height 7
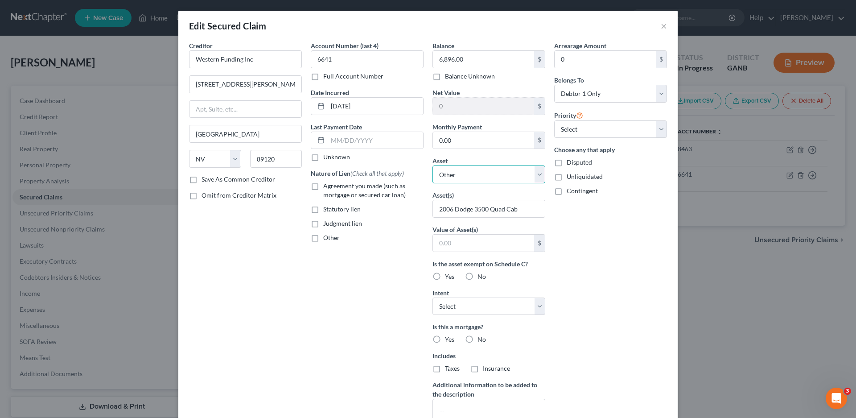
click at [533, 176] on select "Select Other Multiple Assets Cash App (Checking Account) - $397.49 [GEOGRAPHIC_…" at bounding box center [488, 174] width 113 height 18
click at [661, 25] on button "×" at bounding box center [664, 26] width 6 height 11
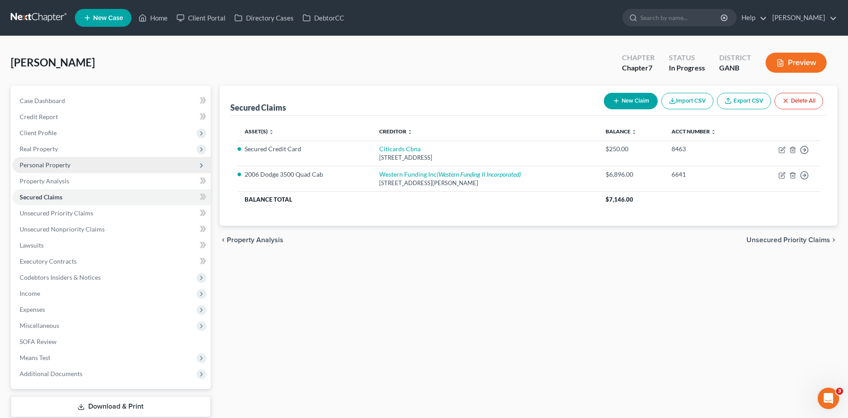
click at [37, 167] on span "Personal Property" at bounding box center [45, 165] width 51 height 8
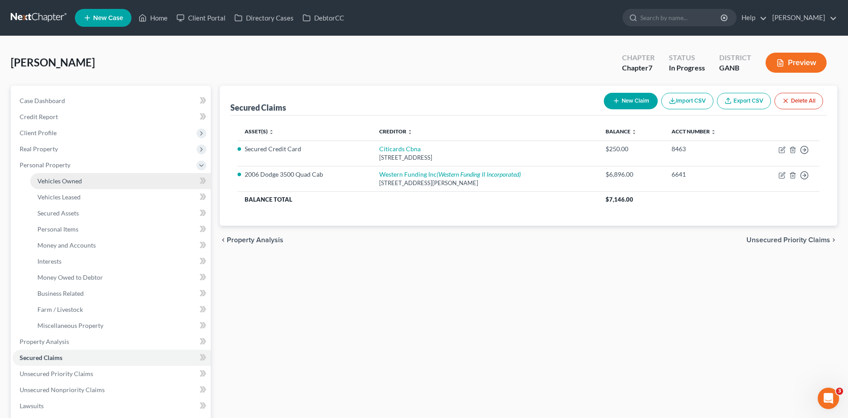
click at [51, 184] on span "Vehicles Owned" at bounding box center [59, 181] width 45 height 8
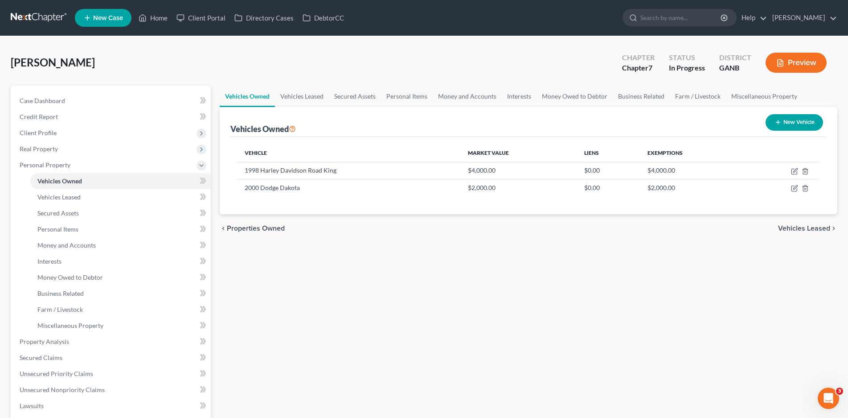
click at [799, 120] on button "New Vehicle" at bounding box center [794, 122] width 57 height 16
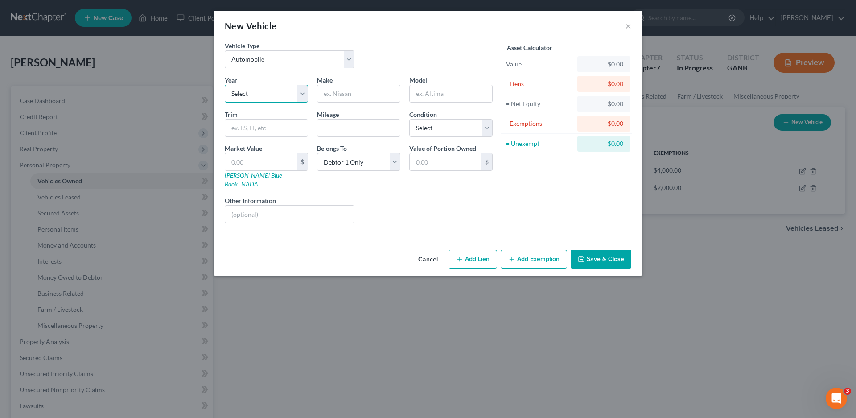
click at [250, 94] on select "Select 2026 2025 2024 2023 2022 2021 2020 2019 2018 2017 2016 2015 2014 2013 20…" at bounding box center [266, 94] width 83 height 18
click at [225, 85] on select "Select 2026 2025 2024 2023 2022 2021 2020 2019 2018 2017 2016 2015 2014 2013 20…" at bounding box center [266, 94] width 83 height 18
click at [349, 91] on input "text" at bounding box center [358, 93] width 82 height 17
click at [602, 250] on button "Save & Close" at bounding box center [600, 259] width 61 height 19
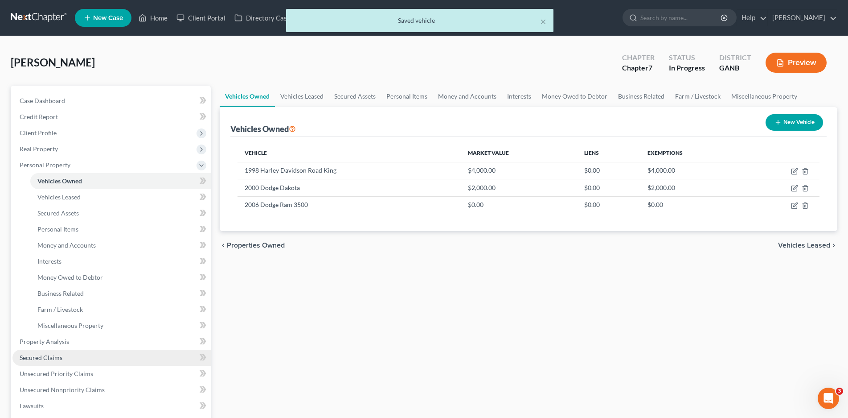
click at [45, 358] on span "Secured Claims" at bounding box center [41, 357] width 43 height 8
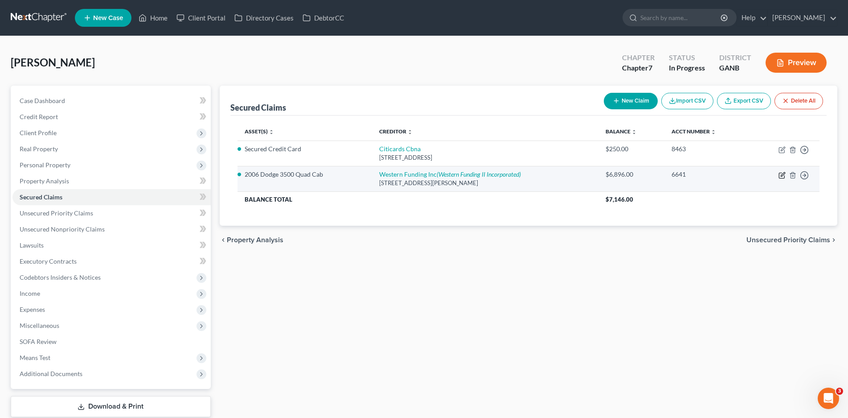
click at [782, 174] on icon "button" at bounding box center [783, 174] width 4 height 4
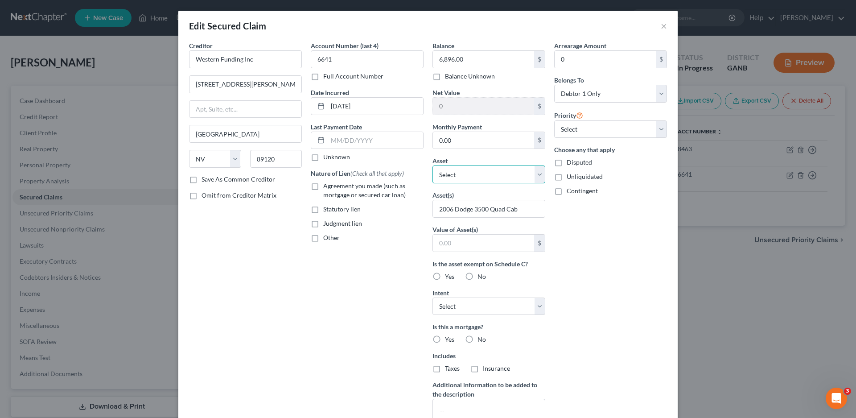
click at [459, 175] on select "Select Other Multiple Assets Cash App (Checking Account) - $397.49 [GEOGRAPHIC_…" at bounding box center [488, 174] width 113 height 18
click at [432, 165] on select "Select Other Multiple Assets Cash App (Checking Account) - $397.49 [GEOGRAPHIC_…" at bounding box center [488, 174] width 113 height 18
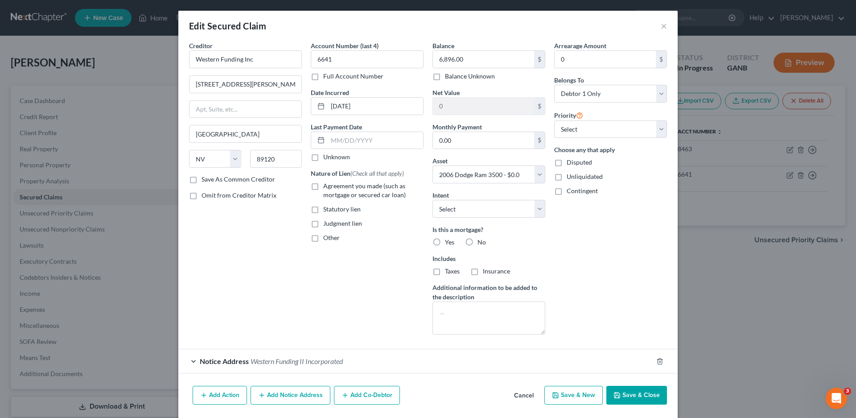
click at [477, 241] on label "No" at bounding box center [481, 242] width 8 height 9
click at [481, 241] on input "No" at bounding box center [484, 241] width 6 height 6
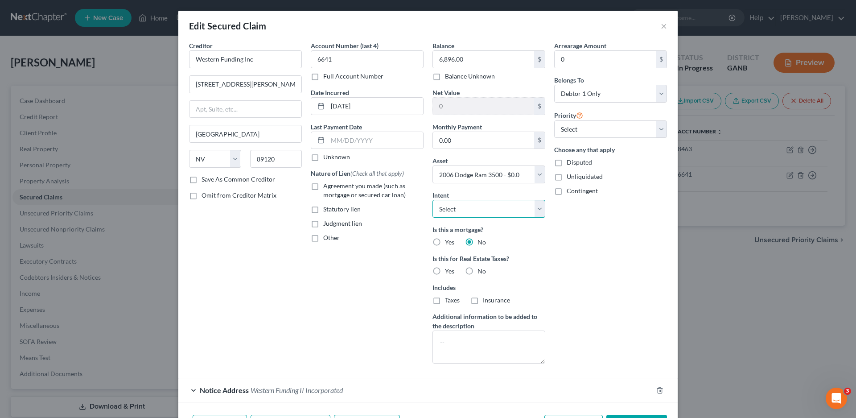
drag, startPoint x: 472, startPoint y: 207, endPoint x: 280, endPoint y: 179, distance: 193.2
click at [472, 207] on select "Select Surrender Redeem Reaffirm Avoid Other" at bounding box center [488, 209] width 113 height 18
drag, startPoint x: 311, startPoint y: 188, endPoint x: 443, endPoint y: 214, distance: 134.1
click at [323, 188] on label "Agreement you made (such as mortgage or secured car loan)" at bounding box center [373, 190] width 100 height 18
click at [327, 187] on input "Agreement you made (such as mortgage or secured car loan)" at bounding box center [330, 184] width 6 height 6
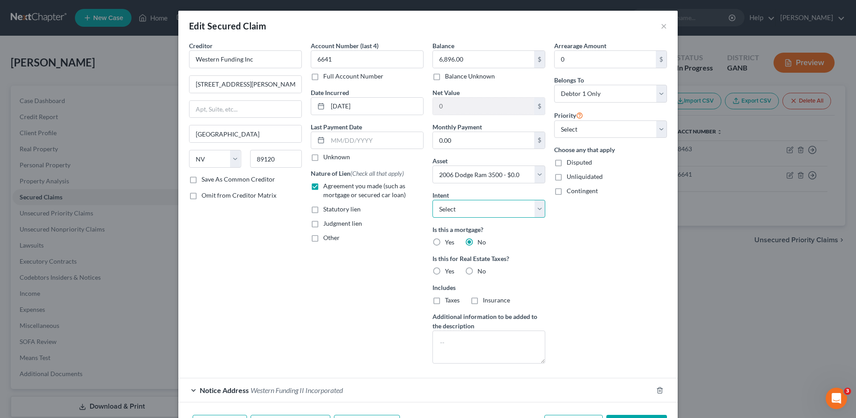
click at [462, 210] on select "Select Surrender Redeem Reaffirm Avoid Other" at bounding box center [488, 209] width 113 height 18
click at [432, 200] on select "Select Surrender Redeem Reaffirm Avoid Other" at bounding box center [488, 209] width 113 height 18
click at [258, 58] on input "Western Funding Inc" at bounding box center [245, 59] width 113 height 18
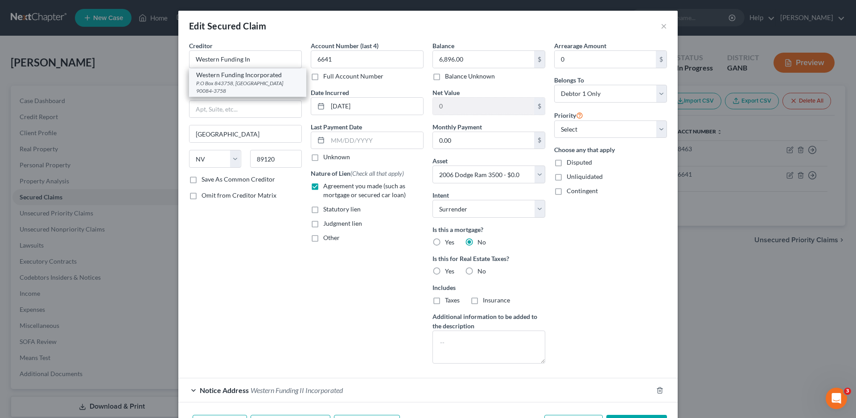
click at [245, 81] on div "P.O Box 843758, [GEOGRAPHIC_DATA] 90084-3758" at bounding box center [247, 86] width 103 height 15
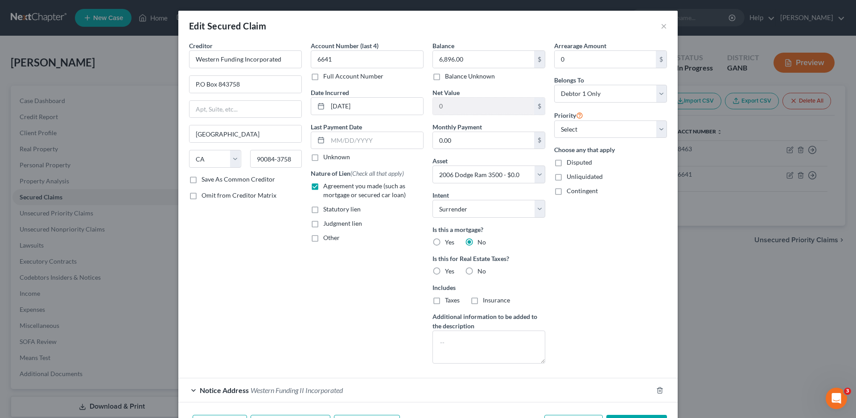
click at [323, 155] on label "Unknown" at bounding box center [336, 156] width 27 height 9
click at [327, 155] on input "Unknown" at bounding box center [330, 155] width 6 height 6
click at [563, 133] on select "Select 1st 2nd 3rd 4th 5th 6th 7th 8th 9th 10th 11th 12th 13th 14th 15th 16th 1…" at bounding box center [610, 129] width 113 height 18
click at [554, 120] on select "Select 1st 2nd 3rd 4th 5th 6th 7th 8th 9th 10th 11th 12th 13th 14th 15th 16th 1…" at bounding box center [610, 129] width 113 height 18
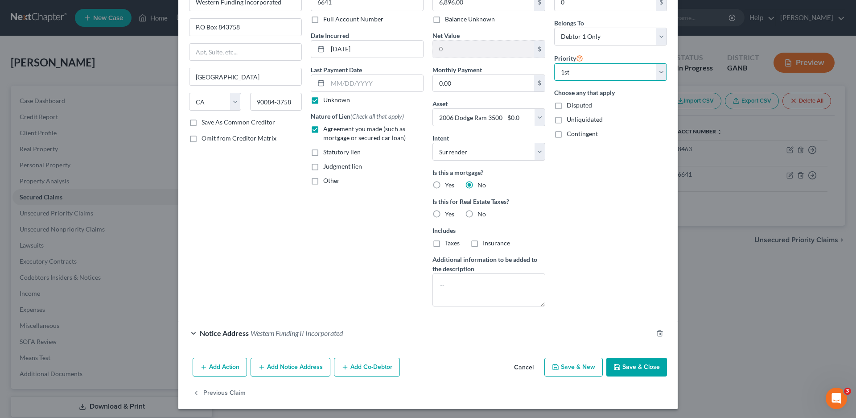
scroll to position [59, 0]
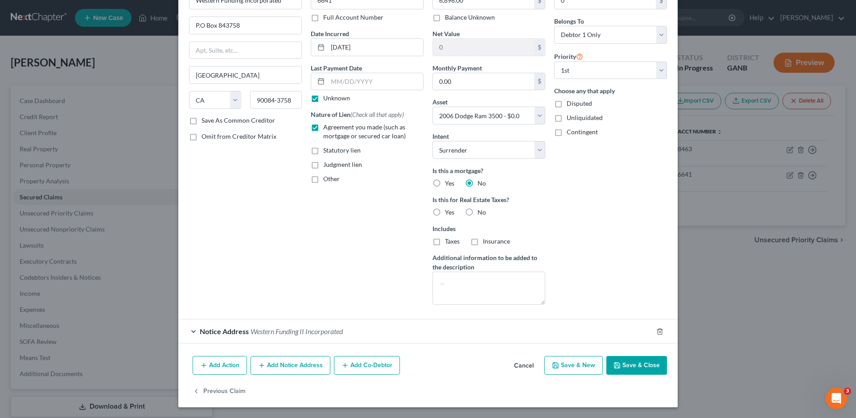
click at [477, 209] on label "No" at bounding box center [481, 212] width 8 height 9
click at [481, 209] on input "No" at bounding box center [484, 211] width 6 height 6
click at [191, 328] on div "Notice Address Western Funding II Incorporated" at bounding box center [415, 331] width 474 height 24
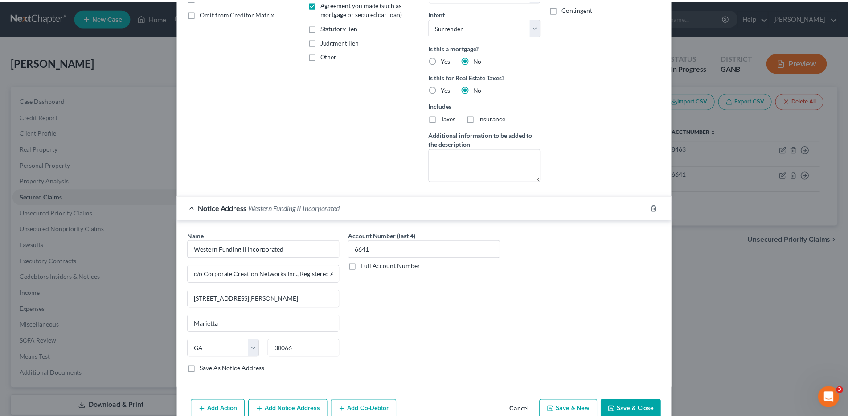
scroll to position [226, 0]
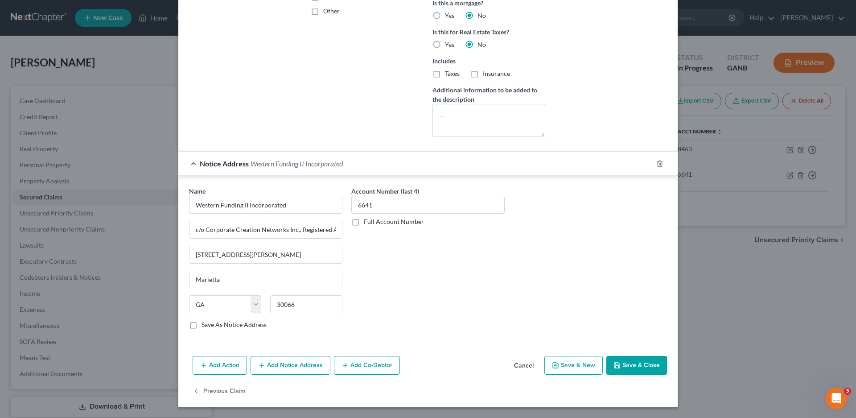
click at [629, 365] on button "Save & Close" at bounding box center [636, 365] width 61 height 19
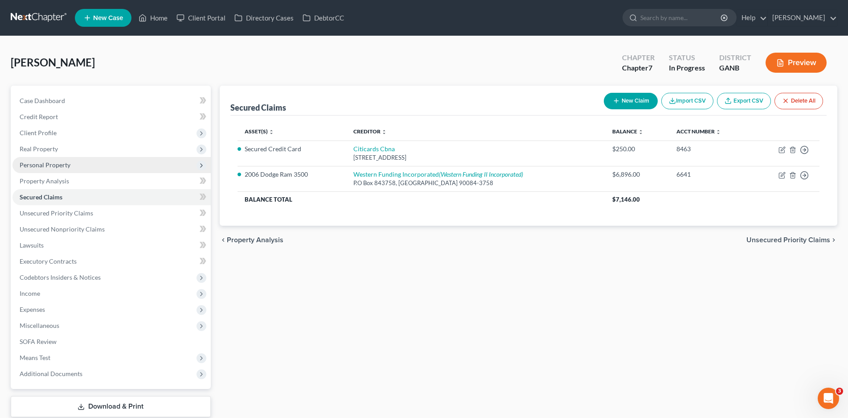
click at [34, 164] on span "Personal Property" at bounding box center [45, 165] width 51 height 8
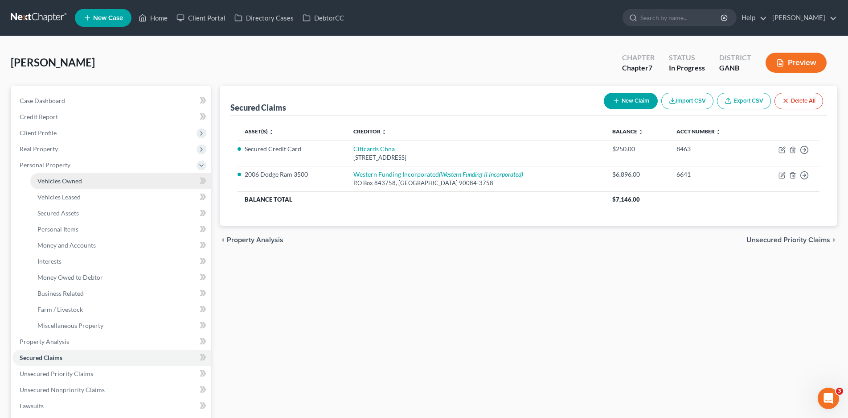
click at [60, 182] on span "Vehicles Owned" at bounding box center [59, 181] width 45 height 8
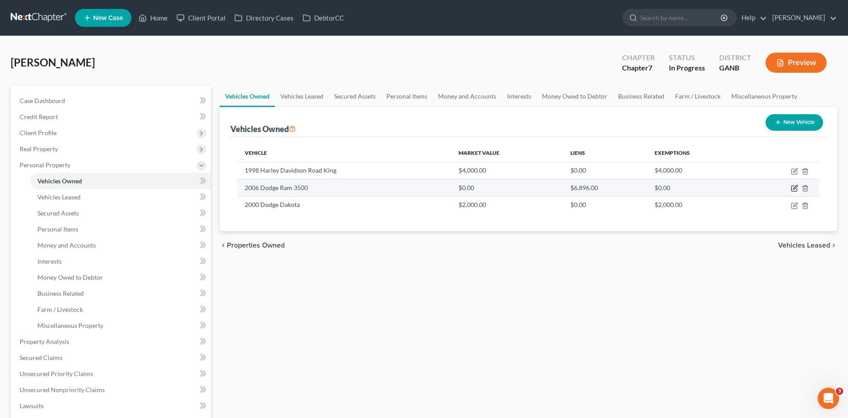
click at [794, 188] on icon "button" at bounding box center [795, 187] width 4 height 4
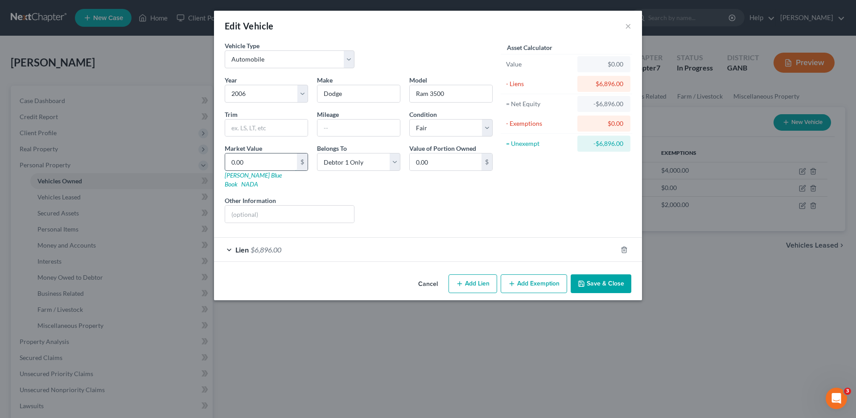
click at [238, 163] on input "0.00" at bounding box center [261, 161] width 72 height 17
click at [597, 276] on button "Save & Close" at bounding box center [600, 283] width 61 height 19
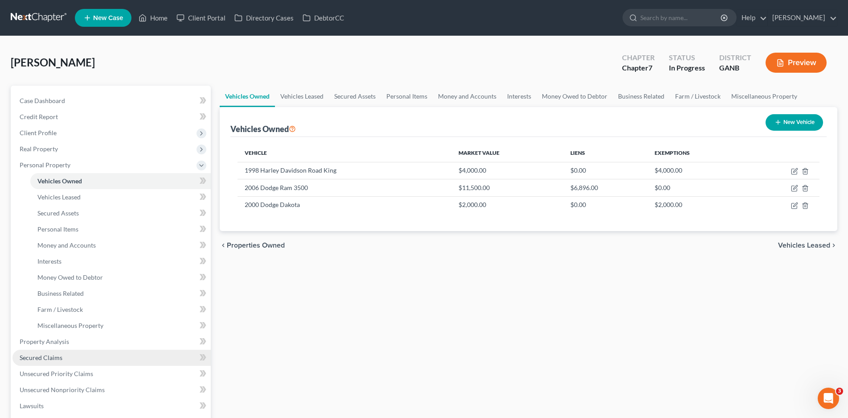
click at [49, 356] on span "Secured Claims" at bounding box center [41, 357] width 43 height 8
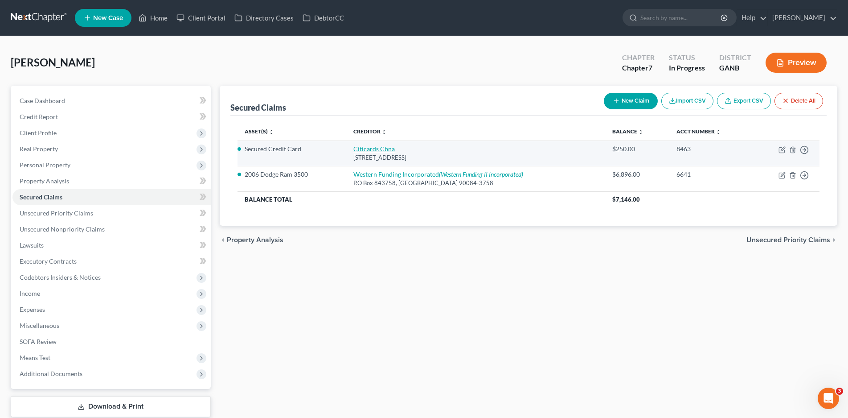
click at [378, 151] on link "Citicards Cbna" at bounding box center [373, 149] width 41 height 8
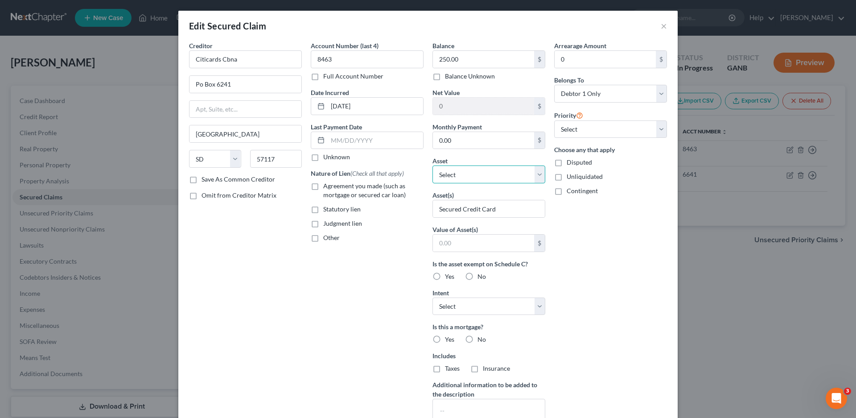
click at [454, 176] on select "Select Other Multiple Assets Cash App (Checking Account) - $397.49 [GEOGRAPHIC_…" at bounding box center [488, 174] width 113 height 18
click at [399, 248] on div "Account Number (last 4) 8463 Full Account Number Date Incurred [DATE] Last Paym…" at bounding box center [367, 240] width 122 height 398
click at [477, 275] on label "No" at bounding box center [481, 276] width 8 height 9
click at [481, 275] on input "No" at bounding box center [484, 275] width 6 height 6
click at [460, 312] on select "Select Surrender Redeem Reaffirm Avoid Other" at bounding box center [488, 306] width 113 height 18
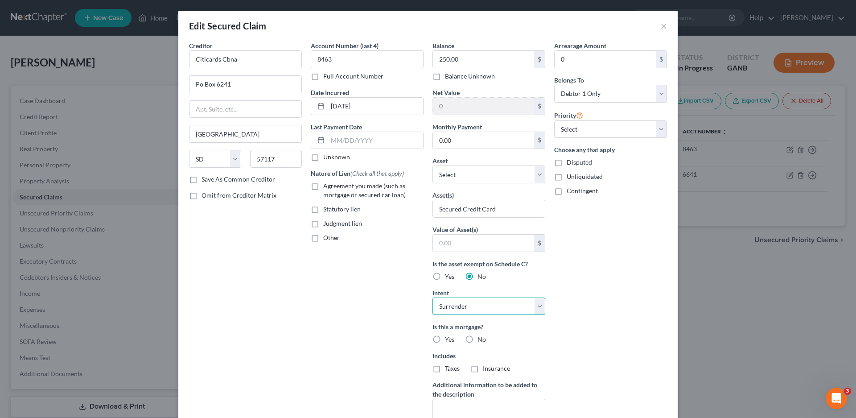
click at [432, 297] on select "Select Surrender Redeem Reaffirm Avoid Other" at bounding box center [488, 306] width 113 height 18
click at [323, 239] on label "Other" at bounding box center [331, 237] width 16 height 9
click at [327, 239] on input "Other" at bounding box center [330, 236] width 6 height 6
click at [321, 261] on input "text" at bounding box center [367, 258] width 112 height 17
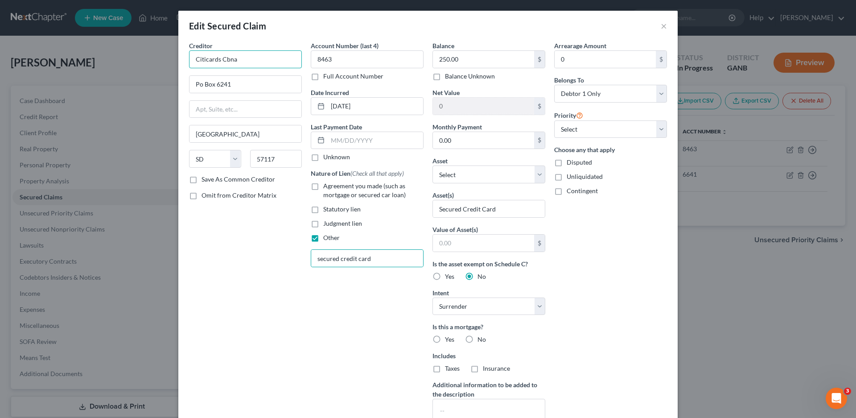
click at [243, 61] on input "Citicards Cbna" at bounding box center [245, 59] width 113 height 18
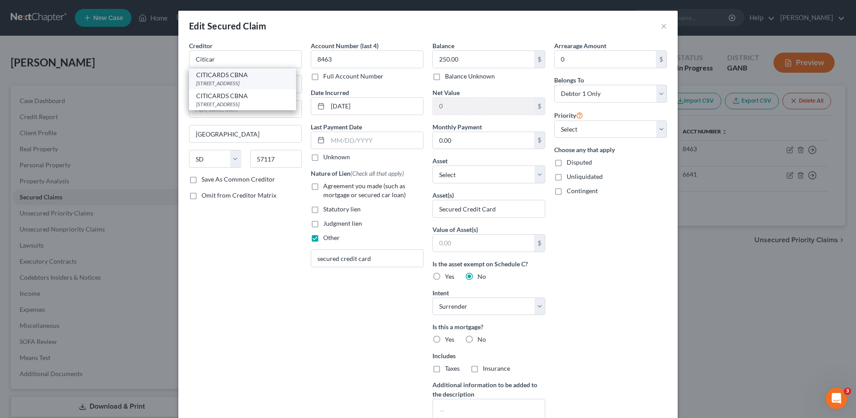
click at [225, 72] on div "CITICARDS CBNA" at bounding box center [242, 74] width 93 height 9
click at [323, 158] on label "Unknown" at bounding box center [336, 156] width 27 height 9
click at [327, 158] on input "Unknown" at bounding box center [330, 155] width 6 height 6
click at [550, 130] on div "Arrearage Amount 0 $ Belongs To * Select Debtor 1 Only Debtor 2 Only Debtor 1 A…" at bounding box center [611, 240] width 122 height 398
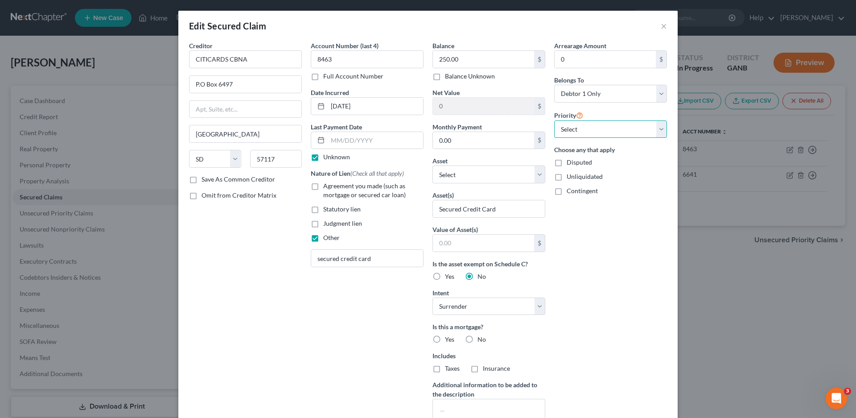
click at [560, 127] on select "Select 1st 2nd 3rd 4th 5th 6th 7th 8th 9th 10th 11th 12th 13th 14th 15th 16th 1…" at bounding box center [610, 129] width 113 height 18
click at [554, 120] on select "Select 1st 2nd 3rd 4th 5th 6th 7th 8th 9th 10th 11th 12th 13th 14th 15th 16th 1…" at bounding box center [610, 129] width 113 height 18
click at [661, 24] on button "×" at bounding box center [664, 26] width 6 height 11
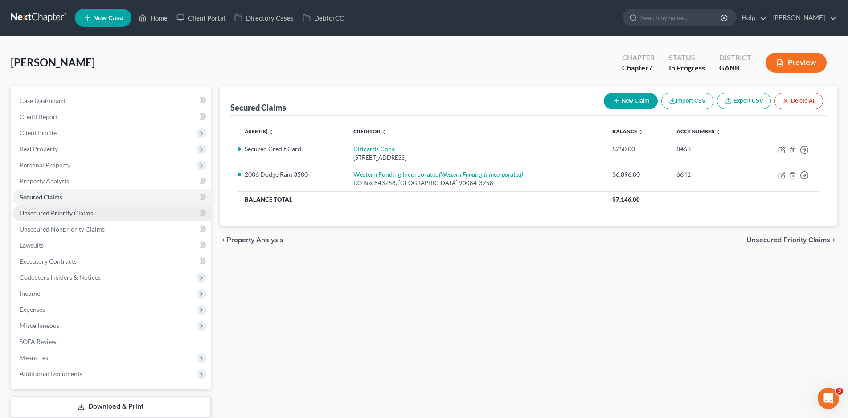
click at [49, 214] on span "Unsecured Priority Claims" at bounding box center [57, 213] width 74 height 8
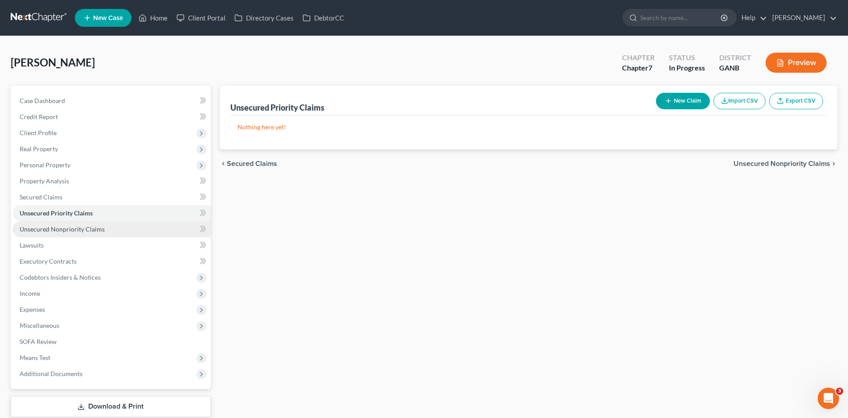
click at [59, 229] on span "Unsecured Nonpriority Claims" at bounding box center [62, 229] width 85 height 8
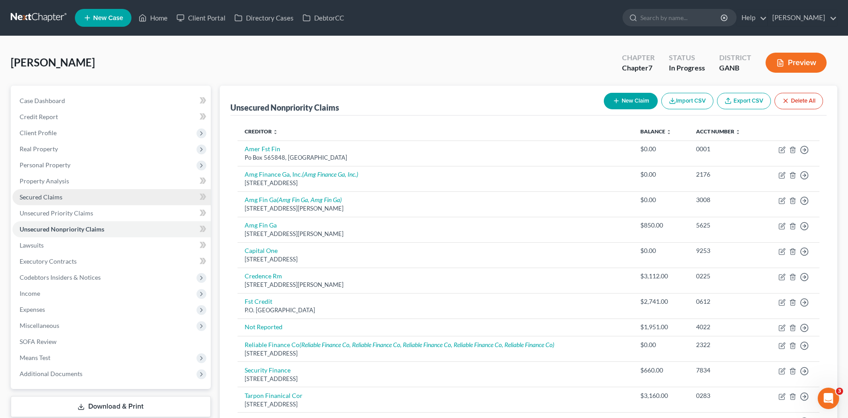
click at [39, 200] on span "Secured Claims" at bounding box center [41, 197] width 43 height 8
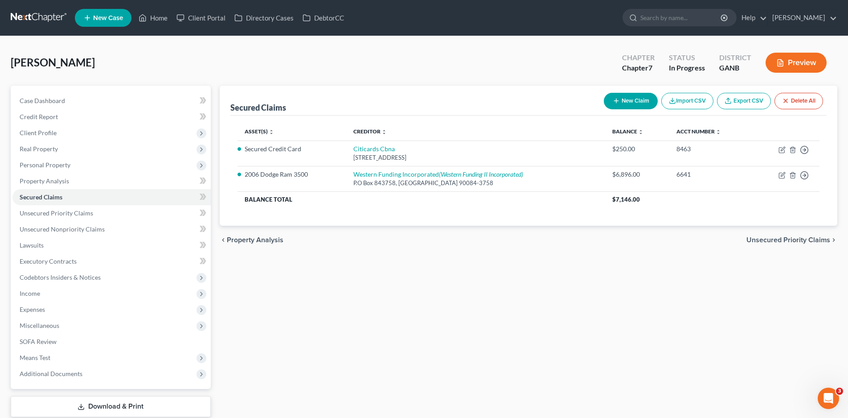
click at [617, 97] on button "New Claim" at bounding box center [631, 101] width 54 height 16
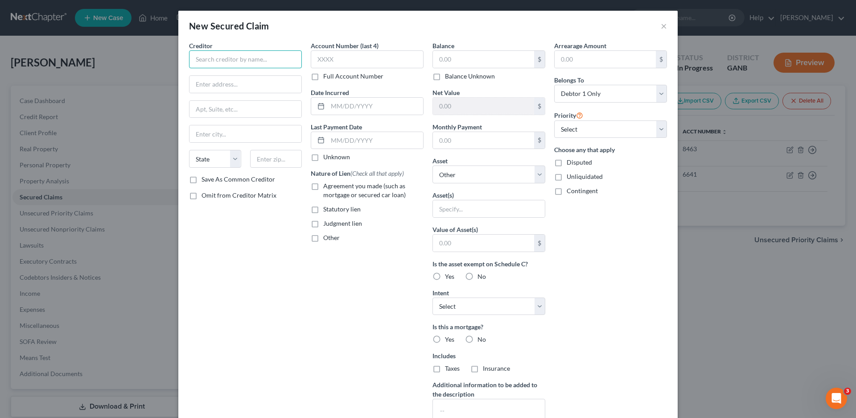
click at [222, 63] on input "text" at bounding box center [245, 59] width 113 height 18
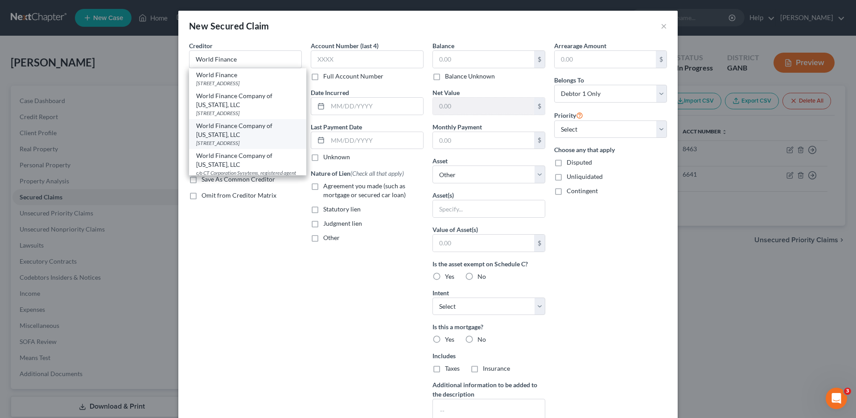
click at [226, 139] on div "World Finance Company of [US_STATE], LLC" at bounding box center [247, 130] width 103 height 18
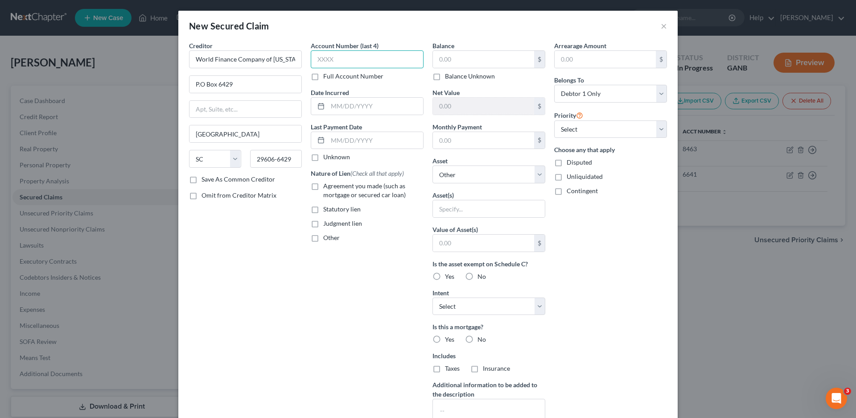
click at [325, 63] on input "text" at bounding box center [367, 59] width 113 height 18
click at [323, 155] on label "Unknown" at bounding box center [336, 156] width 27 height 9
click at [327, 155] on input "Unknown" at bounding box center [330, 155] width 6 height 6
click at [323, 238] on label "Other" at bounding box center [331, 237] width 16 height 9
click at [327, 238] on input "Other" at bounding box center [330, 236] width 6 height 6
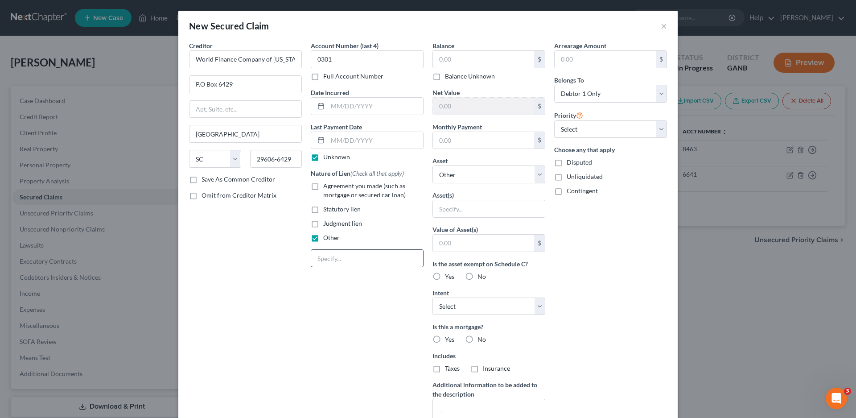
click at [328, 255] on input "text" at bounding box center [367, 258] width 112 height 17
click at [454, 62] on input "text" at bounding box center [483, 59] width 101 height 17
click at [462, 171] on select "Select Other Multiple Assets Cash App (Checking Account) - $397.49 [GEOGRAPHIC_…" at bounding box center [488, 174] width 113 height 18
click at [432, 165] on select "Select Other Multiple Assets Cash App (Checking Account) - $397.49 [GEOGRAPHIC_…" at bounding box center [488, 174] width 113 height 18
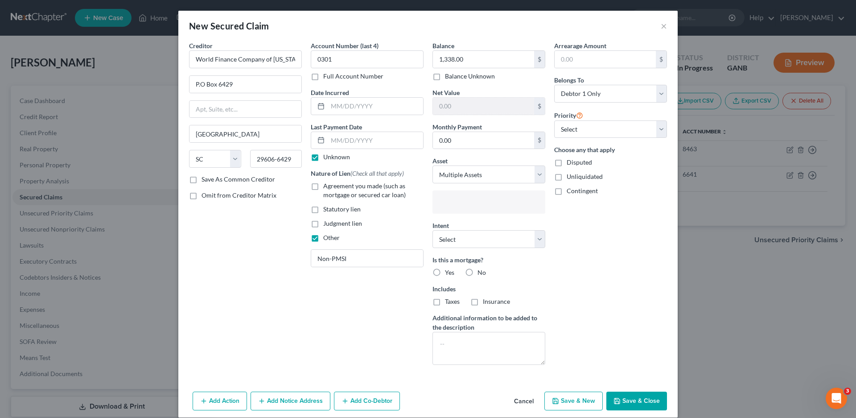
click at [466, 205] on input "text" at bounding box center [488, 202] width 100 height 13
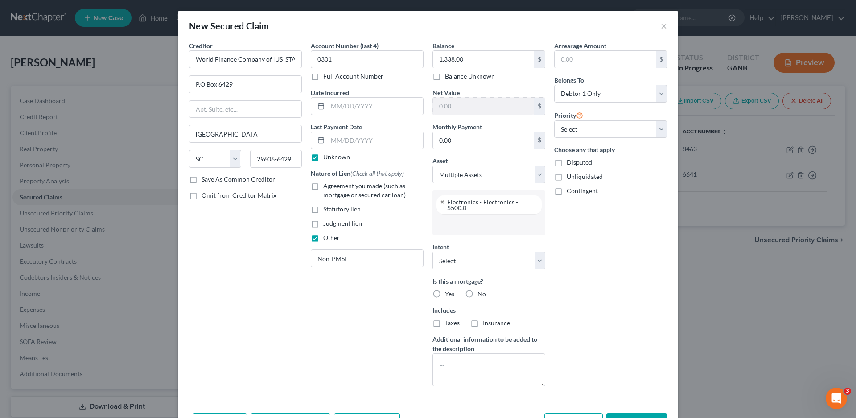
scroll to position [64, 0]
click at [447, 222] on input "text" at bounding box center [488, 223] width 100 height 13
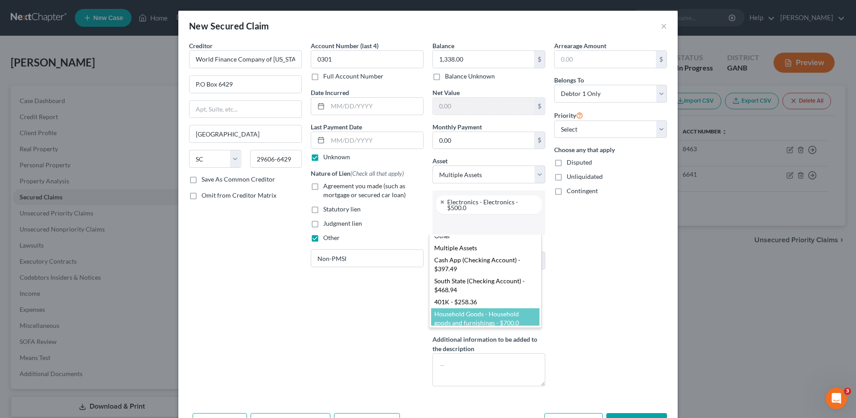
scroll to position [0, 0]
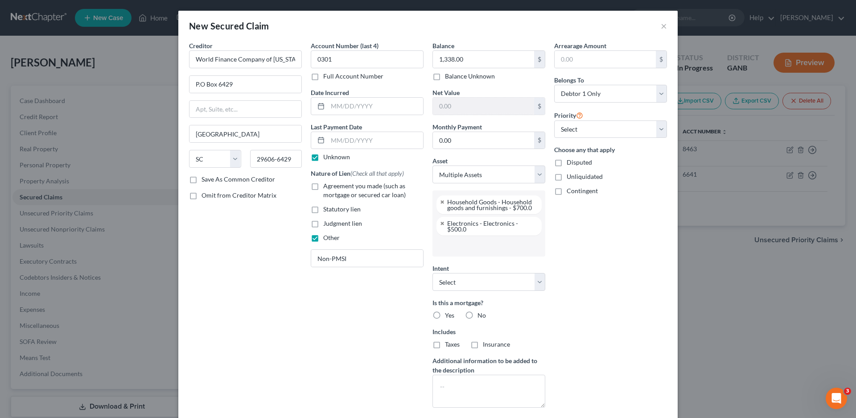
click at [456, 243] on input "text" at bounding box center [488, 245] width 100 height 13
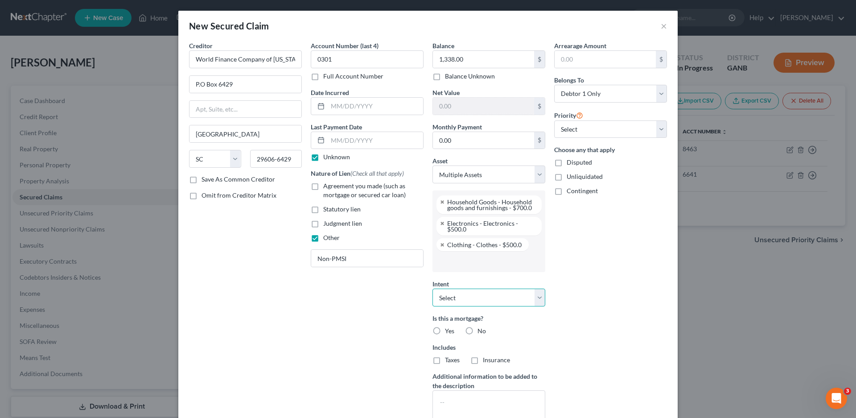
click at [458, 300] on select "Select Surrender Redeem Reaffirm Avoid Other" at bounding box center [488, 297] width 113 height 18
click at [432, 288] on select "Select Surrender Redeem Reaffirm Avoid Other" at bounding box center [488, 297] width 113 height 18
click at [477, 328] on label "No" at bounding box center [481, 330] width 8 height 9
click at [481, 328] on input "No" at bounding box center [484, 329] width 6 height 6
click at [590, 126] on select "Select 1st 2nd 3rd 4th 5th 6th 7th 8th 9th 10th 11th 12th 13th 14th 15th 16th 1…" at bounding box center [610, 129] width 113 height 18
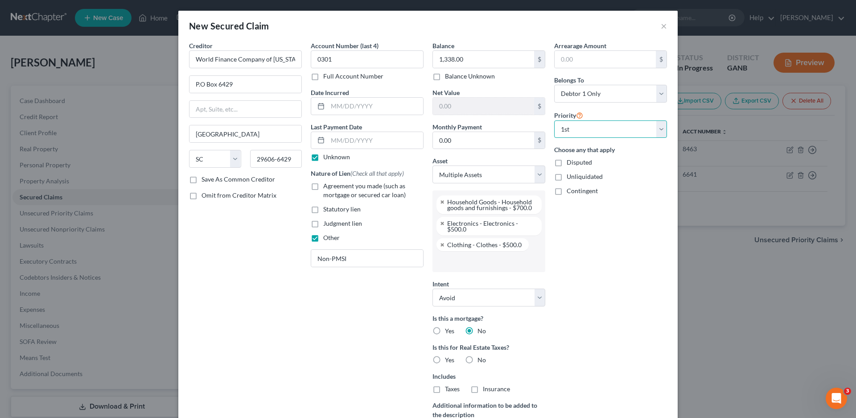
click at [554, 120] on select "Select 1st 2nd 3rd 4th 5th 6th 7th 8th 9th 10th 11th 12th 13th 14th 15th 16th 1…" at bounding box center [610, 129] width 113 height 18
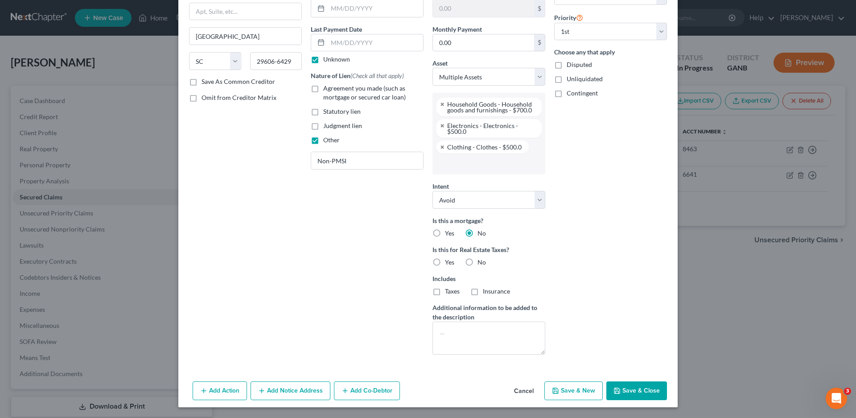
click at [271, 389] on button "Add Notice Address" at bounding box center [290, 390] width 80 height 19
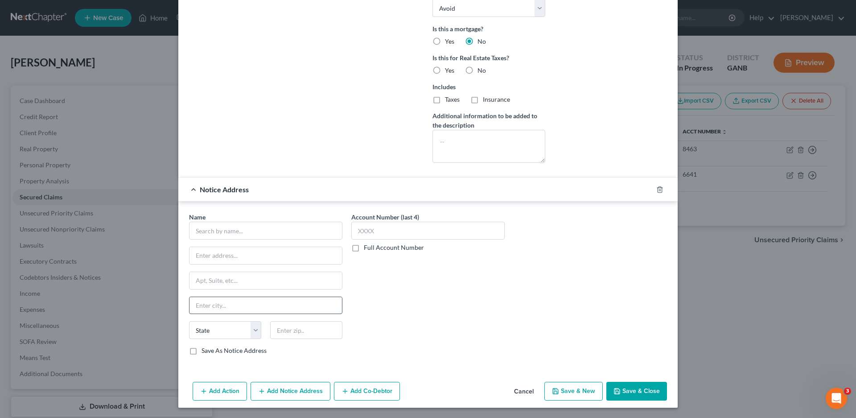
scroll to position [290, 0]
click at [205, 233] on input "text" at bounding box center [265, 230] width 153 height 18
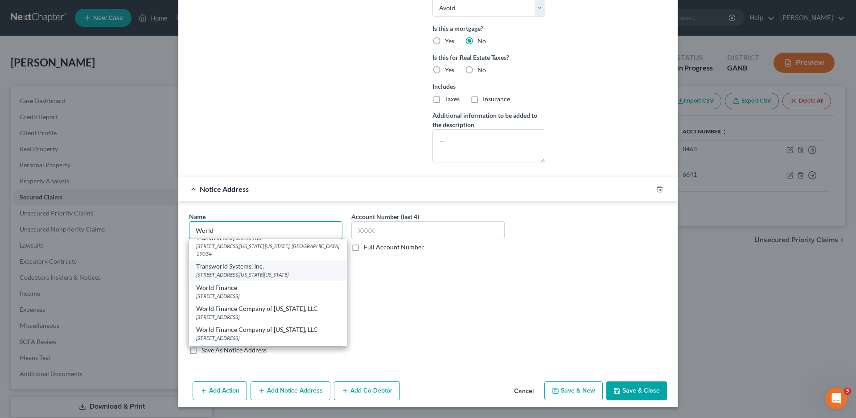
scroll to position [45, 0]
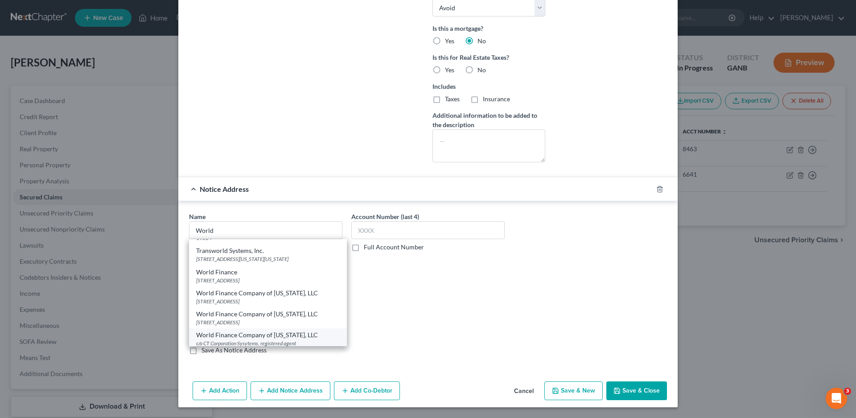
click at [222, 328] on div "World Finance Company of [US_STATE], LLC c/o CT Corporation Sysytems, registere…" at bounding box center [268, 342] width 158 height 29
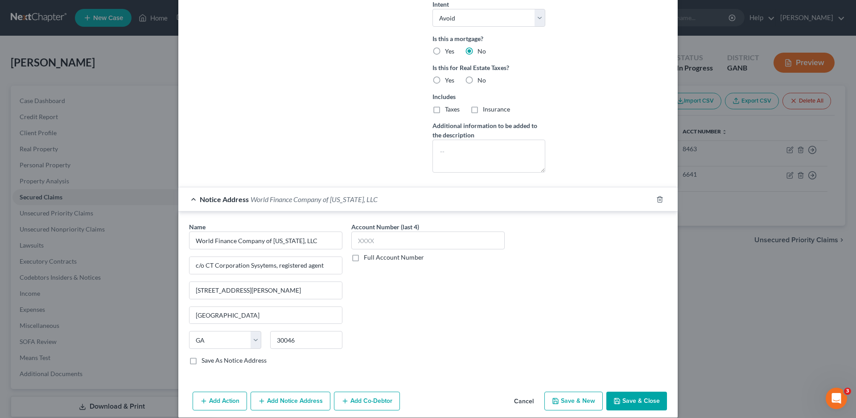
scroll to position [290, 0]
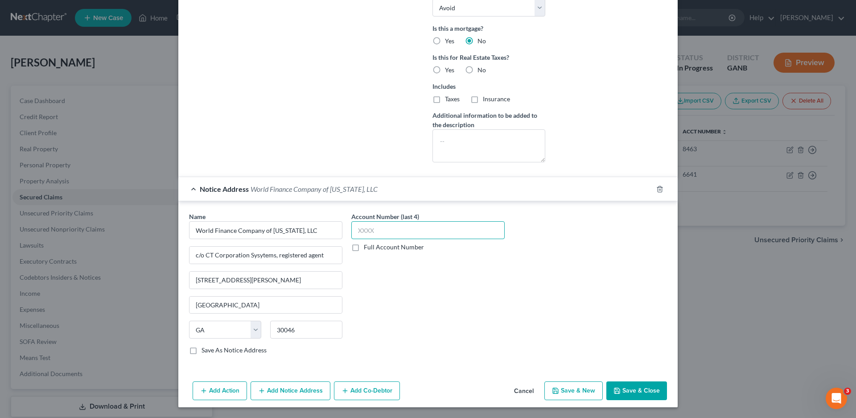
click at [364, 237] on input "text" at bounding box center [427, 230] width 153 height 18
click at [570, 396] on button "Save & New" at bounding box center [573, 390] width 58 height 19
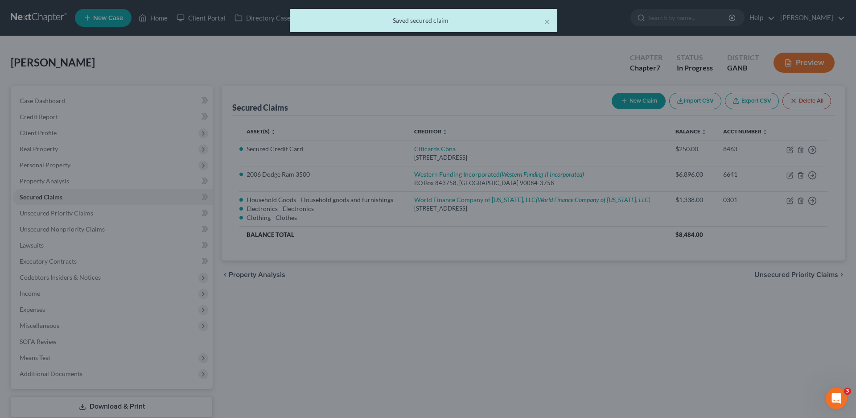
scroll to position [0, 0]
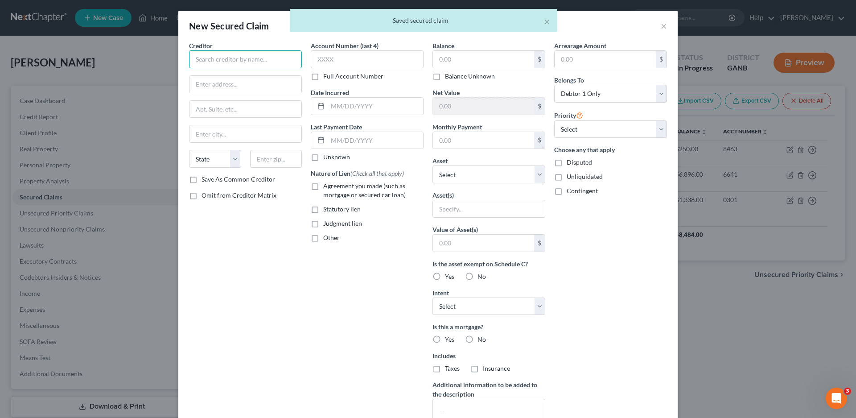
click at [226, 68] on input "text" at bounding box center [245, 59] width 113 height 18
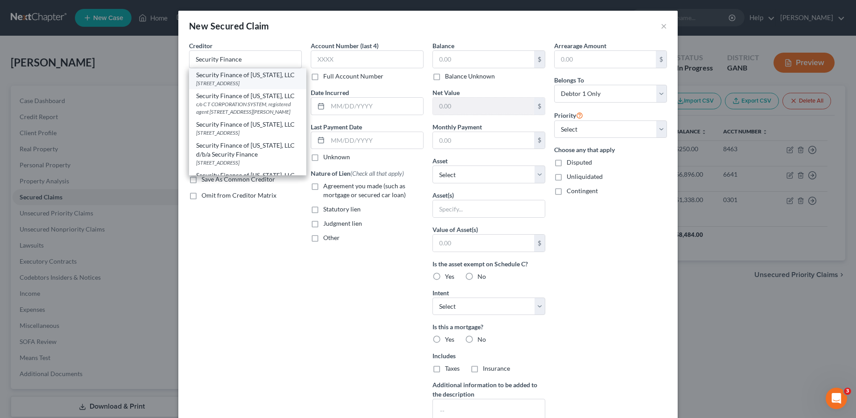
click at [223, 74] on div "Security Finance of [US_STATE], LLC" at bounding box center [247, 74] width 103 height 9
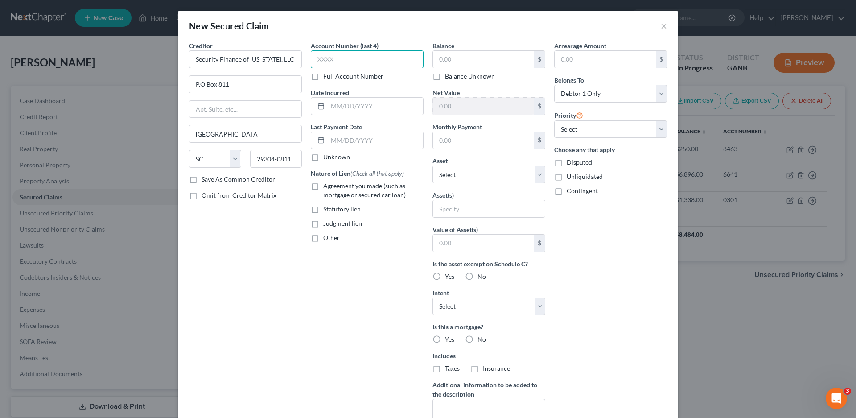
click at [328, 58] on input "text" at bounding box center [367, 59] width 113 height 18
click at [323, 158] on label "Unknown" at bounding box center [336, 156] width 27 height 9
click at [327, 158] on input "Unknown" at bounding box center [330, 155] width 6 height 6
click at [323, 236] on label "Other" at bounding box center [331, 237] width 16 height 9
click at [327, 236] on input "Other" at bounding box center [330, 236] width 6 height 6
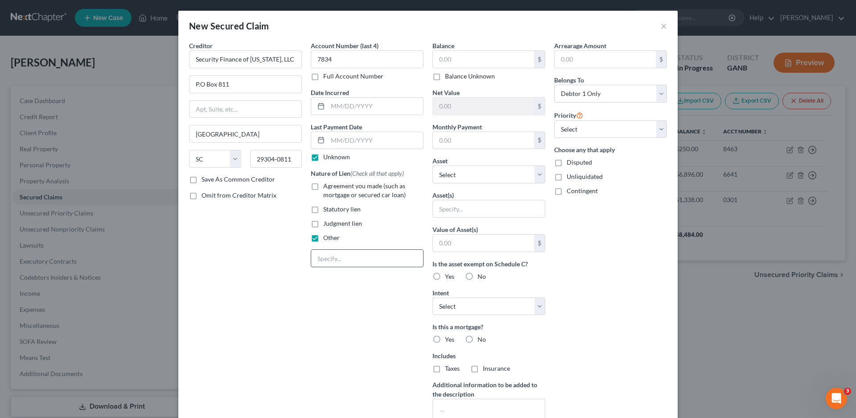
click at [325, 256] on input "text" at bounding box center [367, 258] width 112 height 17
click at [451, 63] on input "text" at bounding box center [483, 59] width 101 height 17
click at [449, 136] on input "text" at bounding box center [483, 140] width 101 height 17
click at [457, 178] on select "Select Other Multiple Assets Cash App (Checking Account) - $397.49 [GEOGRAPHIC_…" at bounding box center [488, 174] width 113 height 18
click at [432, 165] on select "Select Other Multiple Assets Cash App (Checking Account) - $397.49 [GEOGRAPHIC_…" at bounding box center [488, 174] width 113 height 18
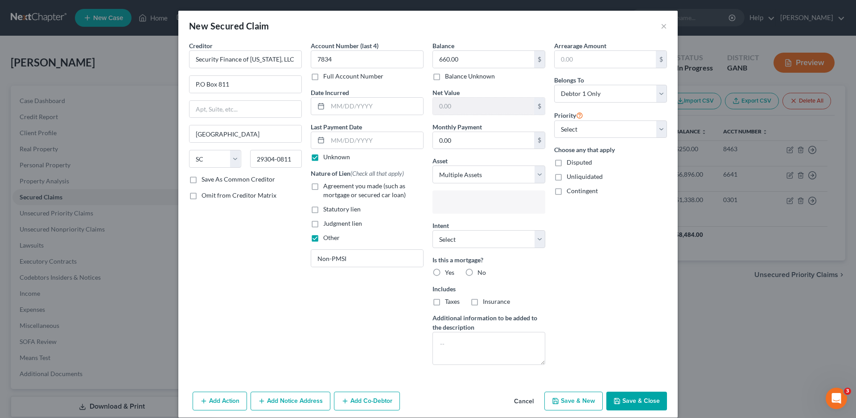
click at [449, 204] on input "text" at bounding box center [488, 202] width 100 height 13
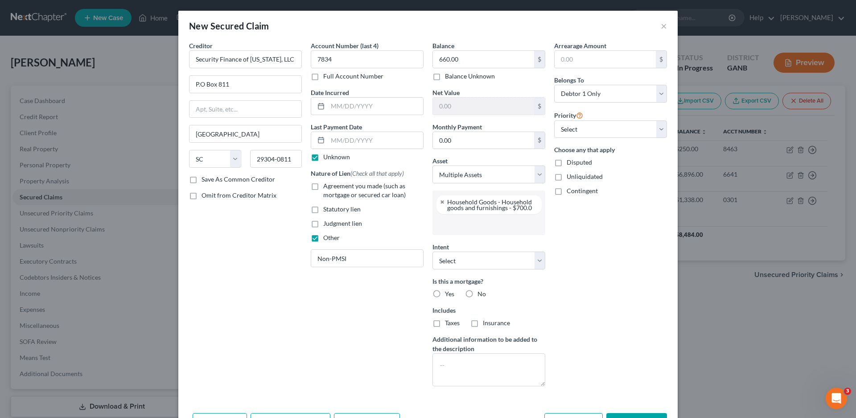
scroll to position [24, 0]
click at [446, 222] on input "text" at bounding box center [488, 223] width 100 height 13
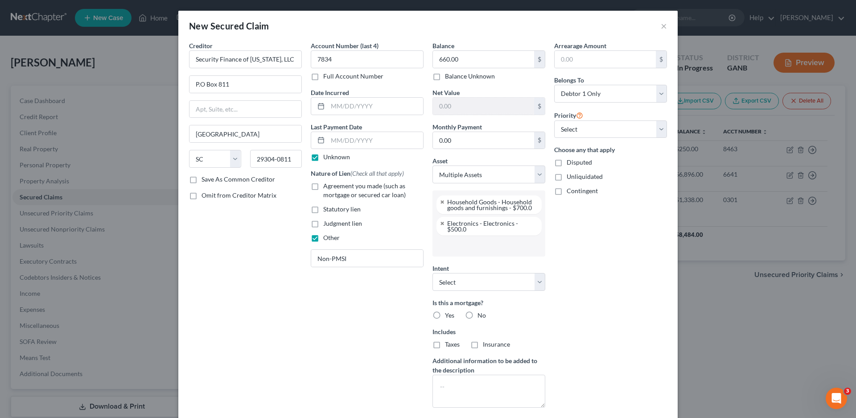
scroll to position [0, 0]
click at [462, 247] on input "text" at bounding box center [488, 245] width 100 height 13
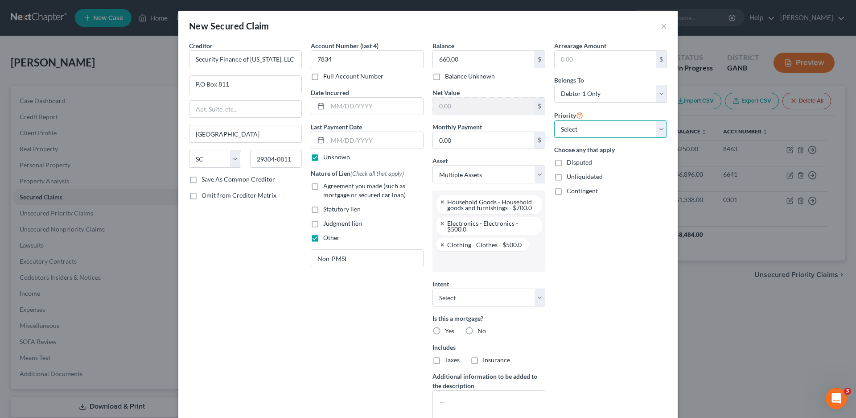
drag, startPoint x: 569, startPoint y: 124, endPoint x: 567, endPoint y: 137, distance: 13.0
click at [569, 124] on select "Select 1st 2nd 3rd 4th 5th 6th 7th 8th 9th 10th 11th 12th 13th 14th 15th 16th 1…" at bounding box center [610, 129] width 113 height 18
click at [554, 120] on select "Select 1st 2nd 3rd 4th 5th 6th 7th 8th 9th 10th 11th 12th 13th 14th 15th 16th 1…" at bounding box center [610, 129] width 113 height 18
click at [458, 296] on select "Select Surrender Redeem Reaffirm Avoid Other" at bounding box center [488, 297] width 113 height 18
click at [432, 288] on select "Select Surrender Redeem Reaffirm Avoid Other" at bounding box center [488, 297] width 113 height 18
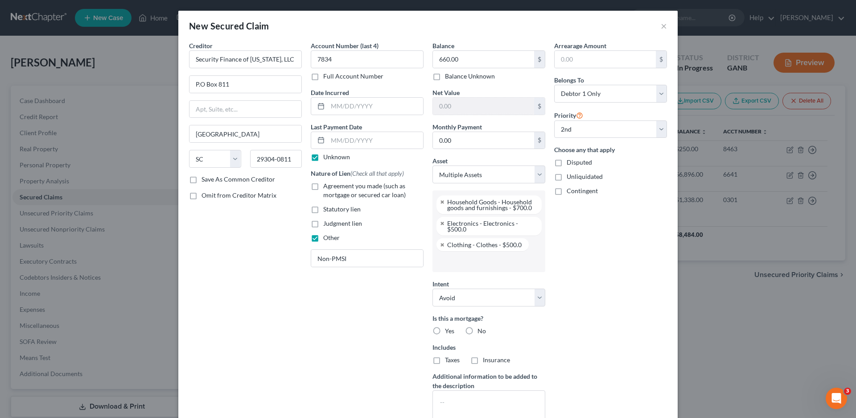
click at [477, 332] on label "No" at bounding box center [481, 330] width 8 height 9
click at [481, 332] on input "No" at bounding box center [484, 329] width 6 height 6
click at [477, 361] on label "No" at bounding box center [481, 359] width 8 height 9
click at [481, 361] on input "No" at bounding box center [484, 358] width 6 height 6
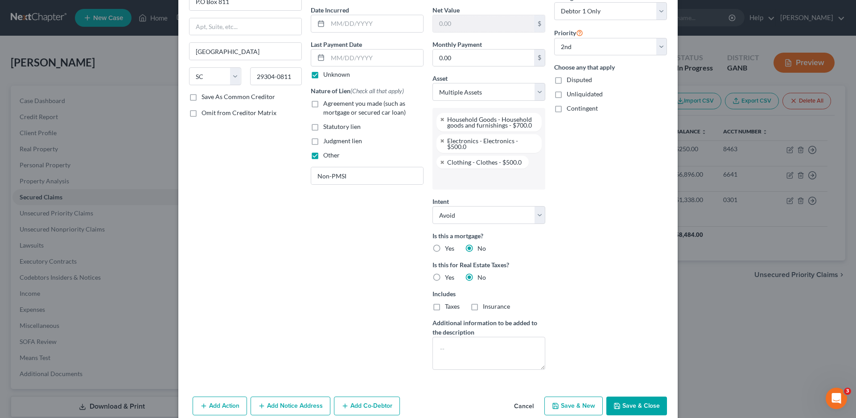
scroll to position [98, 0]
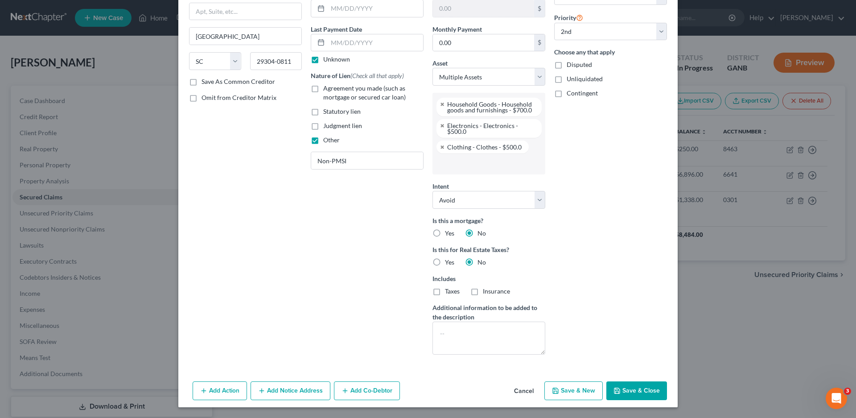
click at [272, 393] on button "Add Notice Address" at bounding box center [290, 390] width 80 height 19
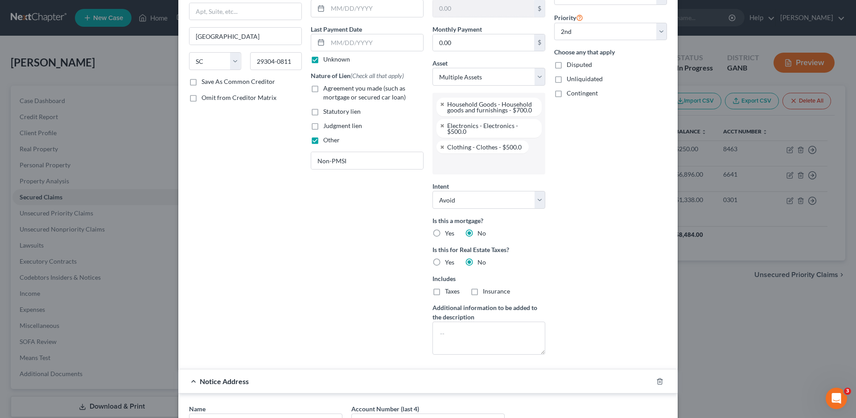
scroll to position [290, 0]
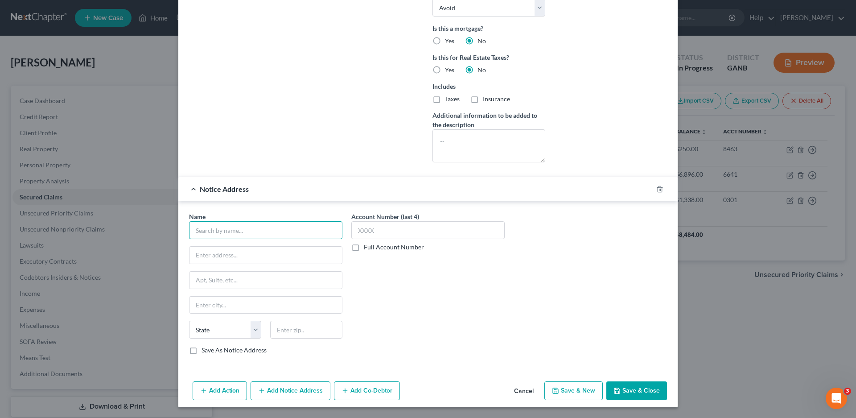
click at [217, 230] on input "text" at bounding box center [265, 230] width 153 height 18
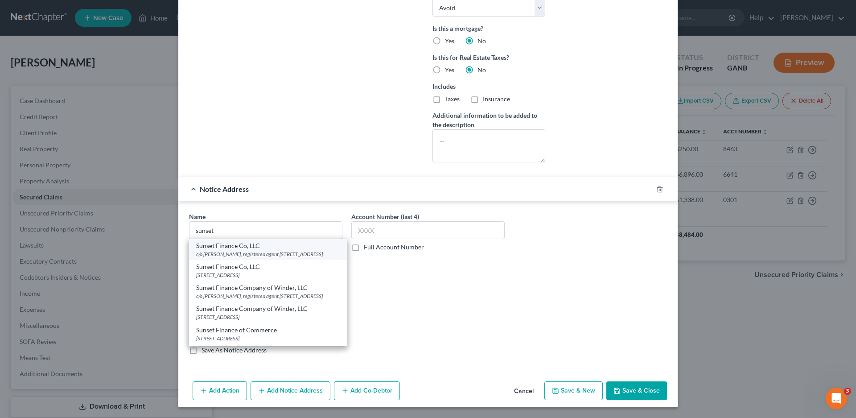
click at [227, 258] on div "c/o [PERSON_NAME], registered agent [STREET_ADDRESS]" at bounding box center [268, 254] width 144 height 8
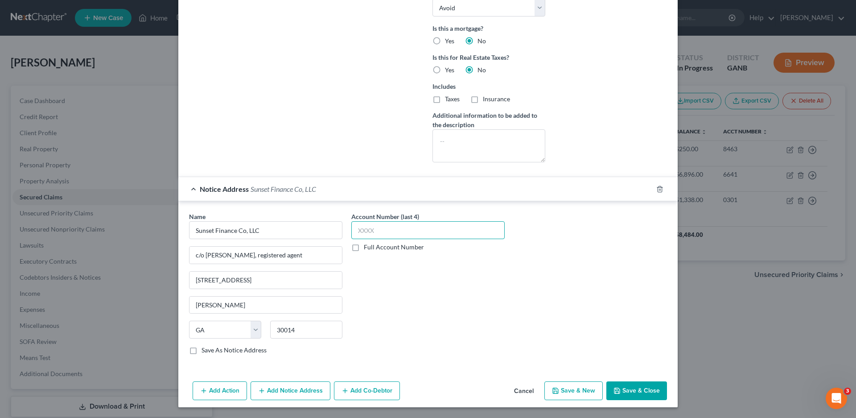
click at [379, 230] on input "text" at bounding box center [427, 230] width 153 height 18
click at [574, 394] on button "Save & New" at bounding box center [573, 390] width 58 height 19
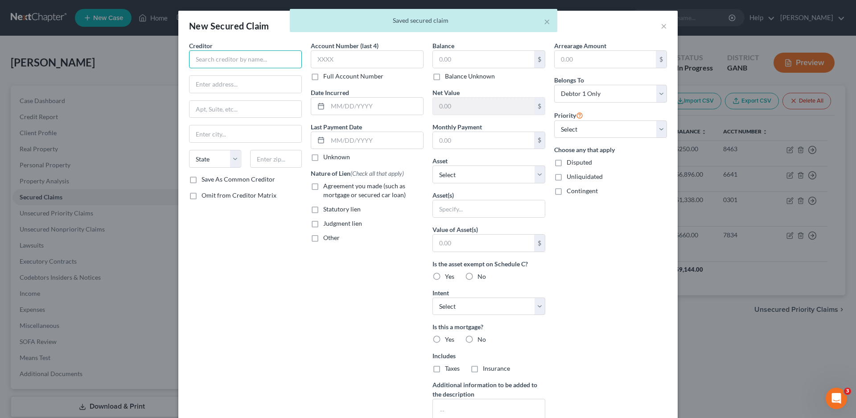
click at [222, 60] on input "text" at bounding box center [245, 59] width 113 height 18
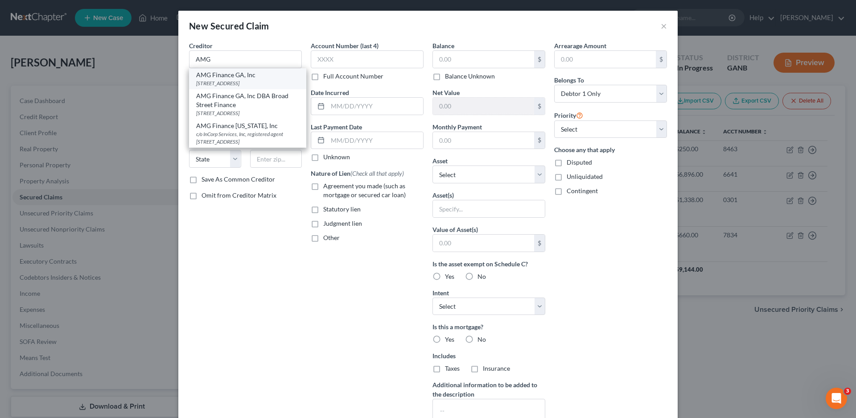
click at [226, 84] on div "[STREET_ADDRESS]" at bounding box center [247, 83] width 103 height 8
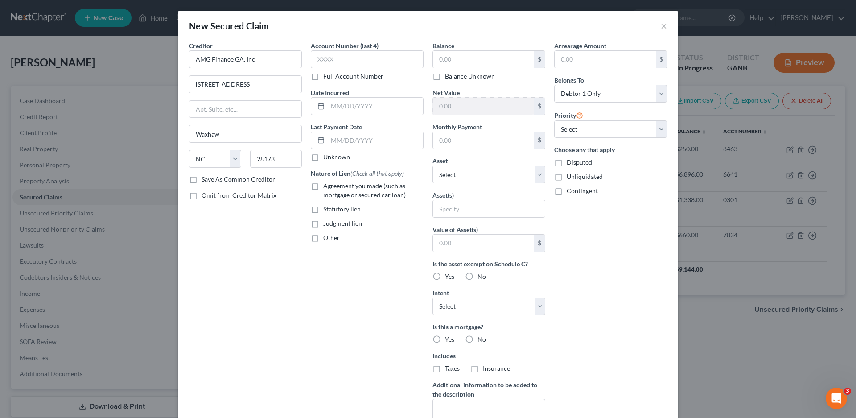
click at [323, 161] on label "Unknown" at bounding box center [336, 156] width 27 height 9
click at [327, 158] on input "Unknown" at bounding box center [330, 155] width 6 height 6
click at [335, 63] on input "text" at bounding box center [367, 59] width 113 height 18
click at [323, 236] on label "Other" at bounding box center [331, 237] width 16 height 9
click at [327, 236] on input "Other" at bounding box center [330, 236] width 6 height 6
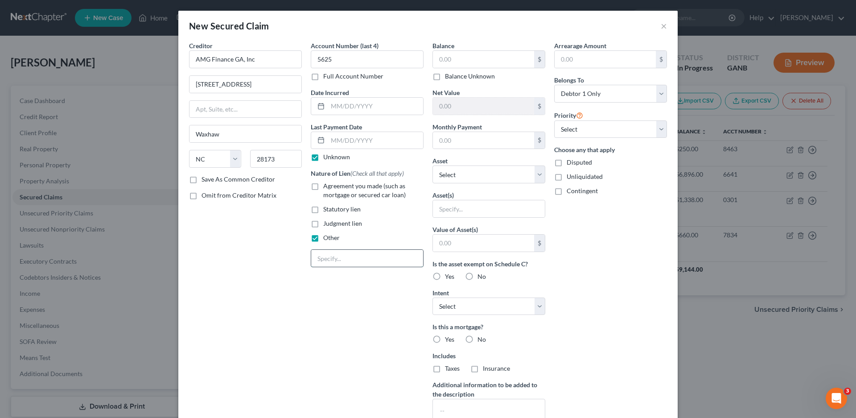
click at [314, 255] on input "text" at bounding box center [367, 258] width 112 height 17
click at [445, 78] on label "Balance Unknown" at bounding box center [470, 76] width 50 height 9
click at [448, 78] on input "Balance Unknown" at bounding box center [451, 75] width 6 height 6
click at [439, 141] on input "text" at bounding box center [483, 140] width 101 height 17
click at [445, 75] on label "Balance Unknown" at bounding box center [470, 76] width 50 height 9
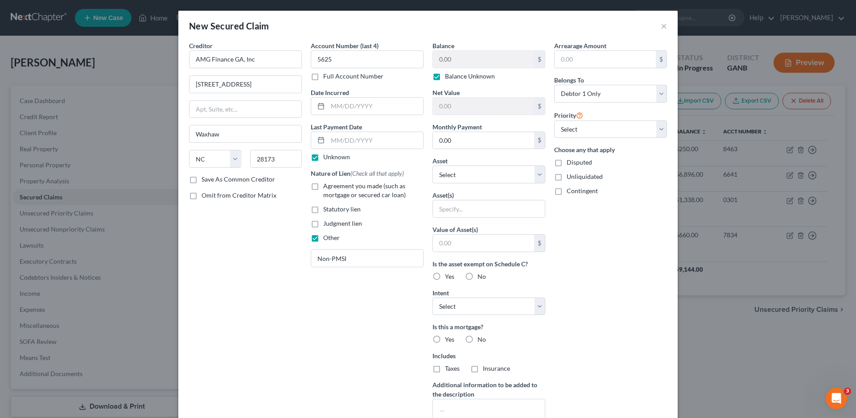
click at [448, 75] on input "Balance Unknown" at bounding box center [451, 75] width 6 height 6
click at [447, 60] on input "0.00" at bounding box center [483, 59] width 101 height 17
drag, startPoint x: 459, startPoint y: 168, endPoint x: 454, endPoint y: 181, distance: 14.1
click at [459, 168] on select "Select Other Multiple Assets Cash App (Checking Account) - $397.49 [GEOGRAPHIC_…" at bounding box center [488, 174] width 113 height 18
click at [432, 165] on select "Select Other Multiple Assets Cash App (Checking Account) - $397.49 [GEOGRAPHIC_…" at bounding box center [488, 174] width 113 height 18
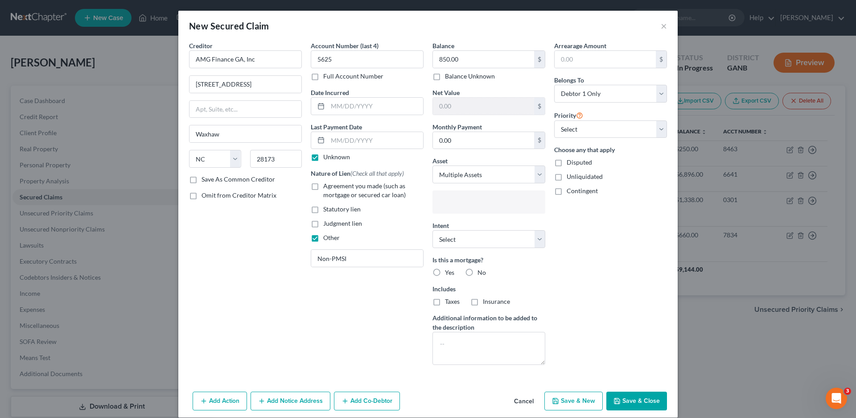
click at [449, 205] on input "text" at bounding box center [488, 202] width 100 height 13
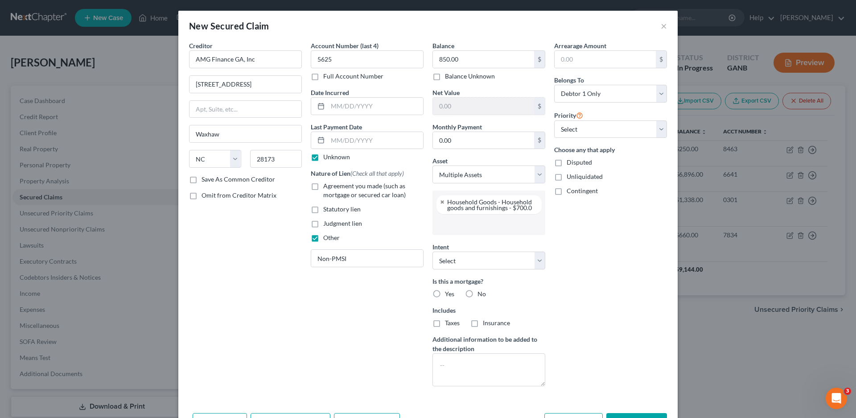
scroll to position [24, 0]
click at [448, 226] on input "text" at bounding box center [488, 223] width 100 height 13
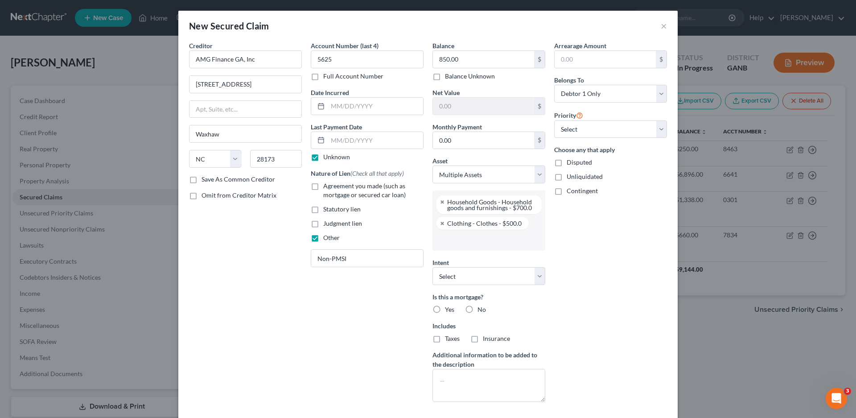
scroll to position [0, 0]
click at [451, 243] on input "text" at bounding box center [488, 239] width 100 height 13
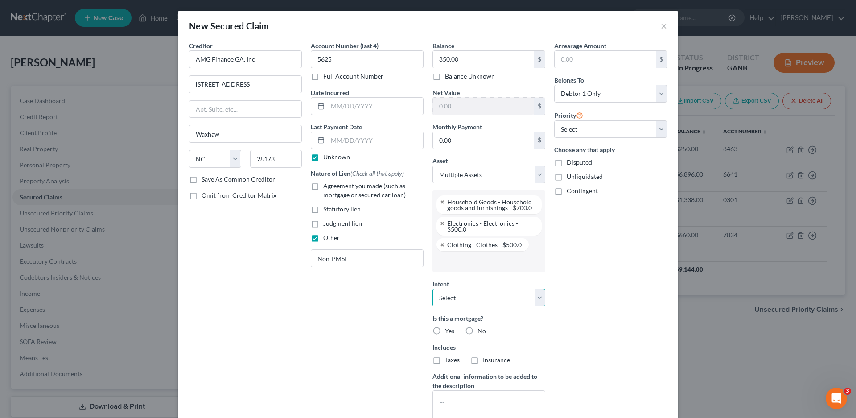
click at [448, 300] on select "Select Surrender Redeem Reaffirm Avoid Other" at bounding box center [488, 297] width 113 height 18
click at [432, 288] on select "Select Surrender Redeem Reaffirm Avoid Other" at bounding box center [488, 297] width 113 height 18
click at [477, 330] on label "No" at bounding box center [481, 330] width 8 height 9
click at [481, 330] on input "No" at bounding box center [484, 329] width 6 height 6
click at [477, 355] on label "No" at bounding box center [481, 359] width 8 height 9
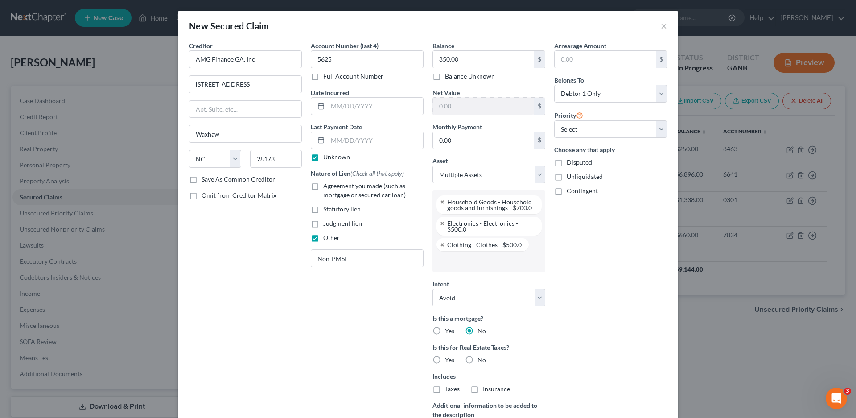
click at [481, 355] on input "No" at bounding box center [484, 358] width 6 height 6
drag, startPoint x: 574, startPoint y: 130, endPoint x: 572, endPoint y: 136, distance: 6.6
click at [574, 130] on select "Select 1st 2nd 3rd 4th 5th 6th 7th 8th 9th 10th 11th 12th 13th 14th 15th 16th 1…" at bounding box center [610, 129] width 113 height 18
click at [554, 120] on select "Select 1st 2nd 3rd 4th 5th 6th 7th 8th 9th 10th 11th 12th 13th 14th 15th 16th 1…" at bounding box center [610, 129] width 113 height 18
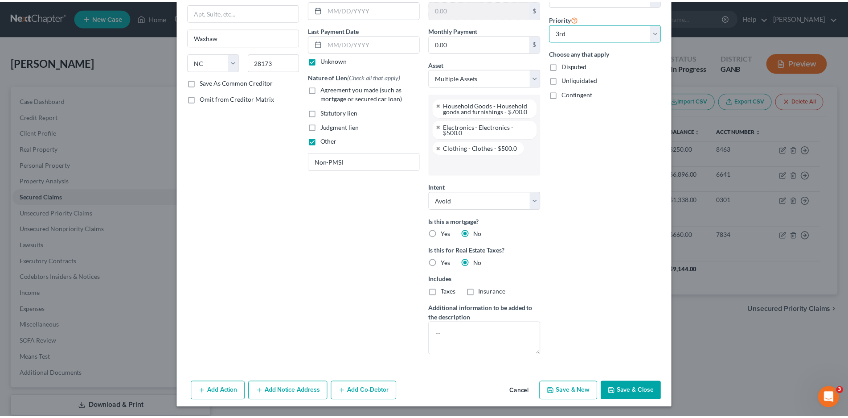
scroll to position [98, 0]
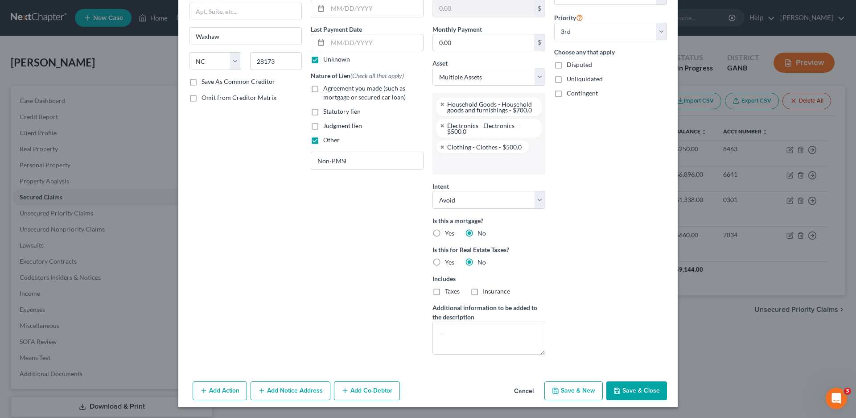
click at [635, 388] on button "Save & Close" at bounding box center [636, 390] width 61 height 19
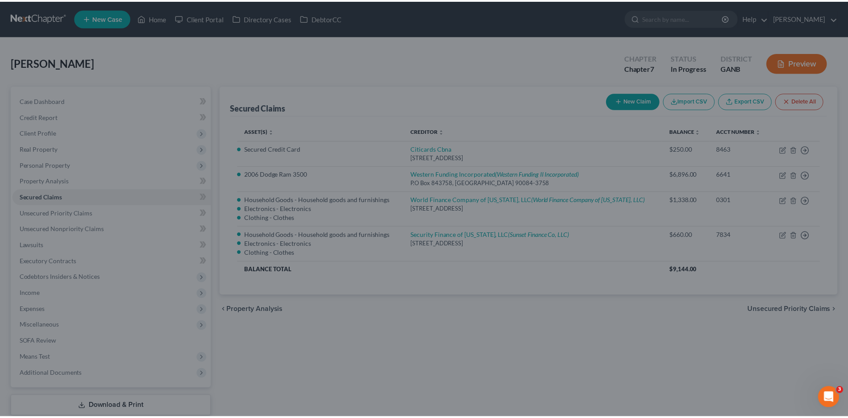
scroll to position [0, 0]
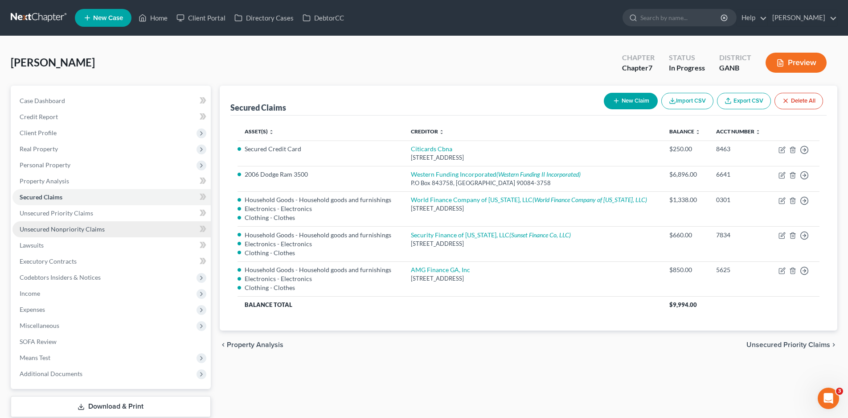
click at [49, 229] on span "Unsecured Nonpriority Claims" at bounding box center [62, 229] width 85 height 8
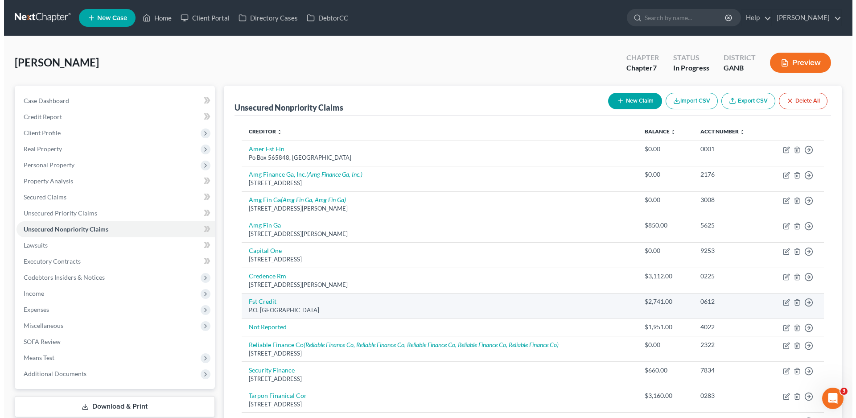
scroll to position [142, 0]
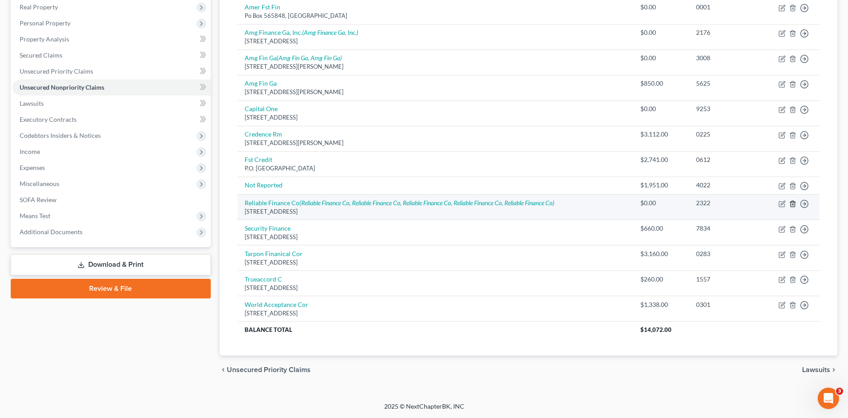
click at [792, 203] on icon "button" at bounding box center [792, 203] width 7 height 7
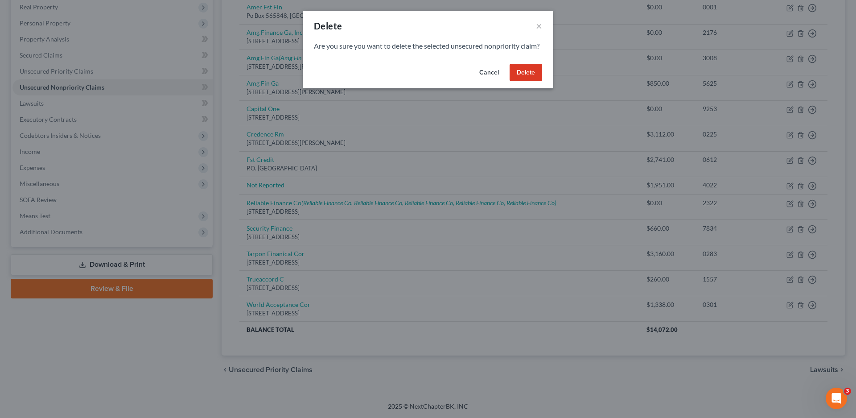
click at [520, 82] on button "Delete" at bounding box center [525, 73] width 33 height 18
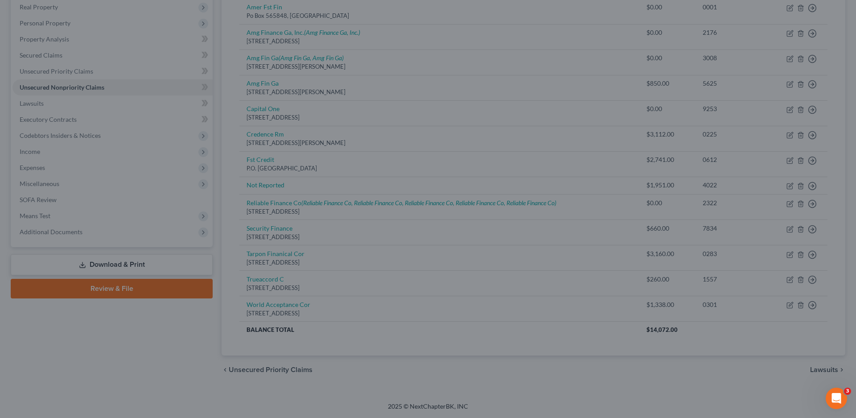
scroll to position [116, 0]
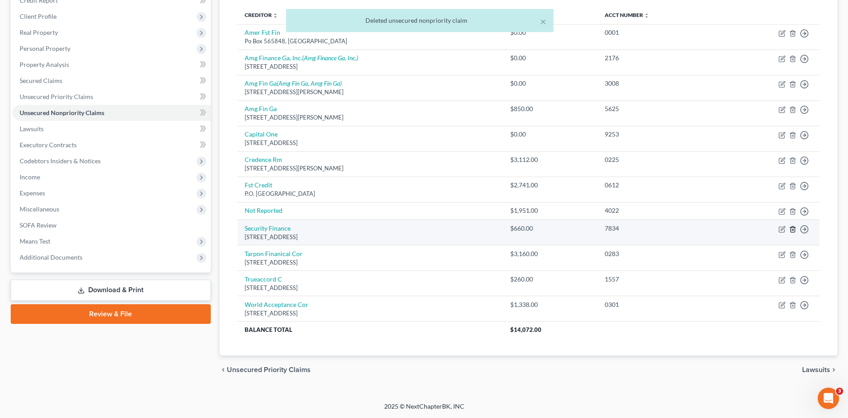
click at [792, 226] on icon "button" at bounding box center [793, 229] width 4 height 6
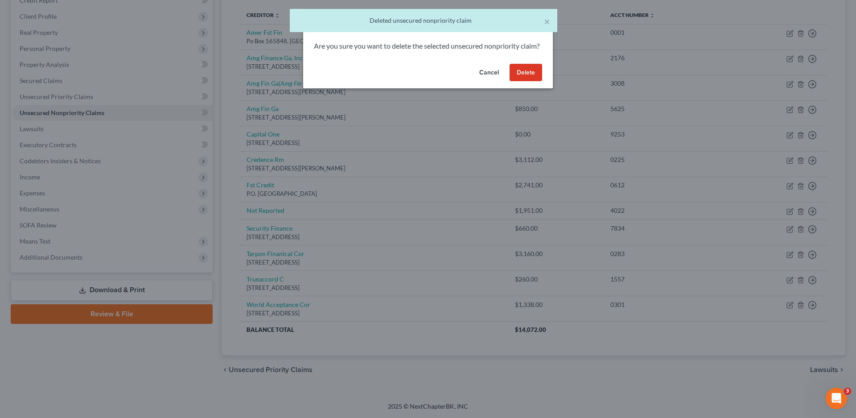
click at [536, 82] on button "Delete" at bounding box center [525, 73] width 33 height 18
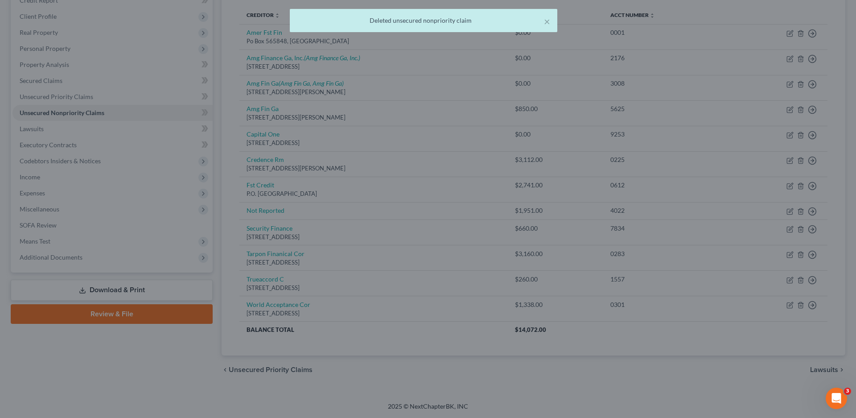
scroll to position [91, 0]
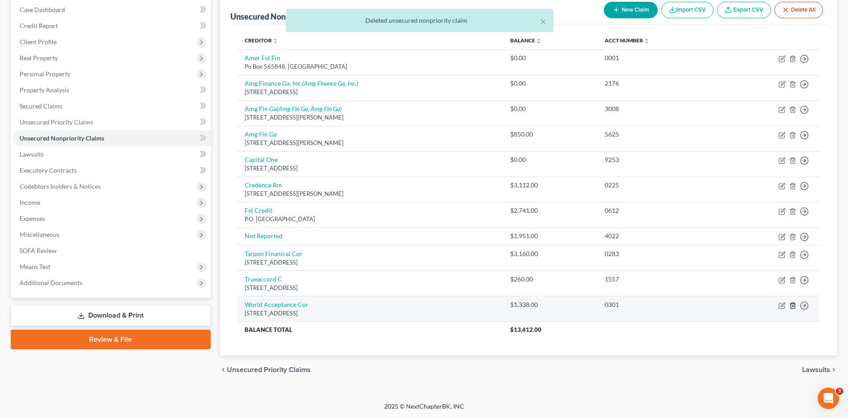
click at [792, 307] on icon "button" at bounding box center [792, 305] width 7 height 7
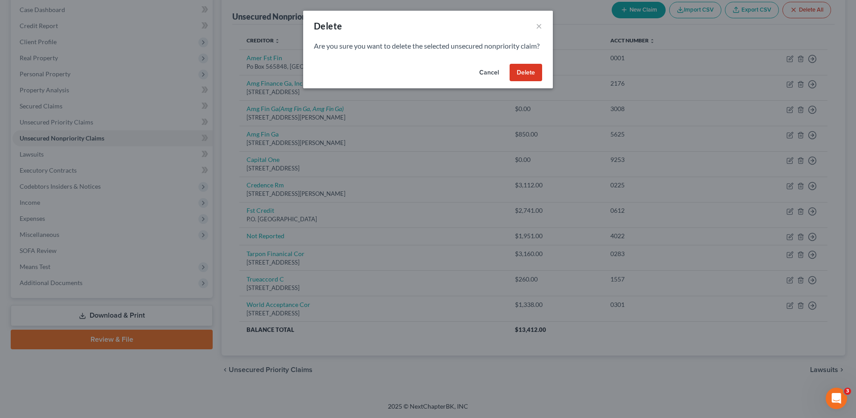
click at [528, 79] on button "Delete" at bounding box center [525, 73] width 33 height 18
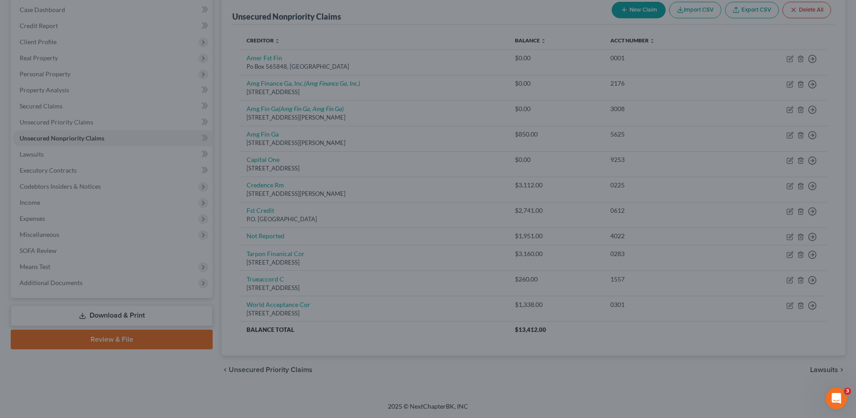
scroll to position [66, 0]
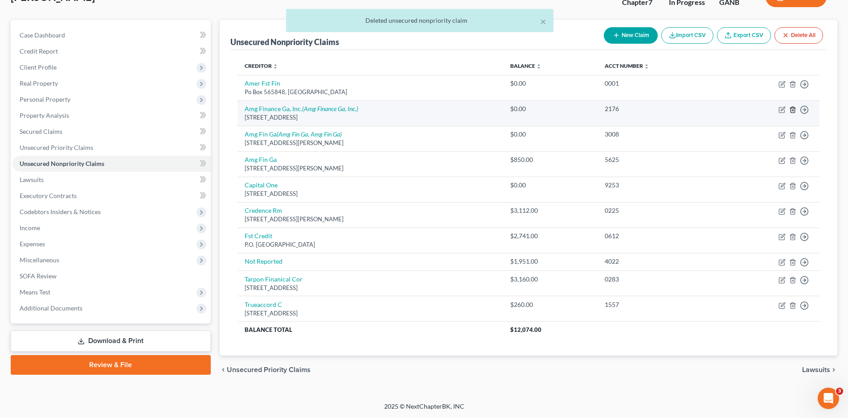
click at [792, 111] on line "button" at bounding box center [792, 110] width 0 height 2
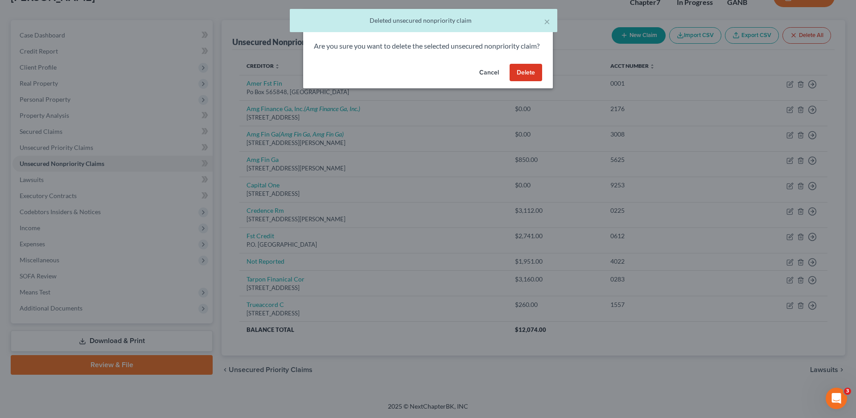
click at [528, 79] on button "Delete" at bounding box center [525, 73] width 33 height 18
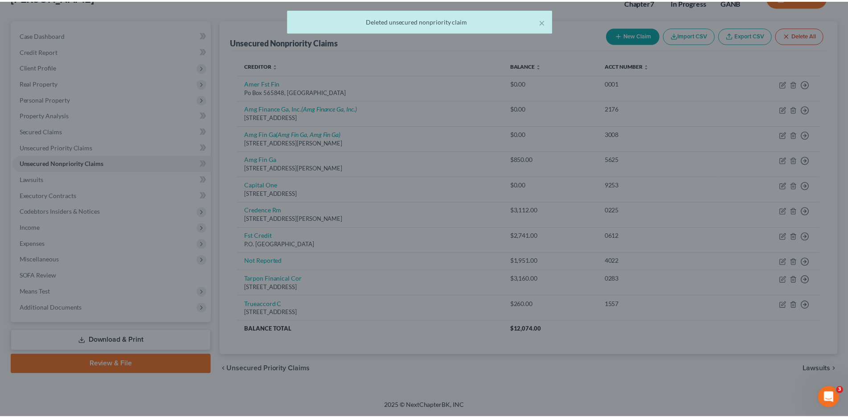
scroll to position [56, 0]
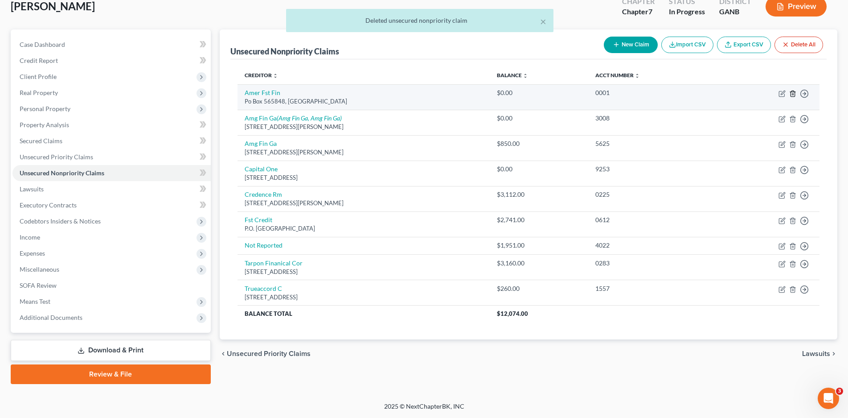
click at [794, 90] on icon "button" at bounding box center [792, 93] width 7 height 7
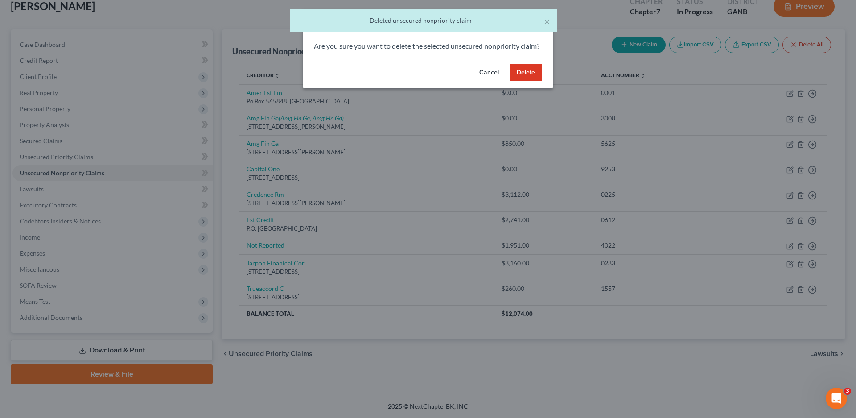
click at [483, 81] on button "Cancel" at bounding box center [489, 73] width 34 height 18
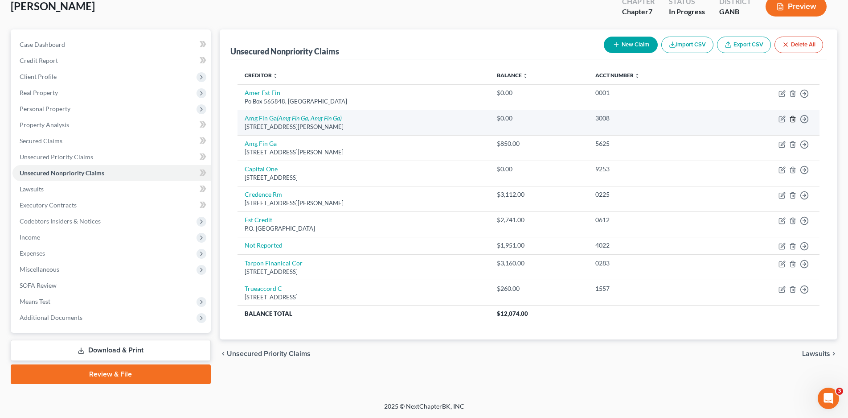
click at [793, 118] on icon "button" at bounding box center [792, 118] width 7 height 7
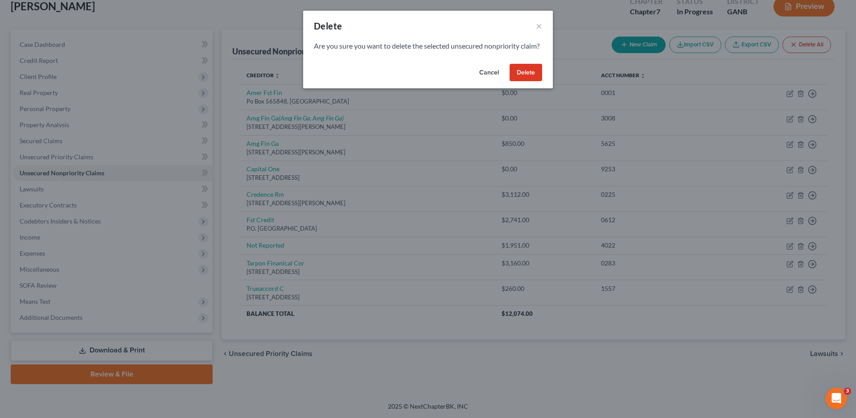
click at [532, 82] on button "Delete" at bounding box center [525, 73] width 33 height 18
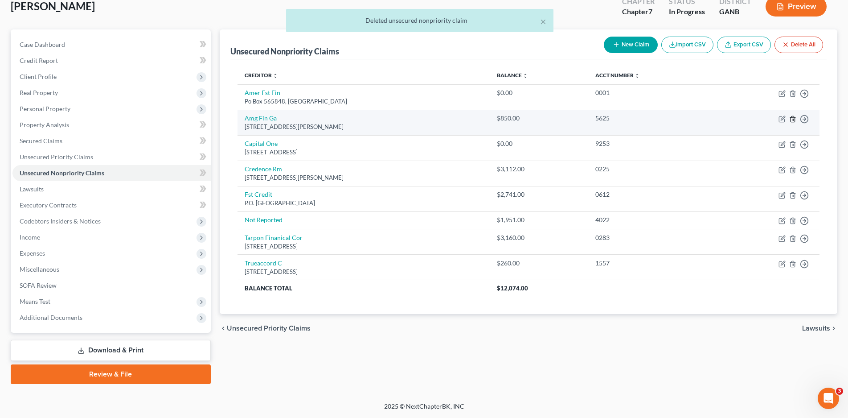
click at [792, 120] on line "button" at bounding box center [792, 120] width 0 height 2
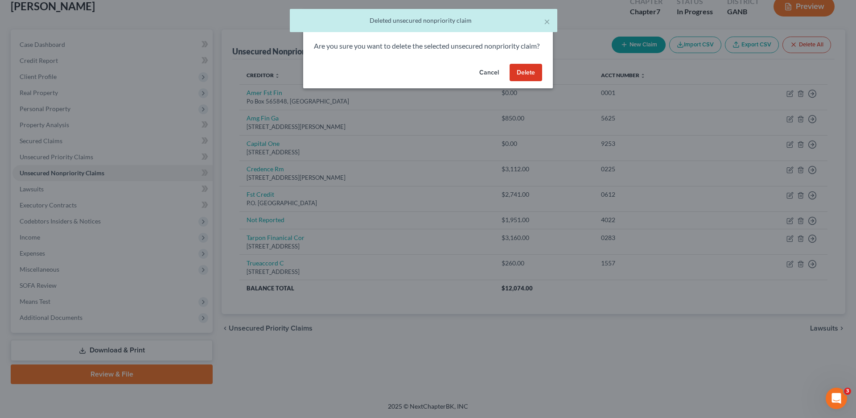
click at [523, 82] on button "Delete" at bounding box center [525, 73] width 33 height 18
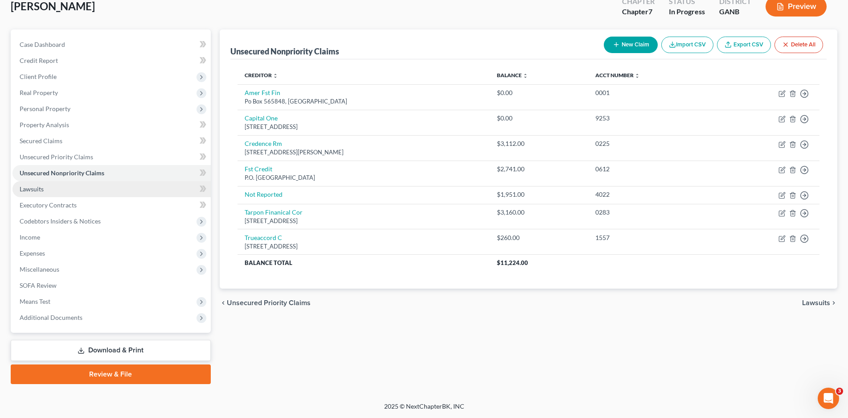
click at [43, 190] on span "Lawsuits" at bounding box center [32, 189] width 24 height 8
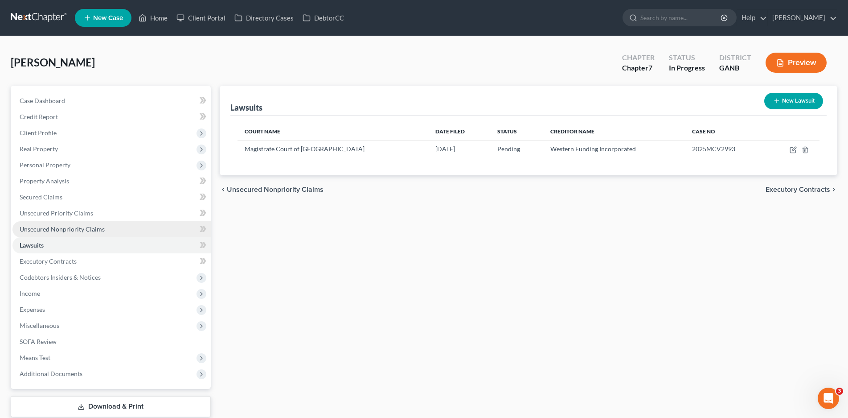
click at [36, 225] on span "Unsecured Nonpriority Claims" at bounding box center [62, 229] width 85 height 8
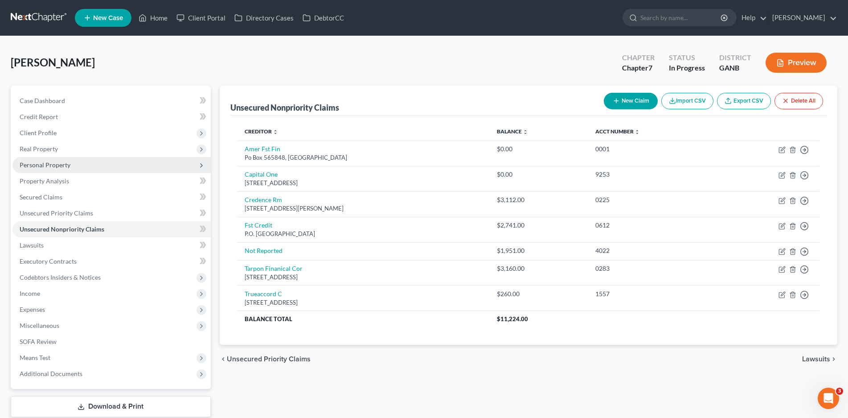
click at [35, 164] on span "Personal Property" at bounding box center [45, 165] width 51 height 8
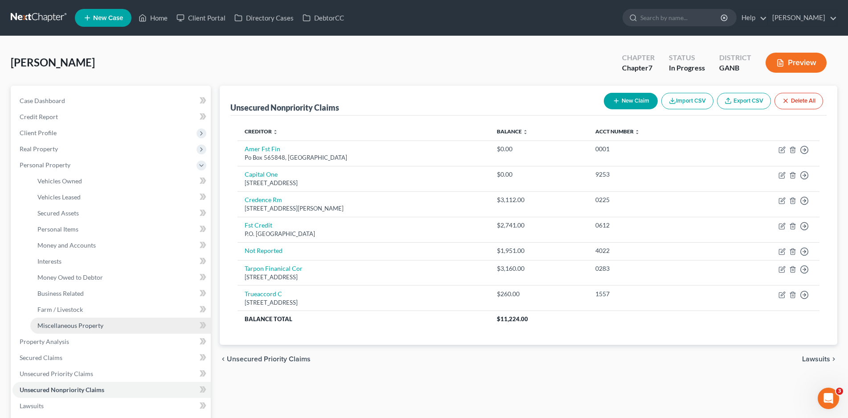
click at [86, 324] on span "Miscellaneous Property" at bounding box center [70, 325] width 66 height 8
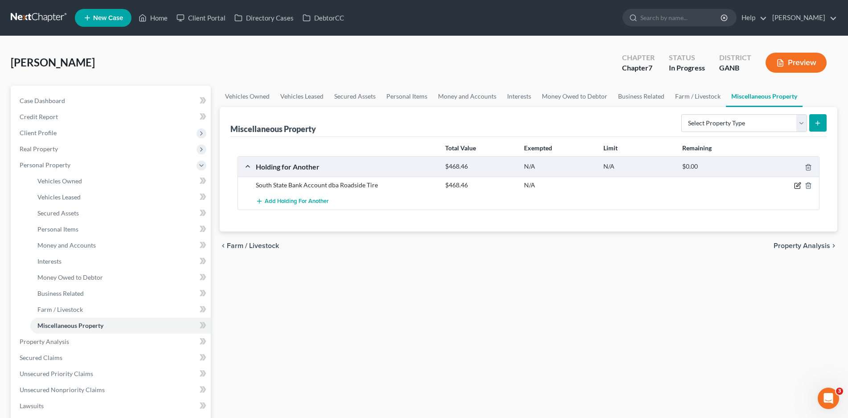
click at [794, 186] on icon "button" at bounding box center [797, 185] width 7 height 7
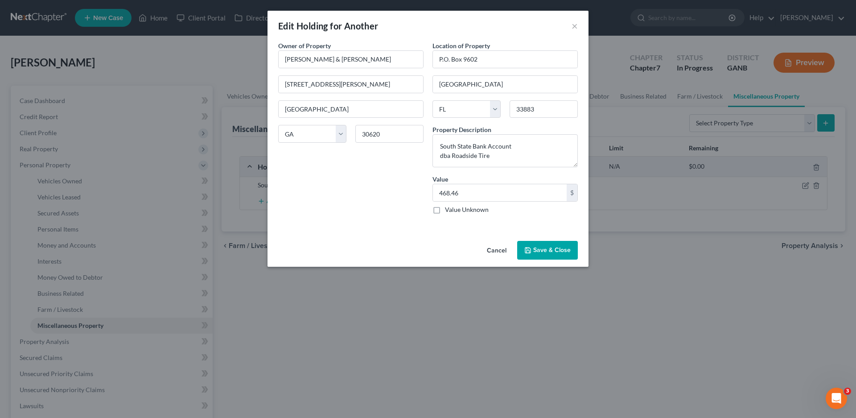
click at [492, 250] on button "Cancel" at bounding box center [497, 251] width 34 height 18
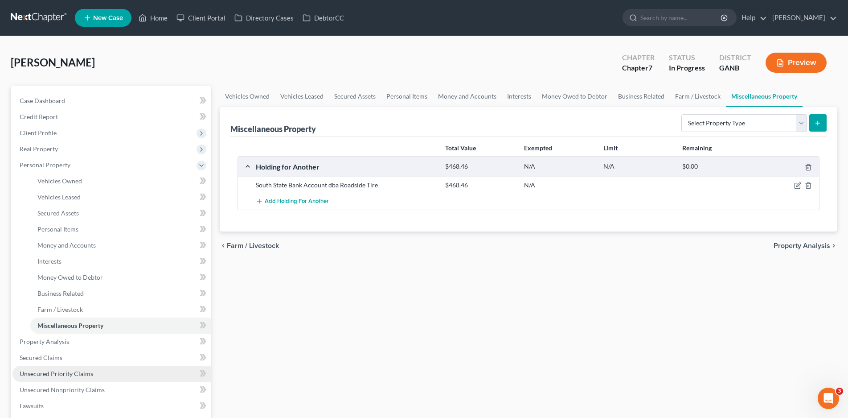
click at [58, 375] on span "Unsecured Priority Claims" at bounding box center [57, 373] width 74 height 8
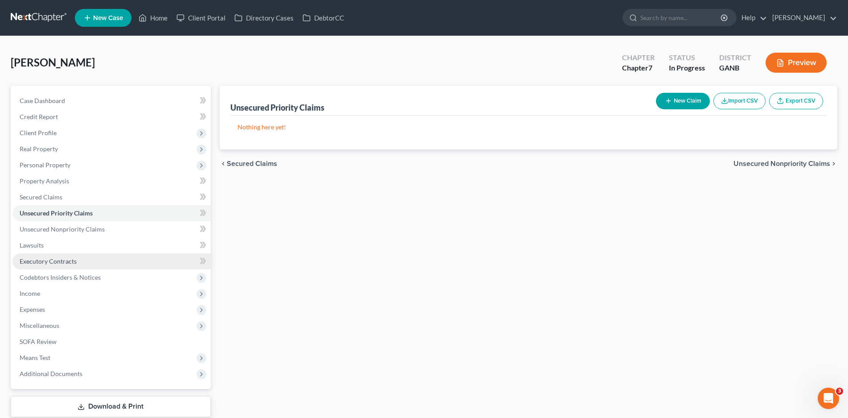
click at [41, 258] on span "Executory Contracts" at bounding box center [48, 261] width 57 height 8
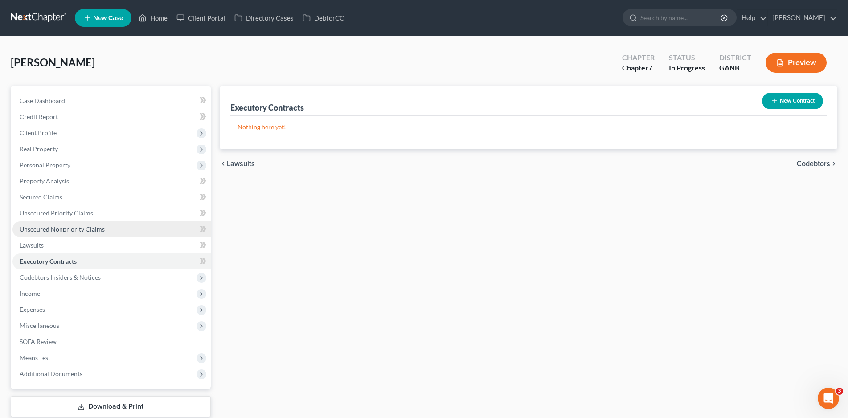
click at [63, 226] on span "Unsecured Nonpriority Claims" at bounding box center [62, 229] width 85 height 8
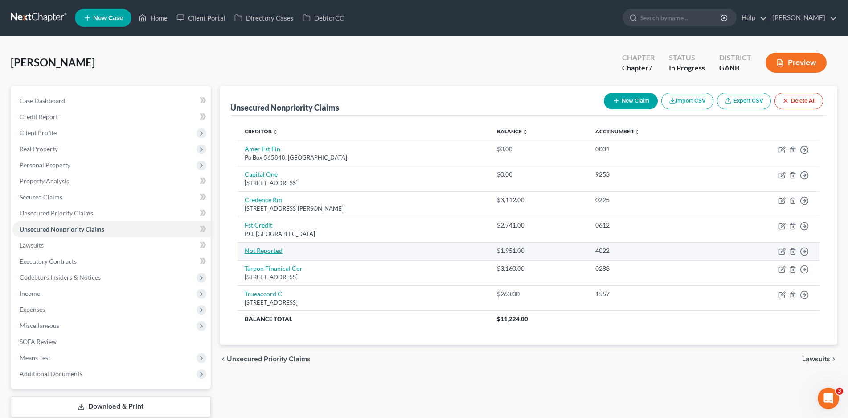
click at [257, 250] on link "Not Reported" at bounding box center [264, 250] width 38 height 8
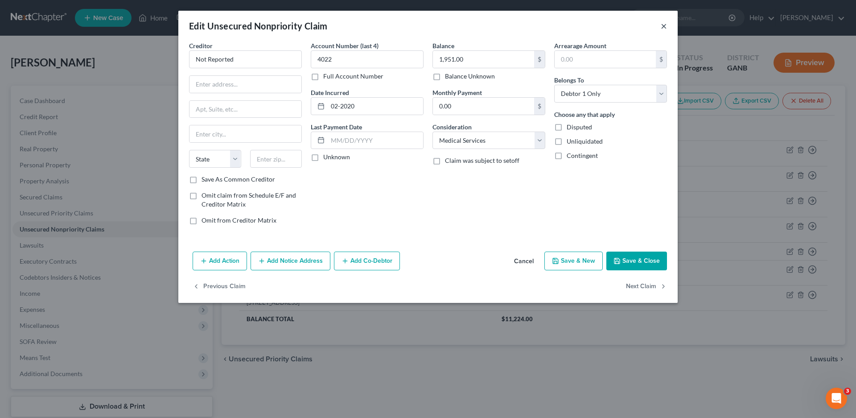
click at [663, 27] on button "×" at bounding box center [664, 26] width 6 height 11
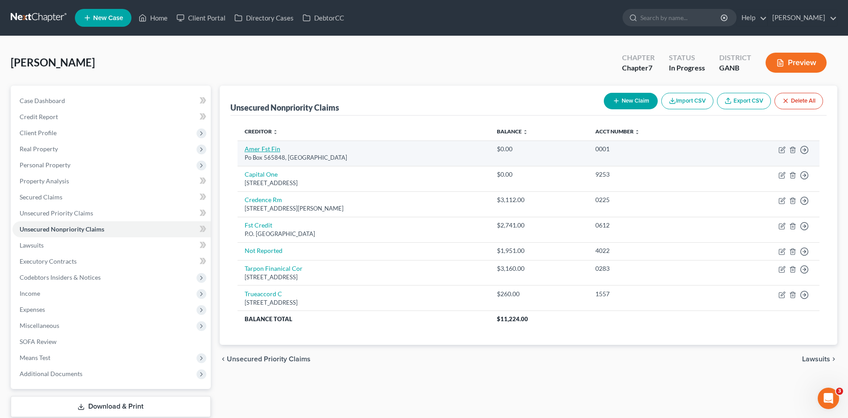
click at [271, 147] on link "Amer Fst Fin" at bounding box center [263, 149] width 36 height 8
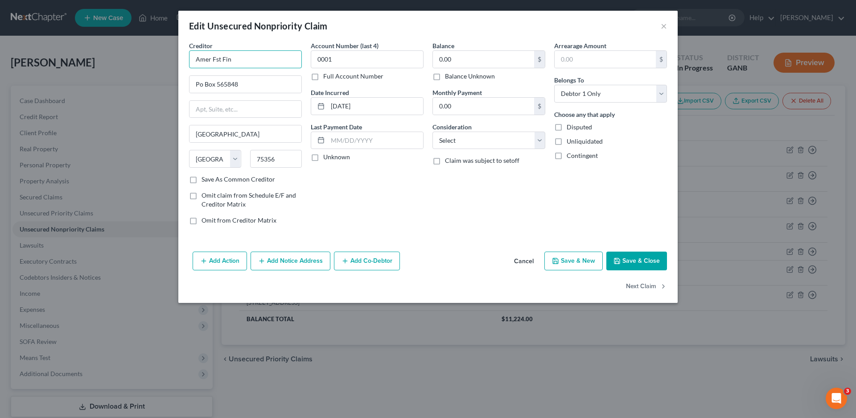
click at [246, 60] on input "Amer Fst Fin" at bounding box center [245, 59] width 113 height 18
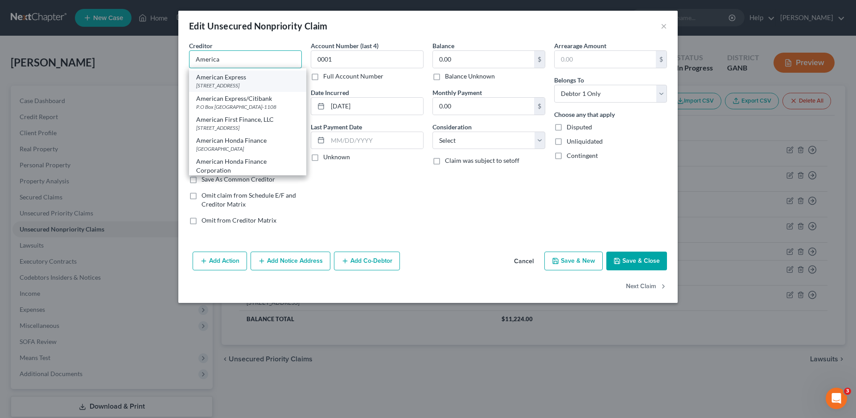
scroll to position [134, 0]
click at [232, 87] on div "[STREET_ADDRESS]" at bounding box center [247, 83] width 103 height 8
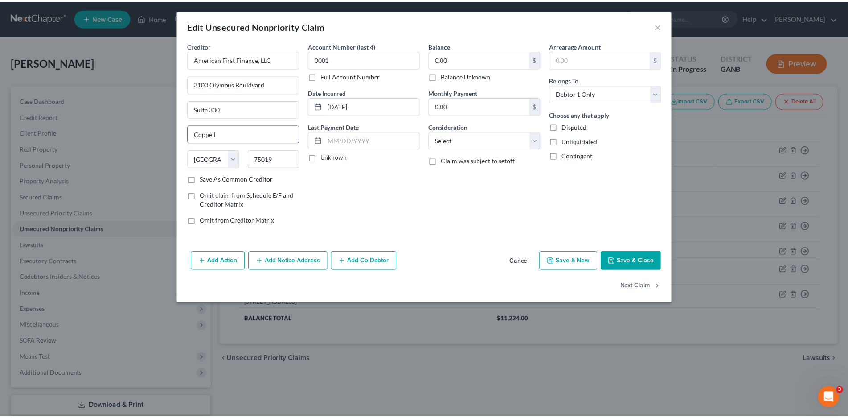
scroll to position [0, 0]
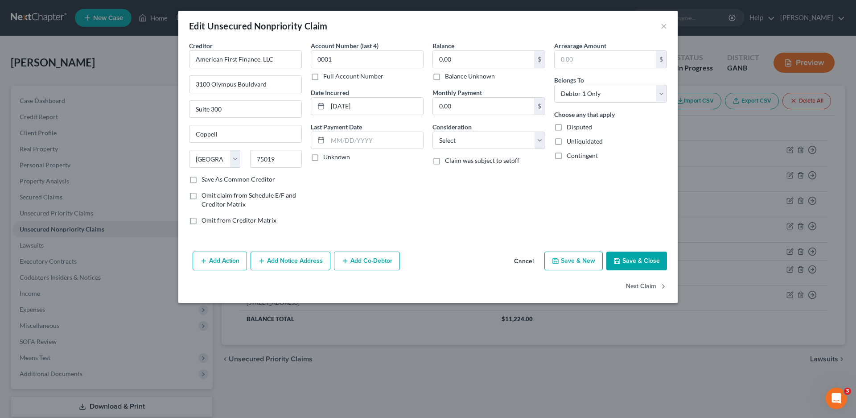
click at [323, 160] on label "Unknown" at bounding box center [336, 156] width 27 height 9
click at [327, 158] on input "Unknown" at bounding box center [330, 155] width 6 height 6
click at [445, 77] on label "Balance Unknown" at bounding box center [470, 76] width 50 height 9
click at [448, 77] on input "Balance Unknown" at bounding box center [451, 75] width 6 height 6
click at [457, 141] on select "Select Cable / Satellite Services Collection Agency Credit Card Debt Debt Couns…" at bounding box center [488, 140] width 113 height 18
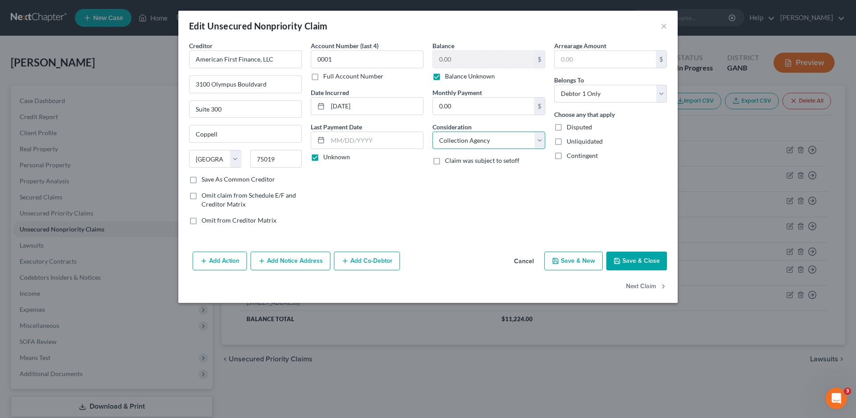
click at [432, 131] on select "Select Cable / Satellite Services Collection Agency Credit Card Debt Debt Couns…" at bounding box center [488, 140] width 113 height 18
click at [643, 257] on button "Save & Close" at bounding box center [636, 260] width 61 height 19
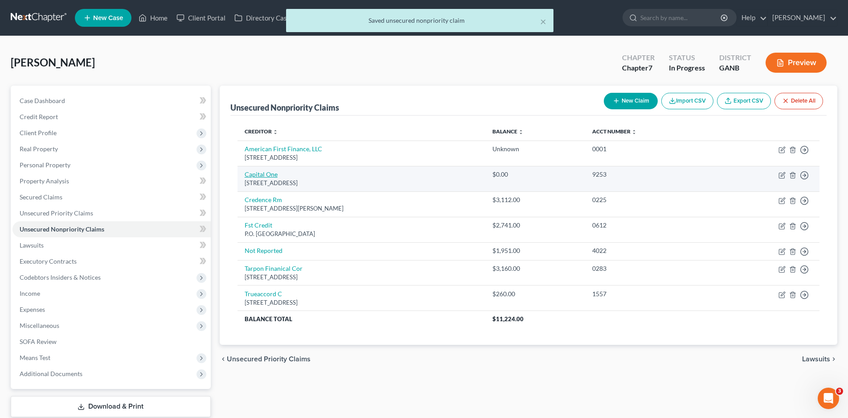
click at [268, 174] on link "Capital One" at bounding box center [261, 174] width 33 height 8
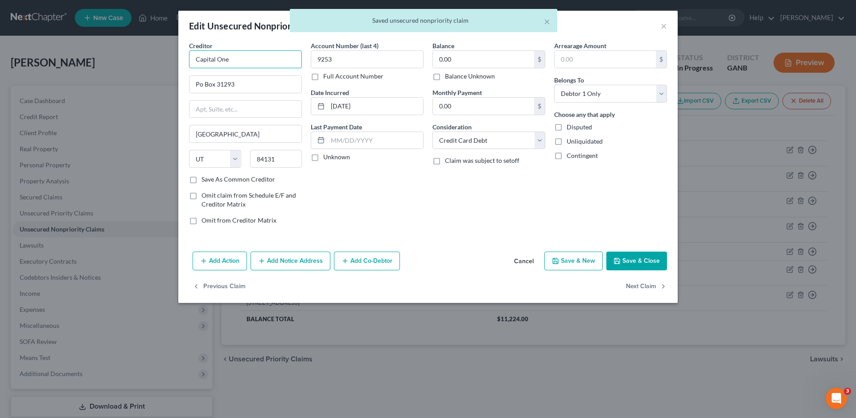
click at [235, 58] on input "Capital One" at bounding box center [245, 59] width 113 height 18
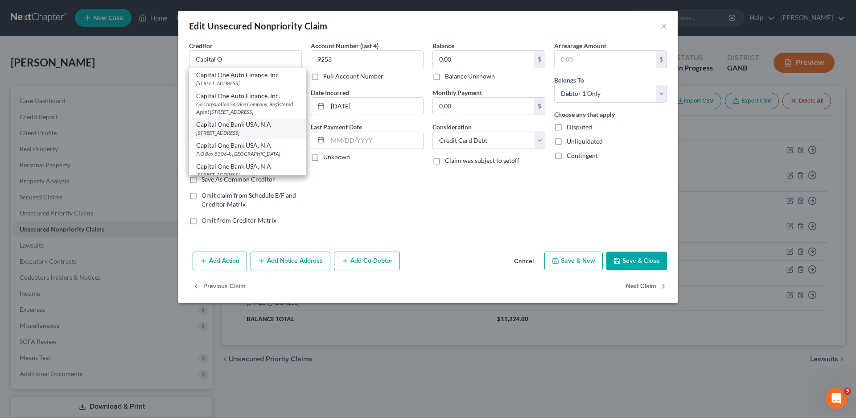
click at [254, 136] on div "[STREET_ADDRESS]" at bounding box center [247, 133] width 103 height 8
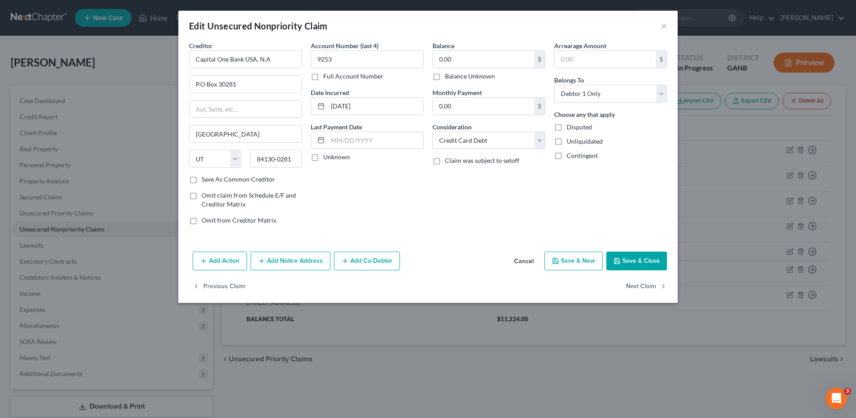
click at [323, 158] on label "Unknown" at bounding box center [336, 156] width 27 height 9
click at [327, 158] on input "Unknown" at bounding box center [330, 155] width 6 height 6
click at [626, 259] on button "Save & Close" at bounding box center [636, 260] width 61 height 19
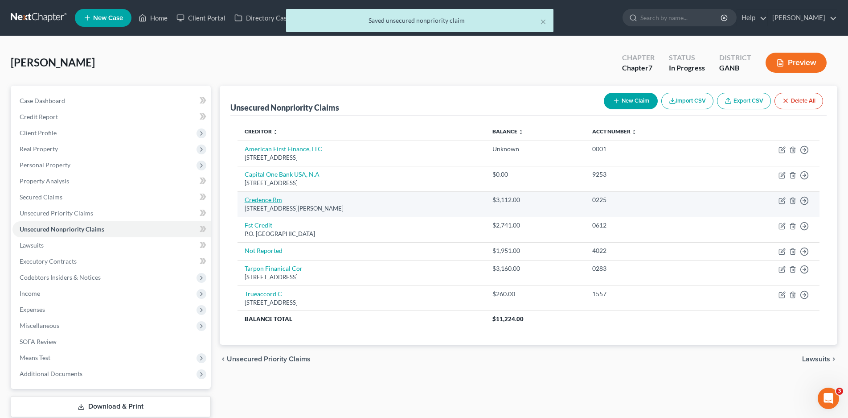
click at [261, 200] on link "Credence Rm" at bounding box center [263, 200] width 37 height 8
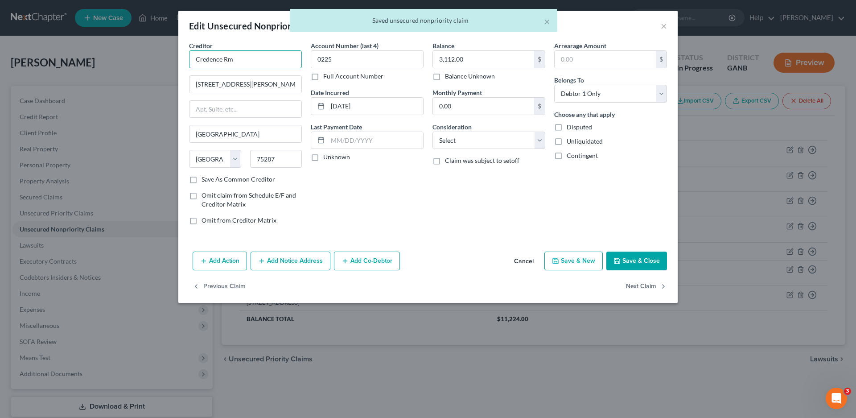
click at [247, 64] on input "Credence Rm" at bounding box center [245, 59] width 113 height 18
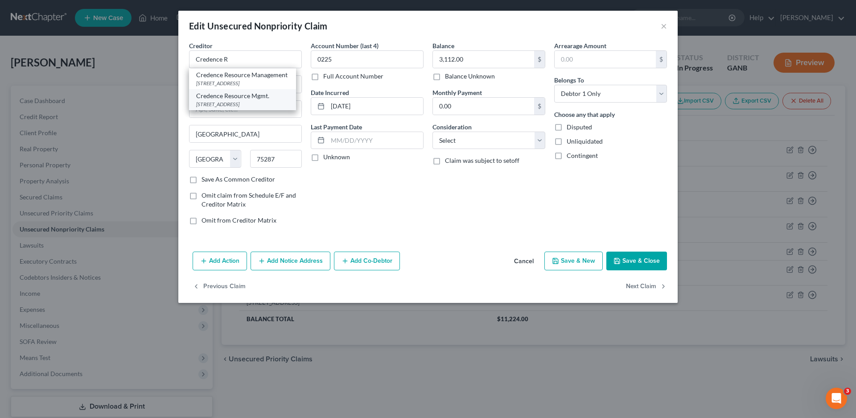
click at [231, 100] on div "Credence Resource Mgmt." at bounding box center [242, 95] width 93 height 9
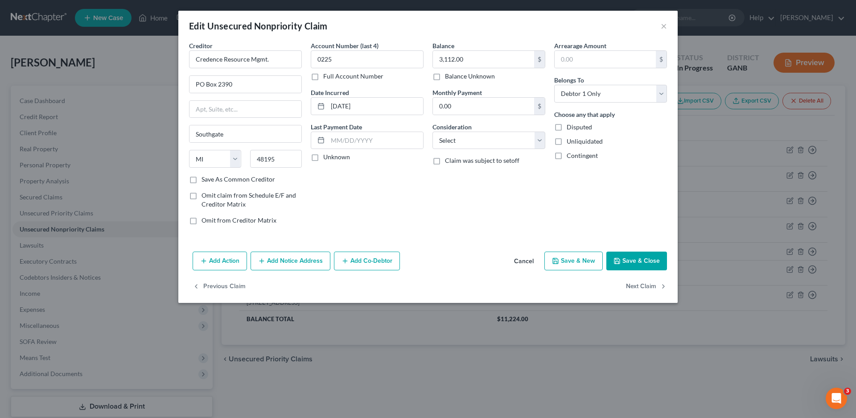
click at [323, 156] on label "Unknown" at bounding box center [336, 156] width 27 height 9
click at [327, 156] on input "Unknown" at bounding box center [330, 155] width 6 height 6
click at [475, 140] on select "Select Cable / Satellite Services Collection Agency Credit Card Debt Debt Couns…" at bounding box center [488, 140] width 113 height 18
click at [432, 131] on select "Select Cable / Satellite Services Collection Agency Credit Card Debt Debt Couns…" at bounding box center [488, 140] width 113 height 18
click at [635, 259] on button "Save & Close" at bounding box center [636, 260] width 61 height 19
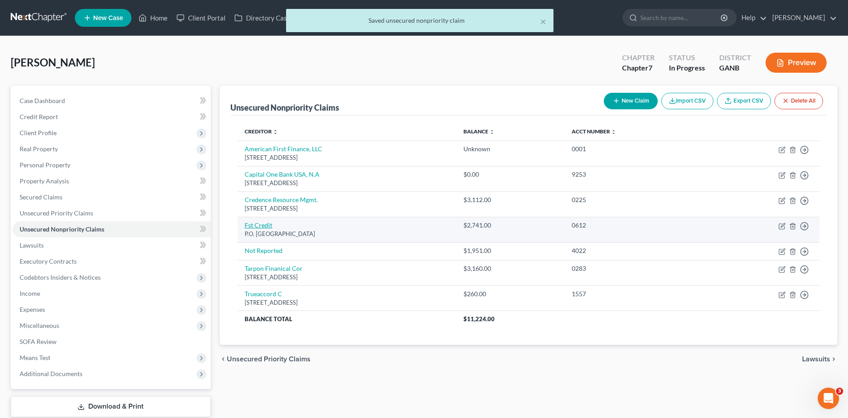
click at [256, 224] on link "Fst Credit" at bounding box center [259, 225] width 28 height 8
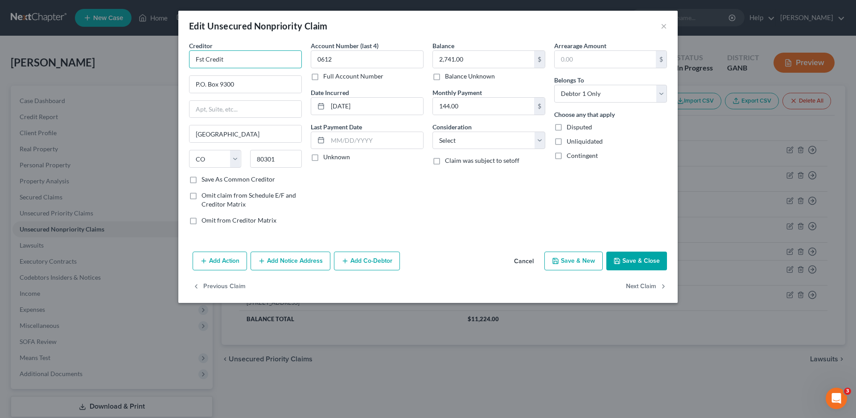
click at [245, 60] on input "Fst Credit" at bounding box center [245, 59] width 113 height 18
click at [528, 257] on button "Cancel" at bounding box center [524, 261] width 34 height 18
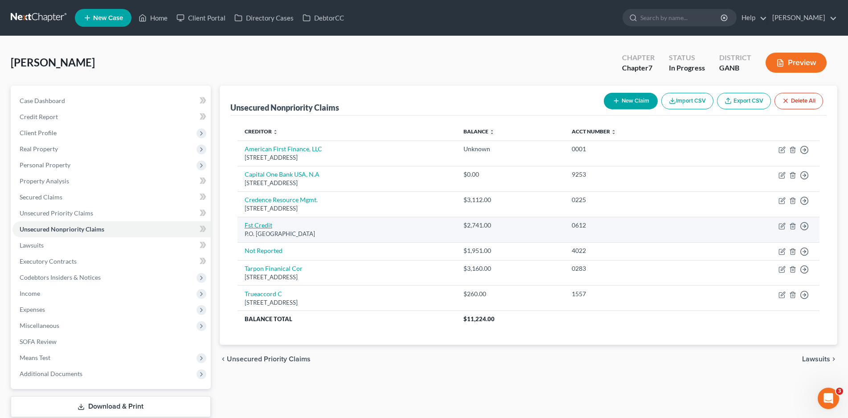
click at [259, 228] on link "Fst Credit" at bounding box center [259, 225] width 28 height 8
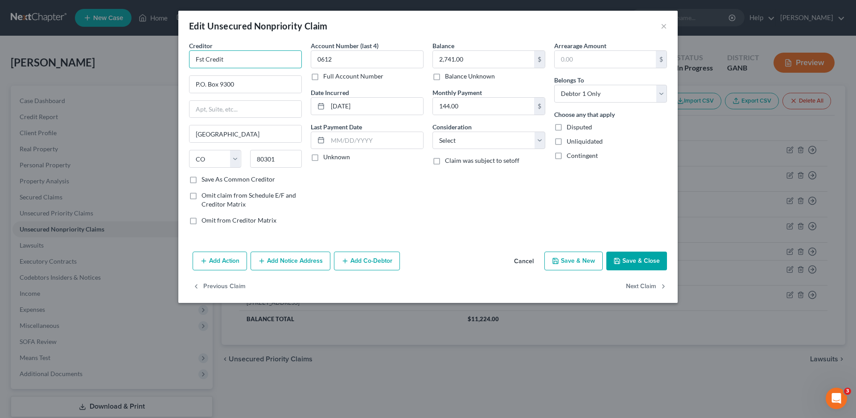
drag, startPoint x: 226, startPoint y: 56, endPoint x: 176, endPoint y: 59, distance: 50.0
click at [176, 59] on div "Edit Unsecured Nonpriority Claim × Creditor * Fst Credit P.O. [GEOGRAPHIC_DATA]…" at bounding box center [428, 209] width 856 height 418
click at [241, 56] on input "Fst Credit" at bounding box center [245, 59] width 113 height 18
drag, startPoint x: 227, startPoint y: 62, endPoint x: 158, endPoint y: 64, distance: 69.1
click at [158, 64] on div "Edit Unsecured Nonpriority Claim × Creditor * Fst Credit P.O. [GEOGRAPHIC_DATA]…" at bounding box center [428, 209] width 856 height 418
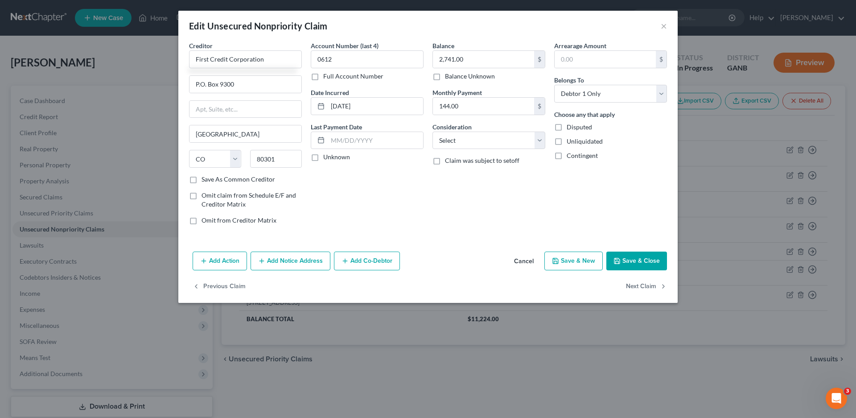
click at [201, 180] on label "Save As Common Creditor" at bounding box center [238, 179] width 74 height 9
click at [205, 180] on input "Save As Common Creditor" at bounding box center [208, 178] width 6 height 6
click at [323, 158] on label "Unknown" at bounding box center [336, 156] width 27 height 9
click at [327, 158] on input "Unknown" at bounding box center [330, 155] width 6 height 6
click at [454, 140] on select "Select Cable / Satellite Services Collection Agency Credit Card Debt Debt Couns…" at bounding box center [488, 140] width 113 height 18
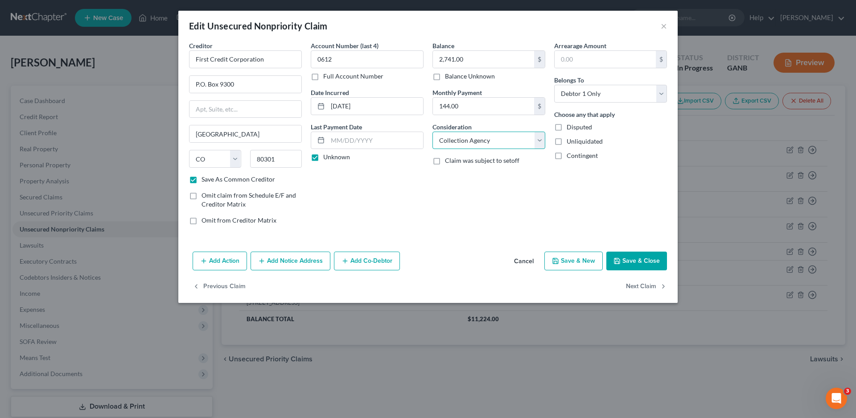
click at [432, 131] on select "Select Cable / Satellite Services Collection Agency Credit Card Debt Debt Couns…" at bounding box center [488, 140] width 113 height 18
click at [628, 254] on button "Save & Close" at bounding box center [636, 260] width 61 height 19
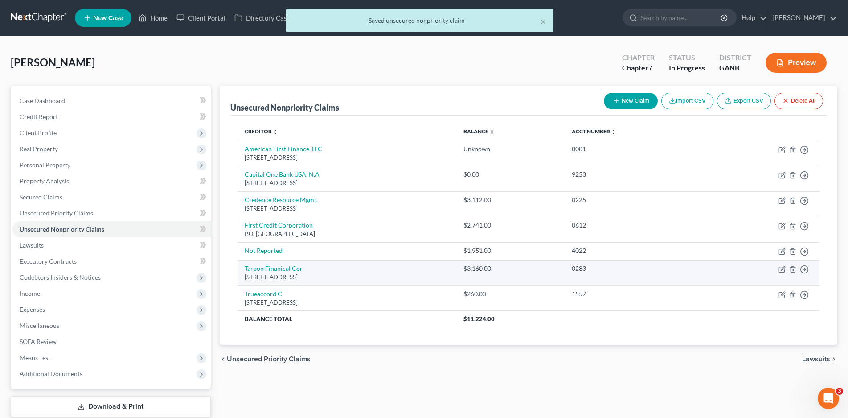
click at [267, 275] on div "[STREET_ADDRESS]" at bounding box center [347, 277] width 205 height 8
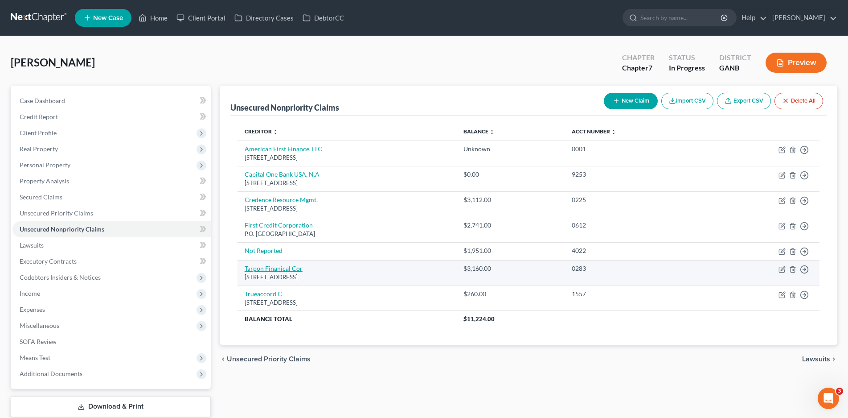
click at [264, 267] on link "Tarpon Finanical Cor" at bounding box center [274, 268] width 58 height 8
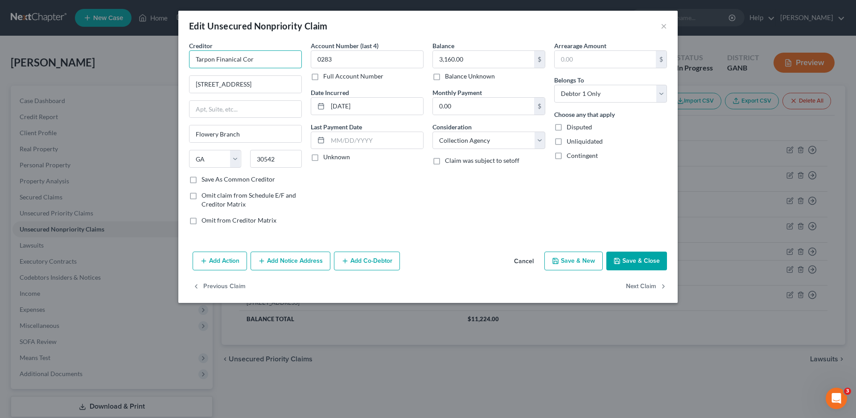
click at [275, 60] on input "Tarpon Finanical Cor" at bounding box center [245, 59] width 113 height 18
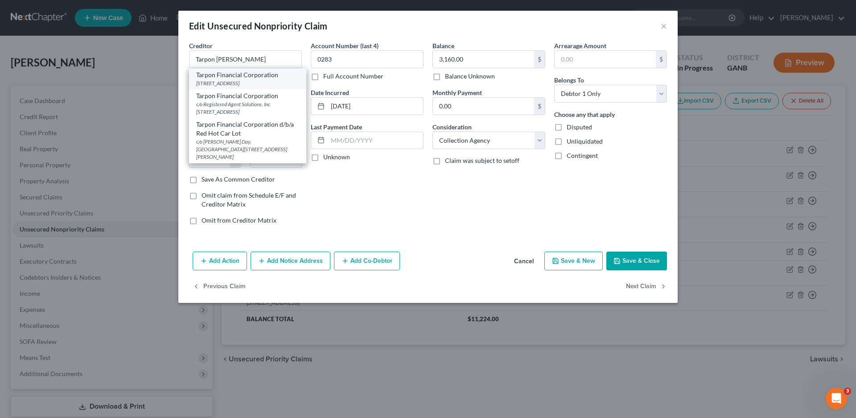
click at [250, 79] on div "[STREET_ADDRESS]" at bounding box center [247, 83] width 103 height 8
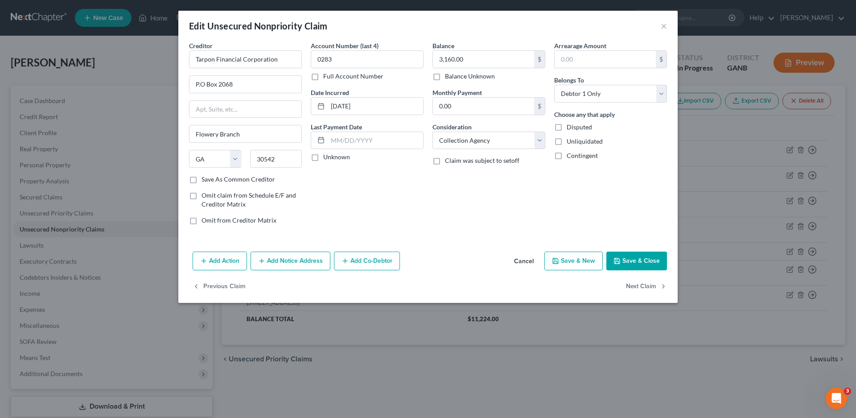
click at [323, 158] on label "Unknown" at bounding box center [336, 156] width 27 height 9
click at [327, 158] on input "Unknown" at bounding box center [330, 155] width 6 height 6
click at [460, 144] on select "Select Cable / Satellite Services Collection Agency Credit Card Debt Debt Couns…" at bounding box center [488, 140] width 113 height 18
click at [432, 131] on select "Select Cable / Satellite Services Collection Agency Credit Card Debt Debt Couns…" at bounding box center [488, 140] width 113 height 18
click at [634, 254] on button "Save & Close" at bounding box center [636, 260] width 61 height 19
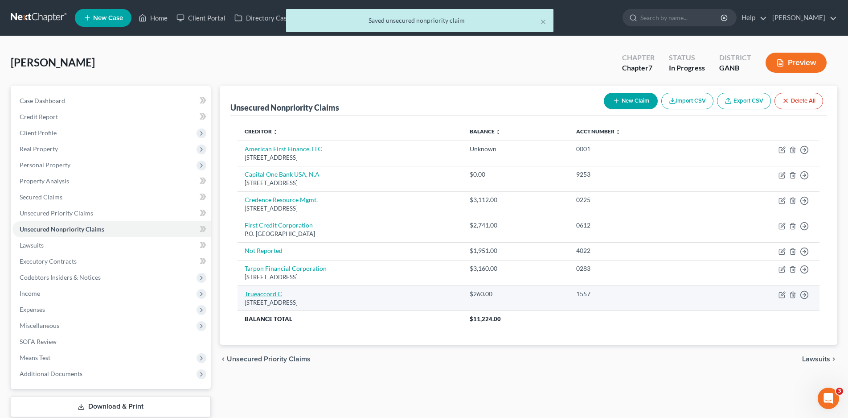
click at [260, 296] on link "Trueaccord C" at bounding box center [263, 294] width 37 height 8
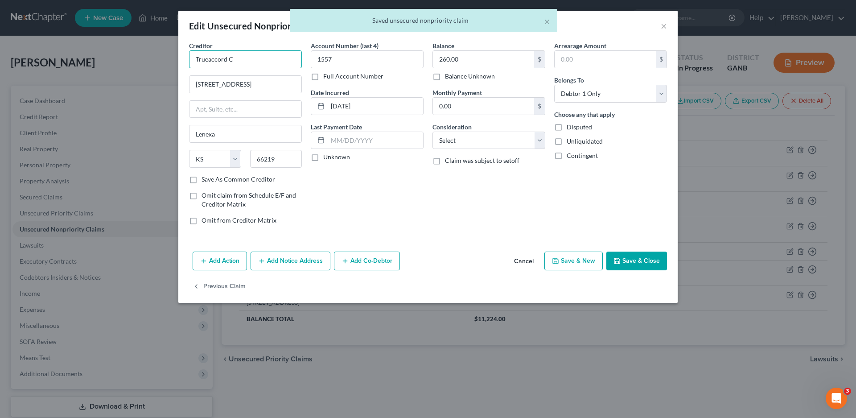
click at [258, 53] on input "Trueaccord C" at bounding box center [245, 59] width 113 height 18
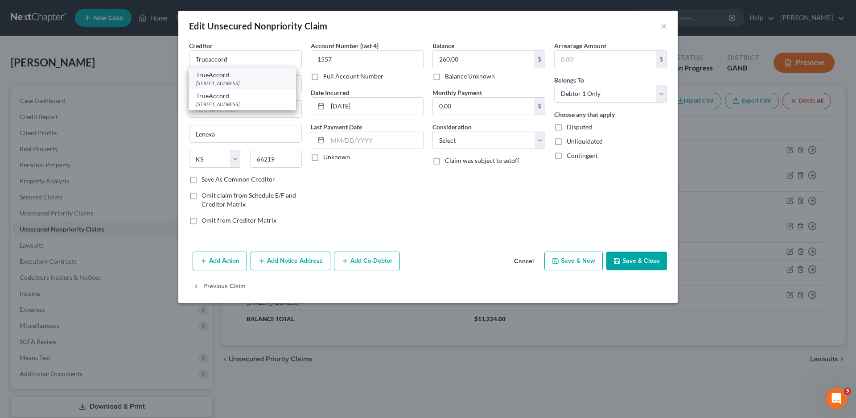
click at [207, 85] on div "[STREET_ADDRESS]" at bounding box center [242, 83] width 93 height 8
click at [323, 156] on label "Unknown" at bounding box center [336, 156] width 27 height 9
click at [327, 156] on input "Unknown" at bounding box center [330, 155] width 6 height 6
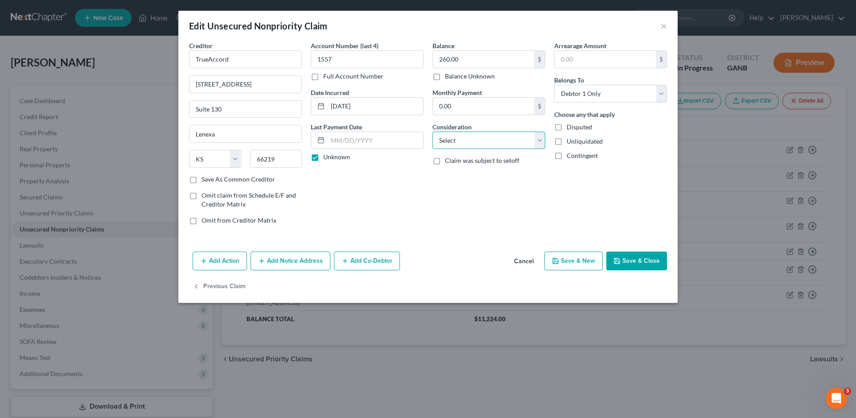
drag, startPoint x: 456, startPoint y: 148, endPoint x: 460, endPoint y: 143, distance: 6.4
click at [459, 145] on select "Select Cable / Satellite Services Collection Agency Credit Card Debt Debt Couns…" at bounding box center [488, 140] width 113 height 18
click at [432, 131] on select "Select Cable / Satellite Services Collection Agency Credit Card Debt Debt Couns…" at bounding box center [488, 140] width 113 height 18
click at [629, 261] on button "Save & Close" at bounding box center [636, 260] width 61 height 19
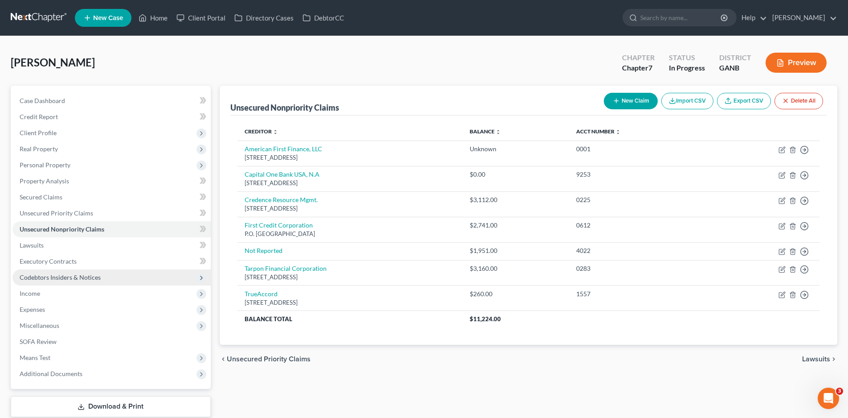
click at [36, 279] on span "Codebtors Insiders & Notices" at bounding box center [60, 277] width 81 height 8
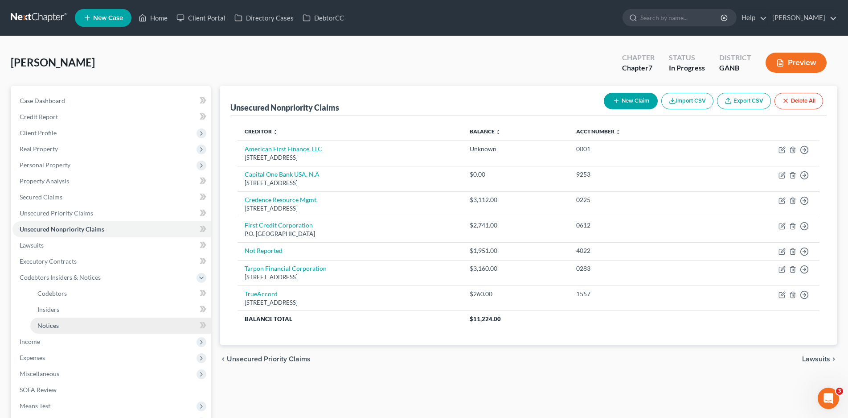
click at [53, 323] on span "Notices" at bounding box center [47, 325] width 21 height 8
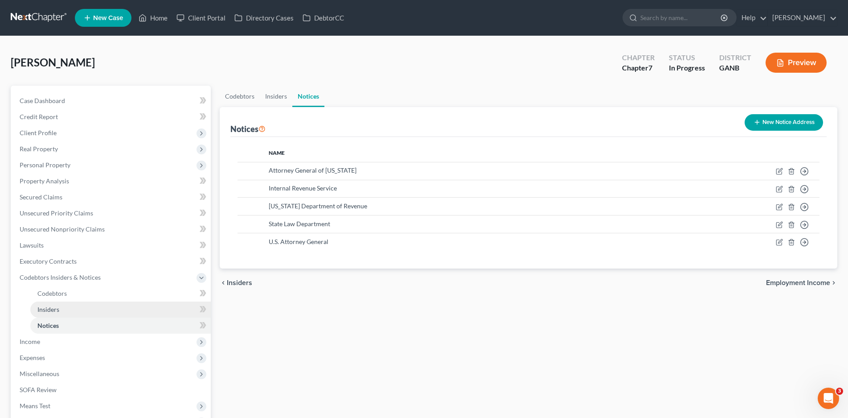
click at [52, 308] on span "Insiders" at bounding box center [48, 309] width 22 height 8
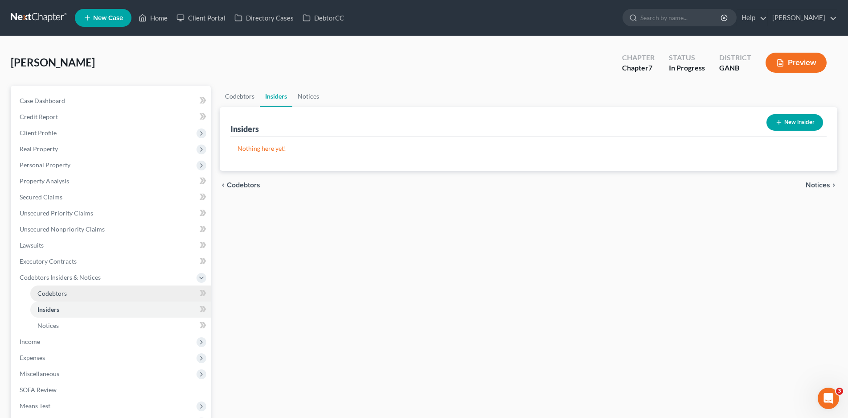
click at [56, 297] on link "Codebtors" at bounding box center [120, 293] width 181 height 16
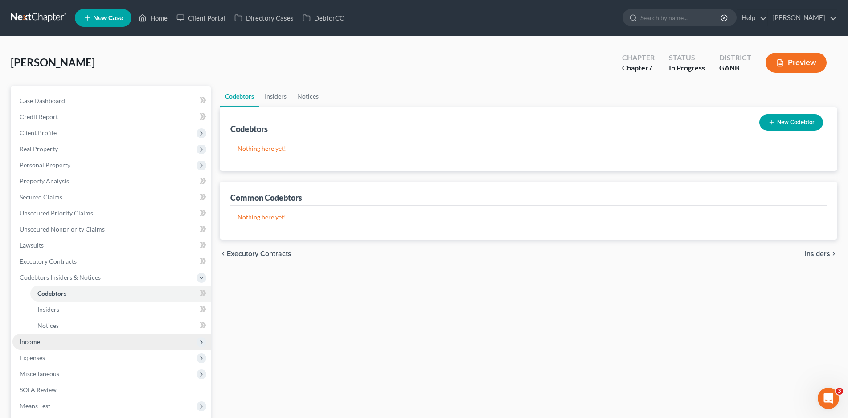
click at [31, 342] on span "Income" at bounding box center [30, 341] width 21 height 8
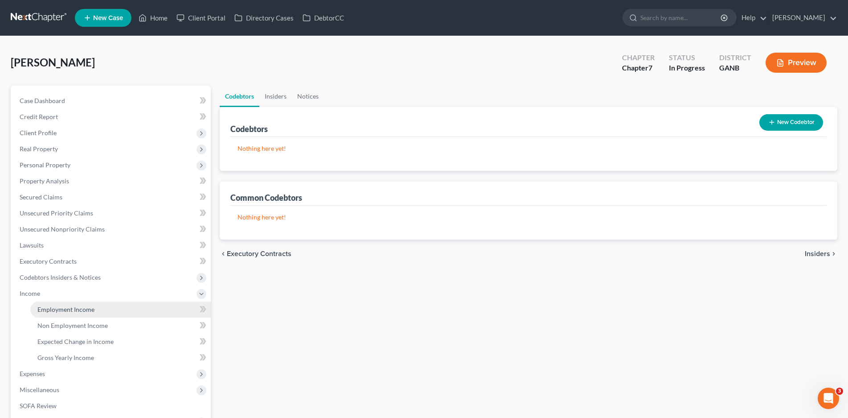
click at [71, 311] on span "Employment Income" at bounding box center [65, 309] width 57 height 8
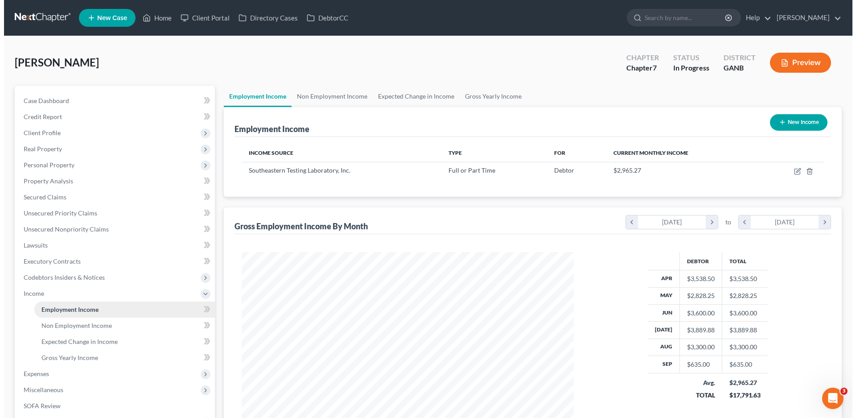
scroll to position [166, 350]
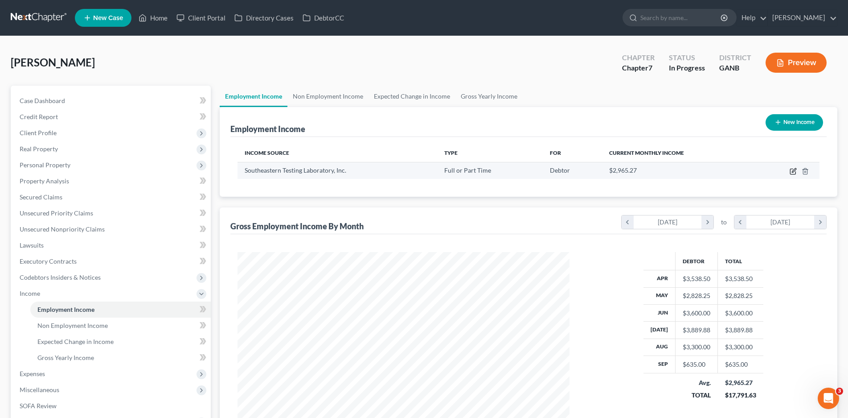
click at [791, 170] on icon "button" at bounding box center [793, 171] width 7 height 7
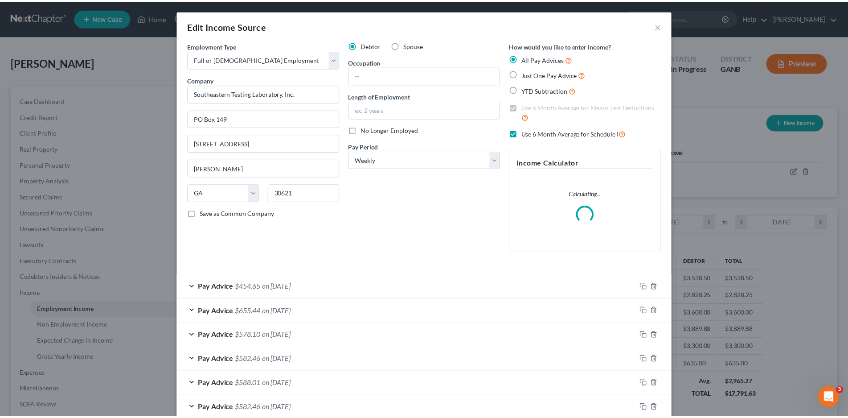
scroll to position [168, 353]
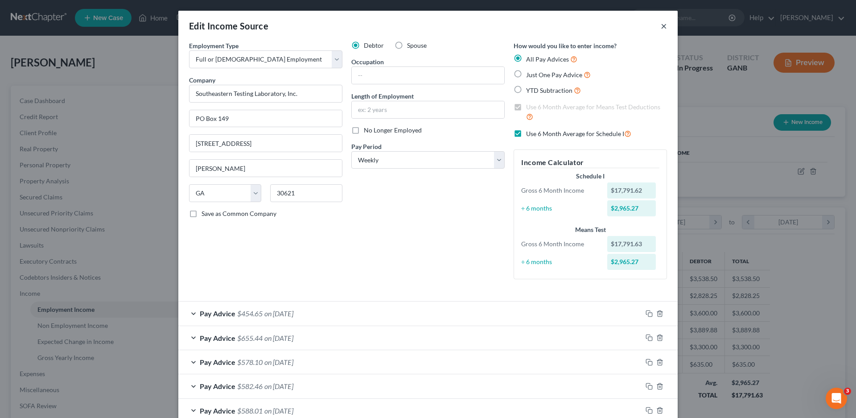
click at [661, 28] on button "×" at bounding box center [664, 26] width 6 height 11
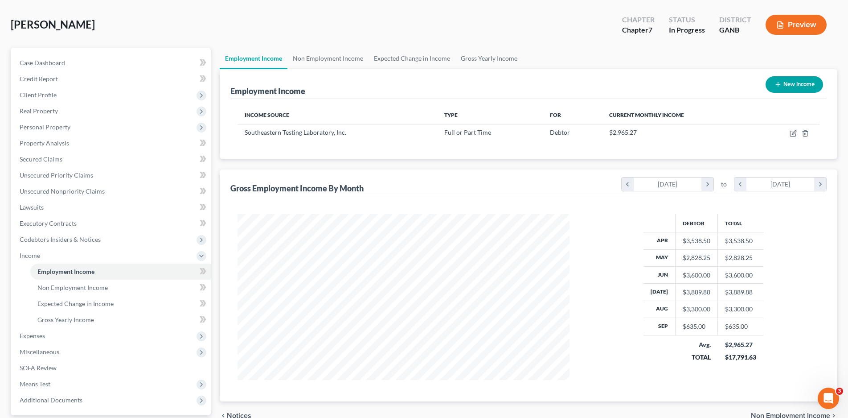
scroll to position [120, 0]
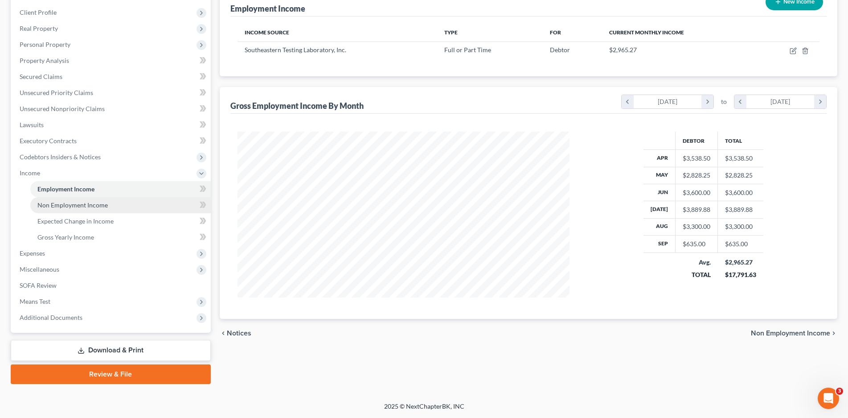
click at [66, 203] on span "Non Employment Income" at bounding box center [72, 205] width 70 height 8
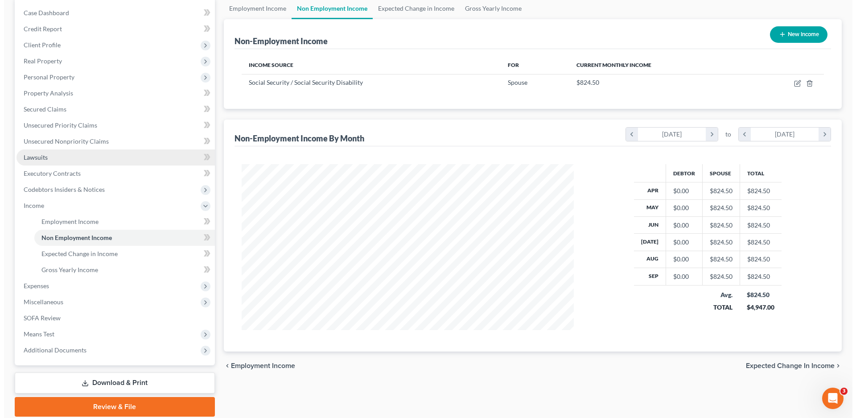
scroll to position [89, 0]
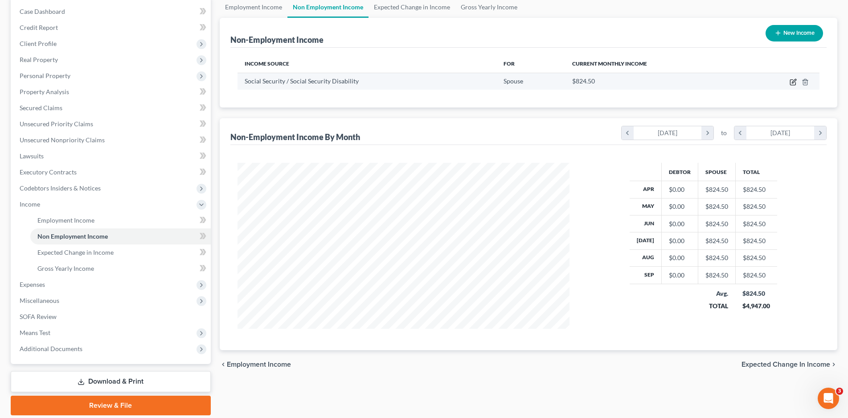
click at [795, 81] on icon "button" at bounding box center [794, 81] width 4 height 4
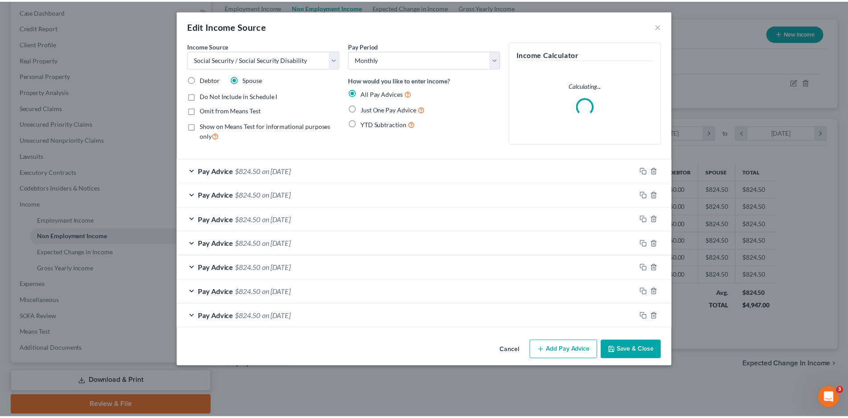
scroll to position [168, 353]
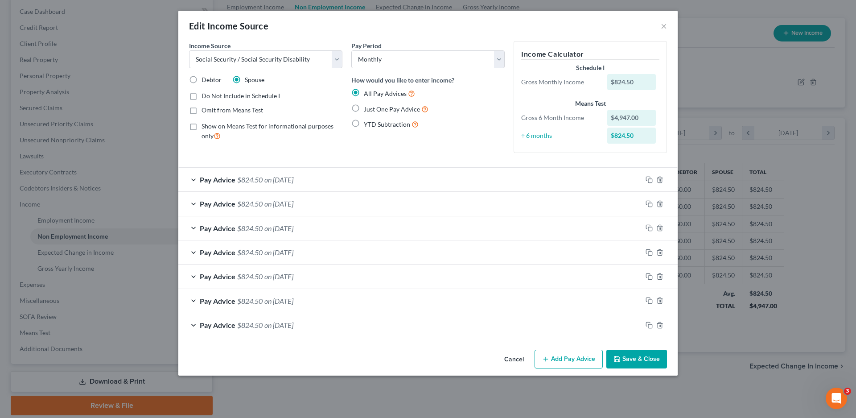
click at [201, 111] on label "Omit from Means Test" at bounding box center [232, 110] width 62 height 9
click at [205, 111] on input "Omit from Means Test" at bounding box center [208, 109] width 6 height 6
click at [645, 361] on button "Save & Close" at bounding box center [636, 358] width 61 height 19
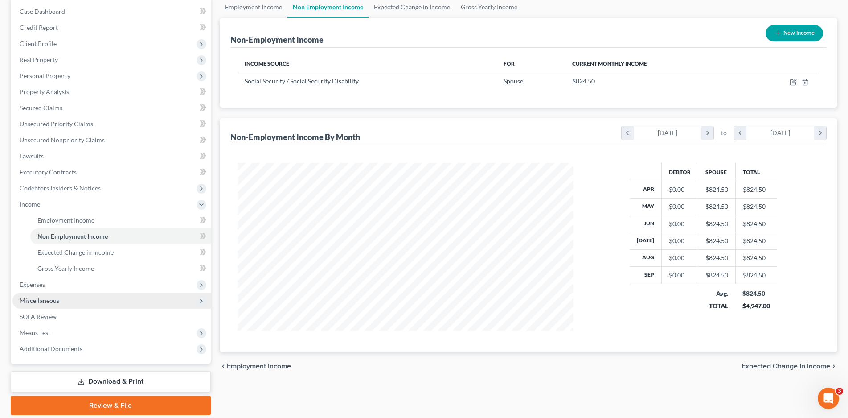
scroll to position [445520, 445336]
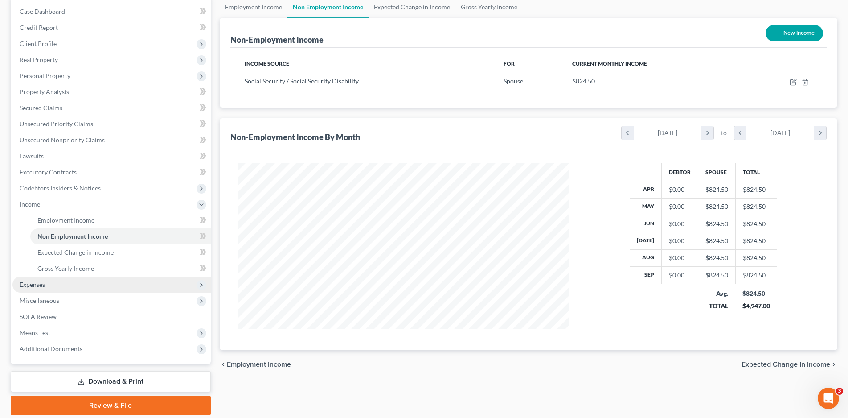
click at [35, 280] on span "Expenses" at bounding box center [32, 284] width 25 height 8
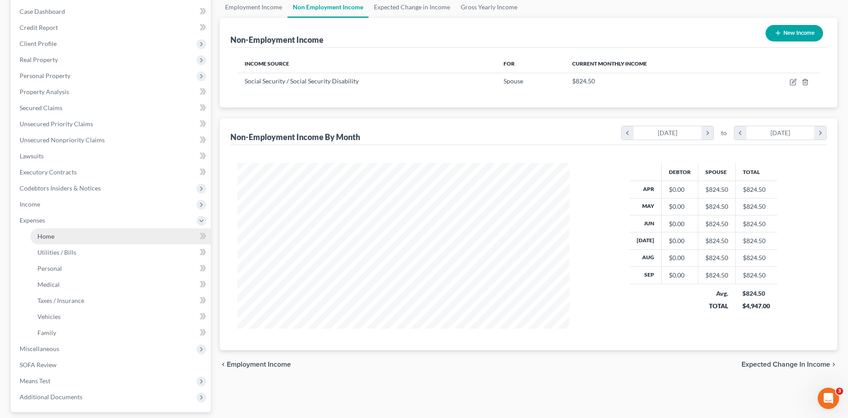
click at [52, 236] on span "Home" at bounding box center [45, 236] width 17 height 8
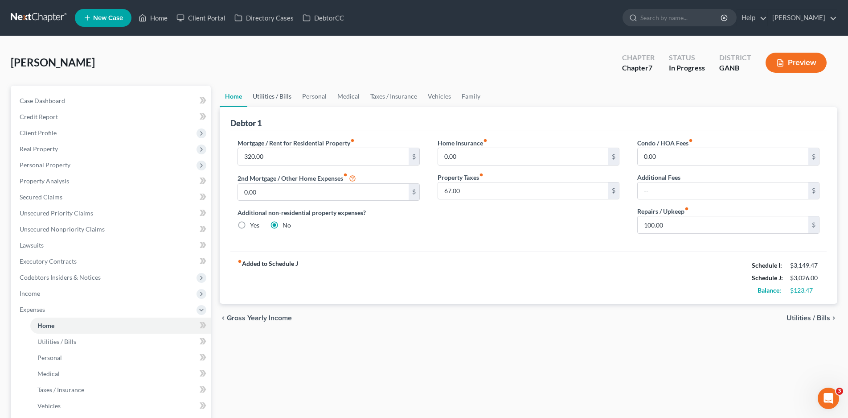
click at [272, 97] on link "Utilities / Bills" at bounding box center [271, 96] width 49 height 21
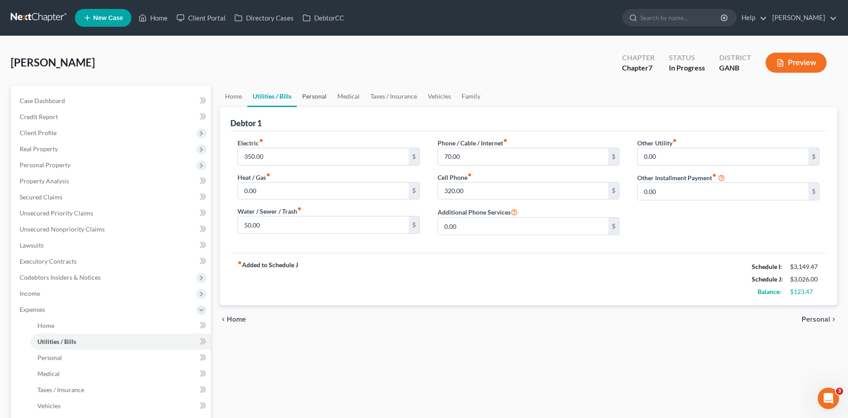
click at [319, 96] on link "Personal" at bounding box center [314, 96] width 35 height 21
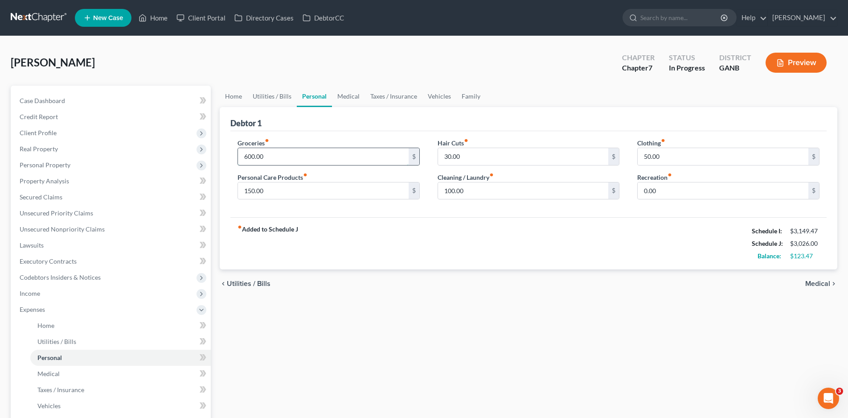
click at [247, 158] on input "600.00" at bounding box center [323, 156] width 171 height 17
click at [458, 193] on input "100.00" at bounding box center [523, 190] width 171 height 17
click at [346, 95] on link "Medical" at bounding box center [348, 96] width 33 height 21
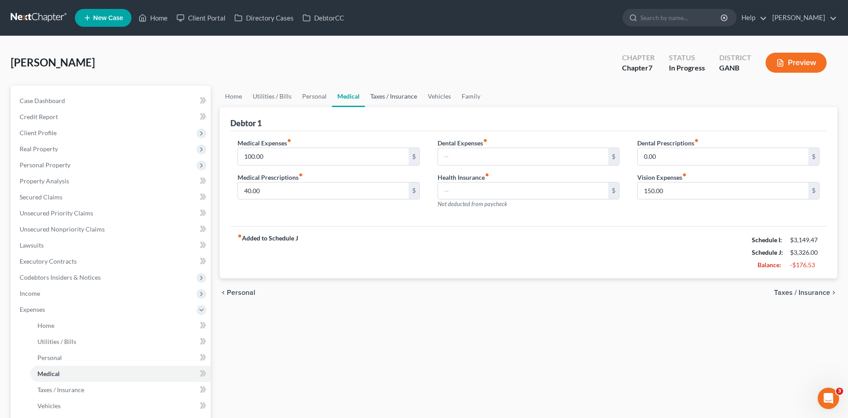
click at [389, 97] on link "Taxes / Insurance" at bounding box center [393, 96] width 57 height 21
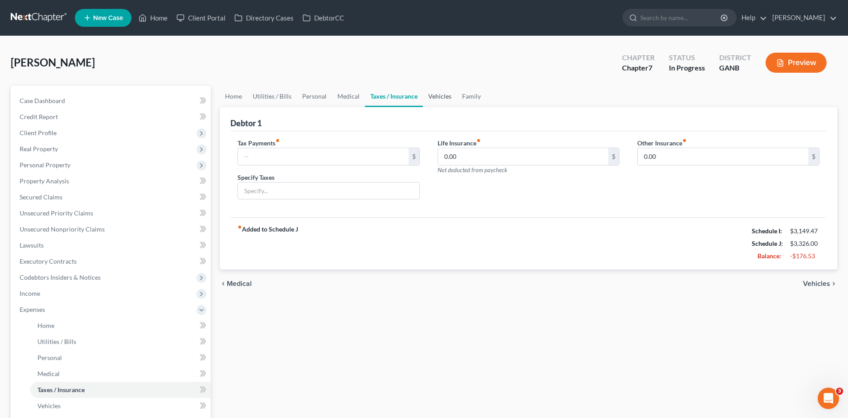
click at [437, 93] on link "Vehicles" at bounding box center [440, 96] width 34 height 21
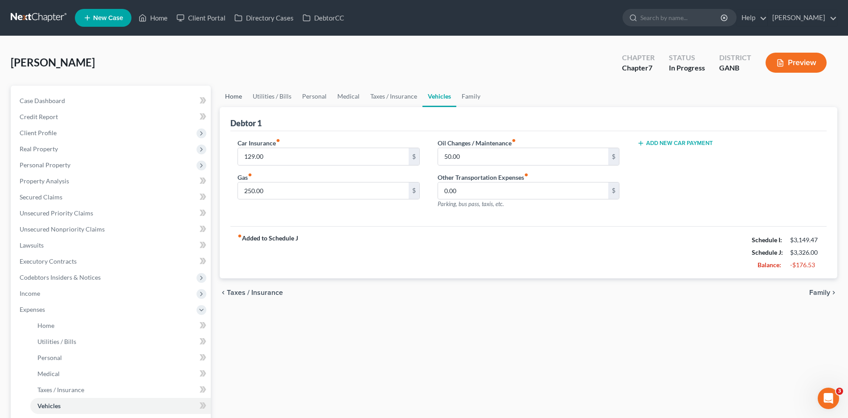
click at [234, 98] on link "Home" at bounding box center [234, 96] width 28 height 21
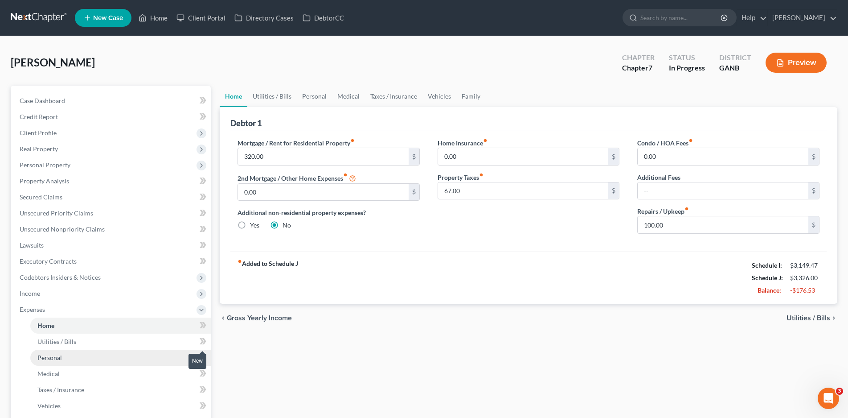
scroll to position [168, 0]
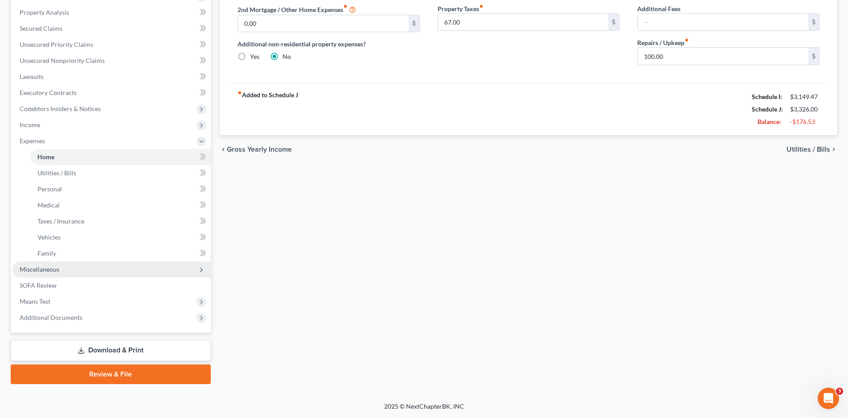
click at [33, 269] on span "Miscellaneous" at bounding box center [40, 269] width 40 height 8
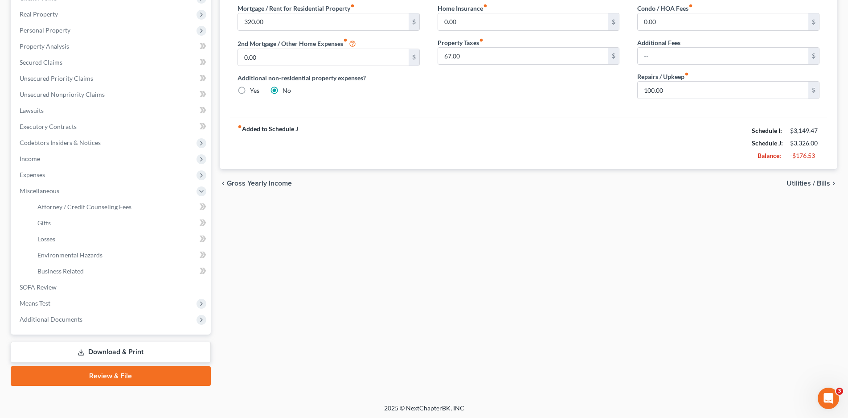
scroll to position [136, 0]
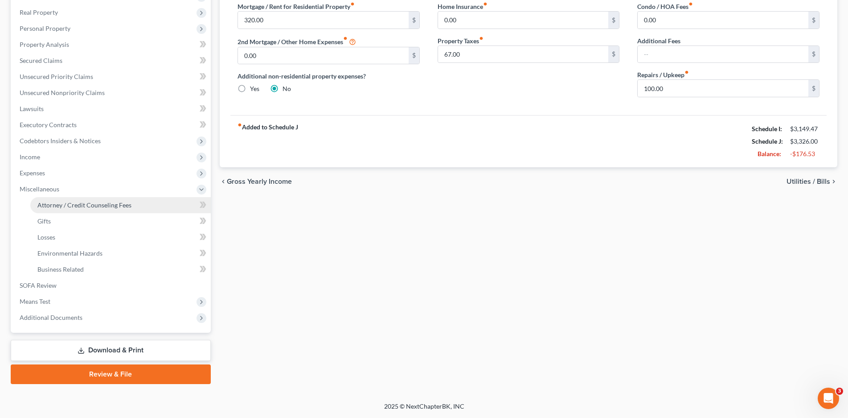
click at [70, 207] on span "Attorney / Credit Counseling Fees" at bounding box center [84, 205] width 94 height 8
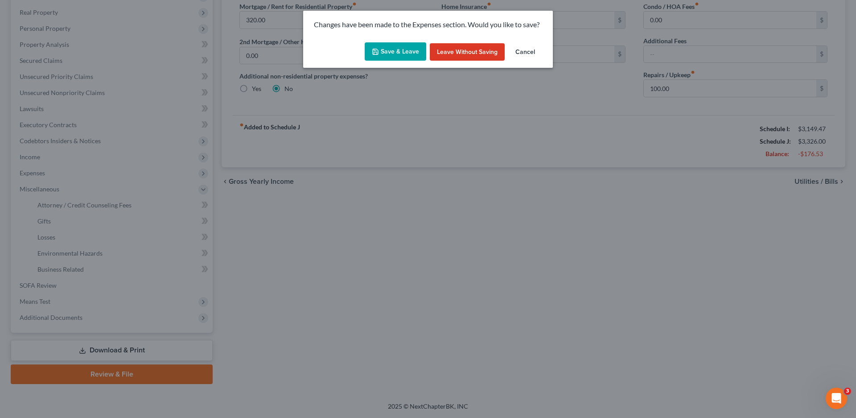
click at [392, 51] on button "Save & Leave" at bounding box center [396, 51] width 62 height 19
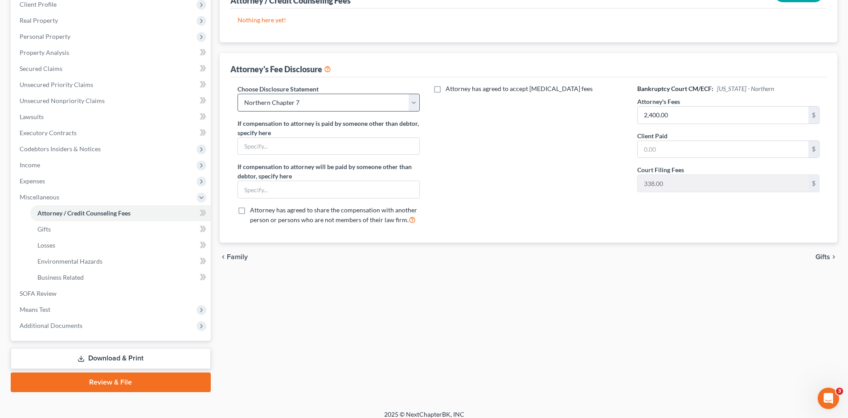
scroll to position [134, 0]
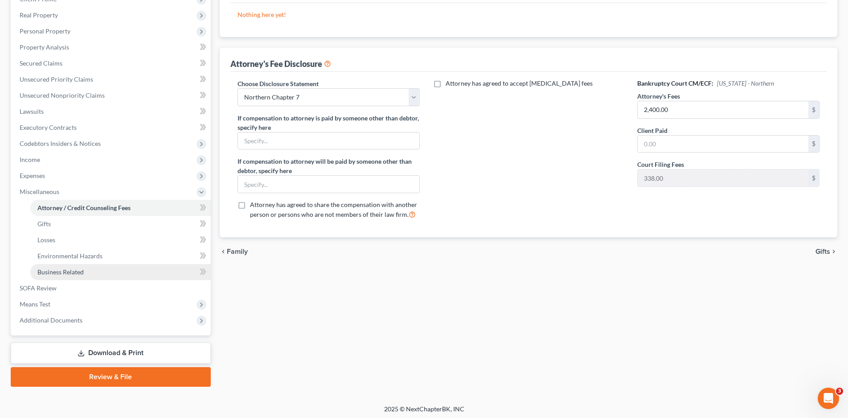
click at [53, 273] on span "Business Related" at bounding box center [60, 272] width 46 height 8
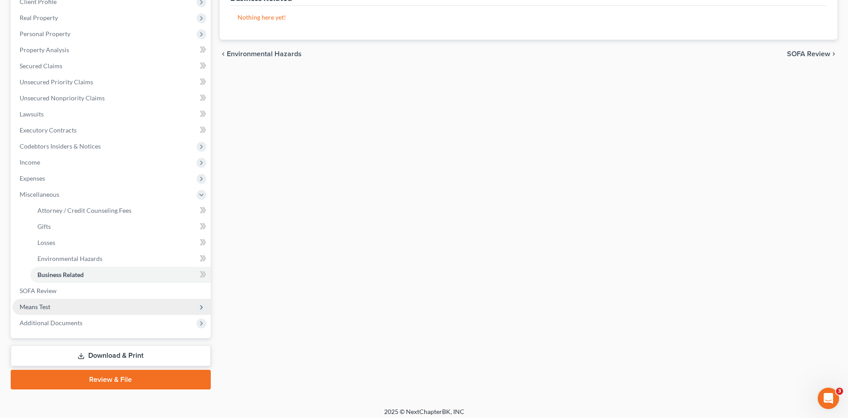
scroll to position [136, 0]
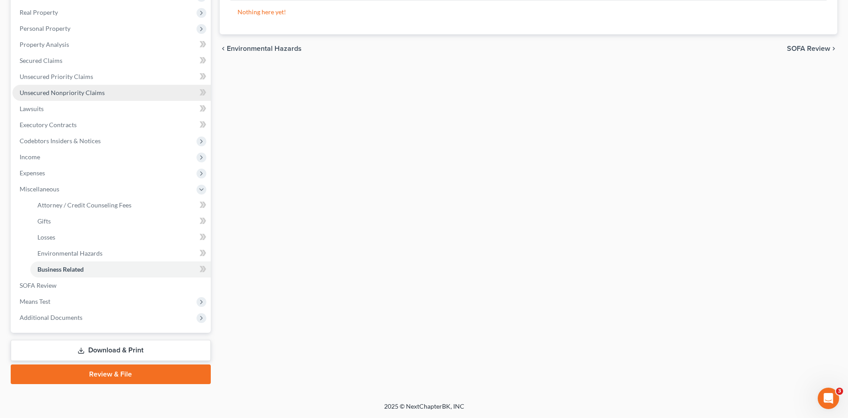
click at [57, 94] on span "Unsecured Nonpriority Claims" at bounding box center [62, 93] width 85 height 8
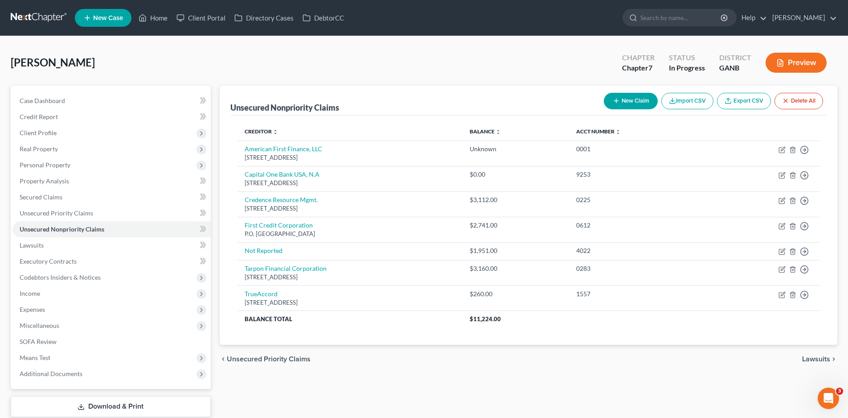
click at [619, 96] on button "New Claim" at bounding box center [631, 101] width 54 height 16
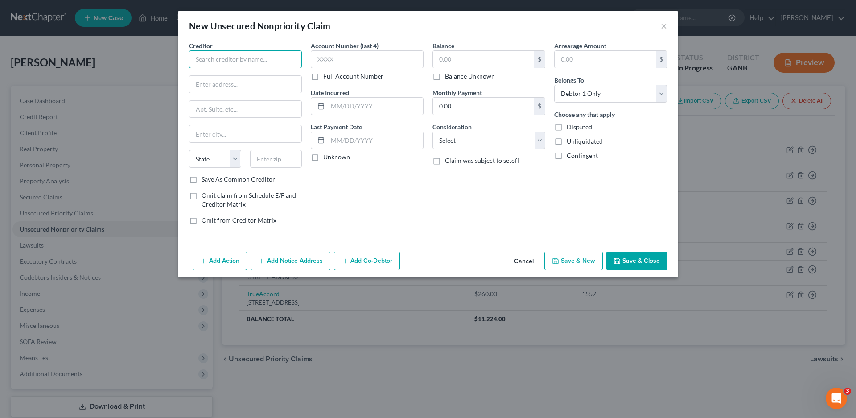
click at [216, 53] on input "text" at bounding box center [245, 59] width 113 height 18
click at [201, 177] on label "Save As Common Creditor" at bounding box center [238, 179] width 74 height 9
click at [205, 177] on input "Save As Common Creditor" at bounding box center [208, 178] width 6 height 6
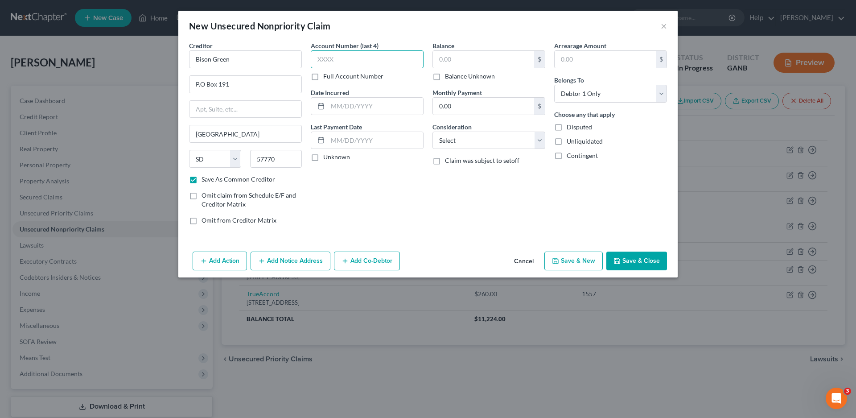
click at [339, 58] on input "text" at bounding box center [367, 59] width 113 height 18
click at [323, 158] on label "Unknown" at bounding box center [336, 156] width 27 height 9
click at [327, 158] on input "Unknown" at bounding box center [330, 155] width 6 height 6
click at [451, 61] on input "text" at bounding box center [483, 59] width 101 height 17
click at [453, 140] on select "Select Cable / Satellite Services Collection Agency Credit Card Debt Debt Couns…" at bounding box center [488, 140] width 113 height 18
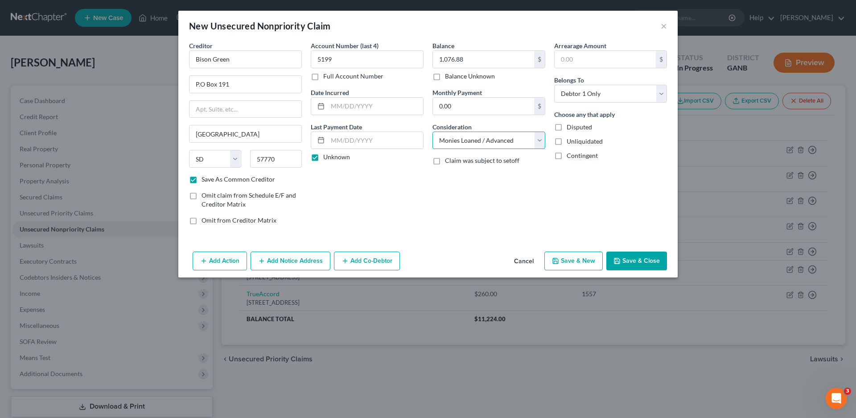
click at [432, 131] on select "Select Cable / Satellite Services Collection Agency Credit Card Debt Debt Couns…" at bounding box center [488, 140] width 113 height 18
click at [633, 258] on button "Save & Close" at bounding box center [636, 260] width 61 height 19
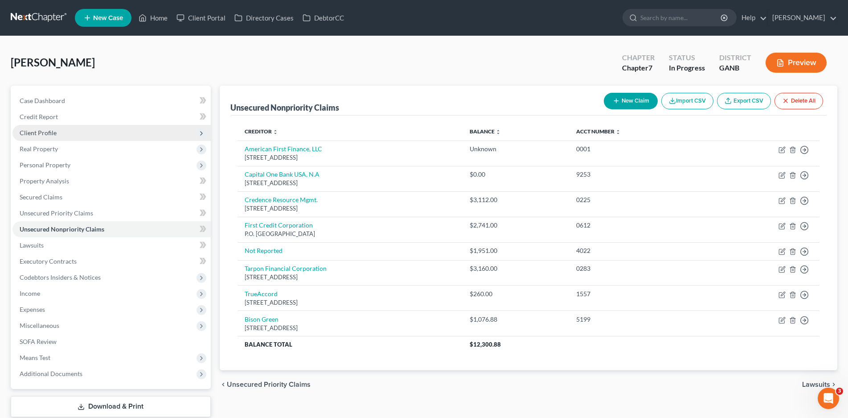
click at [28, 131] on span "Client Profile" at bounding box center [38, 133] width 37 height 8
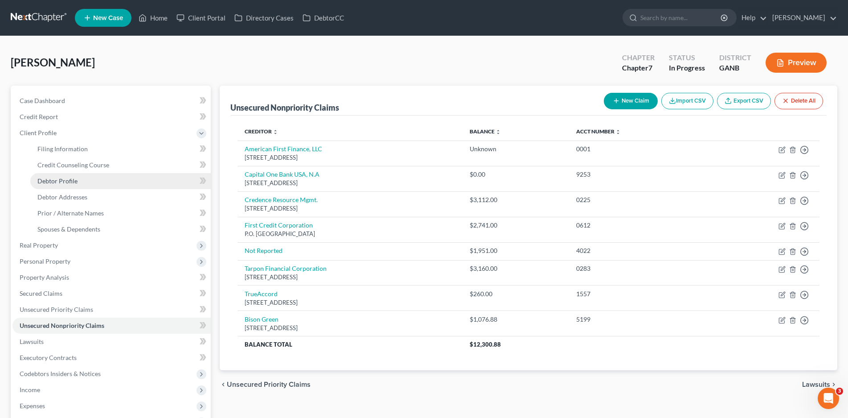
click at [68, 180] on span "Debtor Profile" at bounding box center [57, 181] width 40 height 8
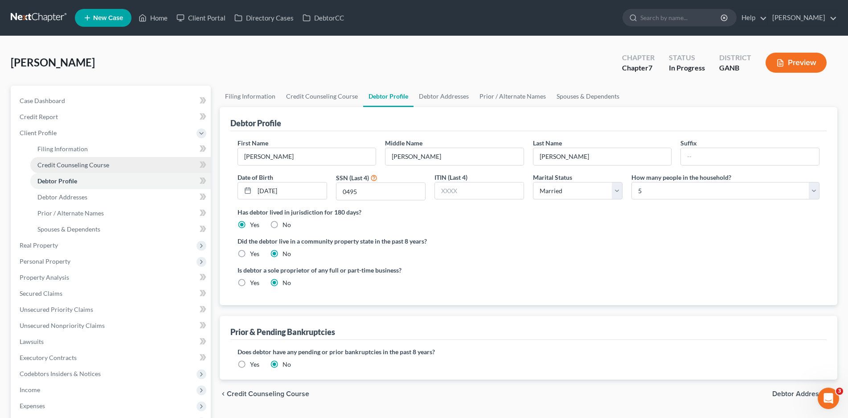
click at [62, 160] on link "Credit Counseling Course" at bounding box center [120, 165] width 181 height 16
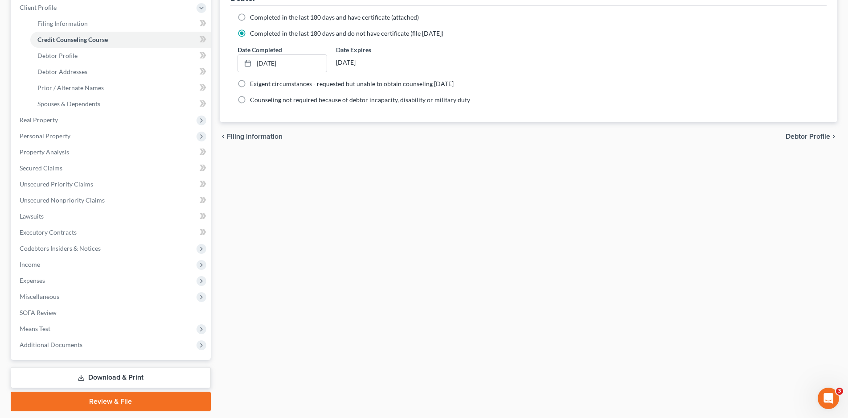
scroll to position [134, 0]
